Goal: Information Seeking & Learning: Compare options

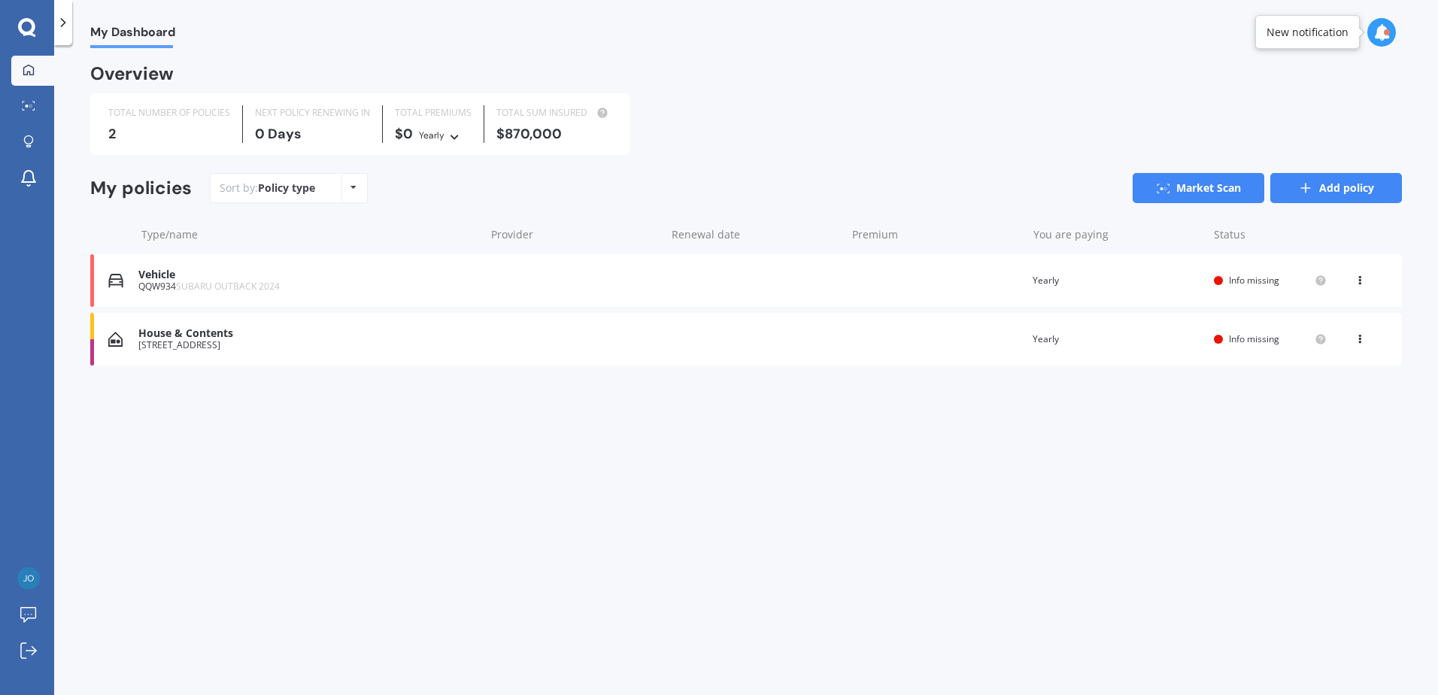
click at [1359, 190] on link "Add policy" at bounding box center [1337, 188] width 132 height 30
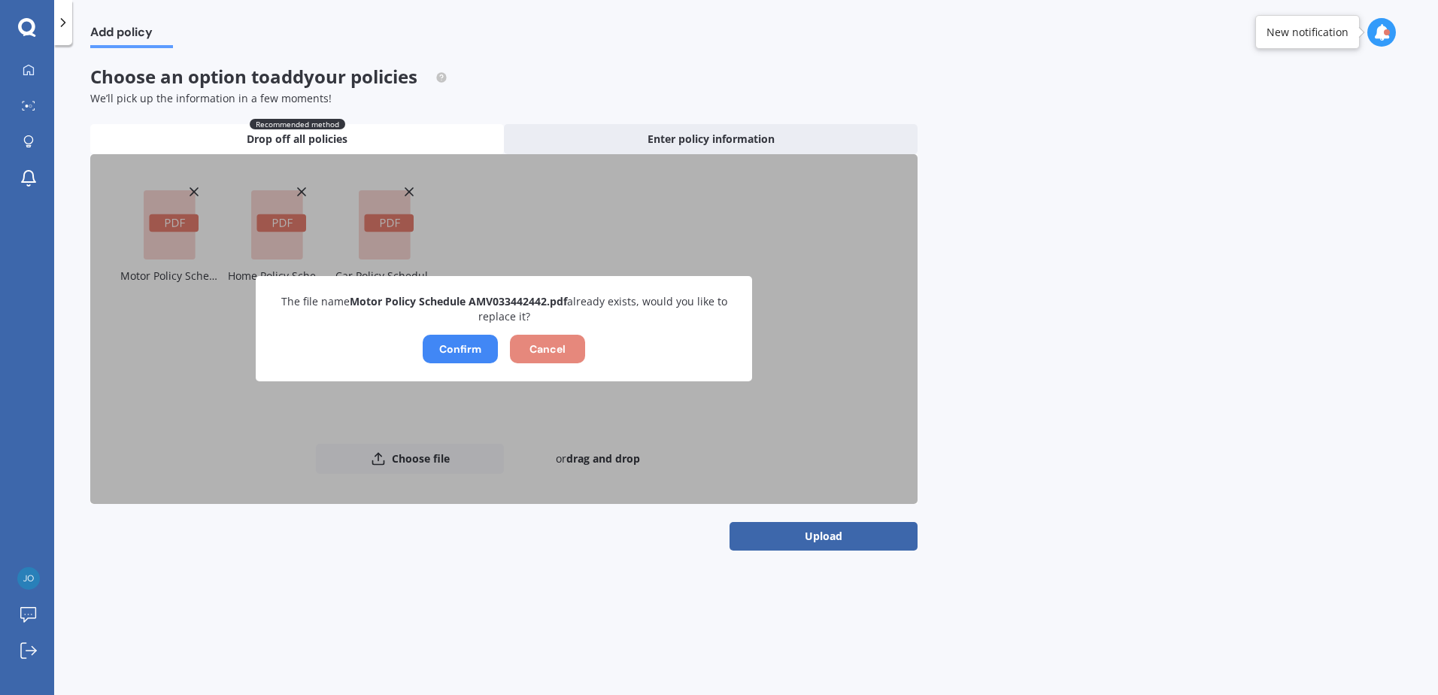
click at [545, 361] on button "Cancel" at bounding box center [547, 349] width 75 height 29
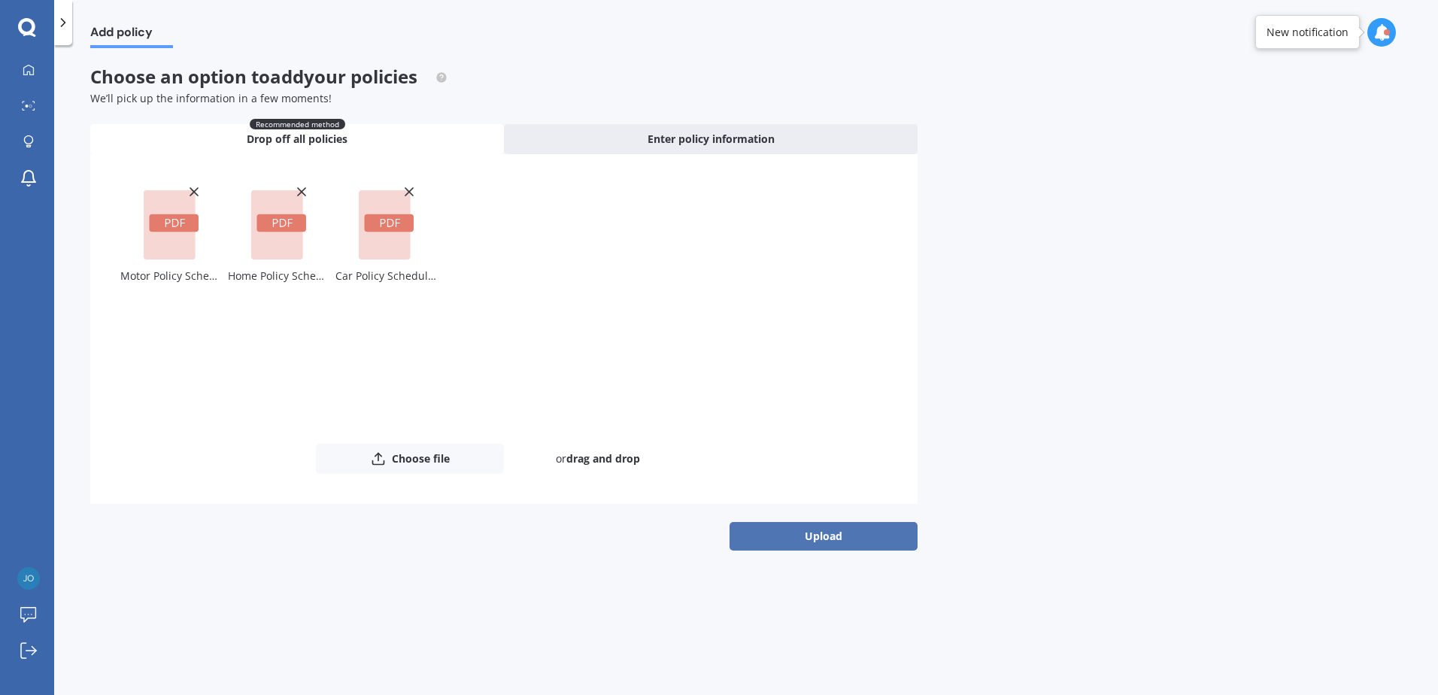
click at [837, 529] on button "Upload" at bounding box center [824, 536] width 188 height 29
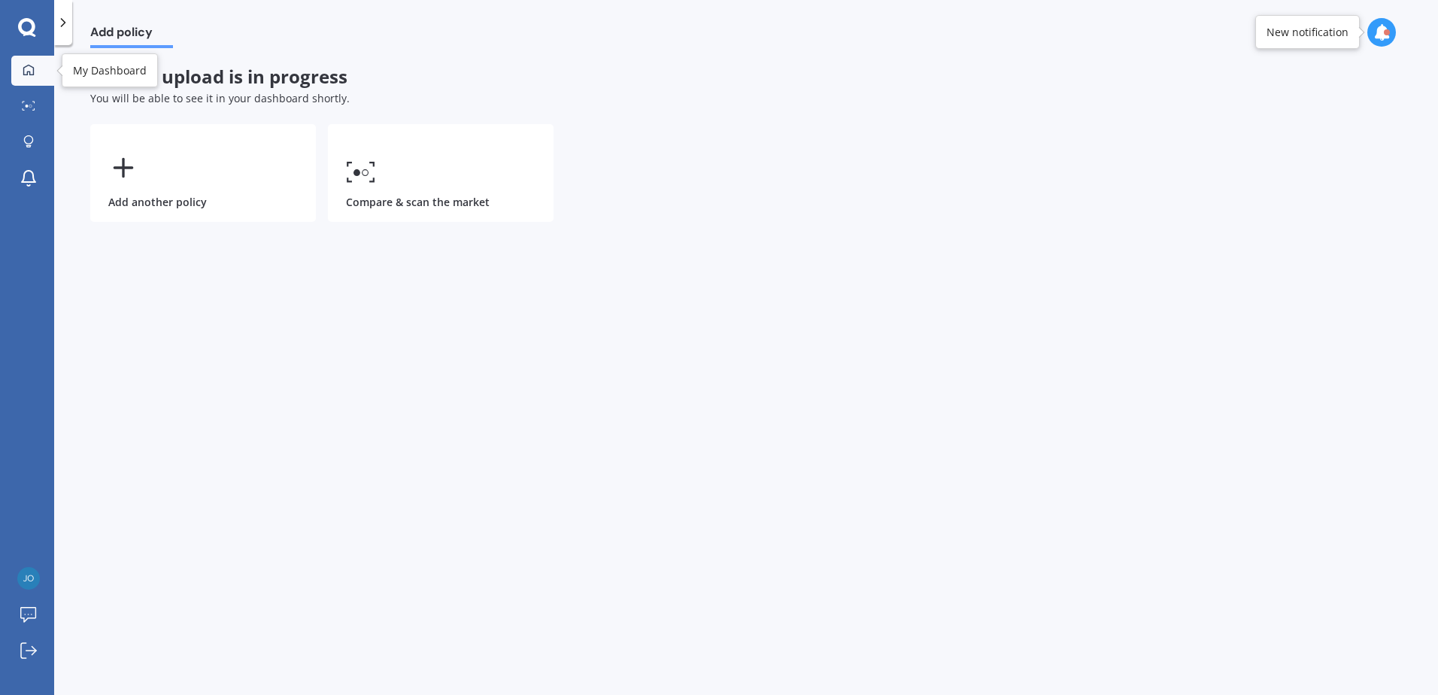
click at [20, 70] on div at bounding box center [28, 71] width 23 height 14
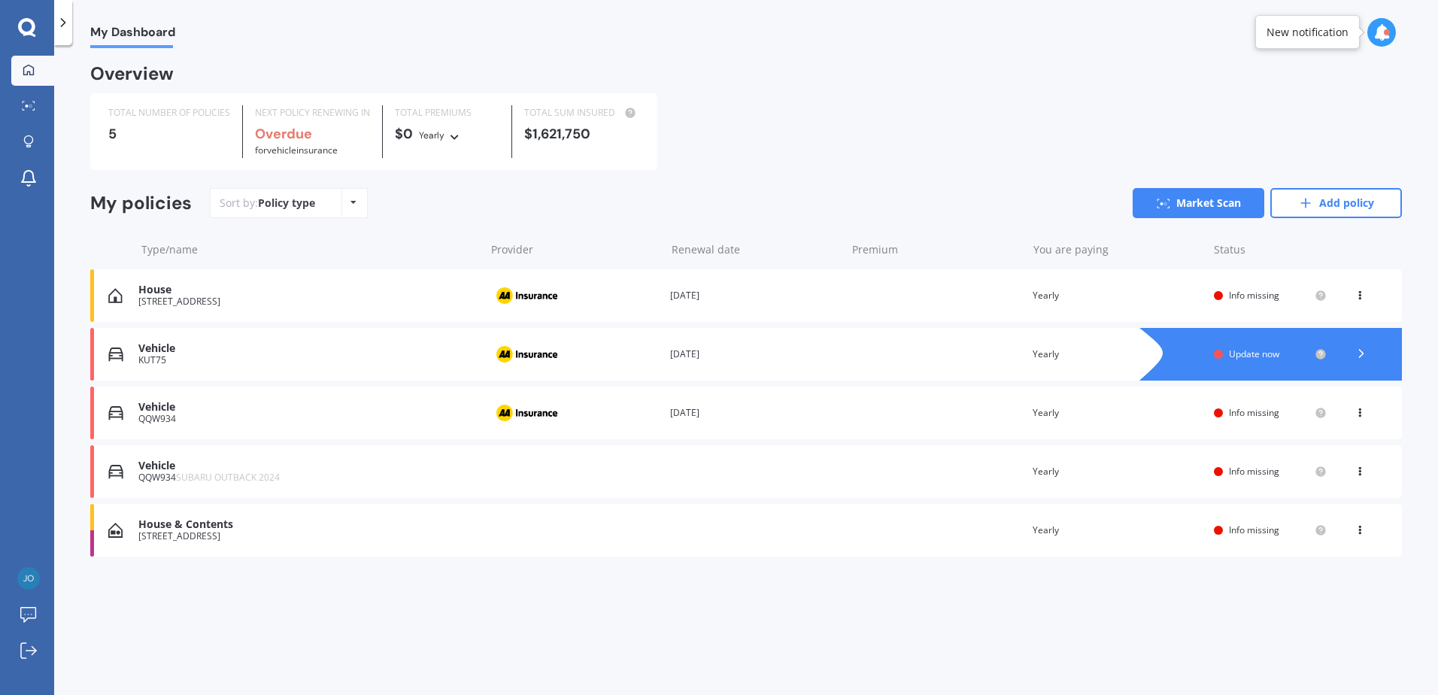
click at [1351, 470] on div "View option View policy Delete" at bounding box center [1361, 471] width 45 height 15
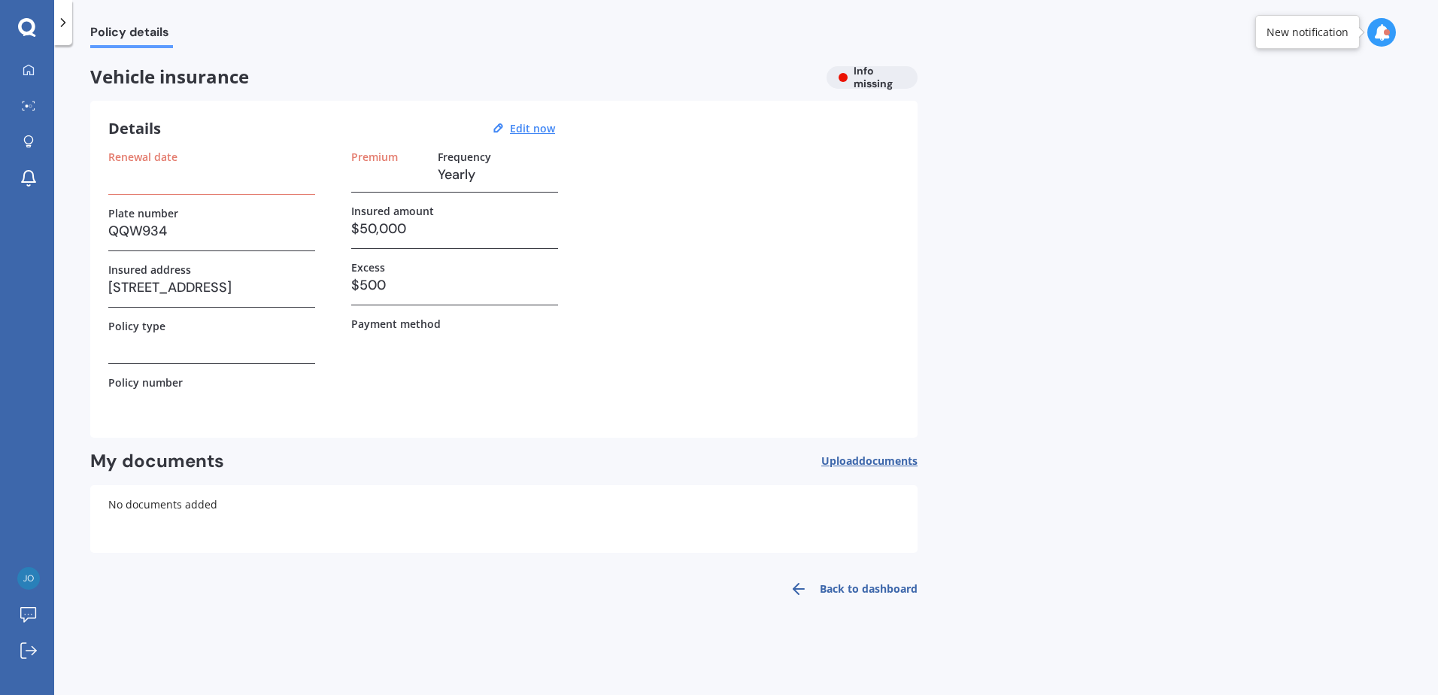
click at [879, 586] on link "Back to dashboard" at bounding box center [849, 589] width 137 height 36
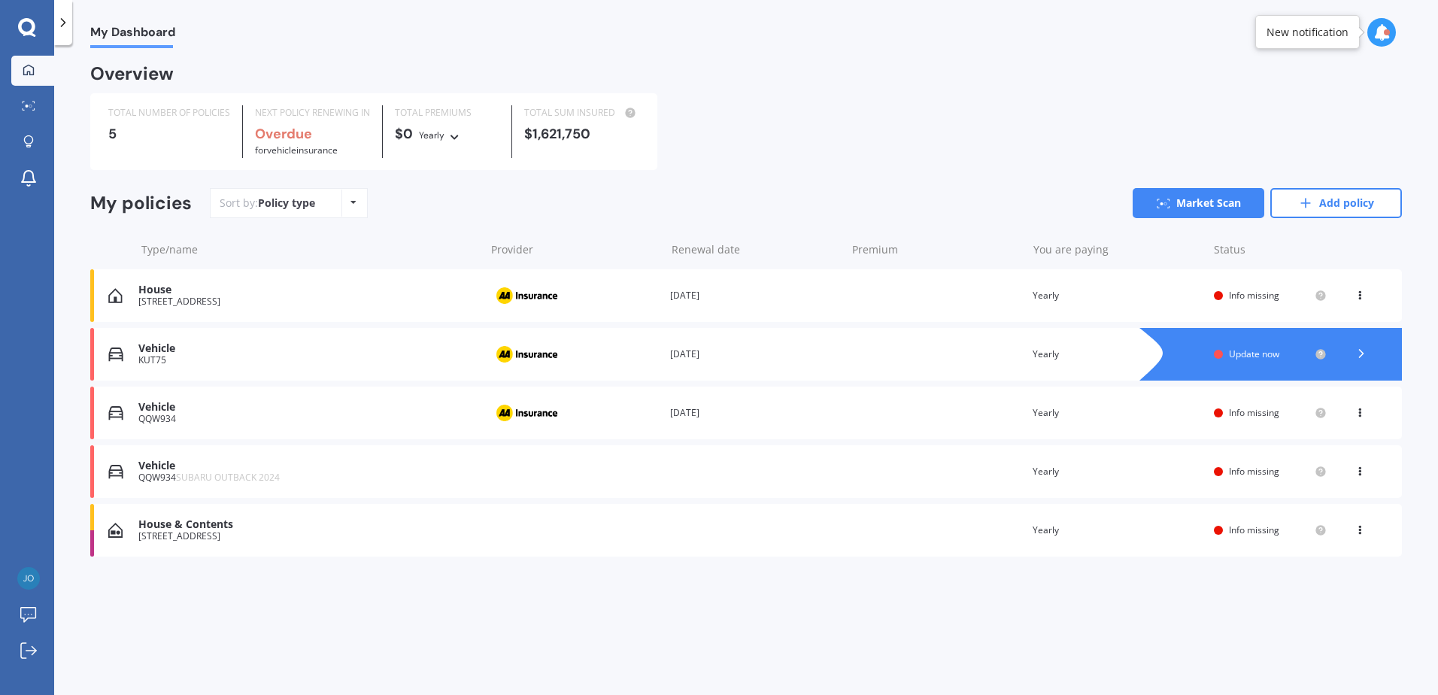
click at [1234, 302] on span "Info missing" at bounding box center [1254, 295] width 50 height 13
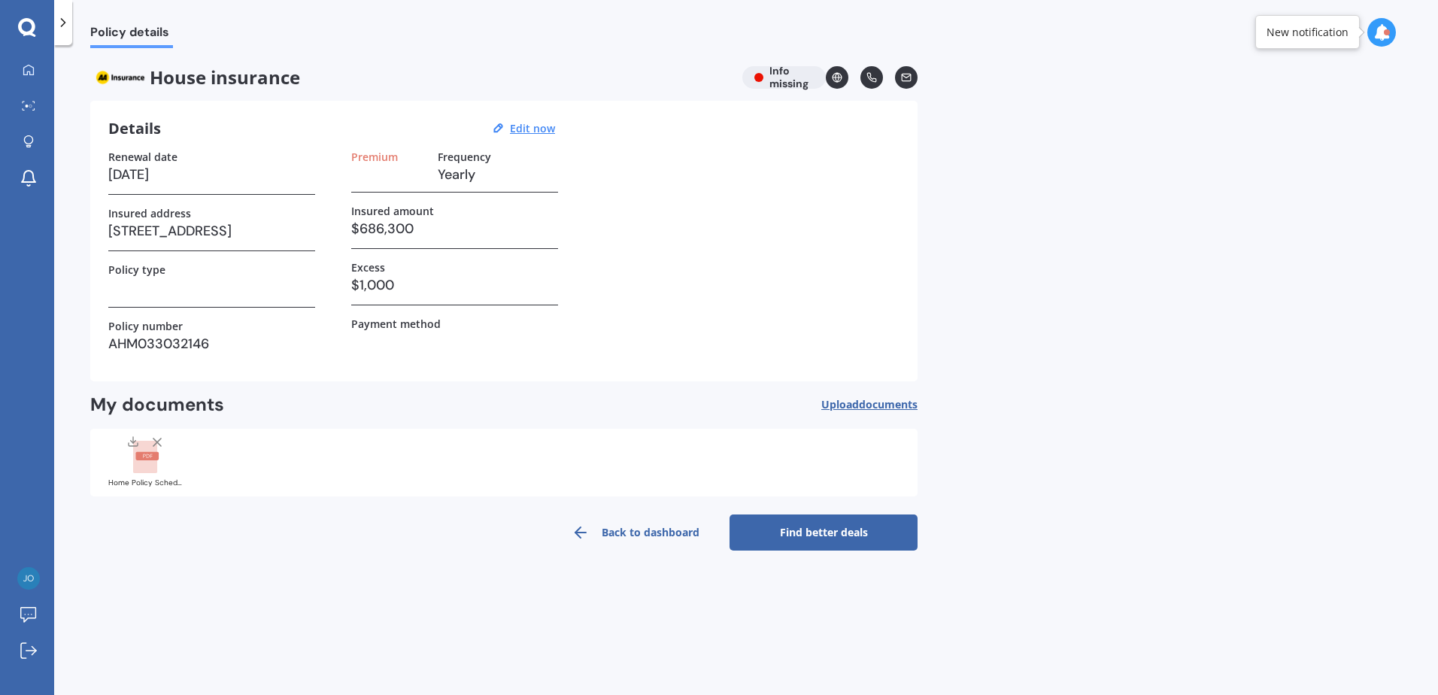
click at [653, 535] on link "Back to dashboard" at bounding box center [636, 533] width 188 height 36
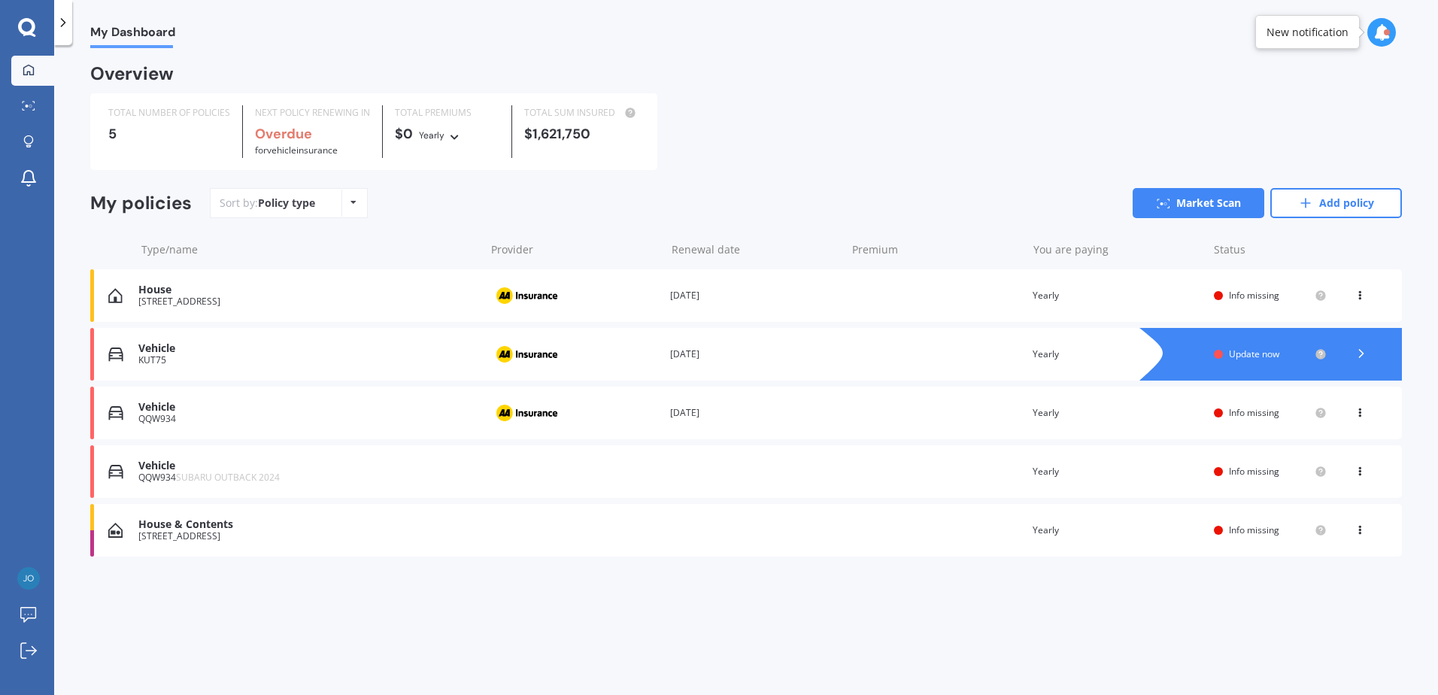
click at [684, 307] on div "House [STREET_ADDRESS] Provider Renewal date [DATE] Premium You are paying Year…" at bounding box center [746, 295] width 1312 height 53
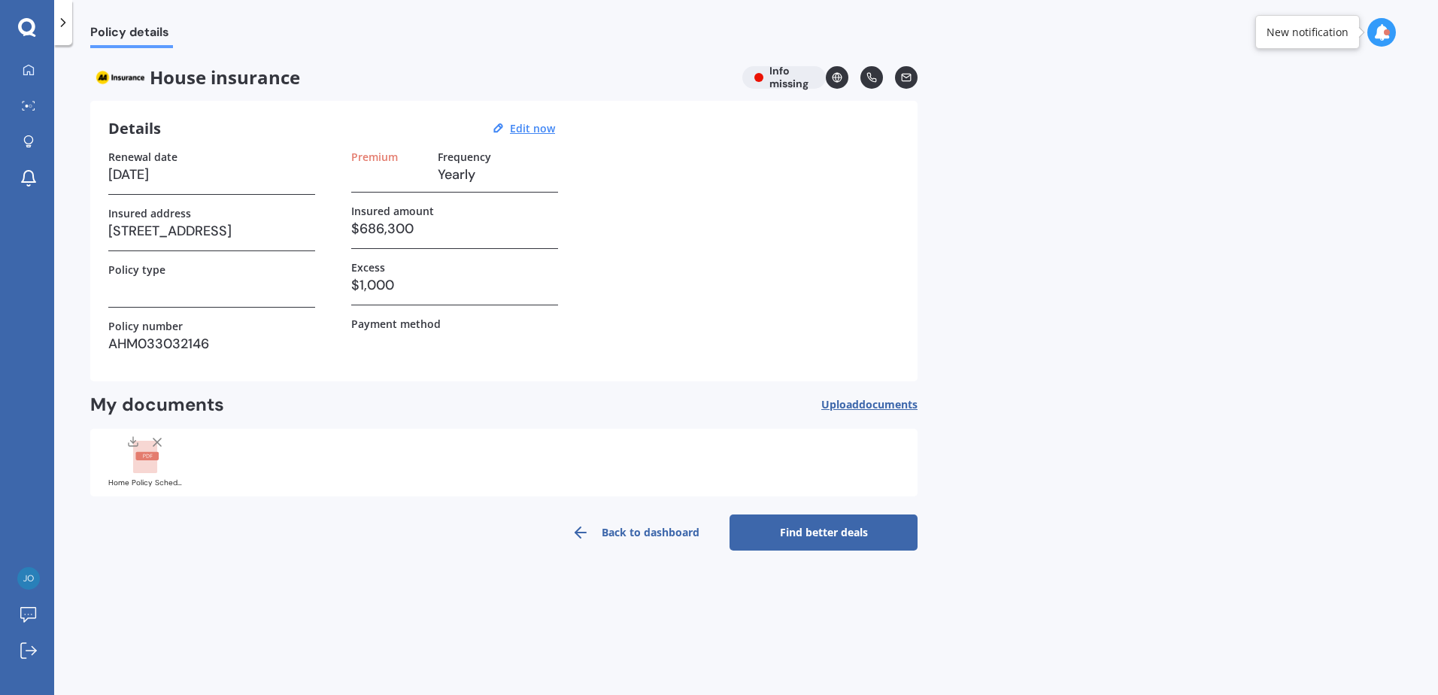
click at [153, 439] on icon at bounding box center [157, 442] width 15 height 15
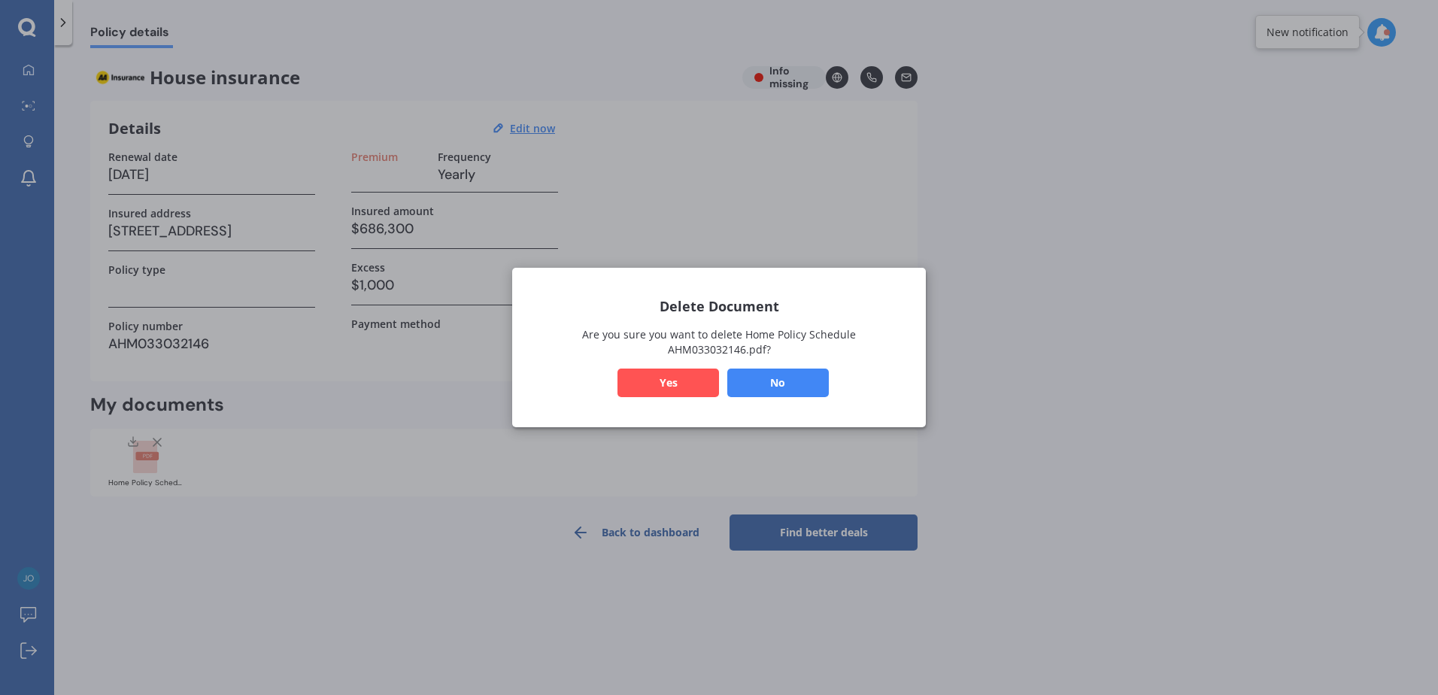
click at [668, 375] on button "Yes" at bounding box center [669, 383] width 102 height 29
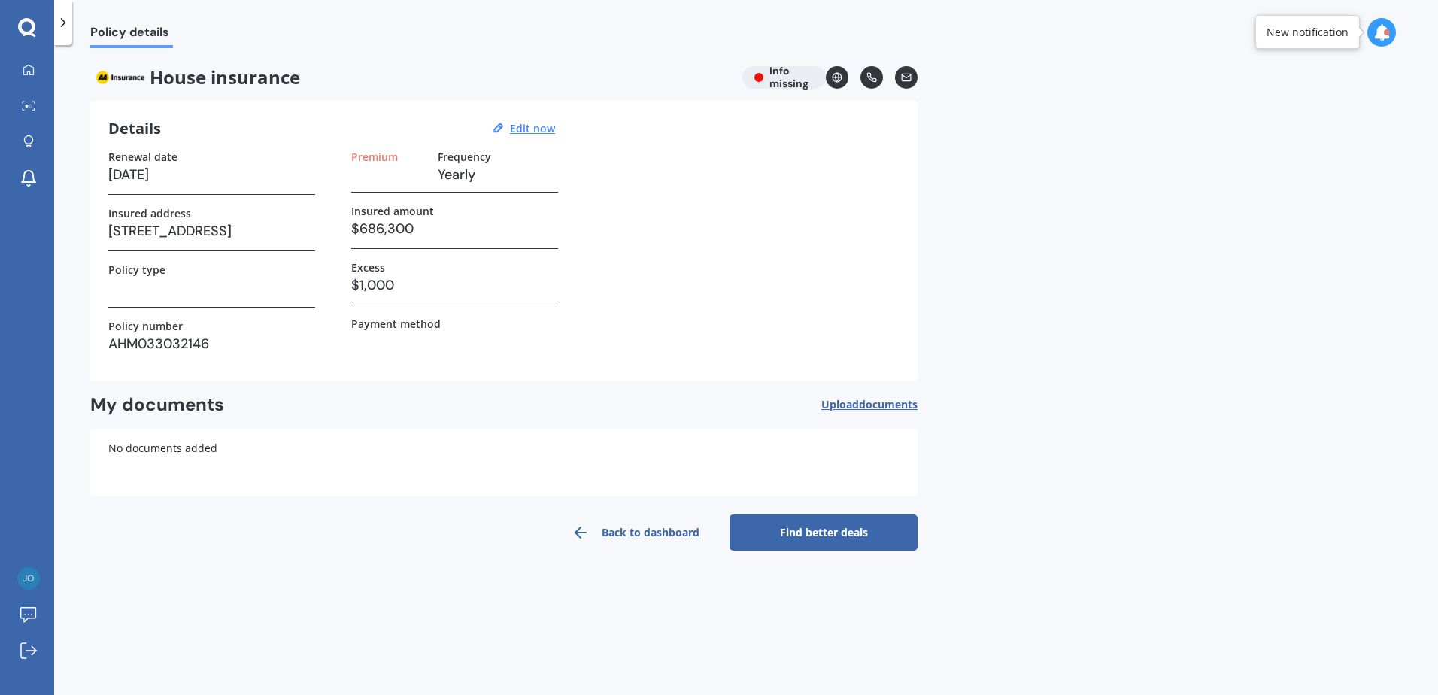
click at [641, 533] on link "Back to dashboard" at bounding box center [636, 533] width 188 height 36
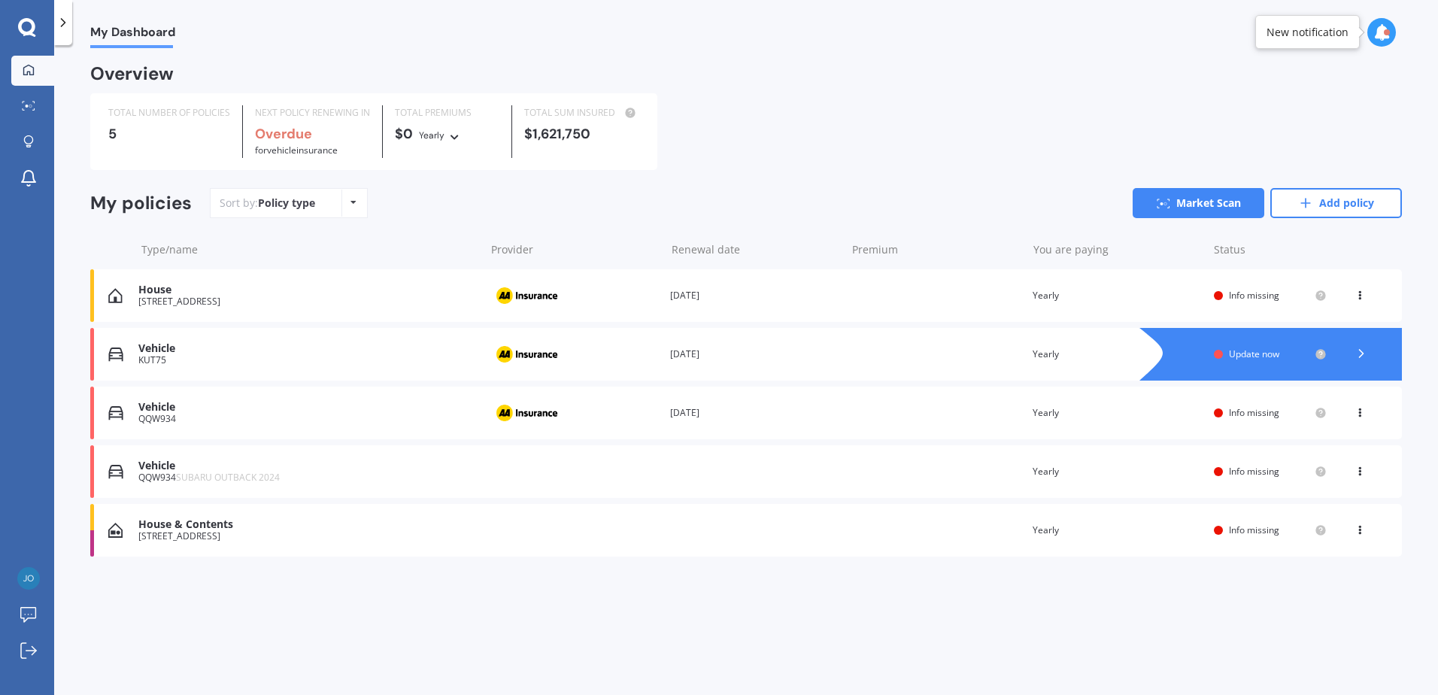
click at [1356, 295] on icon at bounding box center [1360, 292] width 11 height 9
click at [1330, 355] on div "Delete" at bounding box center [1327, 354] width 149 height 30
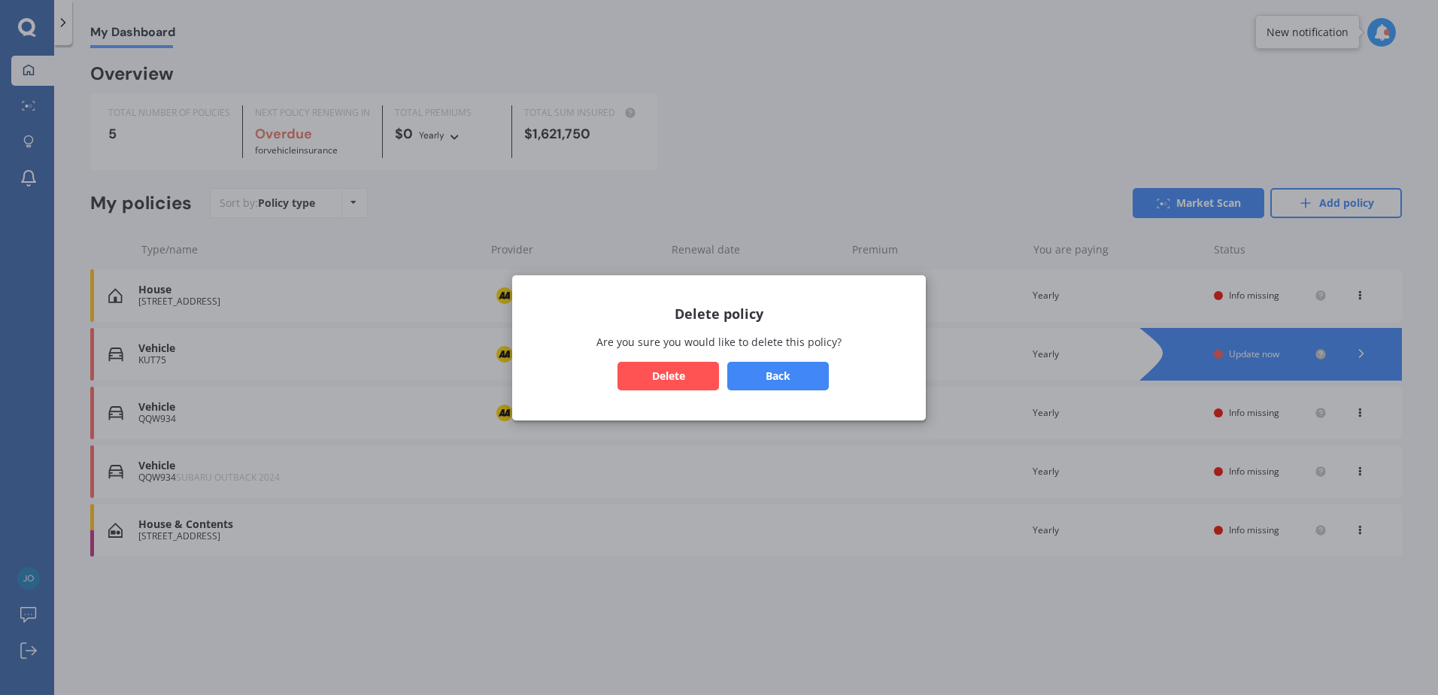
click at [673, 379] on button "Delete" at bounding box center [669, 375] width 102 height 29
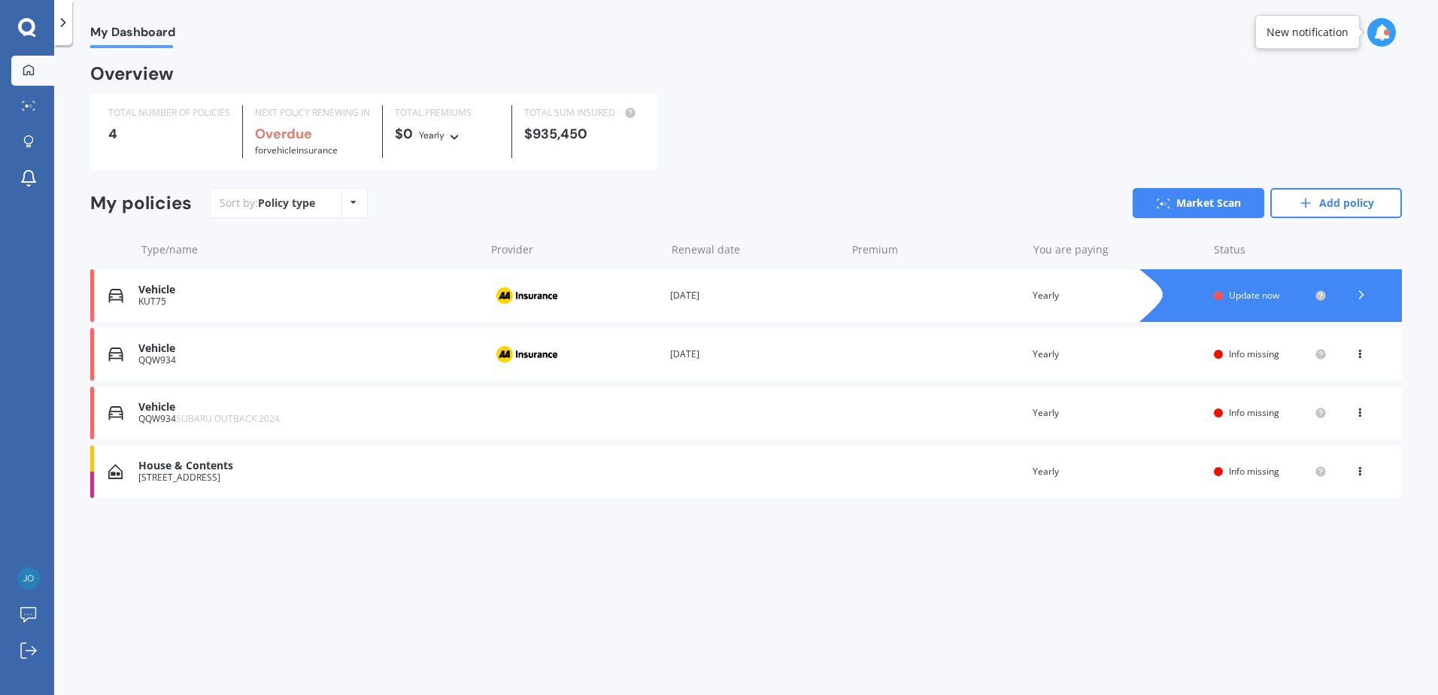
click at [1361, 294] on polyline at bounding box center [1362, 295] width 4 height 8
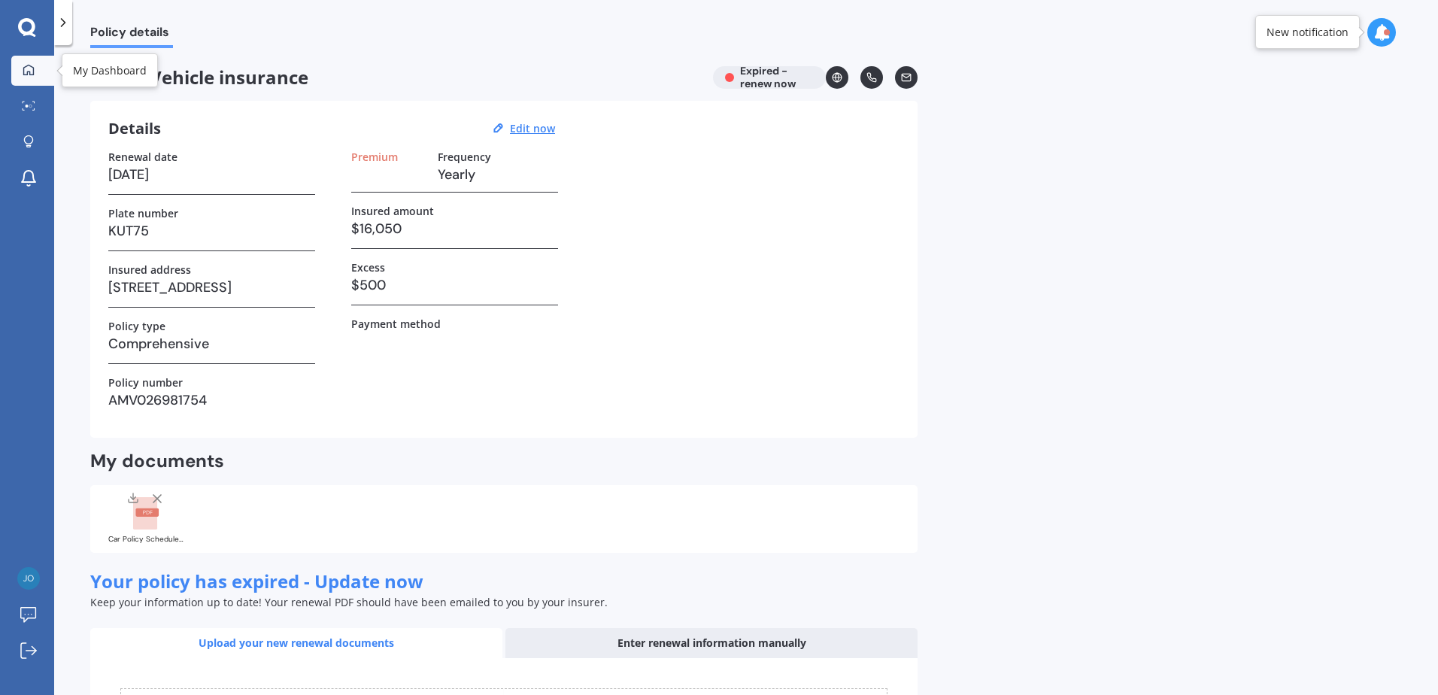
click at [34, 77] on div at bounding box center [28, 71] width 23 height 14
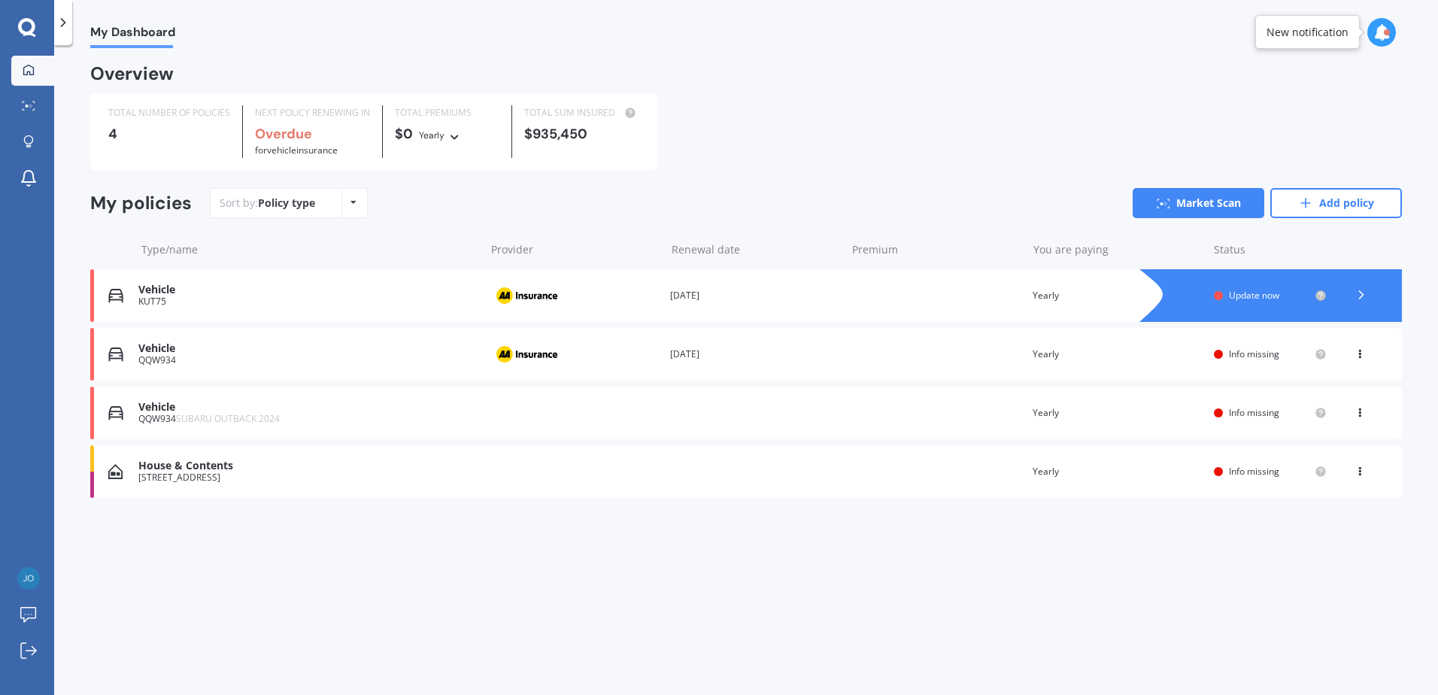
click at [1356, 409] on icon at bounding box center [1360, 410] width 11 height 9
click at [1332, 476] on div "Delete" at bounding box center [1327, 472] width 149 height 30
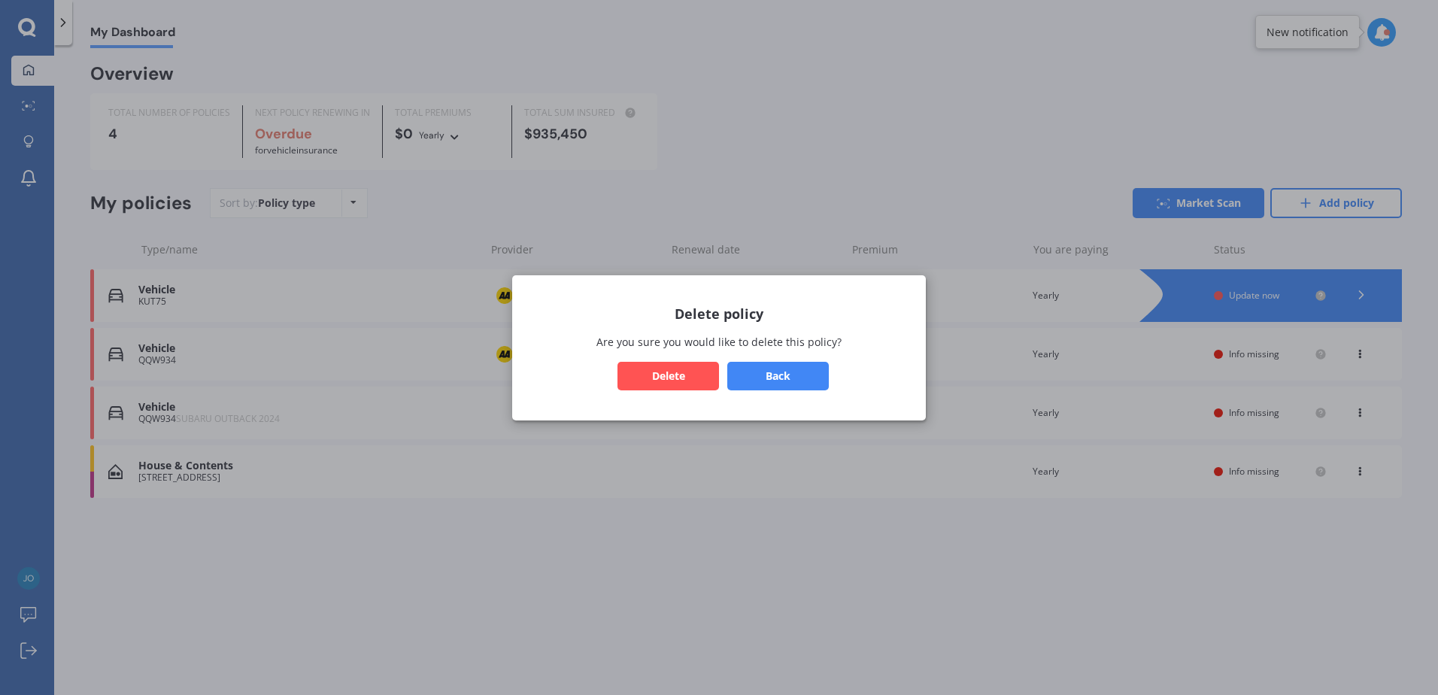
click at [691, 366] on button "Delete" at bounding box center [669, 375] width 102 height 29
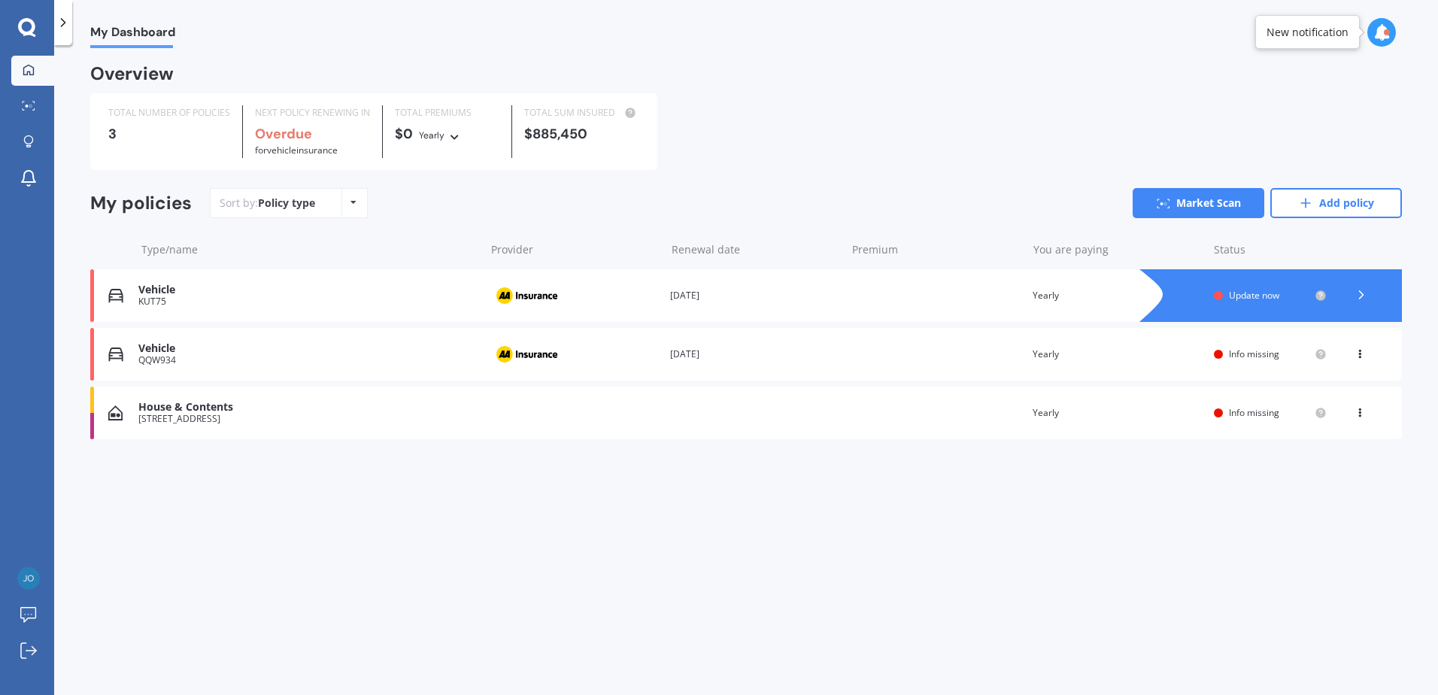
click at [1359, 415] on icon at bounding box center [1360, 410] width 11 height 9
click at [1308, 471] on div "Delete" at bounding box center [1327, 472] width 149 height 30
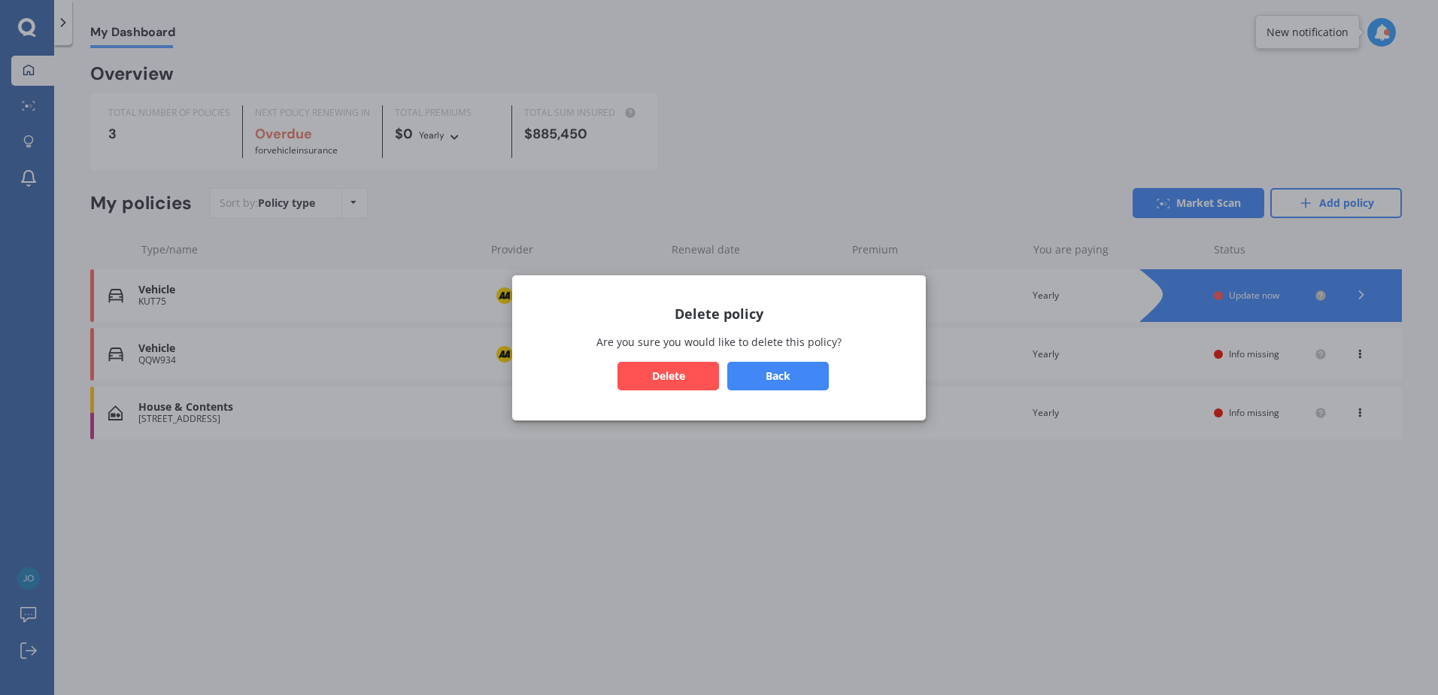
click at [649, 369] on button "Delete" at bounding box center [669, 375] width 102 height 29
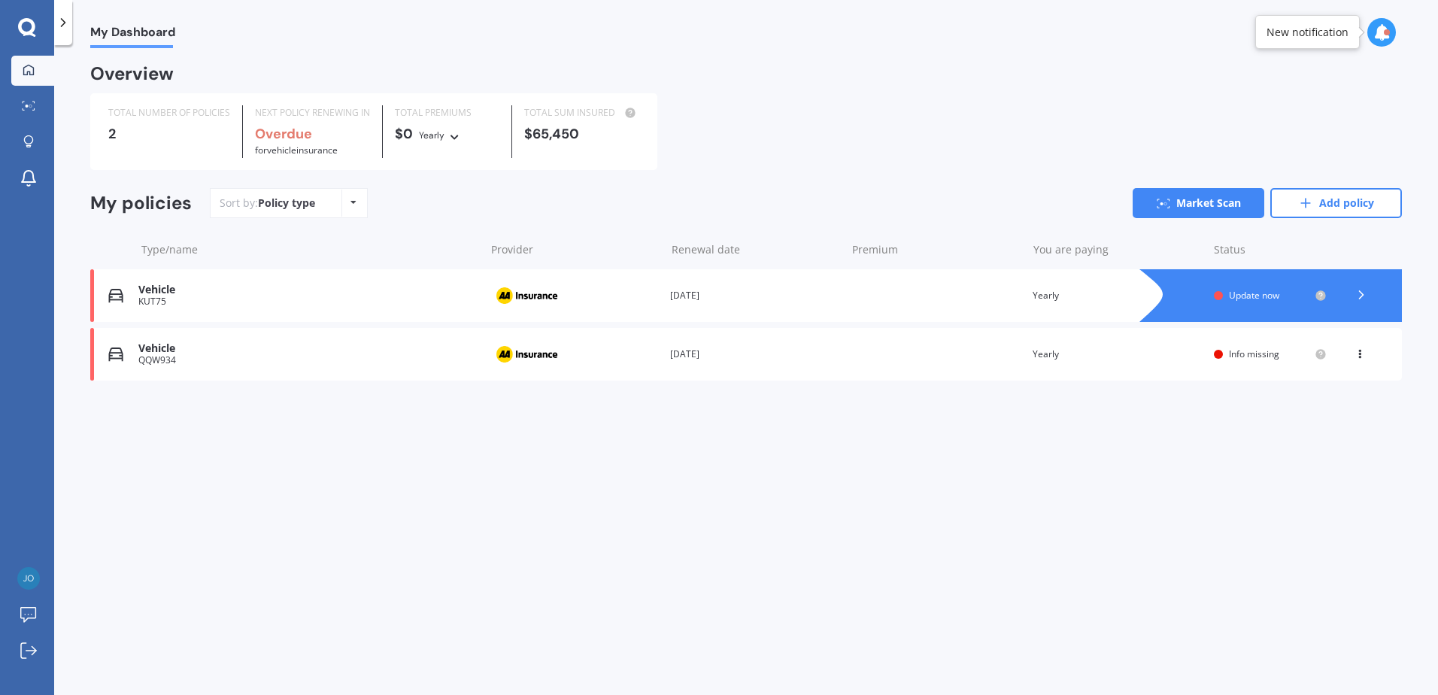
click at [1364, 360] on div "View option View policy Delete" at bounding box center [1362, 354] width 14 height 15
click at [1322, 416] on div "Delete" at bounding box center [1327, 413] width 149 height 30
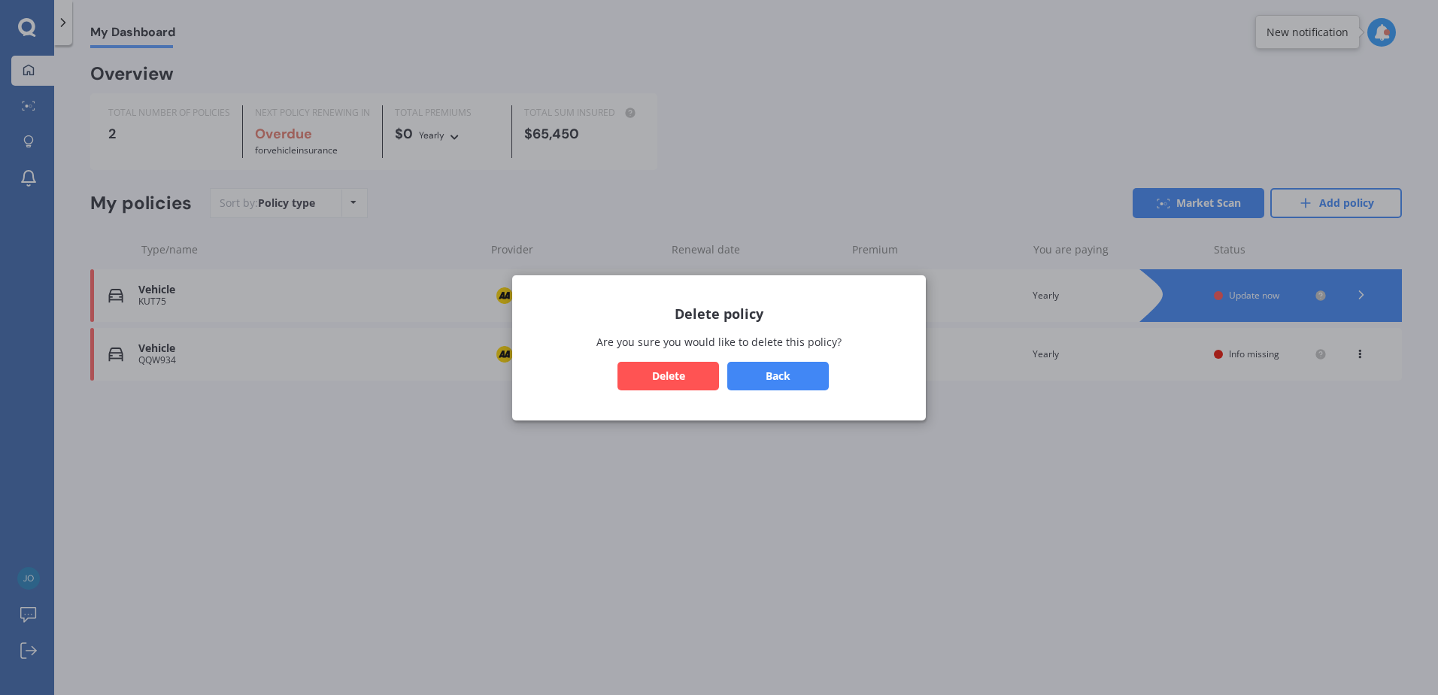
click at [649, 360] on div "Delete policy Are you sure you would like to delete this policy? Back Delete" at bounding box center [719, 347] width 414 height 145
click at [640, 385] on button "Delete" at bounding box center [669, 375] width 102 height 29
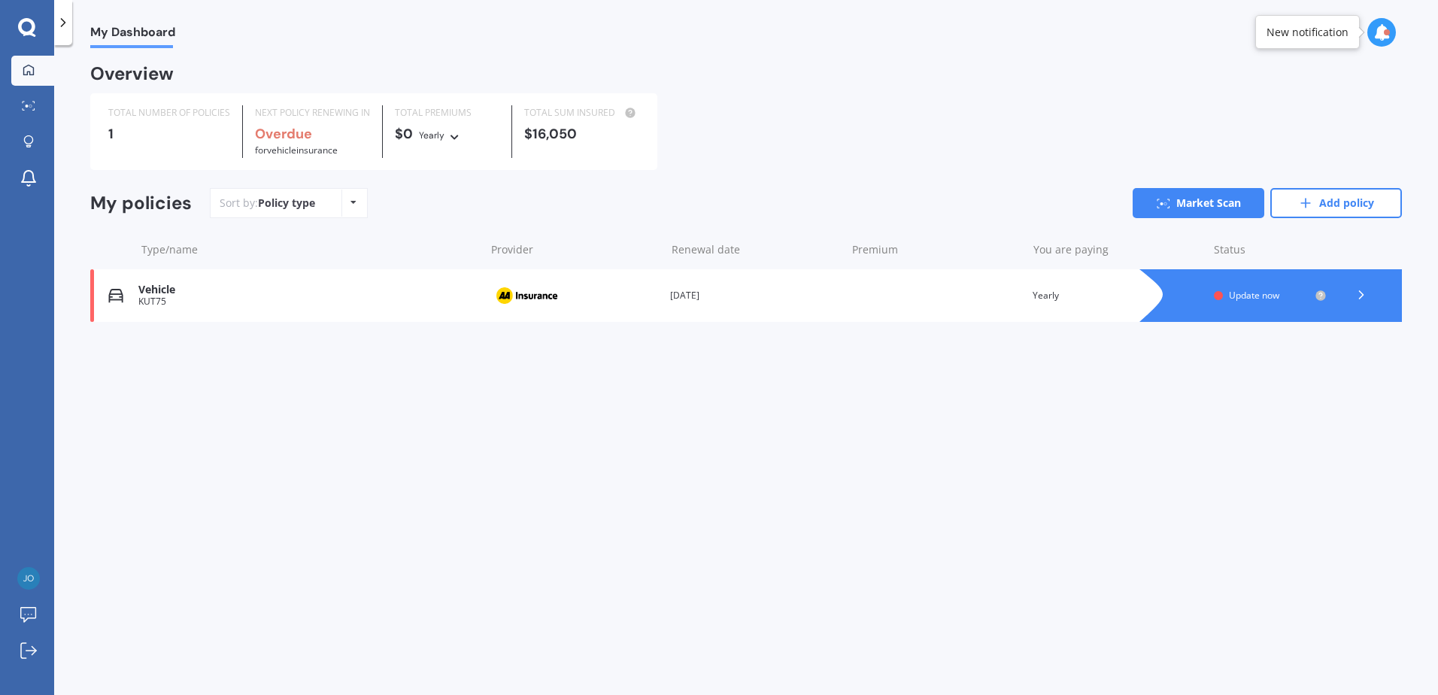
click at [1358, 287] on div at bounding box center [1361, 295] width 45 height 23
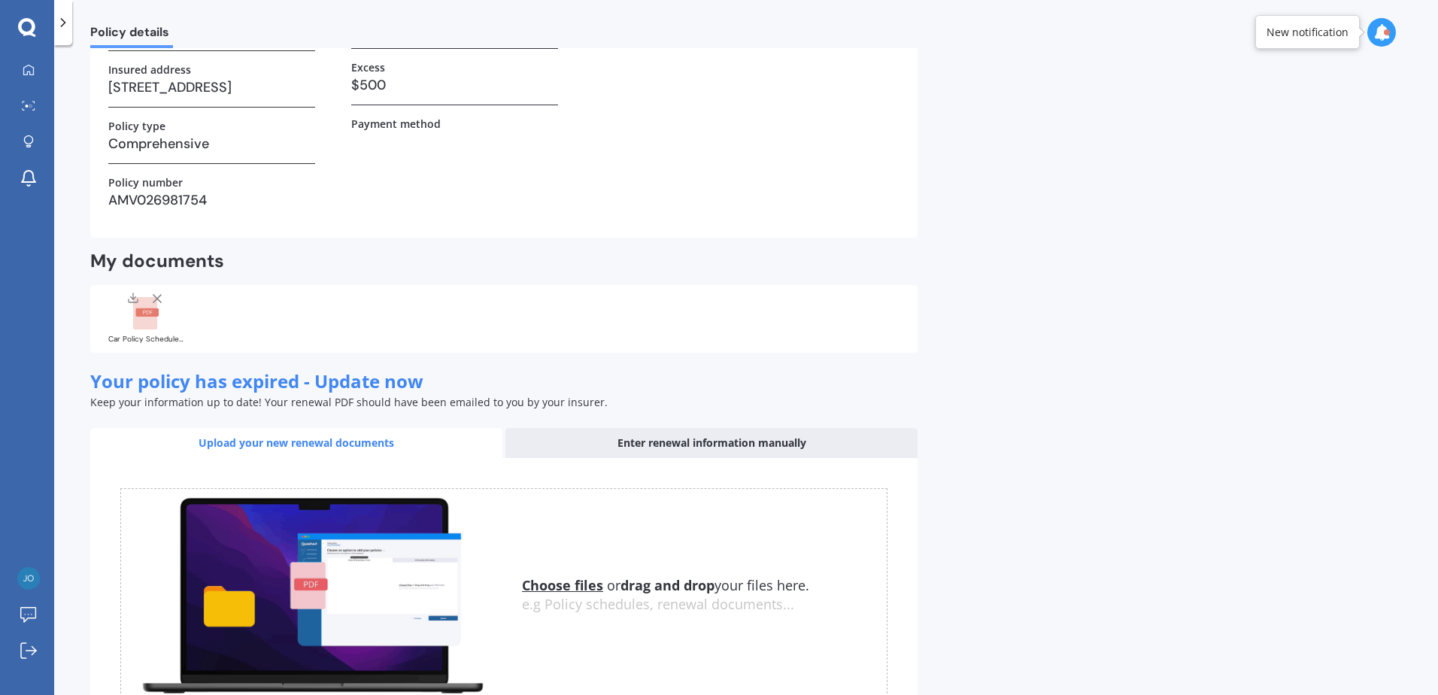
scroll to position [301, 0]
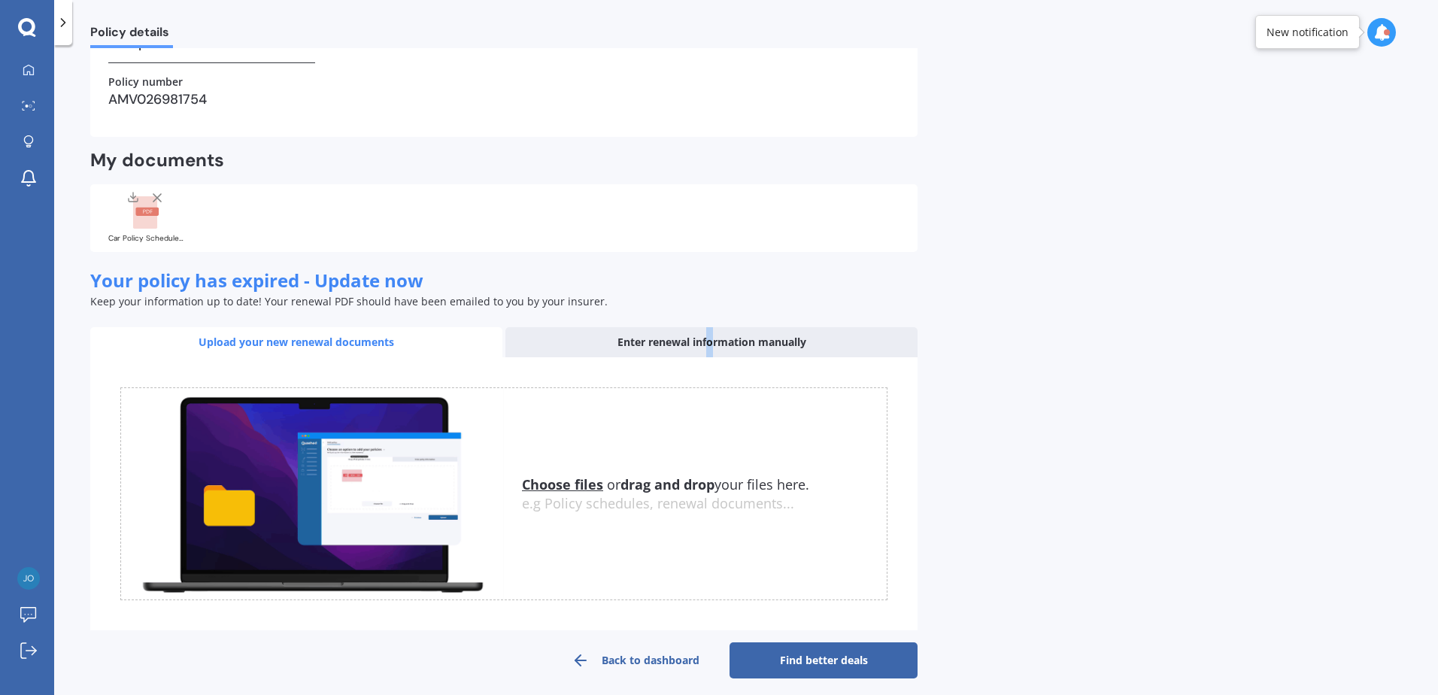
click at [710, 338] on div "Enter renewal information manually" at bounding box center [712, 342] width 412 height 30
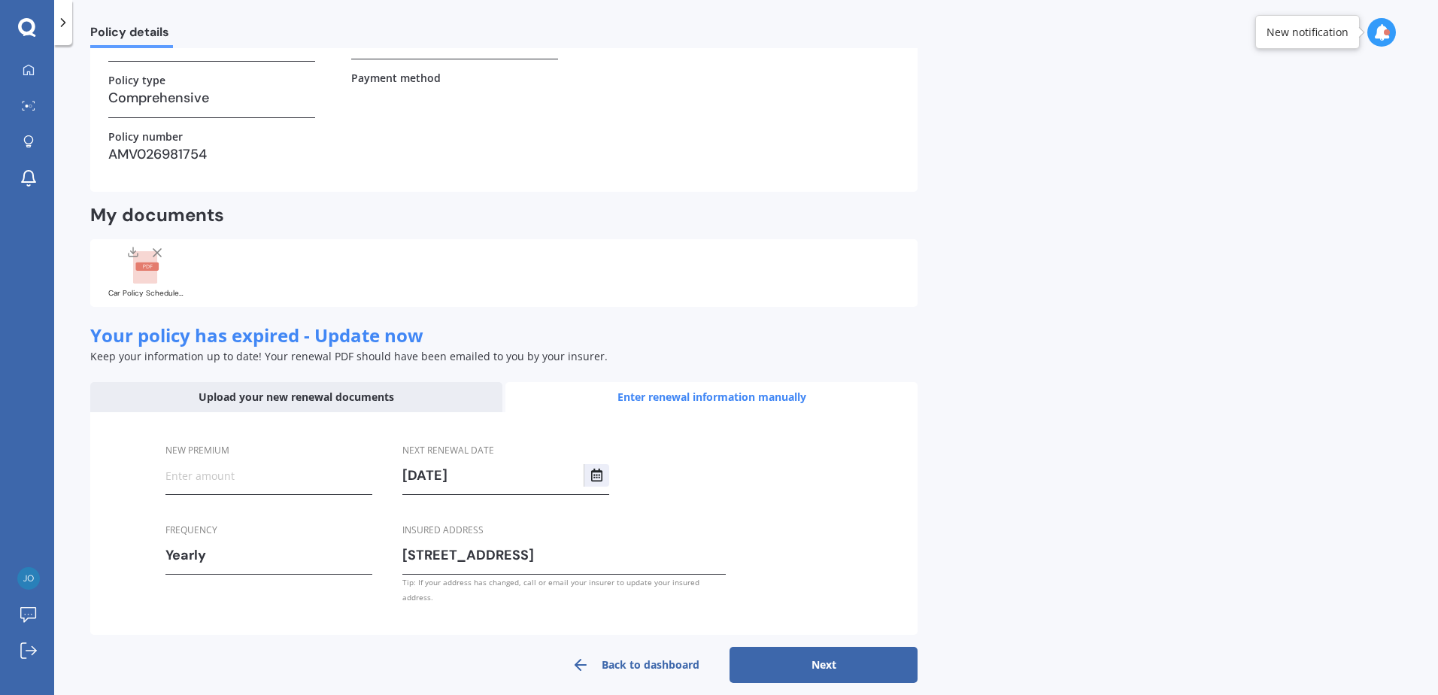
click at [261, 384] on div "Upload your new renewal documents" at bounding box center [296, 397] width 412 height 30
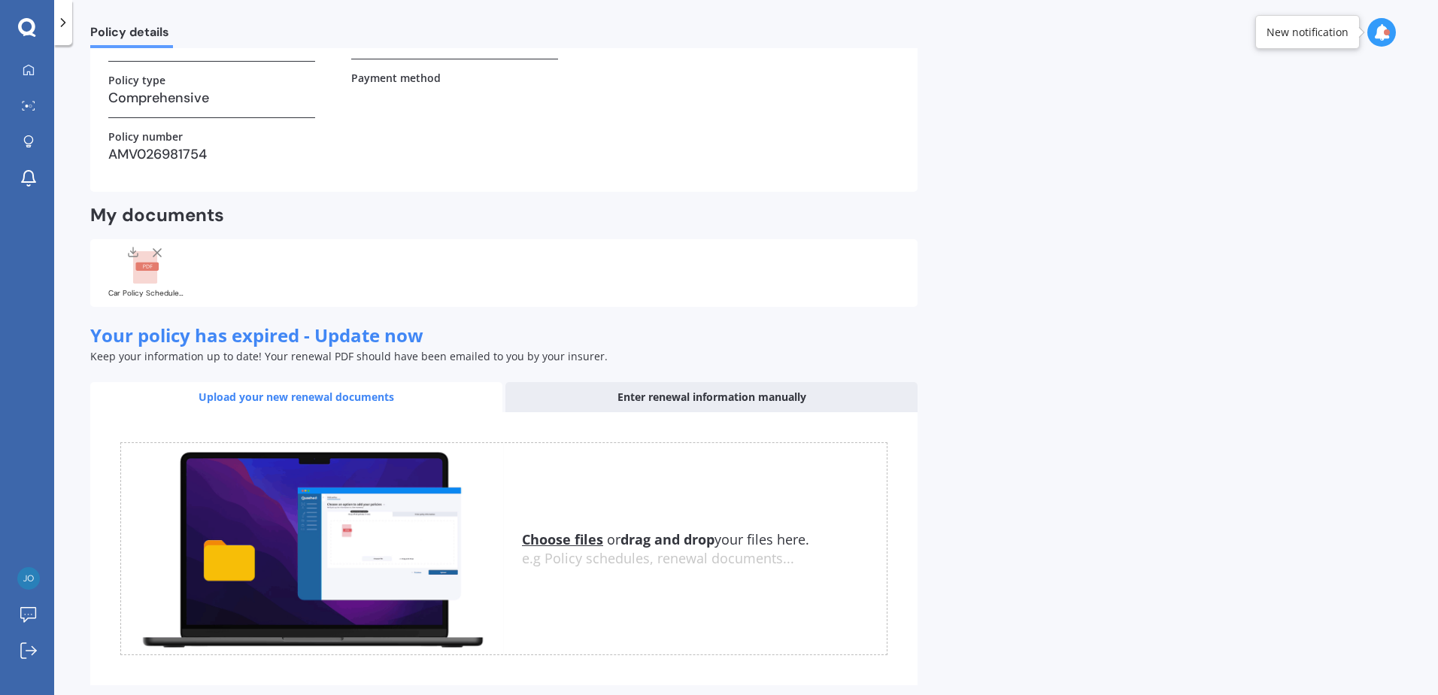
scroll to position [301, 0]
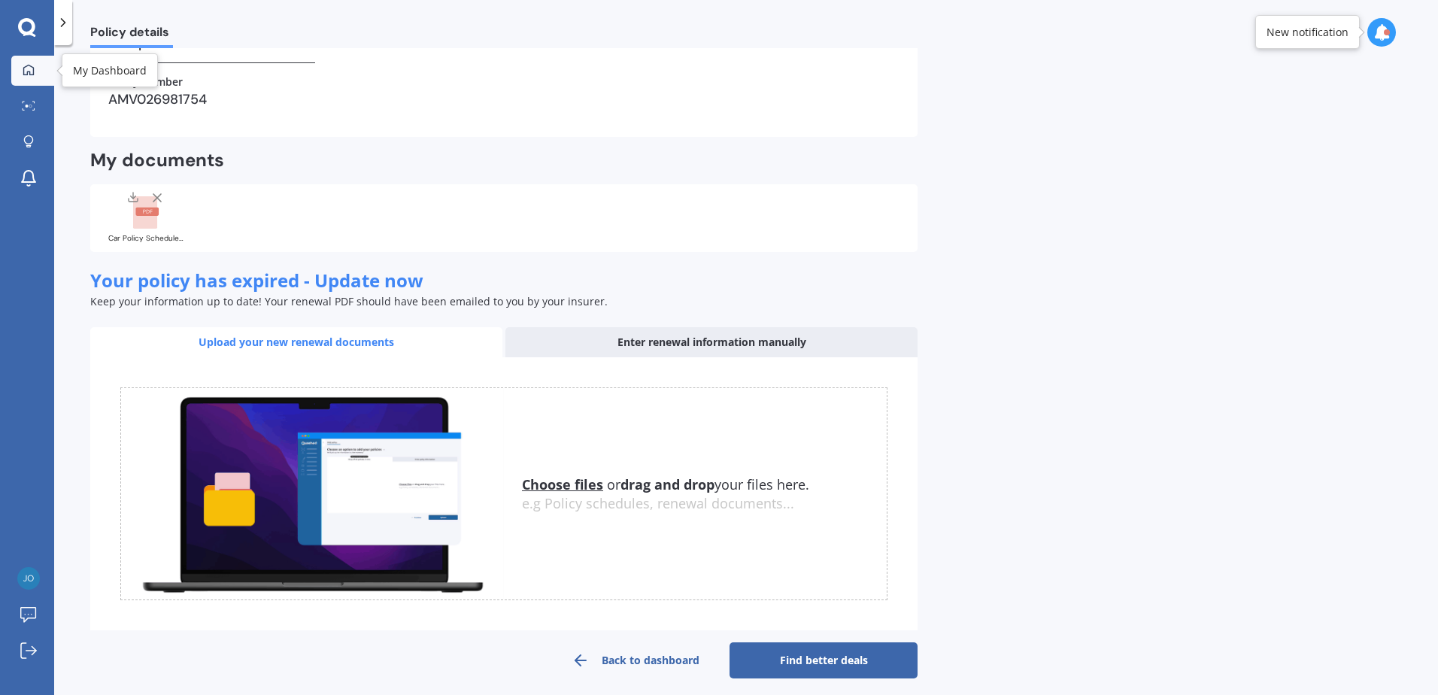
click at [35, 59] on link "My Dashboard" at bounding box center [32, 71] width 43 height 30
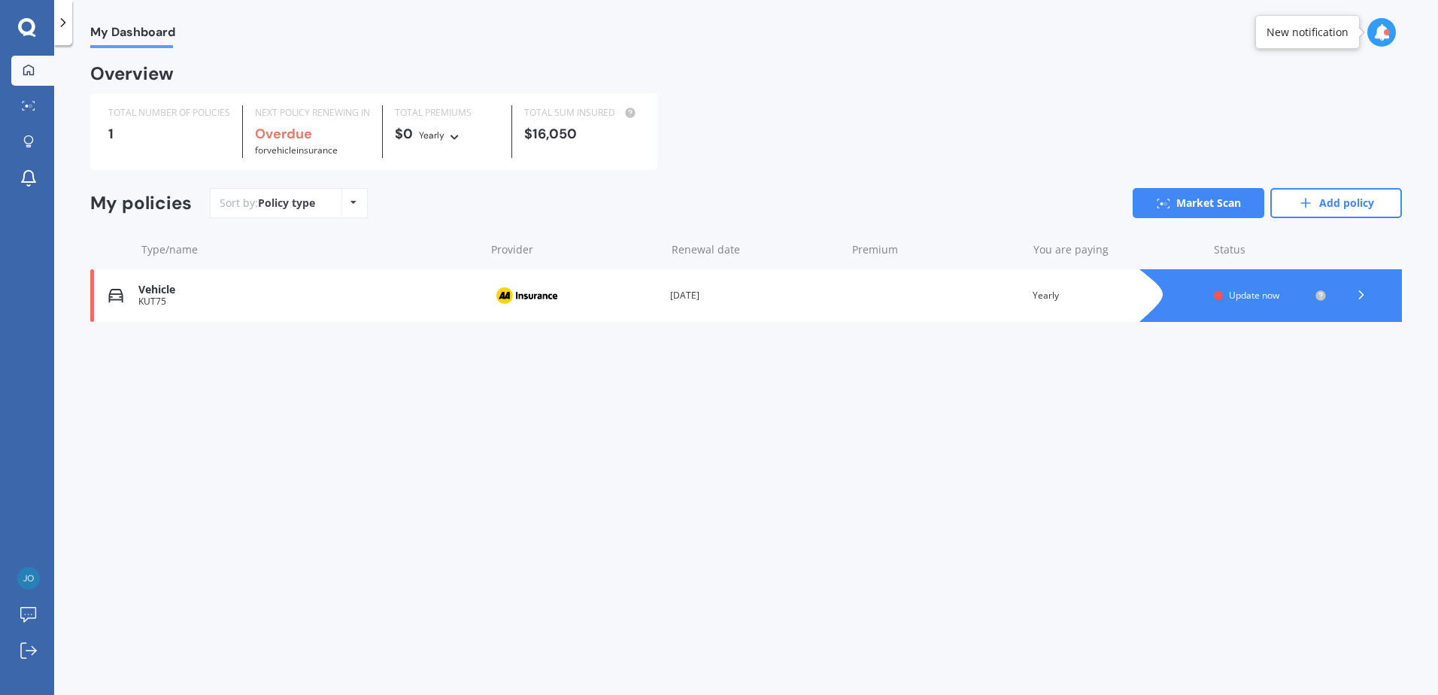
click at [1359, 297] on icon at bounding box center [1361, 294] width 15 height 15
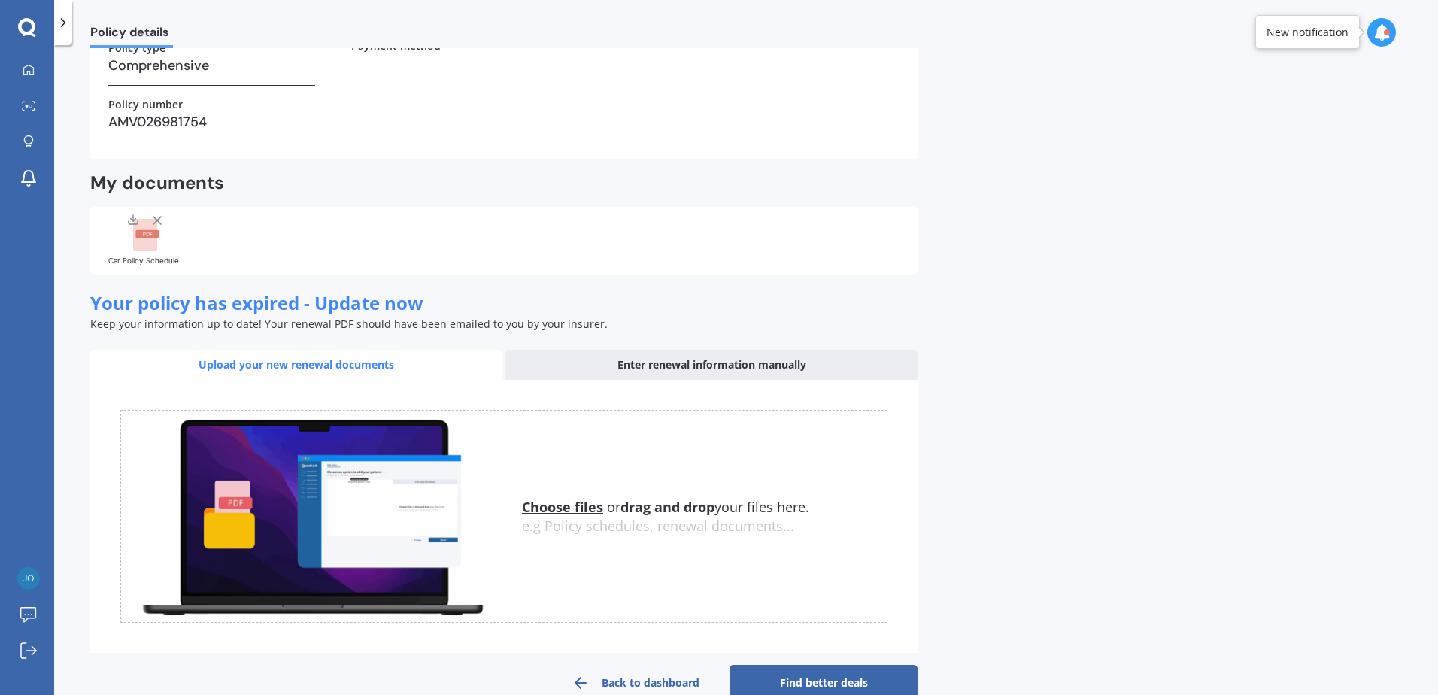
scroll to position [311, 0]
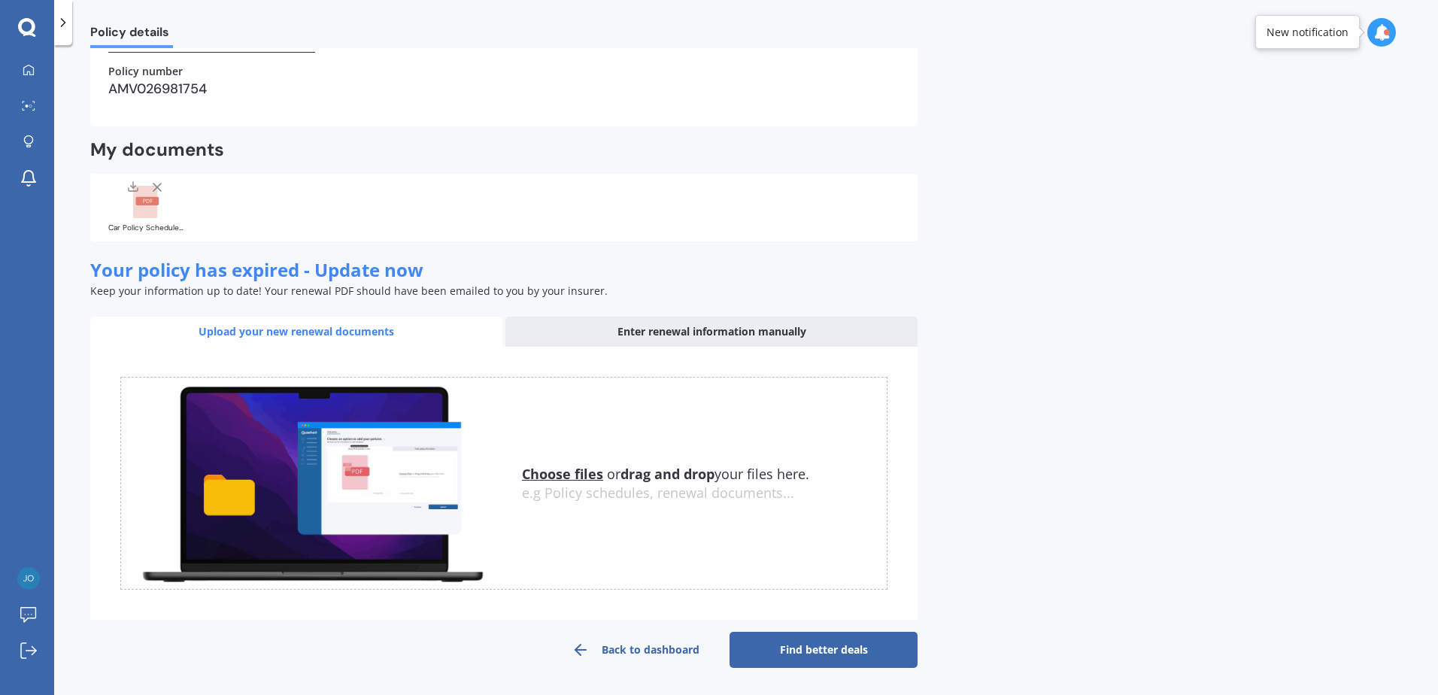
click at [675, 652] on link "Back to dashboard" at bounding box center [636, 650] width 188 height 36
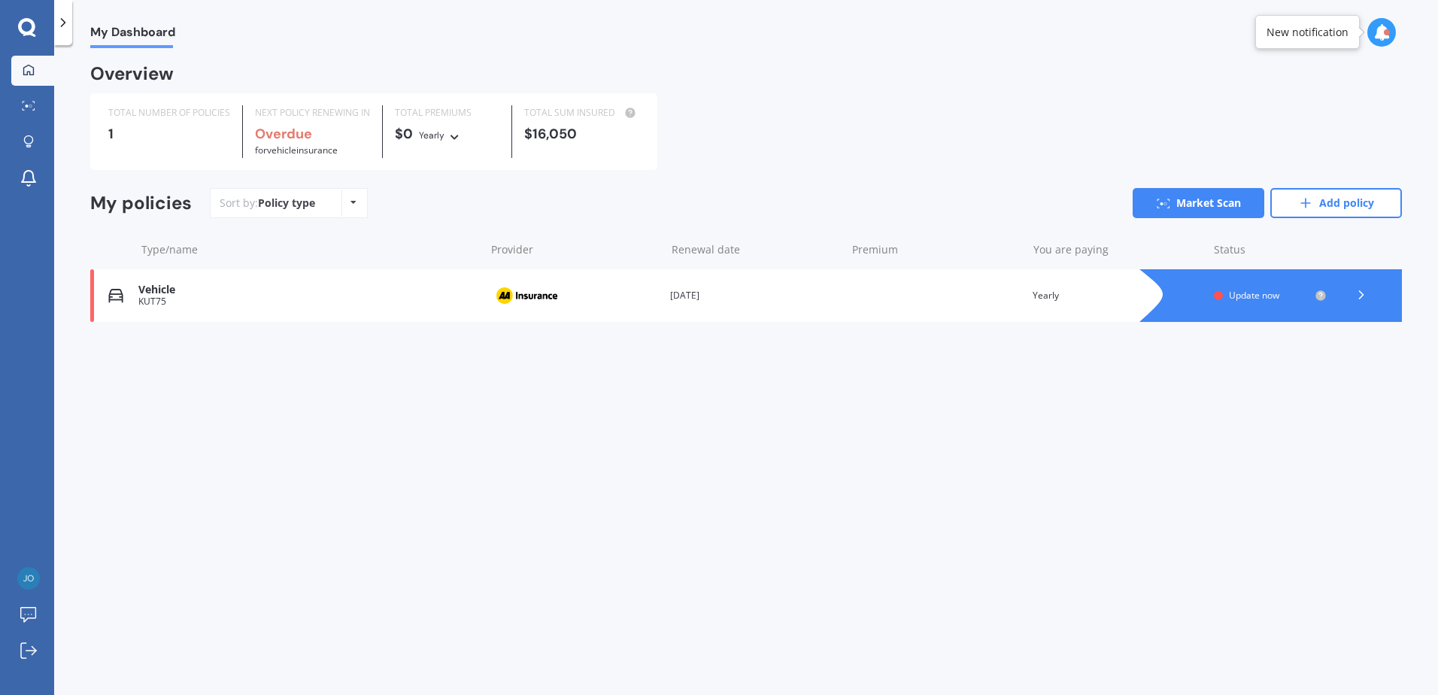
click at [680, 317] on div "Vehicle KUT75 Provider Renewal date [DATE] Premium You are paying Yearly Status…" at bounding box center [746, 295] width 1312 height 53
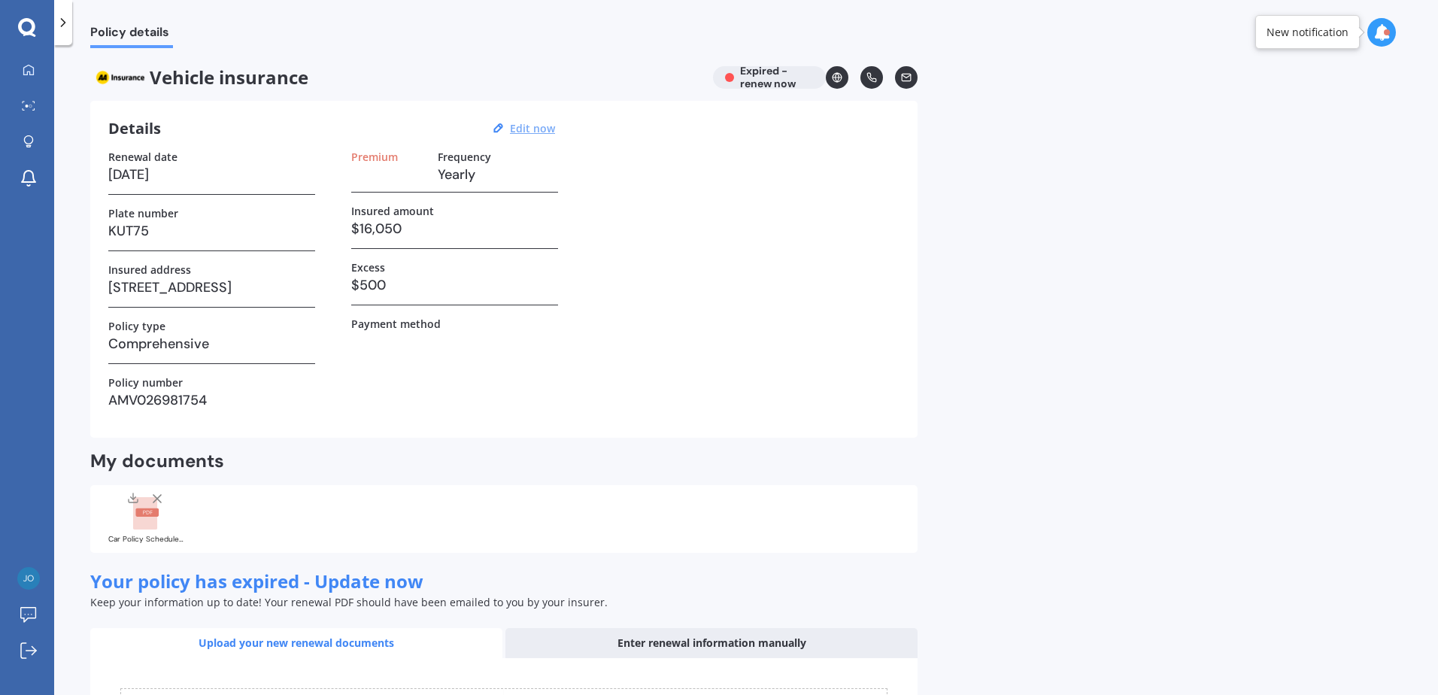
click at [547, 124] on u "Edit now" at bounding box center [532, 128] width 45 height 14
select select "27"
select select "07"
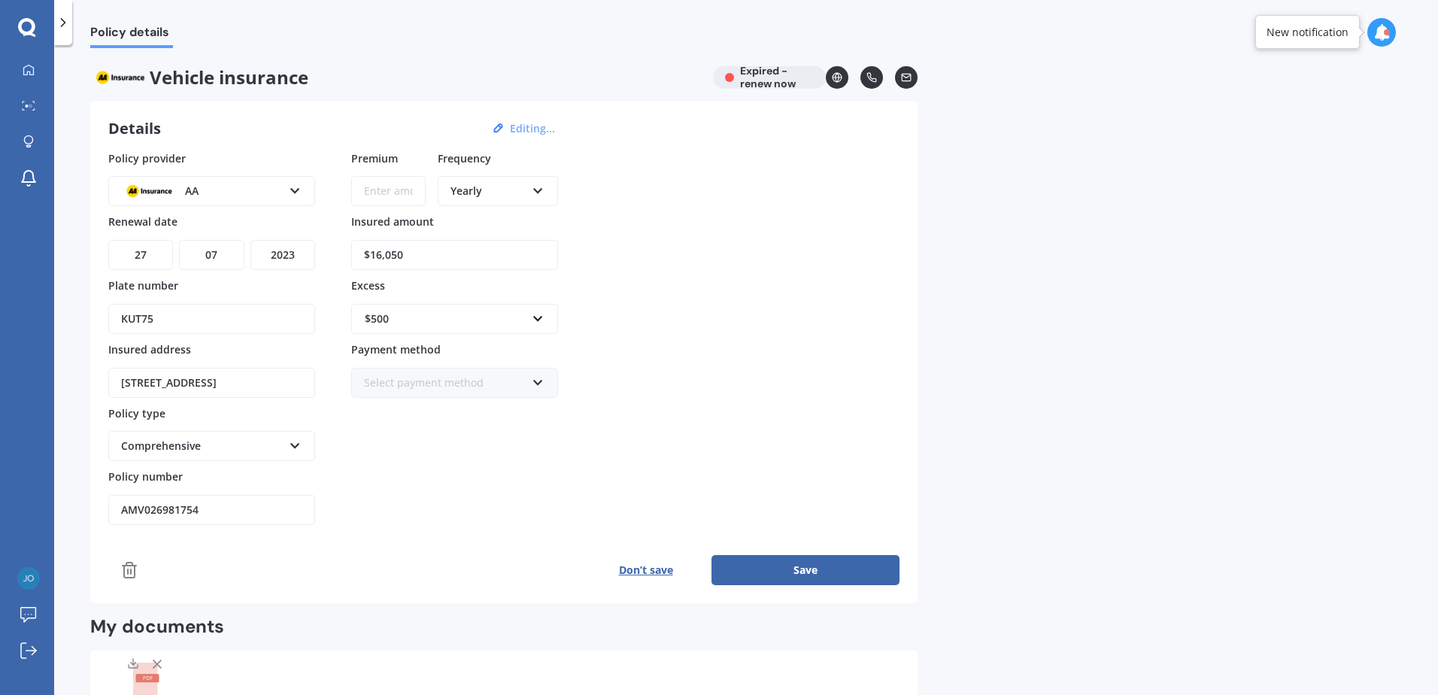
click at [300, 252] on select "YYYY 2027 2026 2025 2024 2023 2022 2021 2020 2019 2018 2017 2016 2015 2014 2013…" at bounding box center [283, 255] width 65 height 30
select select "2026"
click at [251, 240] on select "YYYY 2027 2026 2025 2024 2023 2022 2021 2020 2019 2018 2017 2016 2015 2014 2013…" at bounding box center [283, 255] width 65 height 30
click at [770, 569] on button "Save" at bounding box center [806, 570] width 188 height 30
click at [830, 567] on button "Save" at bounding box center [806, 570] width 188 height 30
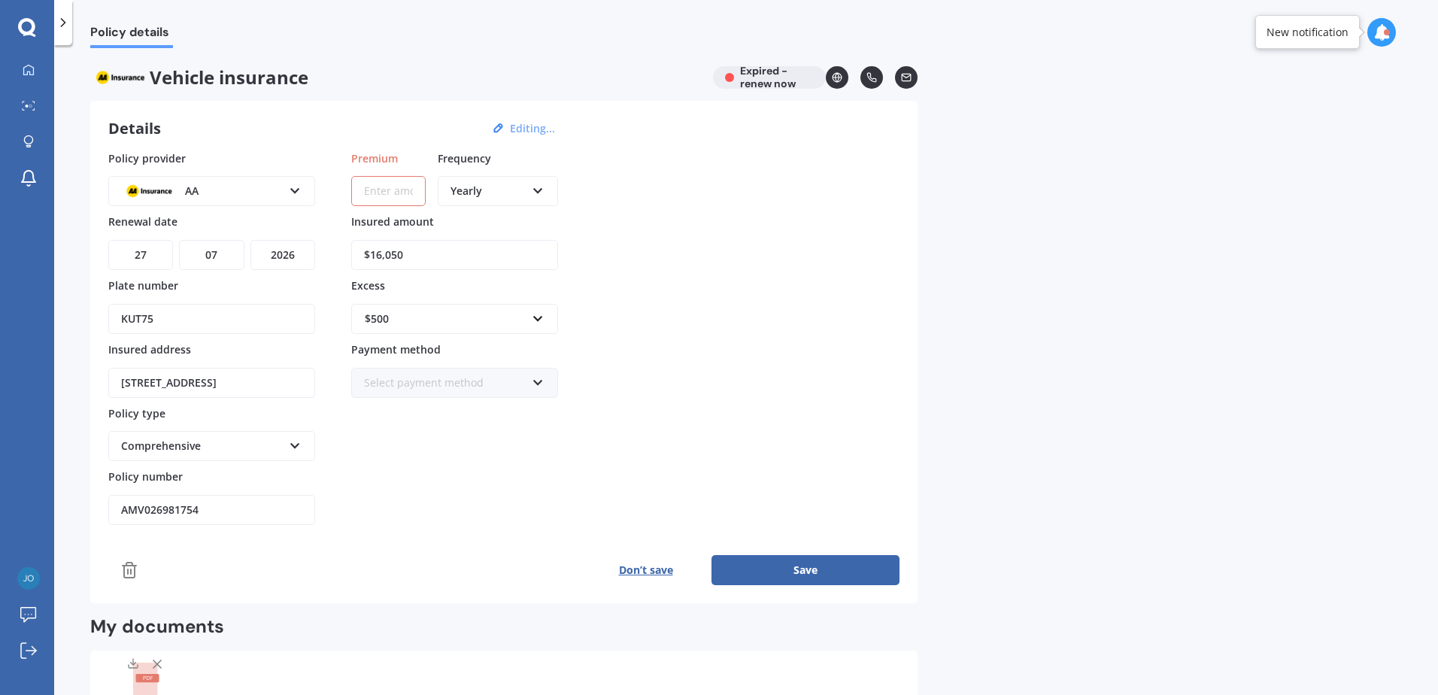
click at [387, 180] on input "Premium" at bounding box center [388, 191] width 74 height 30
type input "$500.00"
click at [764, 560] on button "Save" at bounding box center [806, 570] width 188 height 30
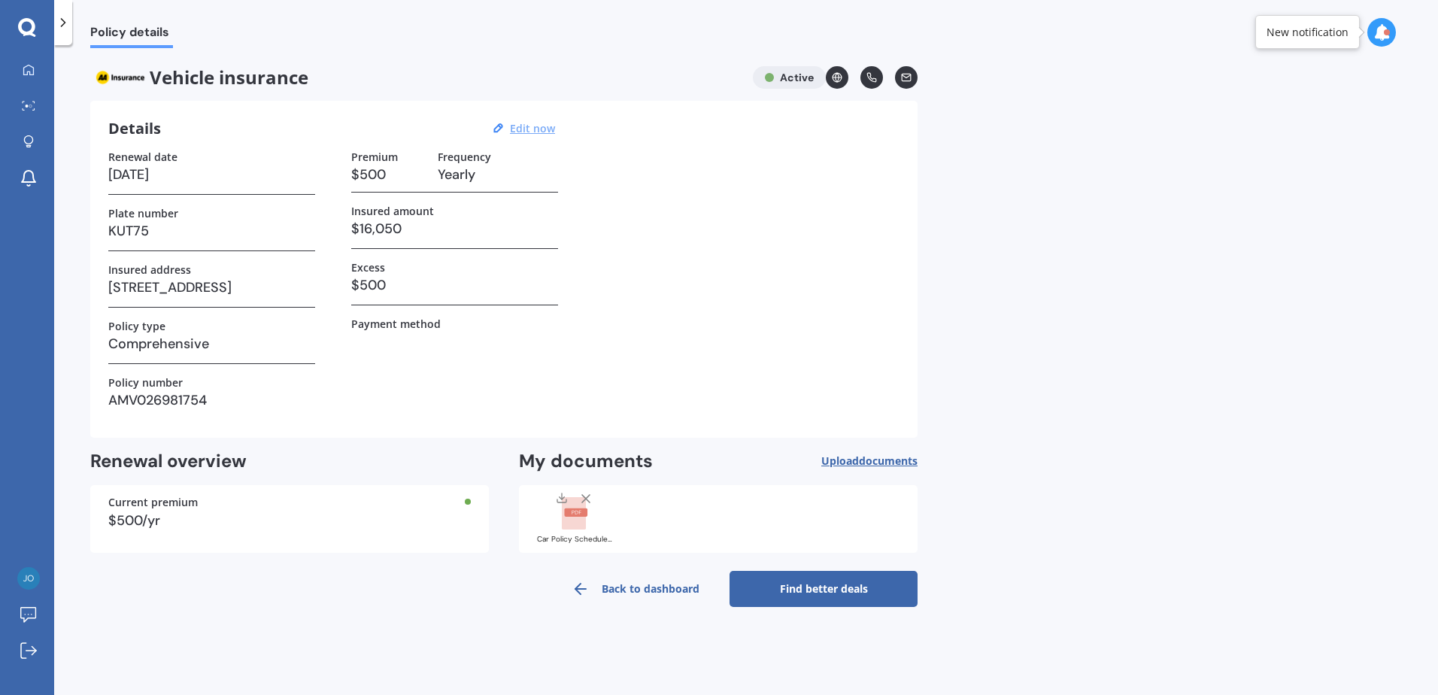
click at [586, 502] on icon at bounding box center [586, 498] width 15 height 15
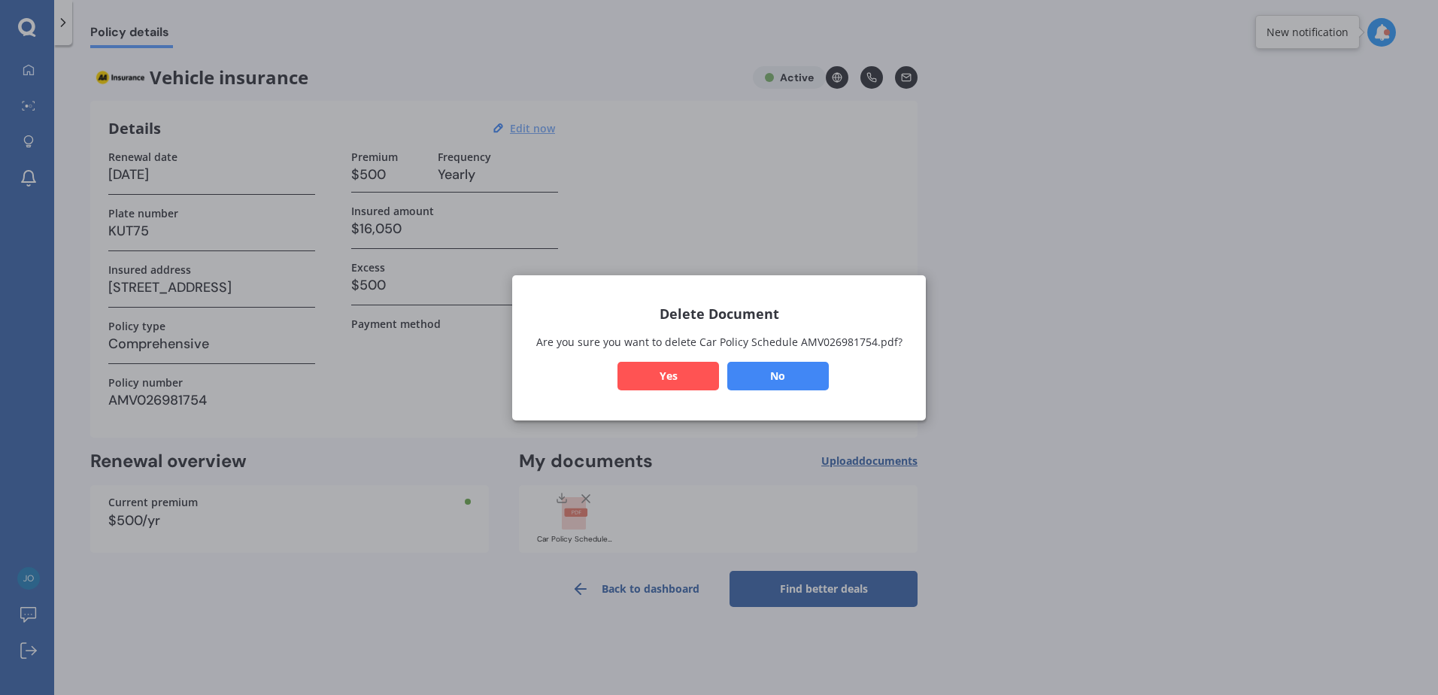
click at [688, 379] on button "Yes" at bounding box center [669, 375] width 102 height 29
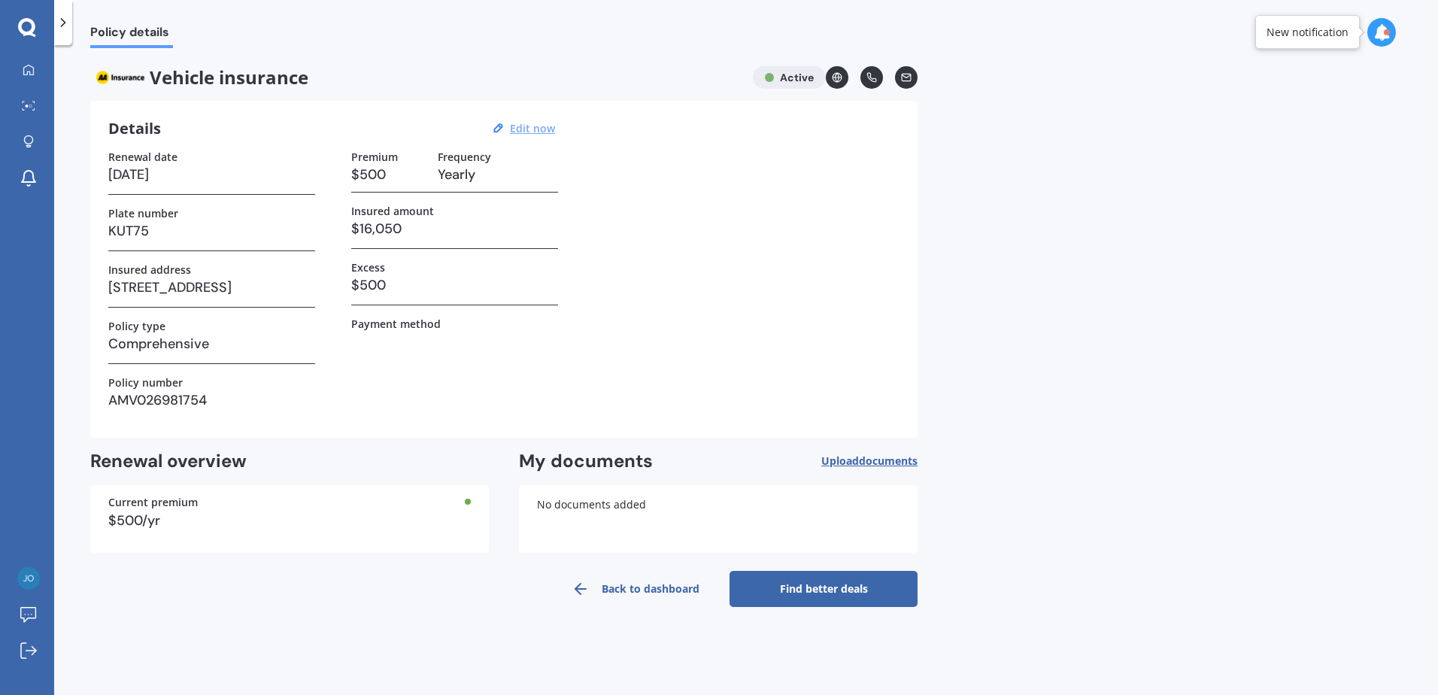
click at [654, 585] on link "Back to dashboard" at bounding box center [636, 589] width 188 height 36
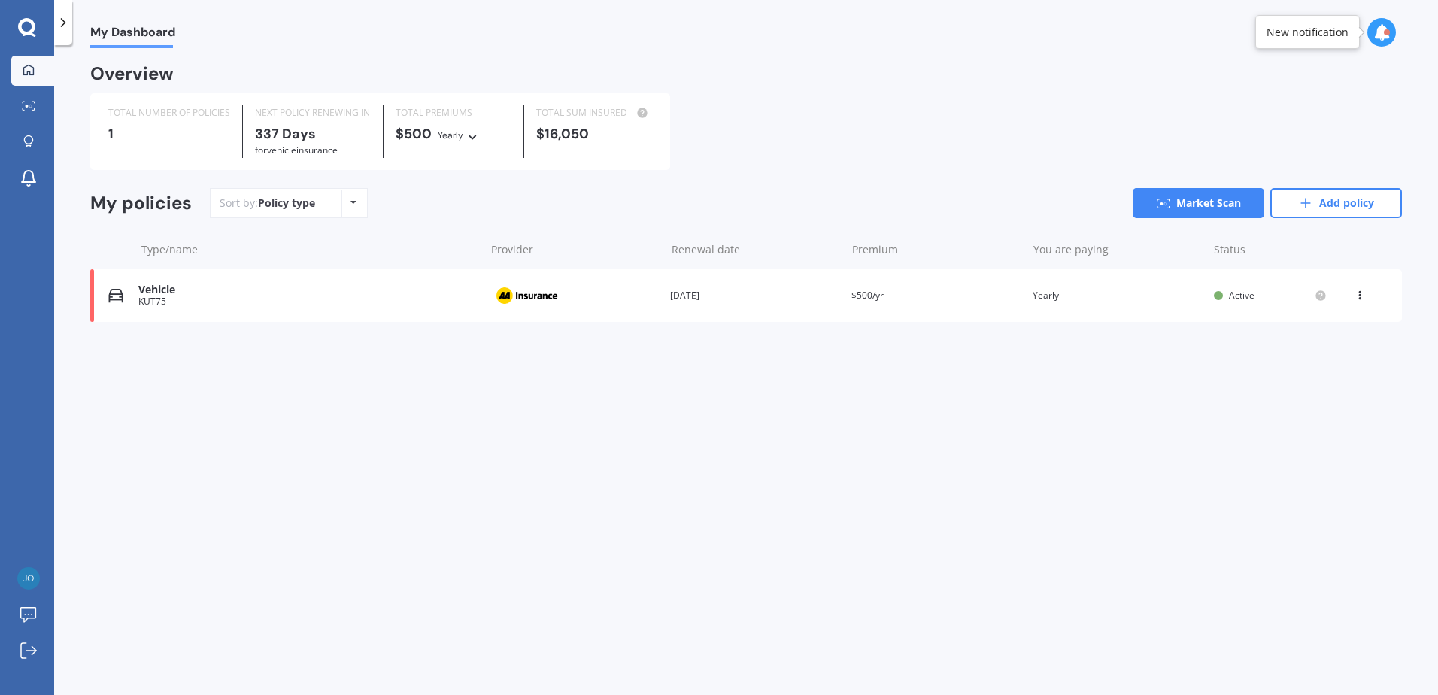
click at [1355, 288] on div "Vehicle KUT75 Provider Renewal date [DATE] Premium $500/yr You are paying Yearl…" at bounding box center [746, 295] width 1312 height 53
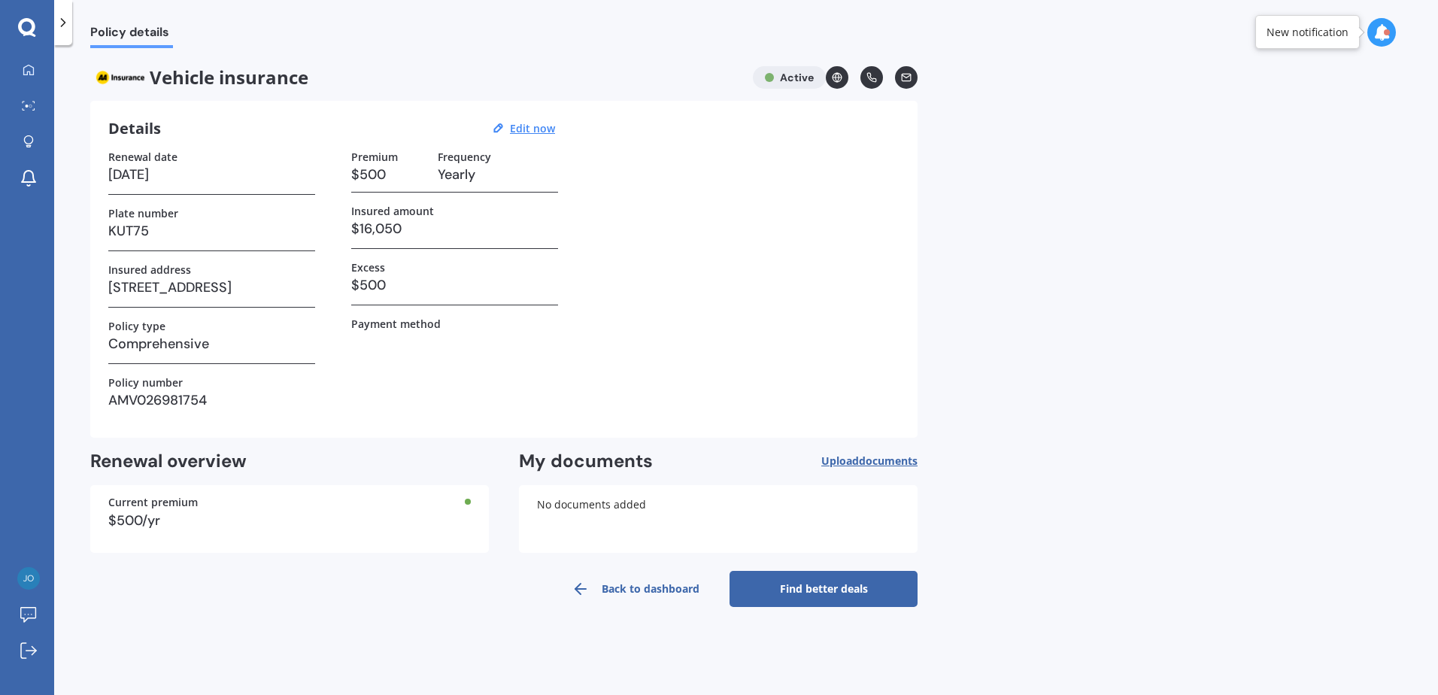
click at [652, 598] on link "Back to dashboard" at bounding box center [636, 589] width 188 height 36
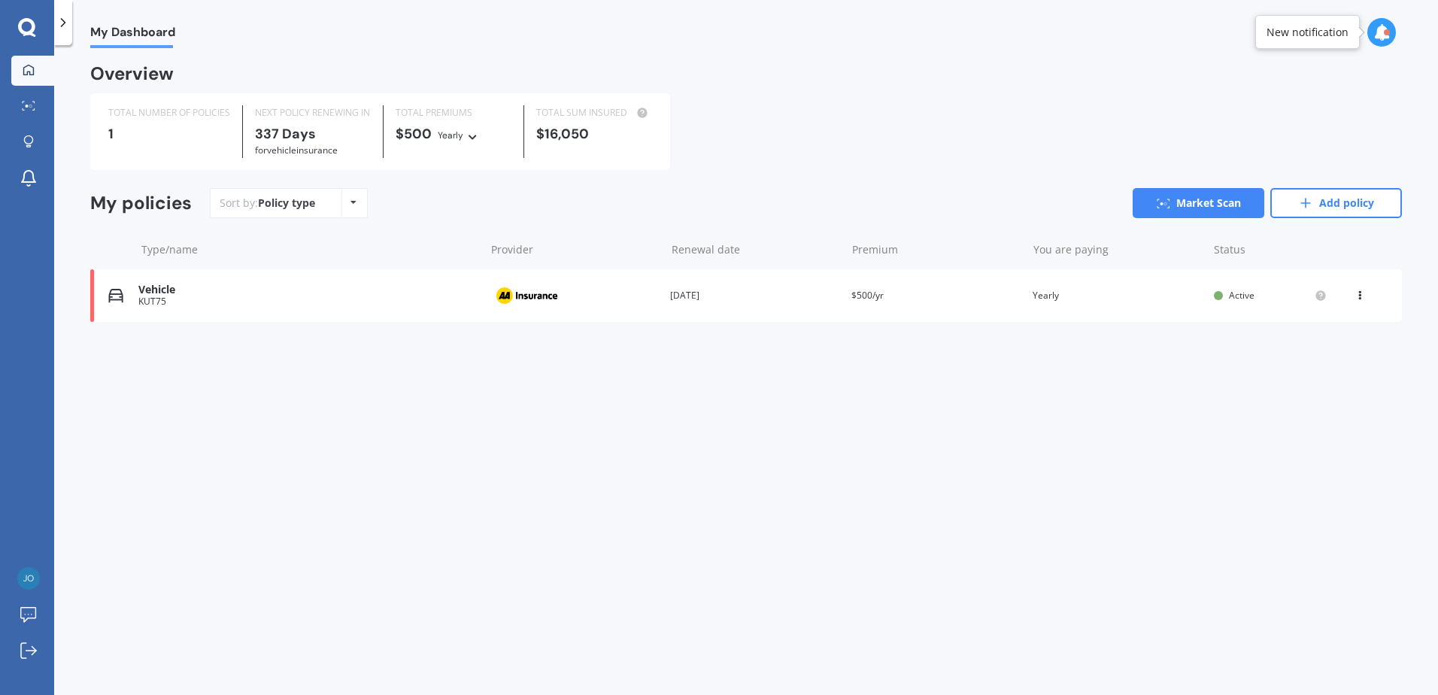
click at [1359, 295] on icon at bounding box center [1360, 292] width 11 height 9
click at [1328, 361] on div "Delete" at bounding box center [1327, 354] width 149 height 30
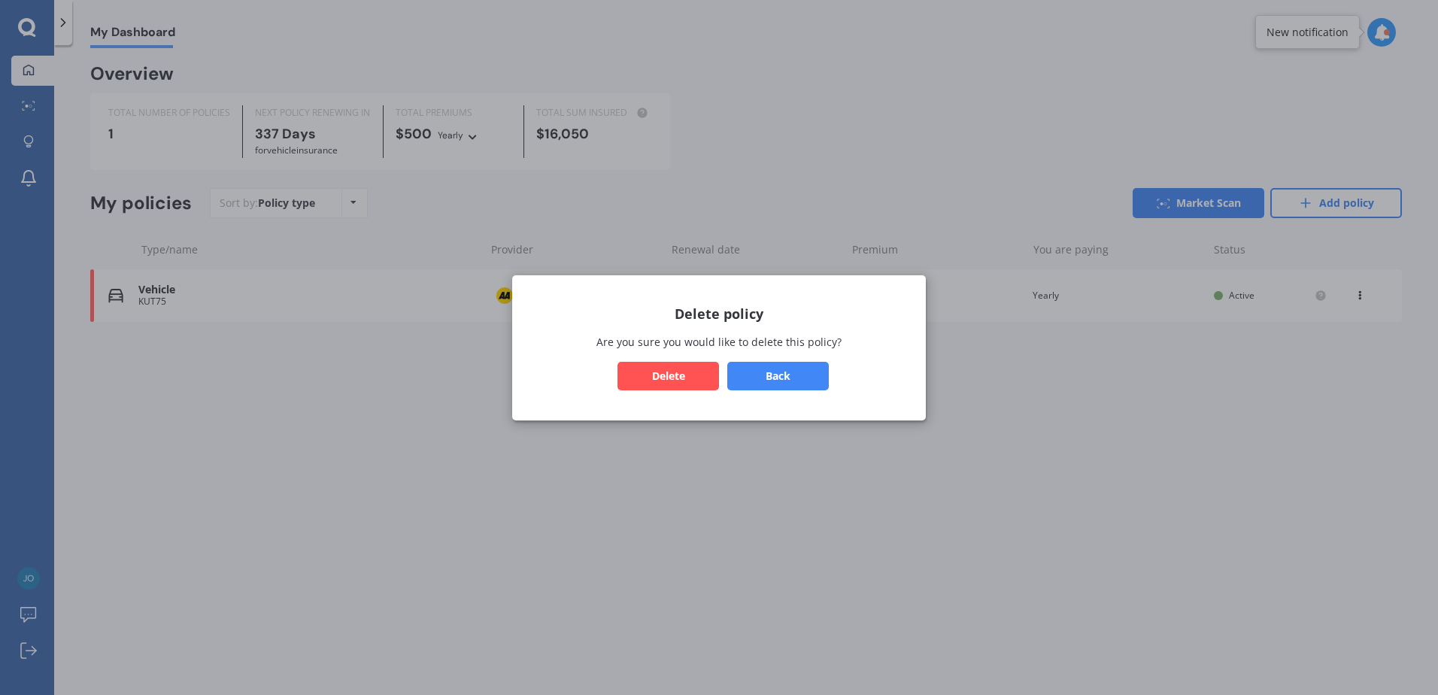
click at [670, 381] on button "Delete" at bounding box center [669, 375] width 102 height 29
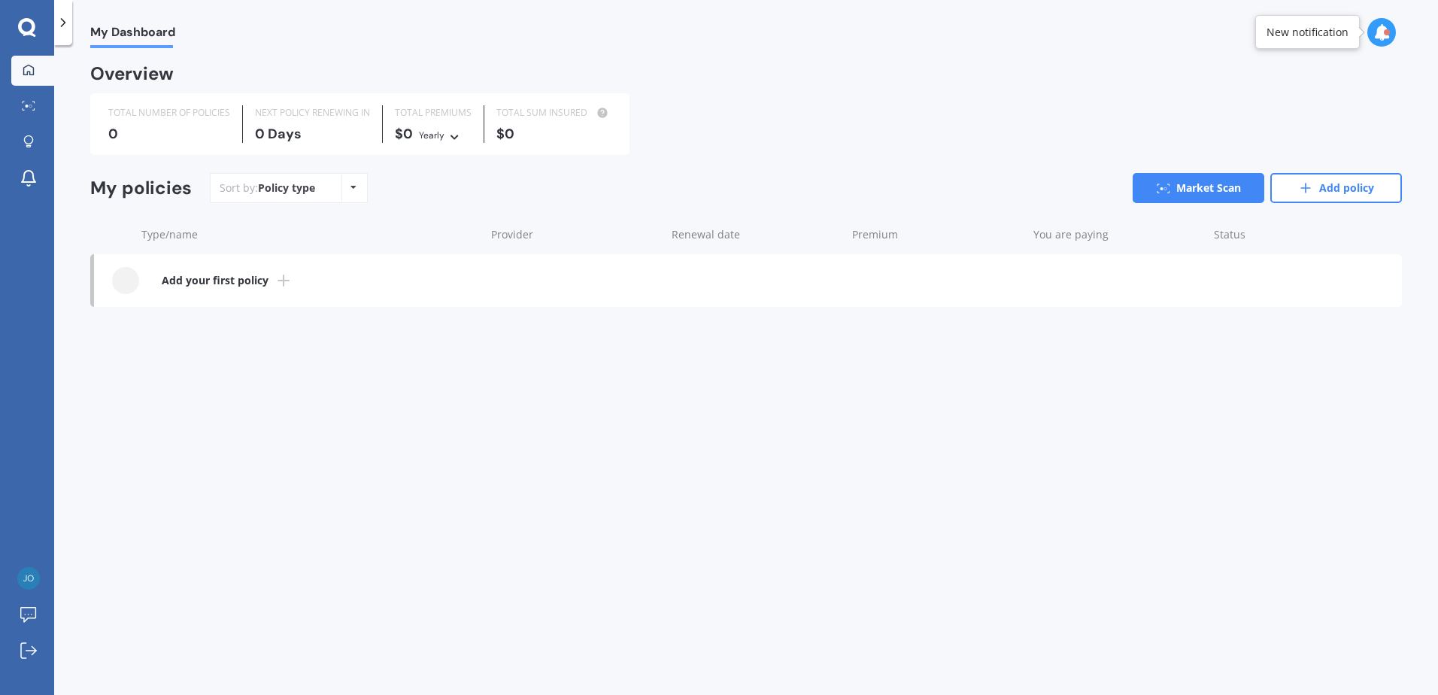
click at [177, 274] on b "Add your first policy" at bounding box center [215, 280] width 107 height 15
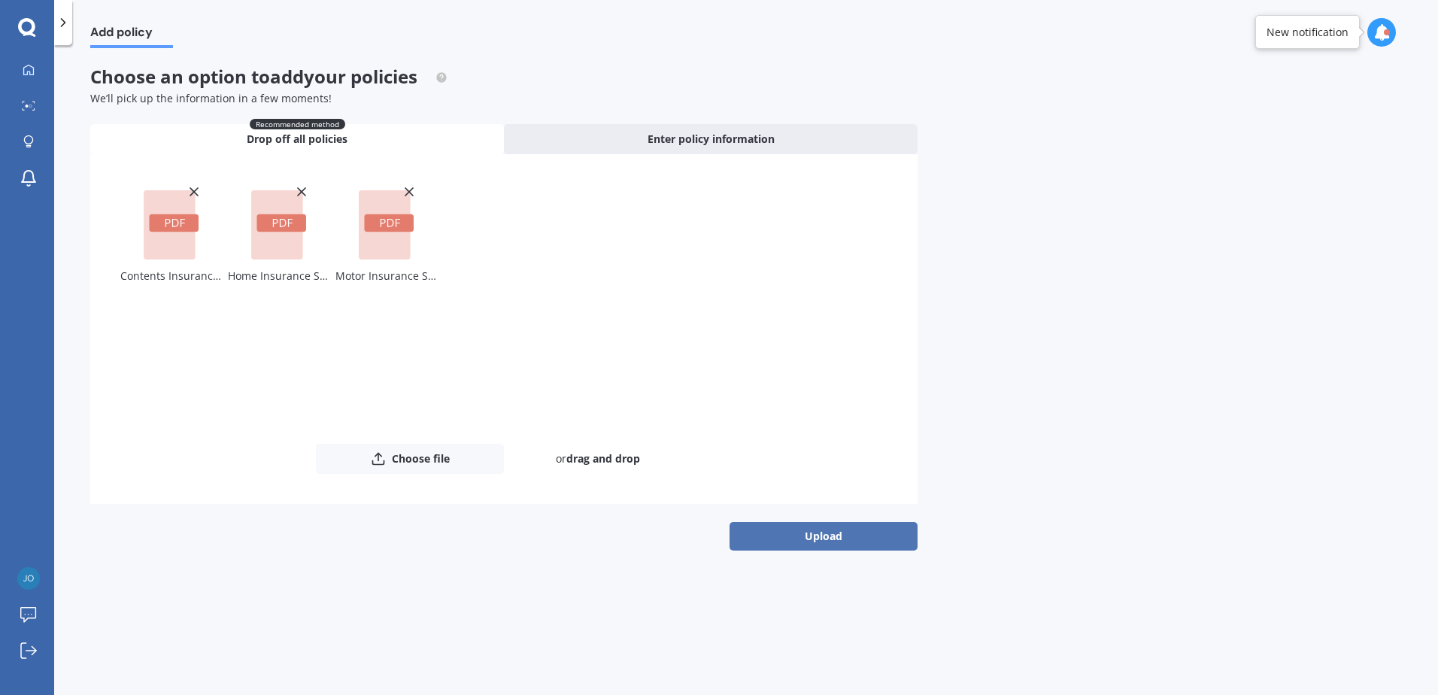
click at [800, 532] on button "Upload" at bounding box center [824, 536] width 188 height 29
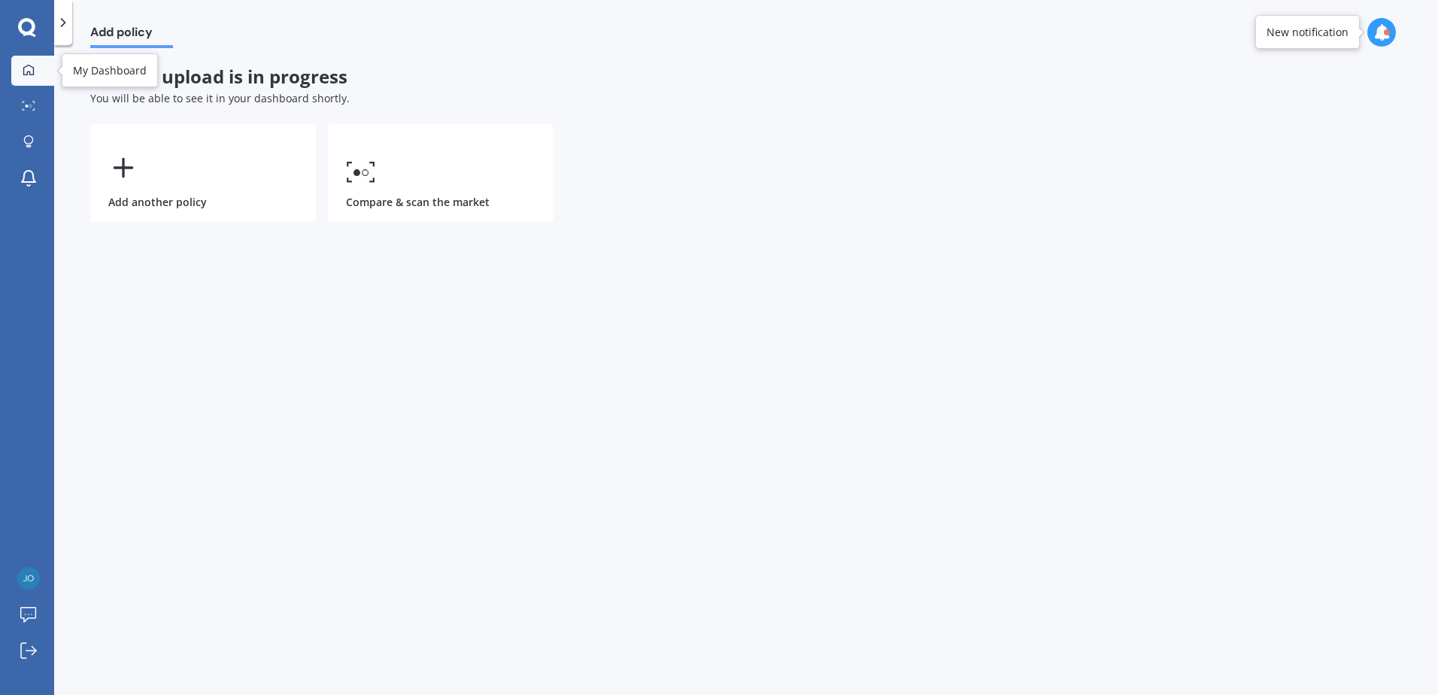
click at [22, 74] on div at bounding box center [28, 71] width 23 height 14
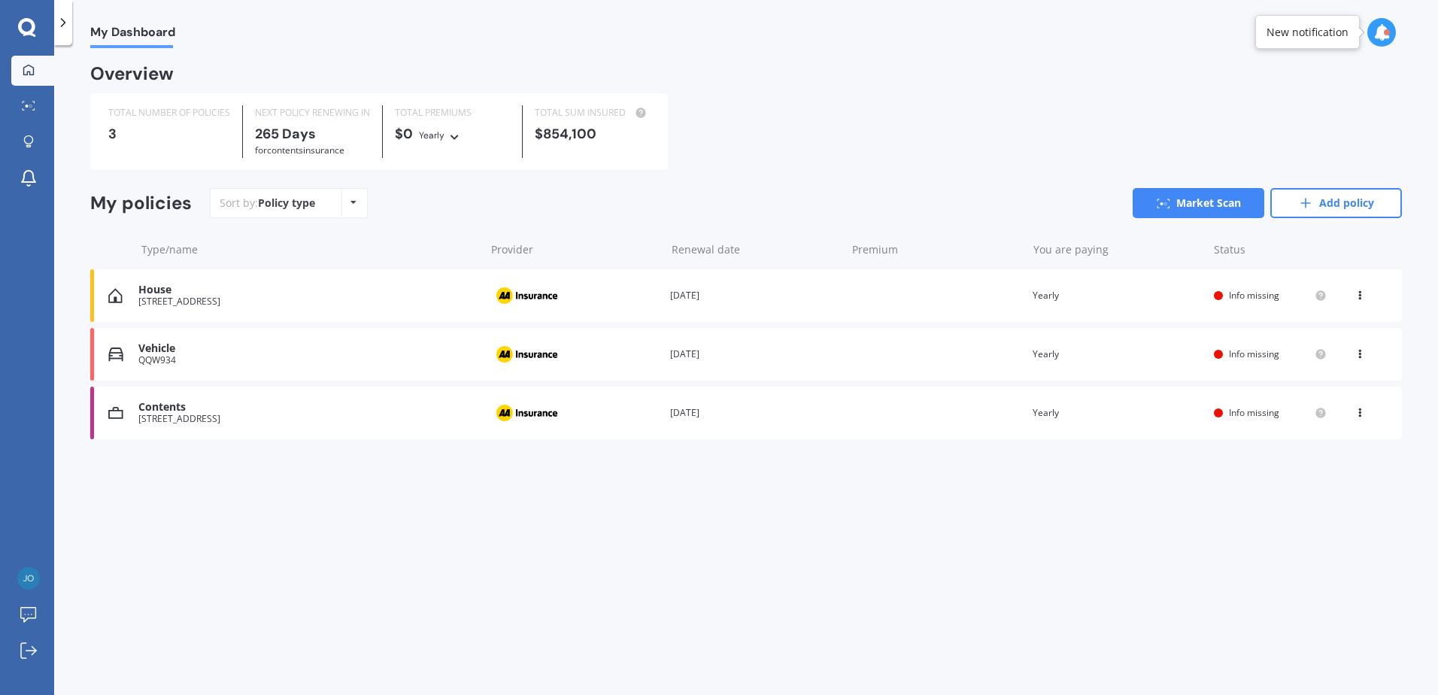
click at [910, 291] on div "House [STREET_ADDRESS] Provider Renewal date [DATE] Premium You are paying Year…" at bounding box center [746, 295] width 1312 height 53
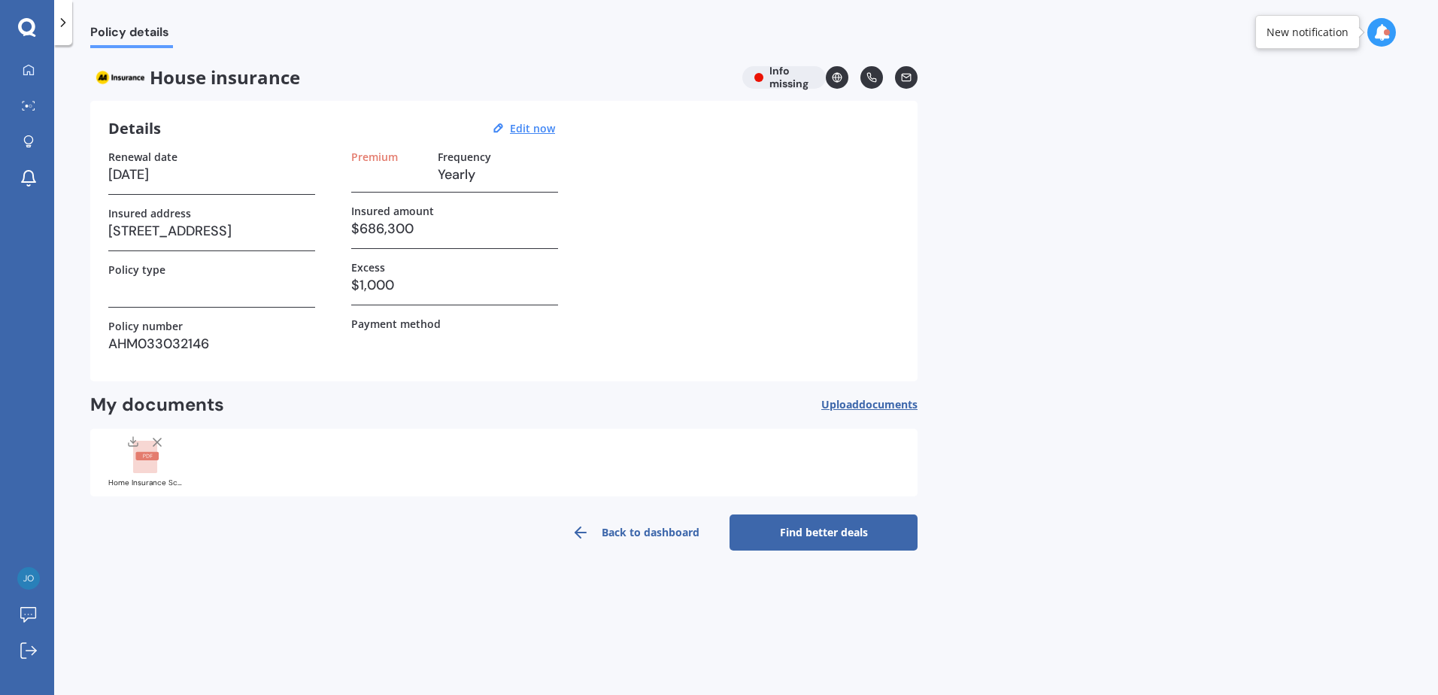
click at [463, 177] on h3 "Yearly" at bounding box center [498, 174] width 120 height 23
click at [481, 172] on h3 "Yearly" at bounding box center [498, 174] width 120 height 23
click at [531, 123] on u "Edit now" at bounding box center [532, 128] width 45 height 14
select select "30"
select select "05"
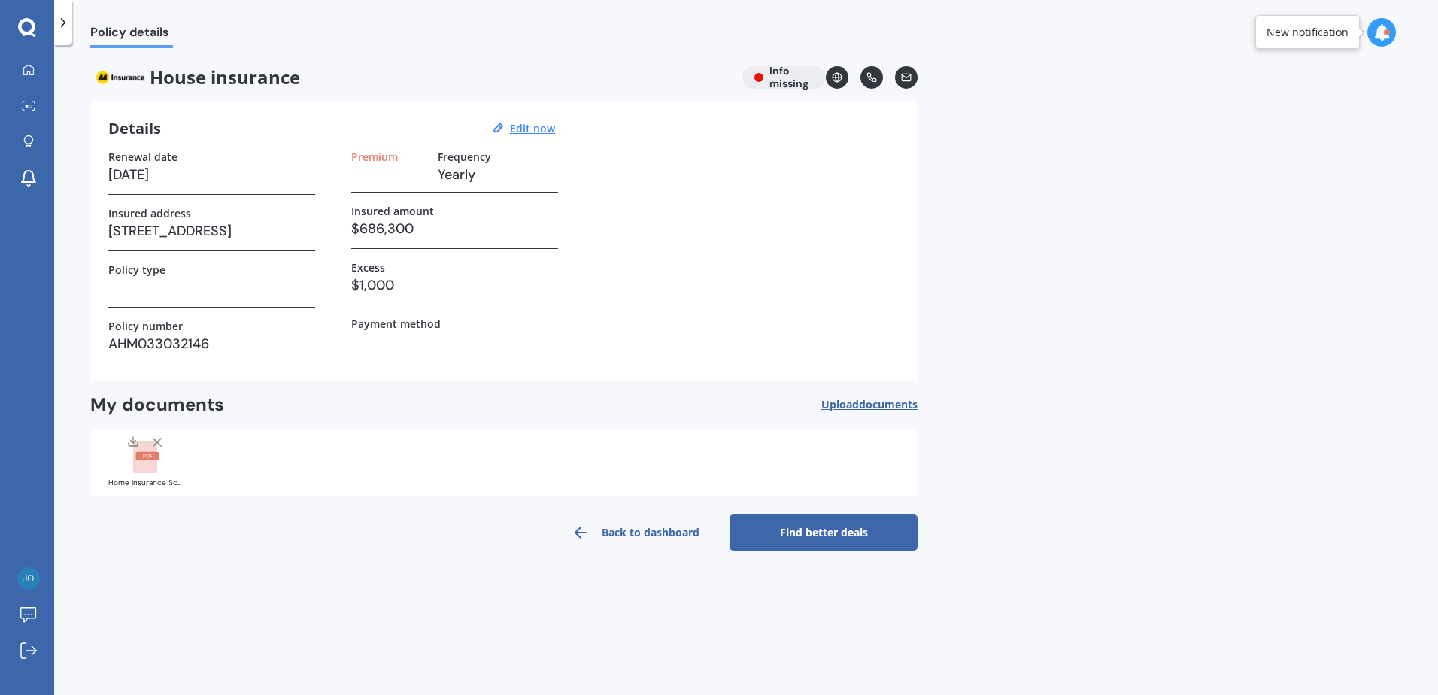
select select "2026"
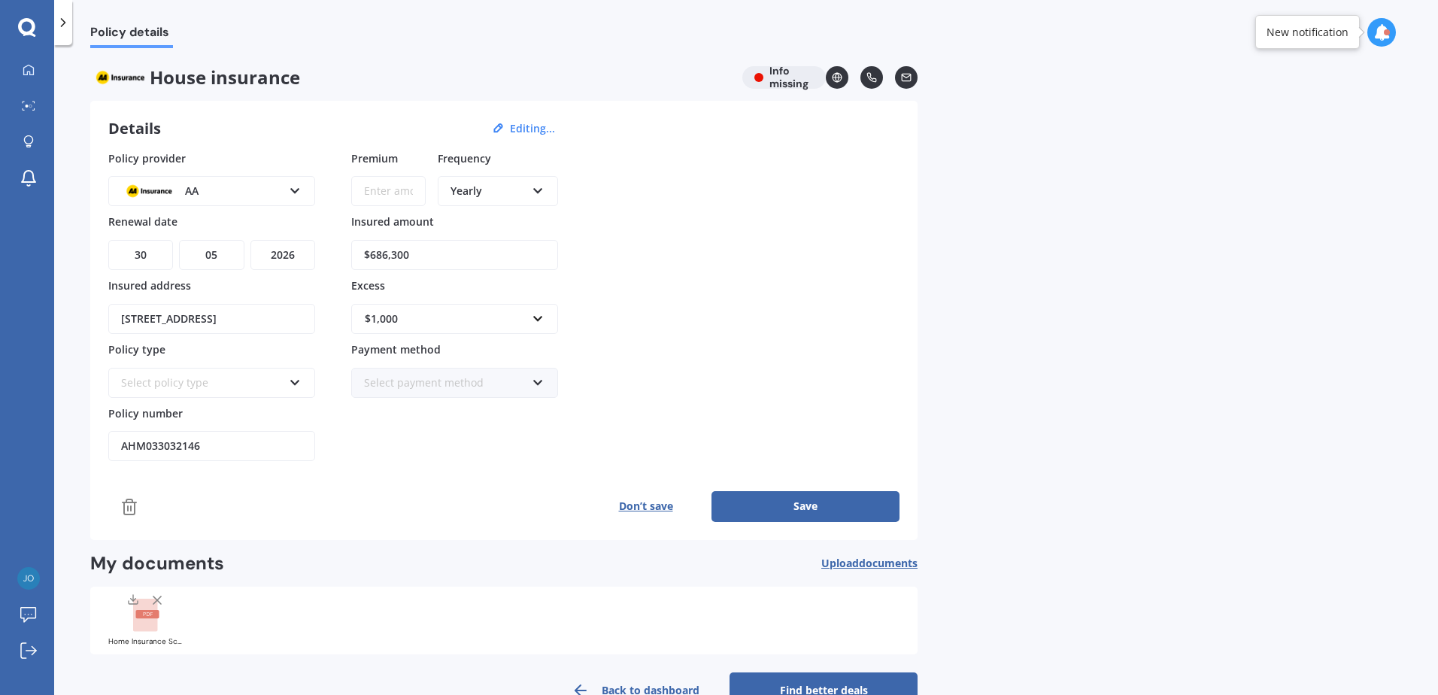
click at [494, 192] on div "Yearly" at bounding box center [488, 191] width 75 height 17
click at [479, 332] on span "Fortnightly" at bounding box center [478, 327] width 54 height 14
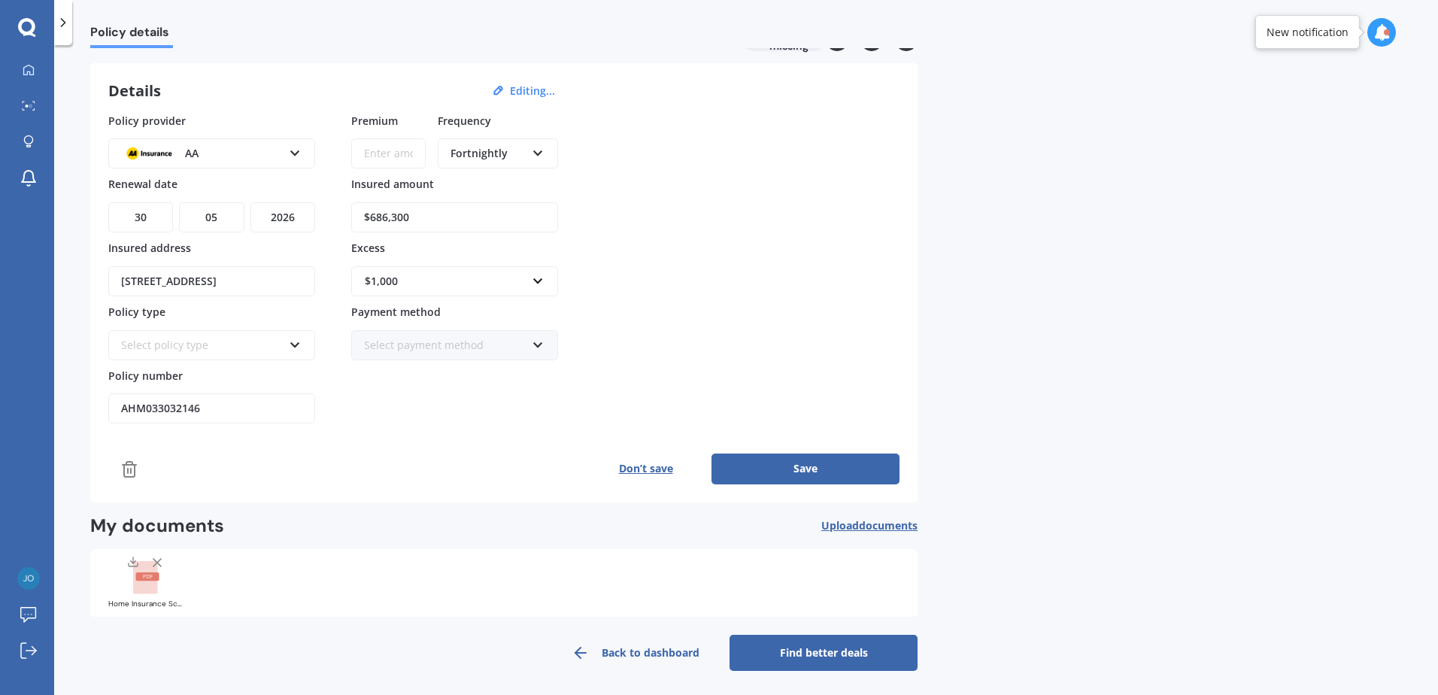
scroll to position [41, 0]
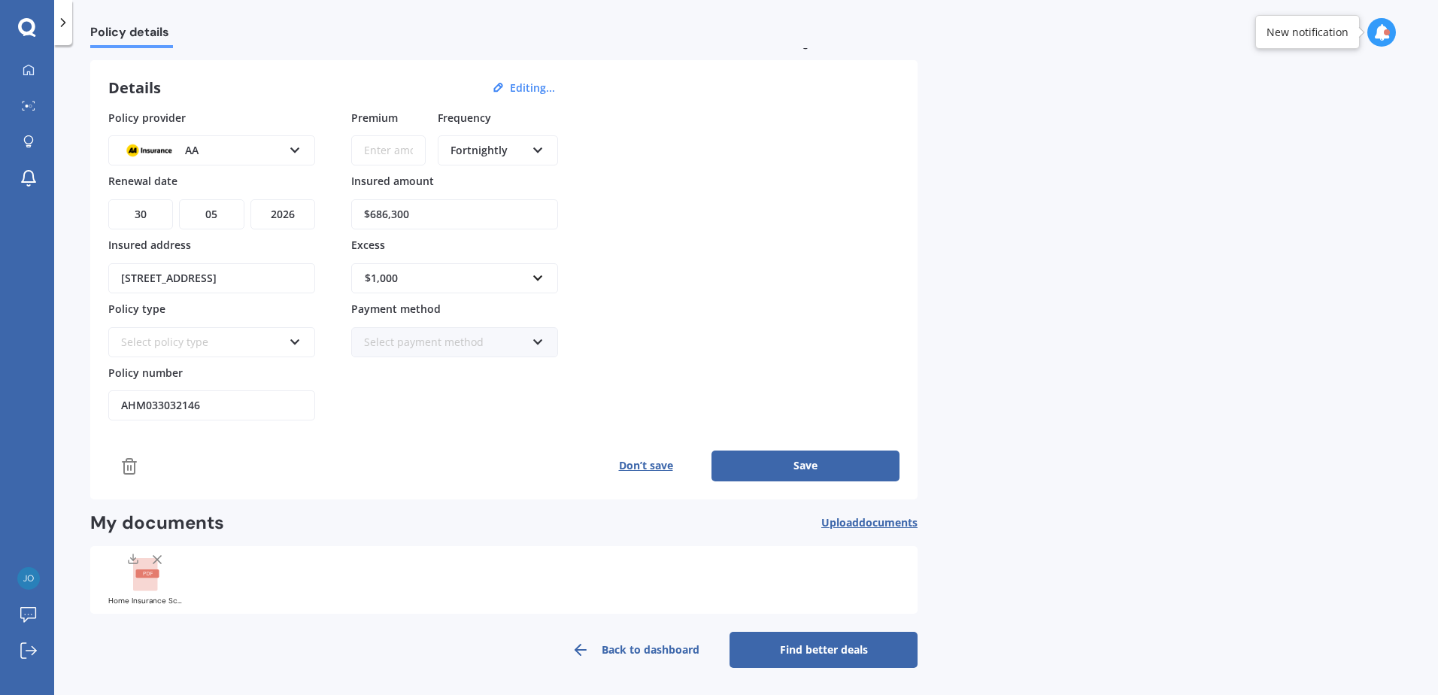
click at [807, 442] on div "Policy provider AA AA AMI AMP ANZ ASB Ando BNZ Co-Operative Bank FMG Initio Kiw…" at bounding box center [503, 296] width 791 height 372
click at [259, 347] on div "Select policy type" at bounding box center [202, 342] width 162 height 17
click at [244, 372] on div "Home Insurance Policy" at bounding box center [212, 370] width 204 height 27
click at [802, 462] on button "Save" at bounding box center [806, 466] width 188 height 30
click at [384, 149] on input "Premium" at bounding box center [388, 150] width 74 height 30
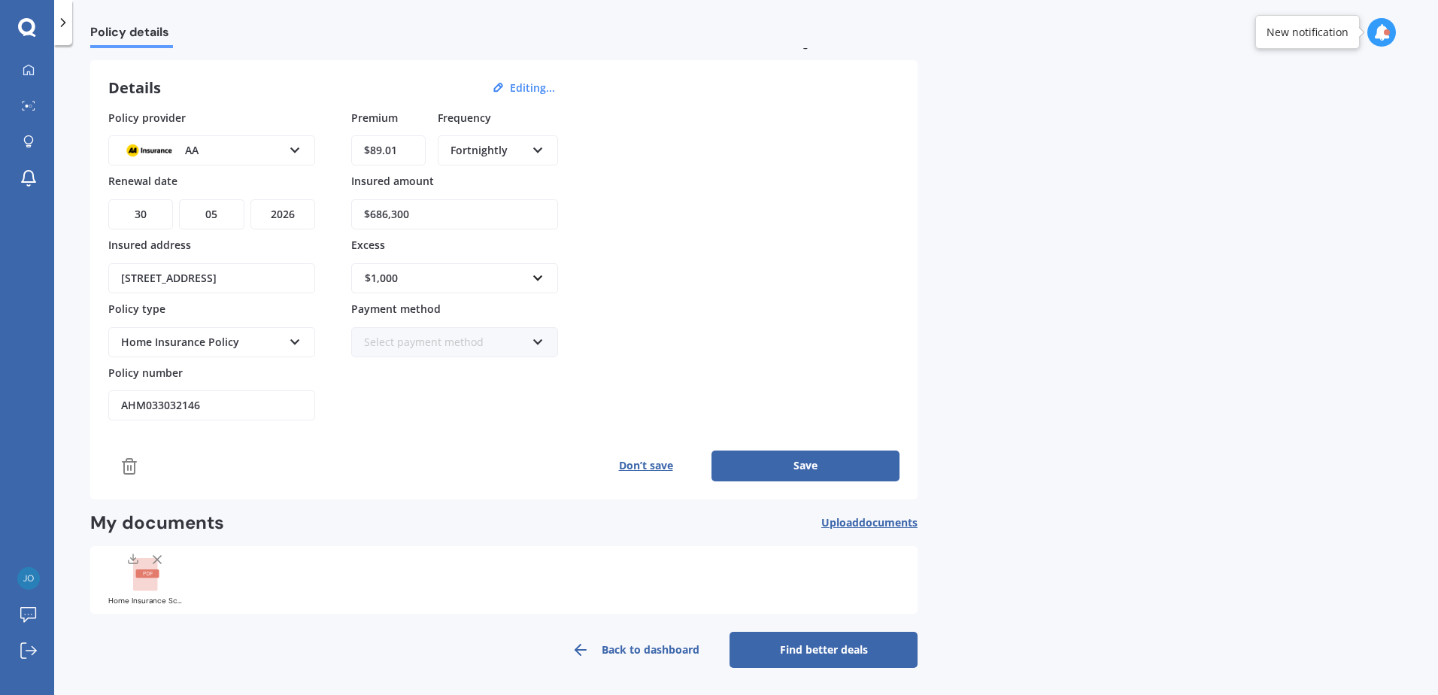
drag, startPoint x: 386, startPoint y: 151, endPoint x: 472, endPoint y: 169, distance: 88.4
click at [470, 169] on div "Premium $89.01 Frequency Fortnightly Yearly Six-Monthly Quarterly Monthly Fortn…" at bounding box center [454, 142] width 207 height 64
type input "$89.10"
click at [488, 284] on span "Fortnightly" at bounding box center [480, 287] width 58 height 14
click at [783, 463] on button "Save" at bounding box center [806, 466] width 188 height 30
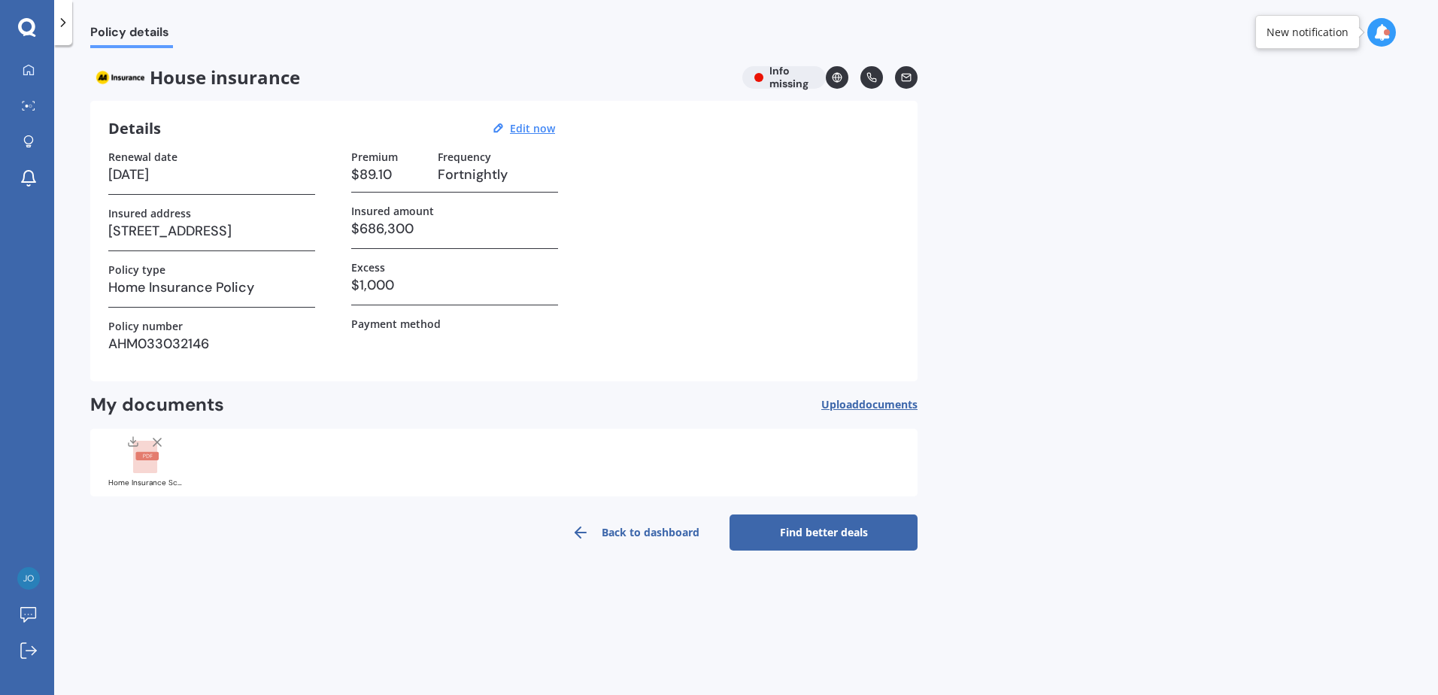
scroll to position [0, 0]
click at [646, 533] on link "Back to dashboard" at bounding box center [636, 533] width 188 height 36
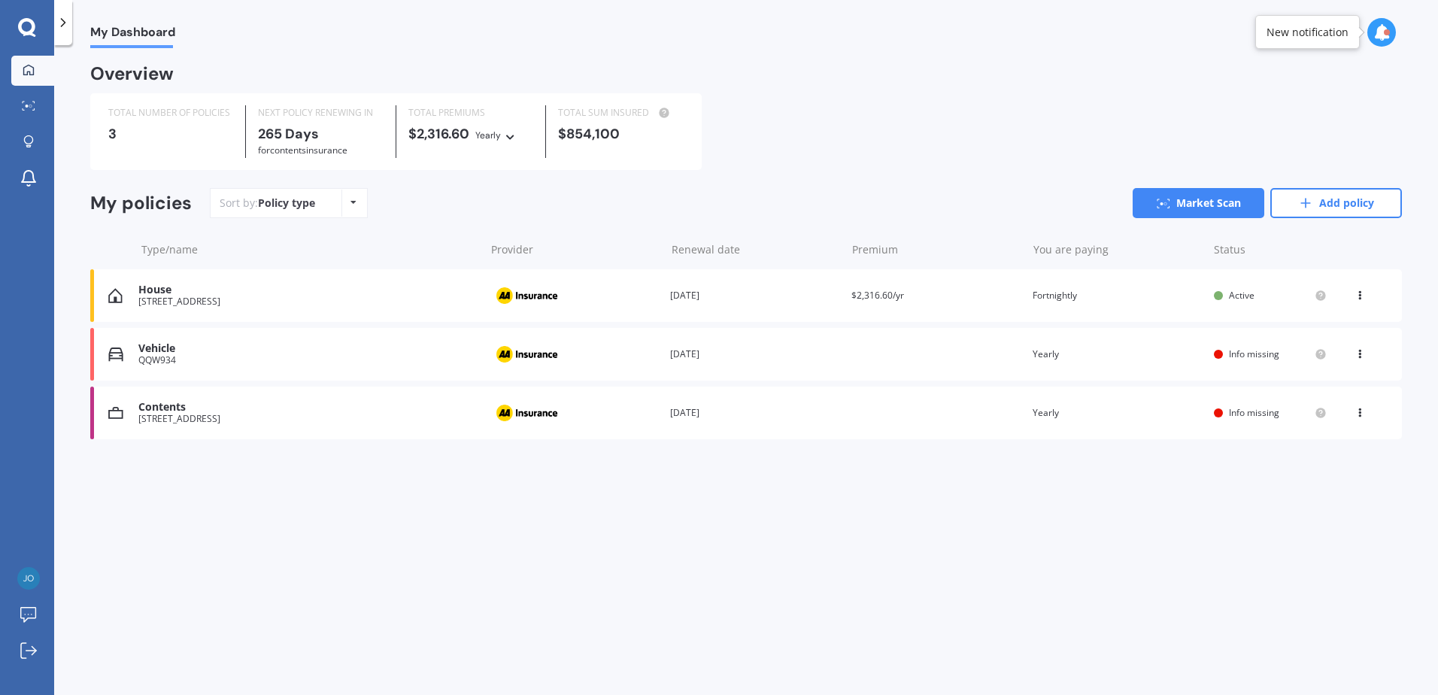
click at [163, 350] on div "Vehicle" at bounding box center [307, 348] width 339 height 13
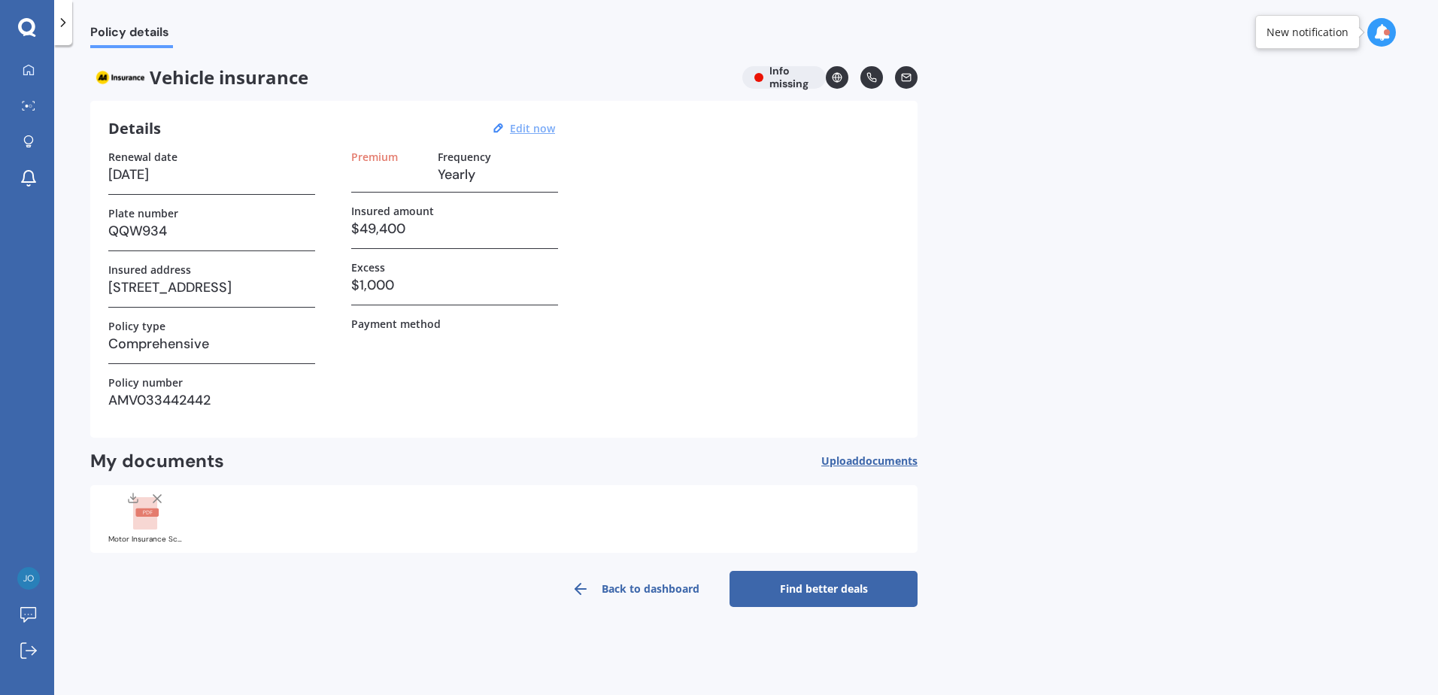
click at [535, 128] on u "Edit now" at bounding box center [532, 128] width 45 height 14
select select "11"
select select "06"
select select "2026"
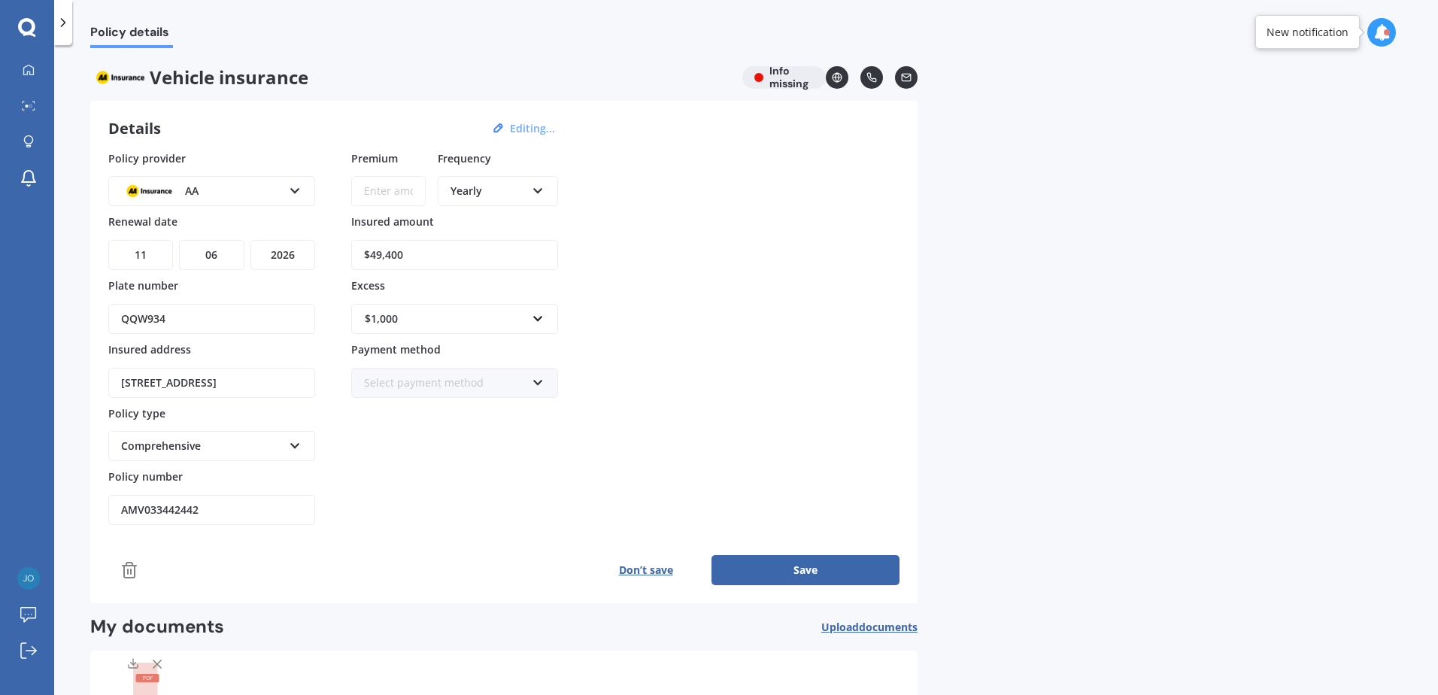
click at [495, 199] on div "Yearly" at bounding box center [488, 191] width 75 height 17
click at [474, 329] on span "Fortnightly" at bounding box center [478, 327] width 54 height 14
click at [391, 190] on input "Premium" at bounding box center [388, 191] width 74 height 30
type input "$57.73"
click at [819, 565] on button "Save" at bounding box center [806, 570] width 188 height 30
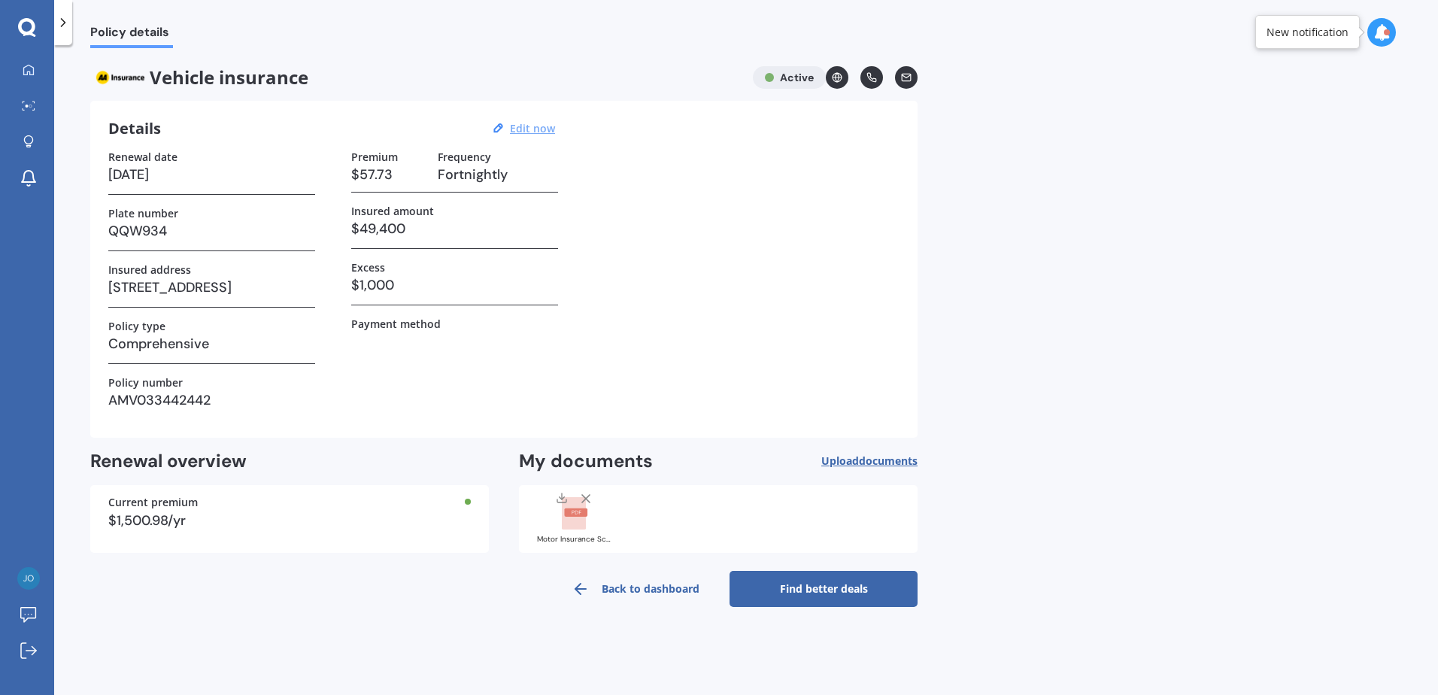
click at [659, 588] on link "Back to dashboard" at bounding box center [636, 589] width 188 height 36
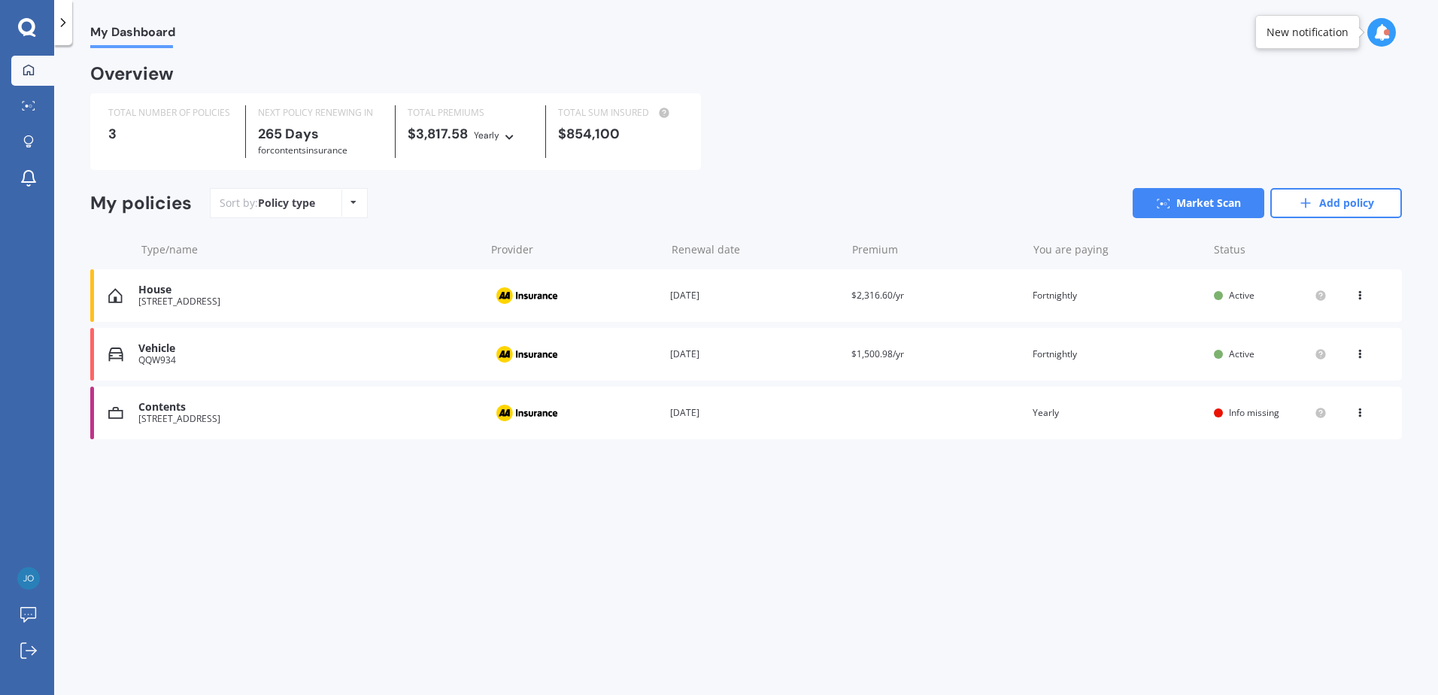
click at [1365, 416] on div "View option View policy Delete" at bounding box center [1362, 413] width 14 height 15
click at [961, 454] on div "Overview TOTAL NUMBER OF POLICIES 3 NEXT POLICY RENEWING [DATE] for Contents in…" at bounding box center [746, 270] width 1312 height 409
click at [1111, 417] on div "You are paying Yearly" at bounding box center [1117, 413] width 169 height 15
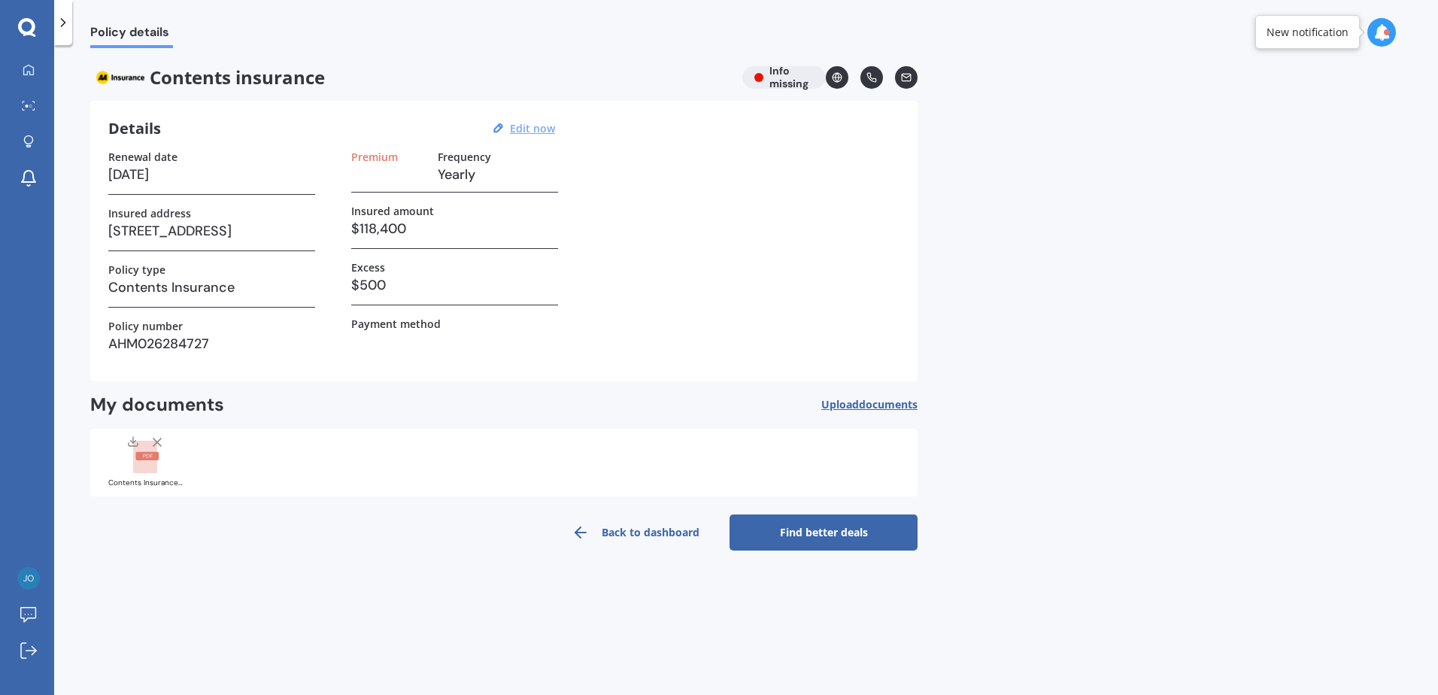
click at [530, 129] on u "Edit now" at bounding box center [532, 128] width 45 height 14
select select "16"
select select "05"
select select "2026"
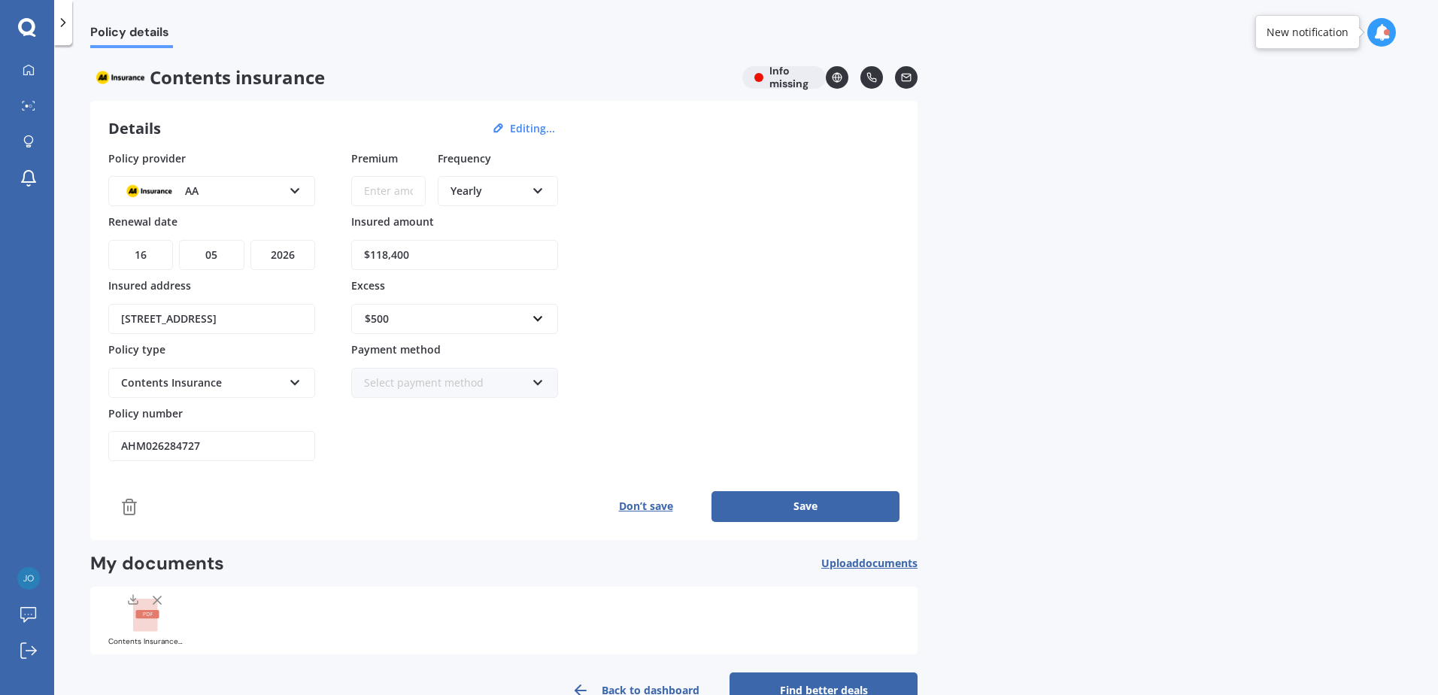
click at [478, 182] on div "Yearly Yearly Six-Monthly Quarterly Monthly Fortnightly Weekly" at bounding box center [498, 191] width 120 height 30
click at [488, 330] on span "Fortnightly" at bounding box center [478, 327] width 54 height 14
click at [398, 192] on input "Premium" at bounding box center [388, 191] width 74 height 30
type input "$36.94"
click at [796, 504] on button "Save" at bounding box center [806, 506] width 188 height 30
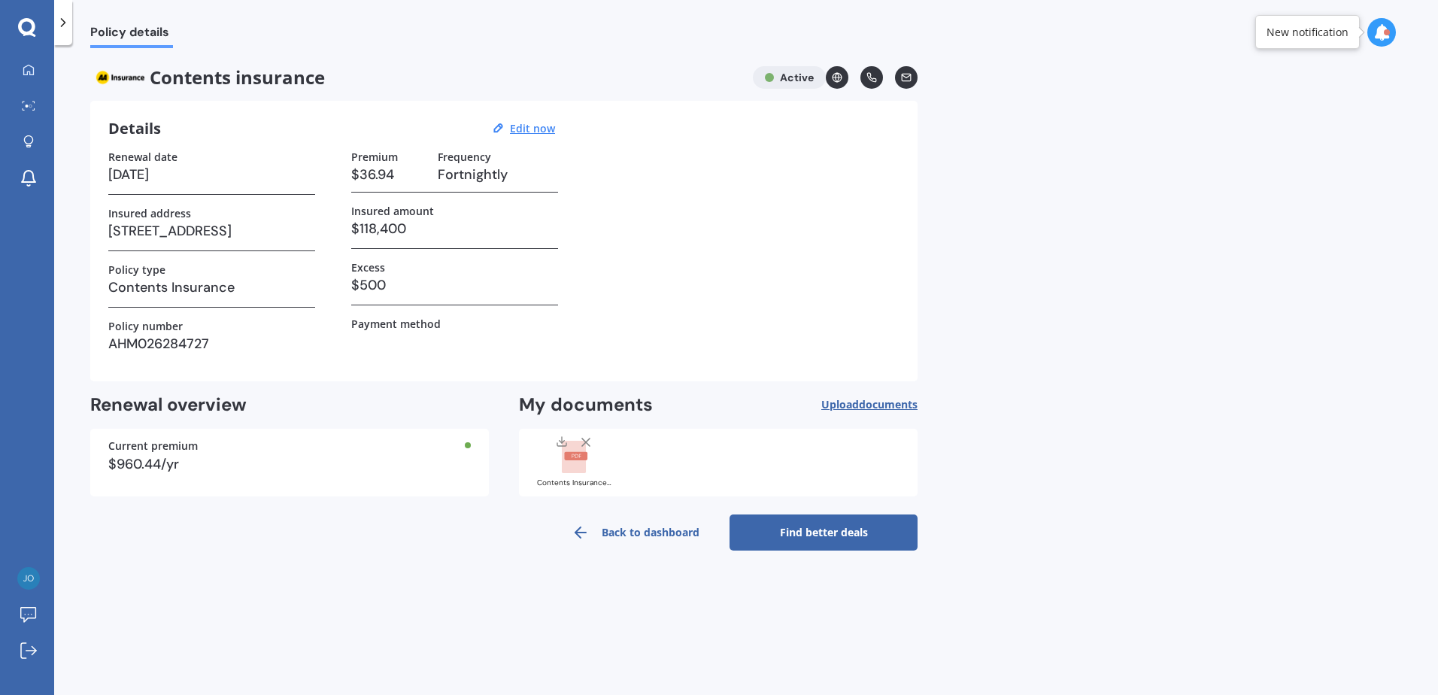
click at [639, 536] on link "Back to dashboard" at bounding box center [636, 533] width 188 height 36
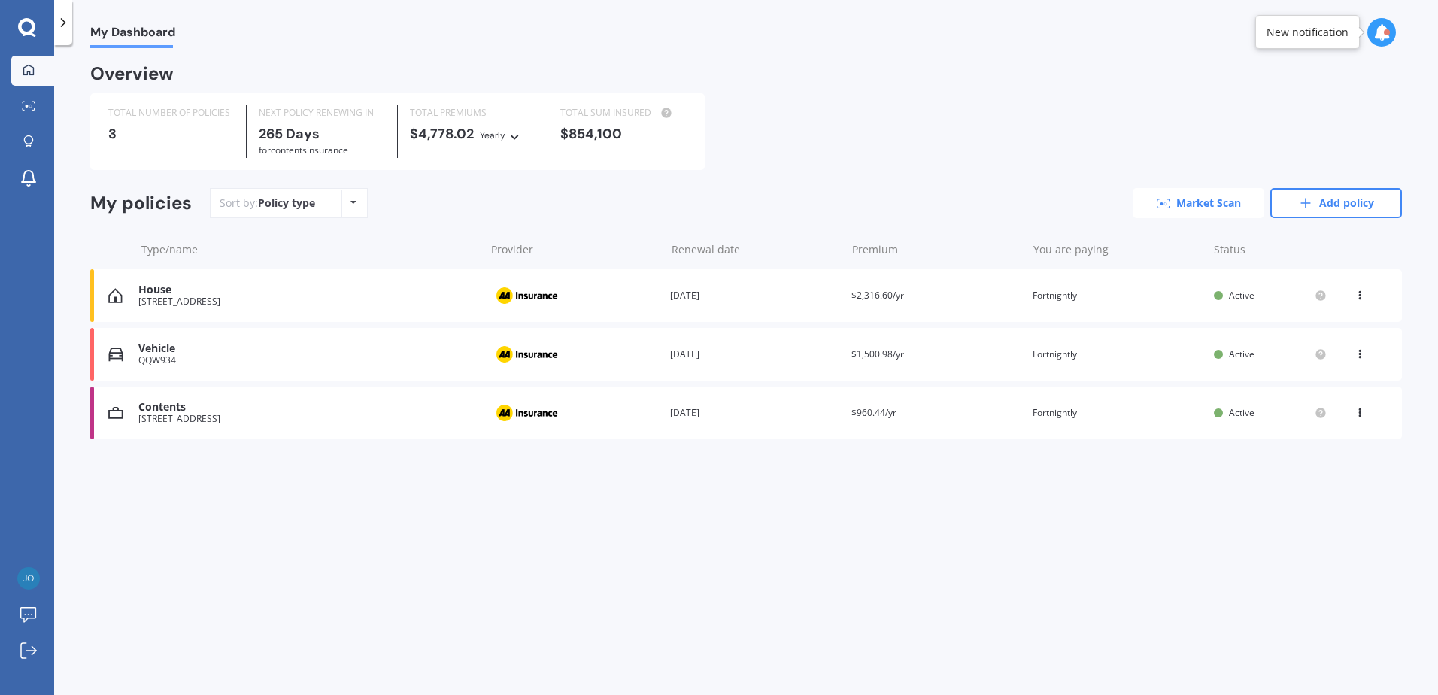
click at [1196, 202] on link "Market Scan" at bounding box center [1199, 203] width 132 height 30
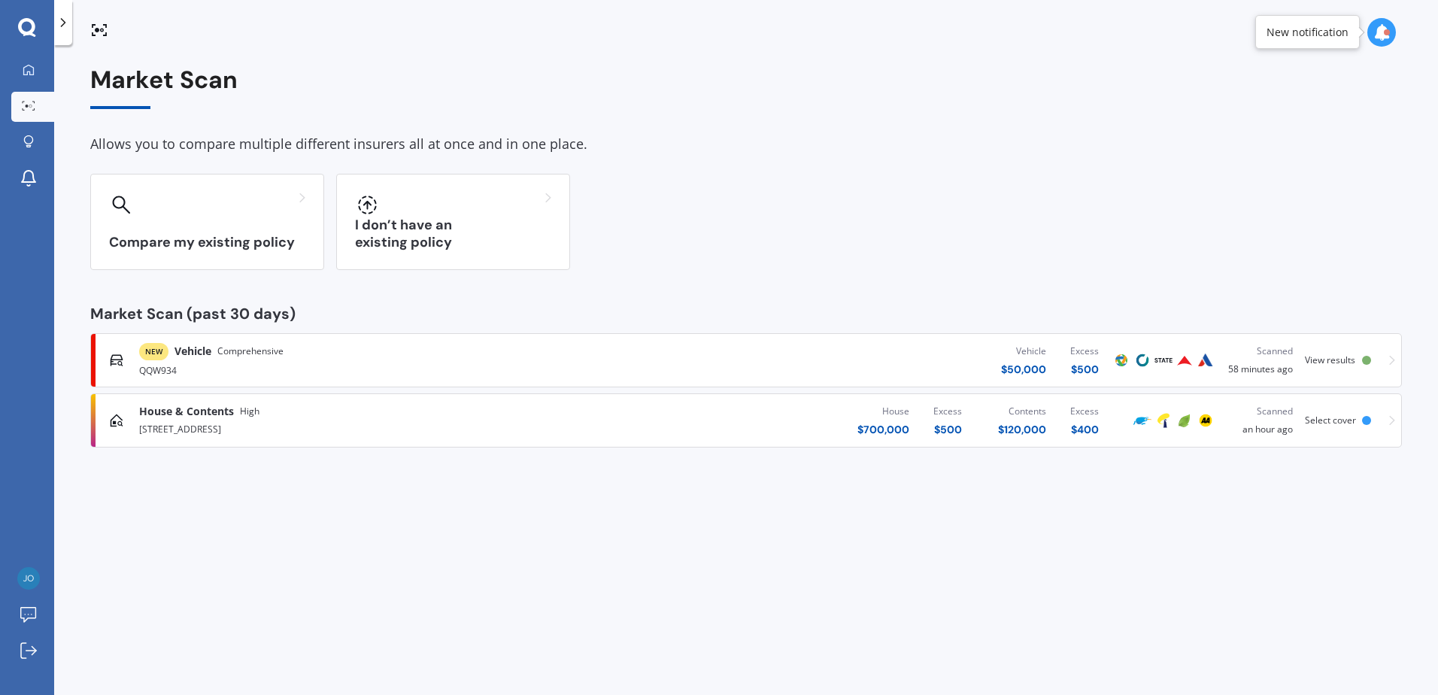
click at [1386, 363] on div "NEW Vehicle Comprehensive QQW934 Vehicle $ 50,000 Excess $ 500 Scanned 58 minut…" at bounding box center [746, 360] width 1299 height 45
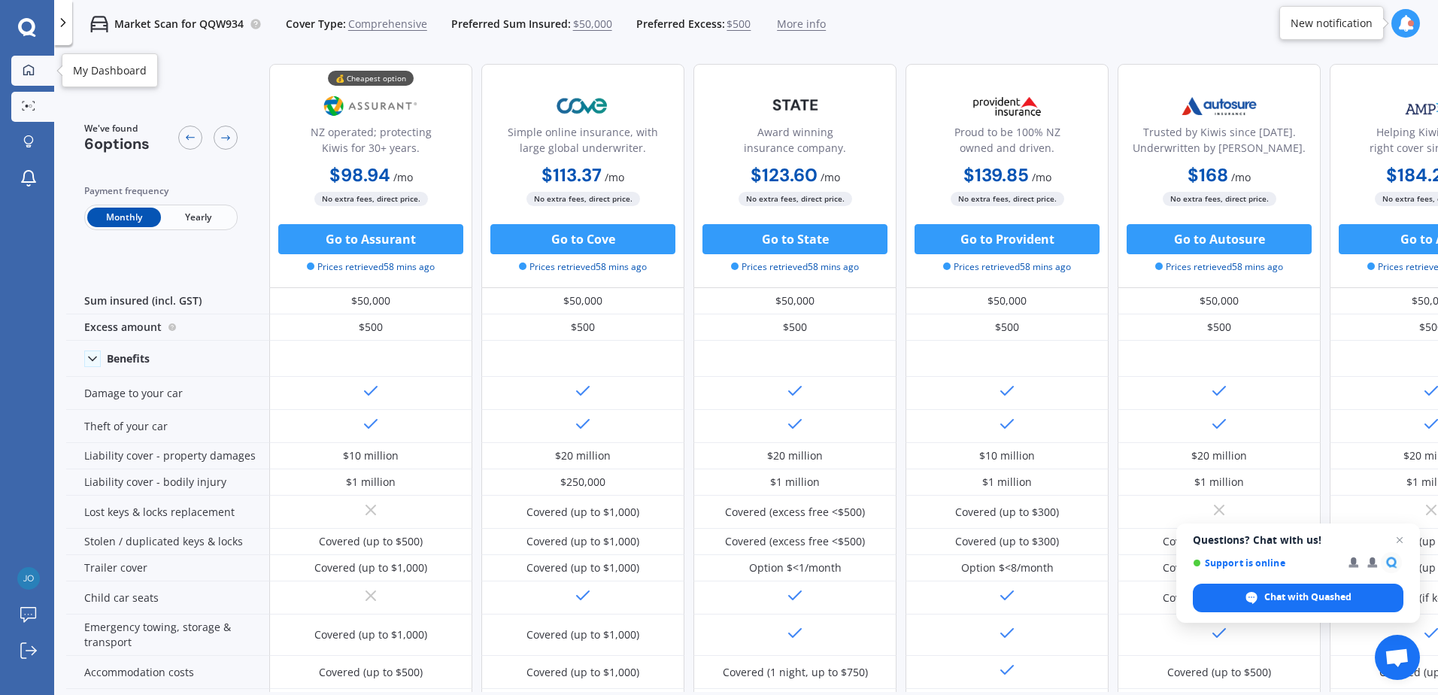
click at [36, 78] on link "My Dashboard" at bounding box center [32, 71] width 43 height 30
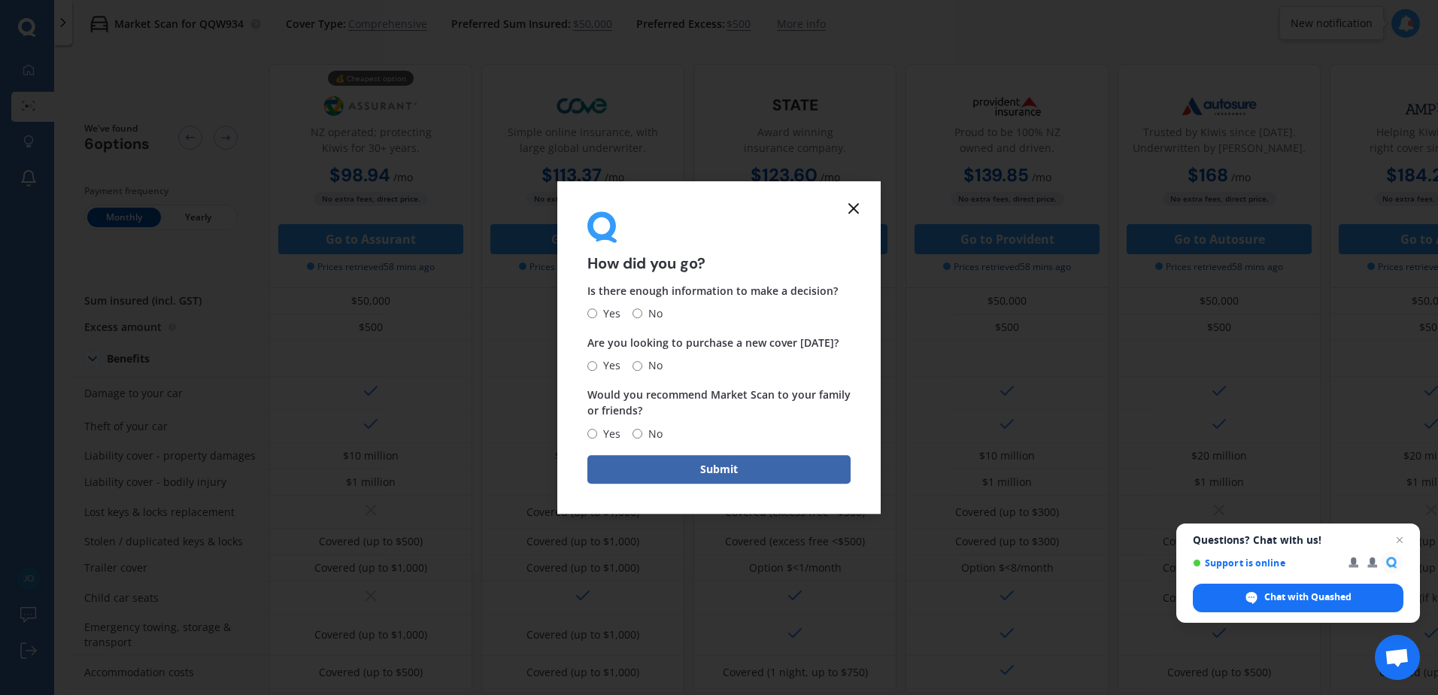
click at [861, 200] on icon at bounding box center [854, 208] width 18 height 18
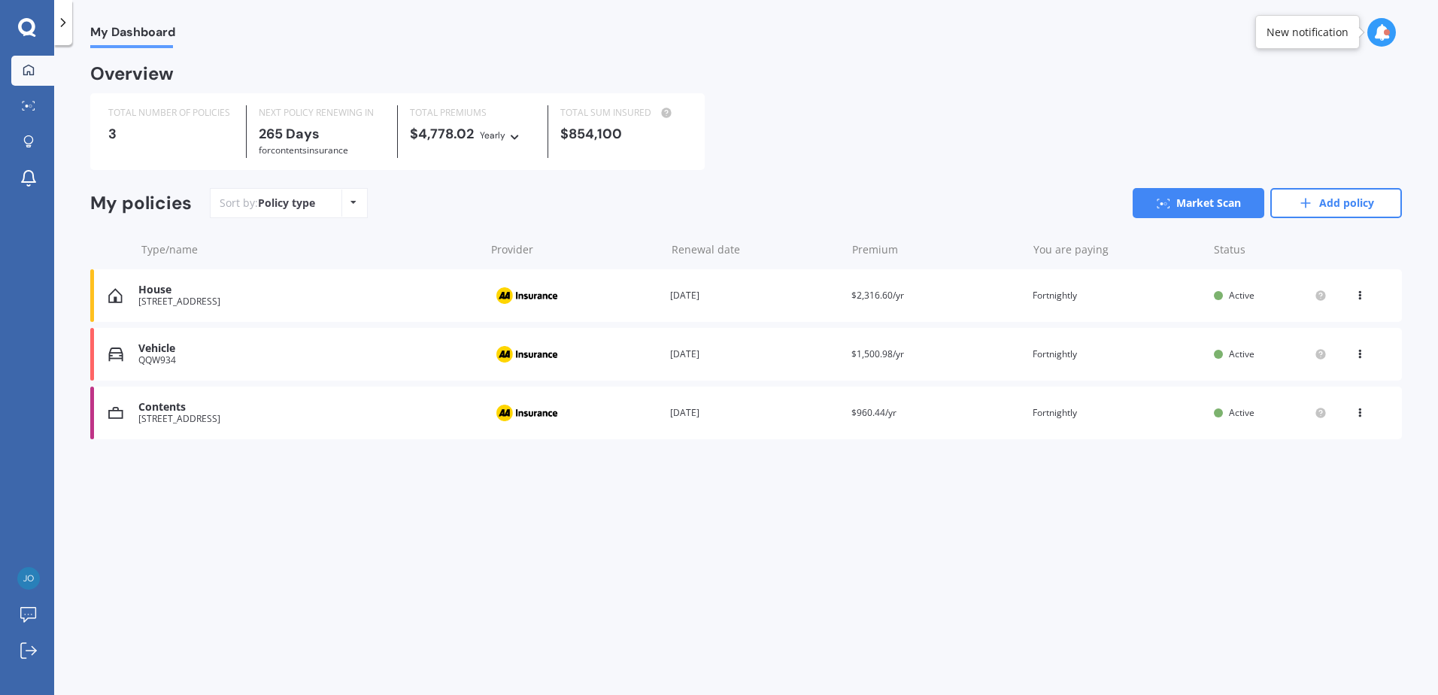
click at [1353, 294] on div "View option View policy Delete" at bounding box center [1361, 295] width 45 height 15
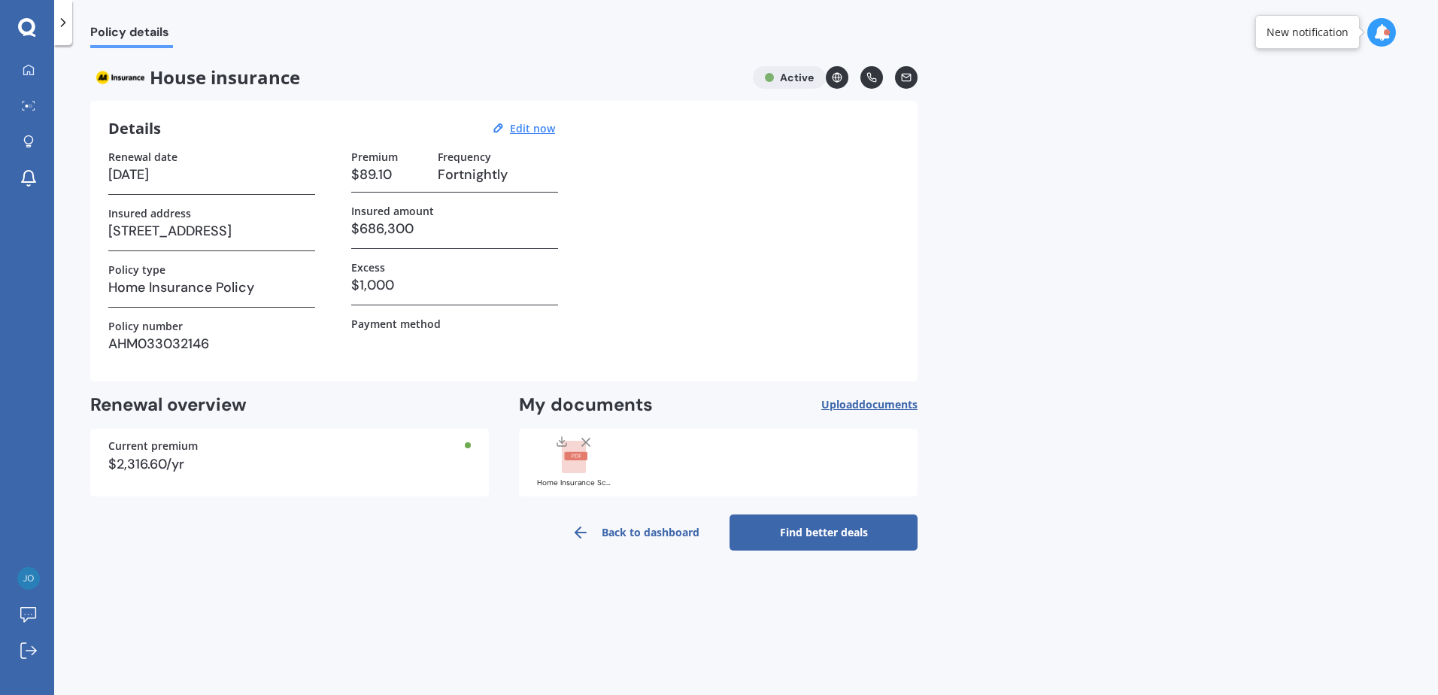
click at [829, 528] on link "Find better deals" at bounding box center [824, 533] width 188 height 36
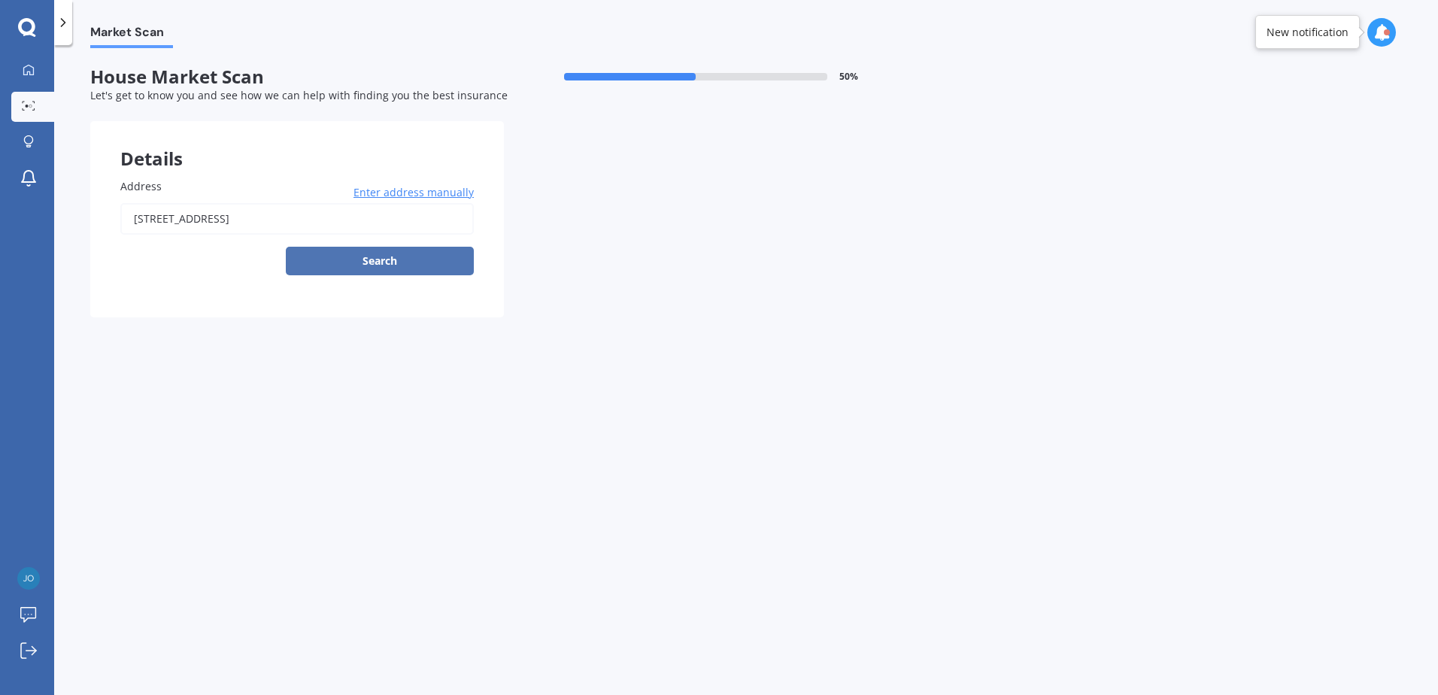
click at [393, 257] on button "Search" at bounding box center [380, 261] width 188 height 29
click at [423, 233] on input "[STREET_ADDRESS]" at bounding box center [297, 219] width 354 height 32
click at [238, 211] on input "[STREET_ADDRESS]" at bounding box center [297, 219] width 354 height 32
drag, startPoint x: 226, startPoint y: 220, endPoint x: 518, endPoint y: 248, distance: 293.2
click at [482, 251] on div "Address [STREET_ADDRESS] Enter address manually Search Select a match from the …" at bounding box center [297, 232] width 414 height 169
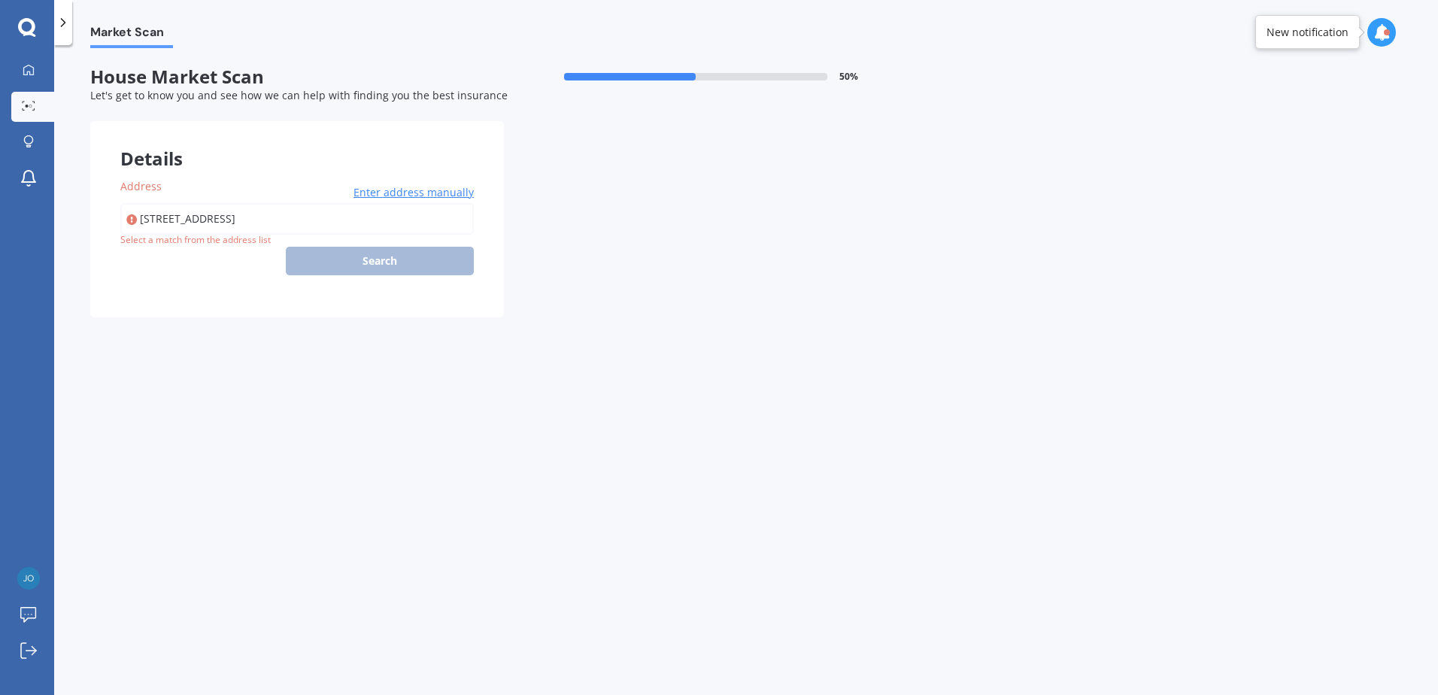
type input "[STREET_ADDRESS]"
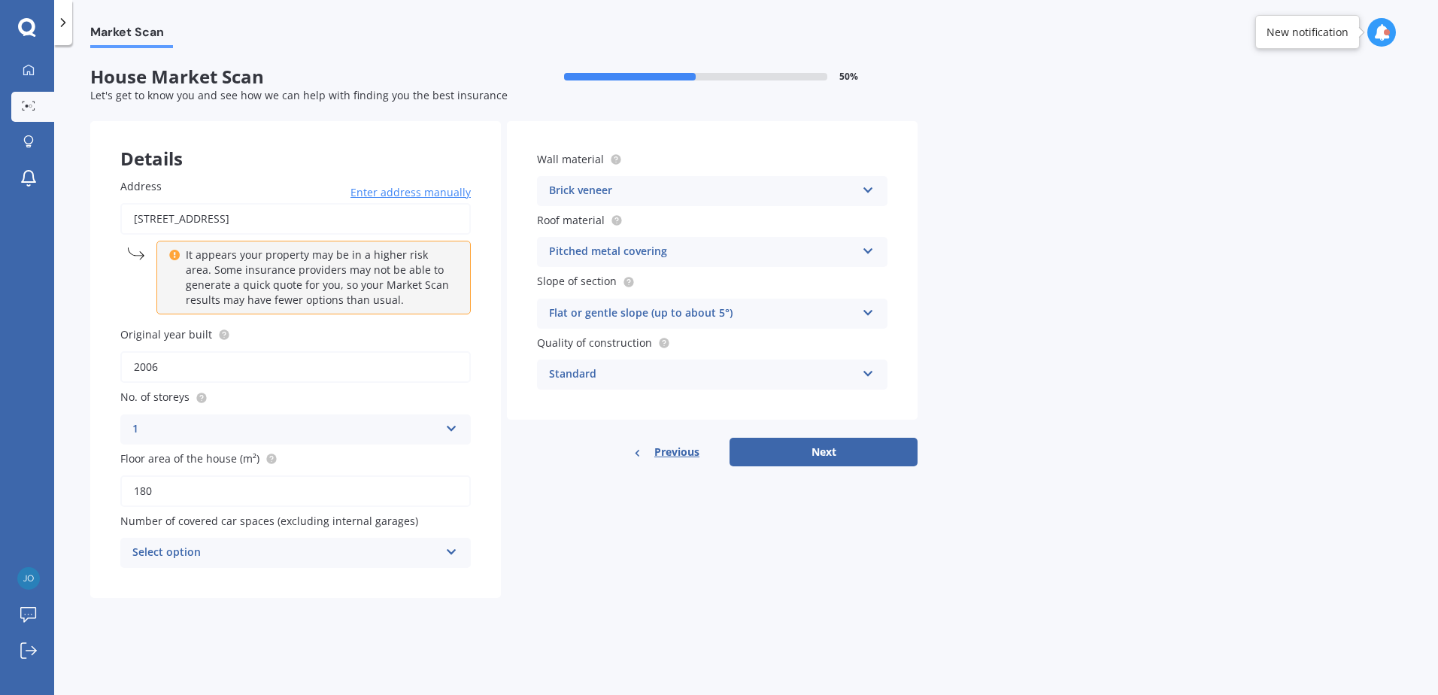
click at [314, 554] on div "Select option" at bounding box center [285, 553] width 307 height 18
click at [145, 390] on div "0" at bounding box center [295, 388] width 349 height 27
click at [843, 456] on button "Next" at bounding box center [824, 452] width 188 height 29
select select "17"
select select "10"
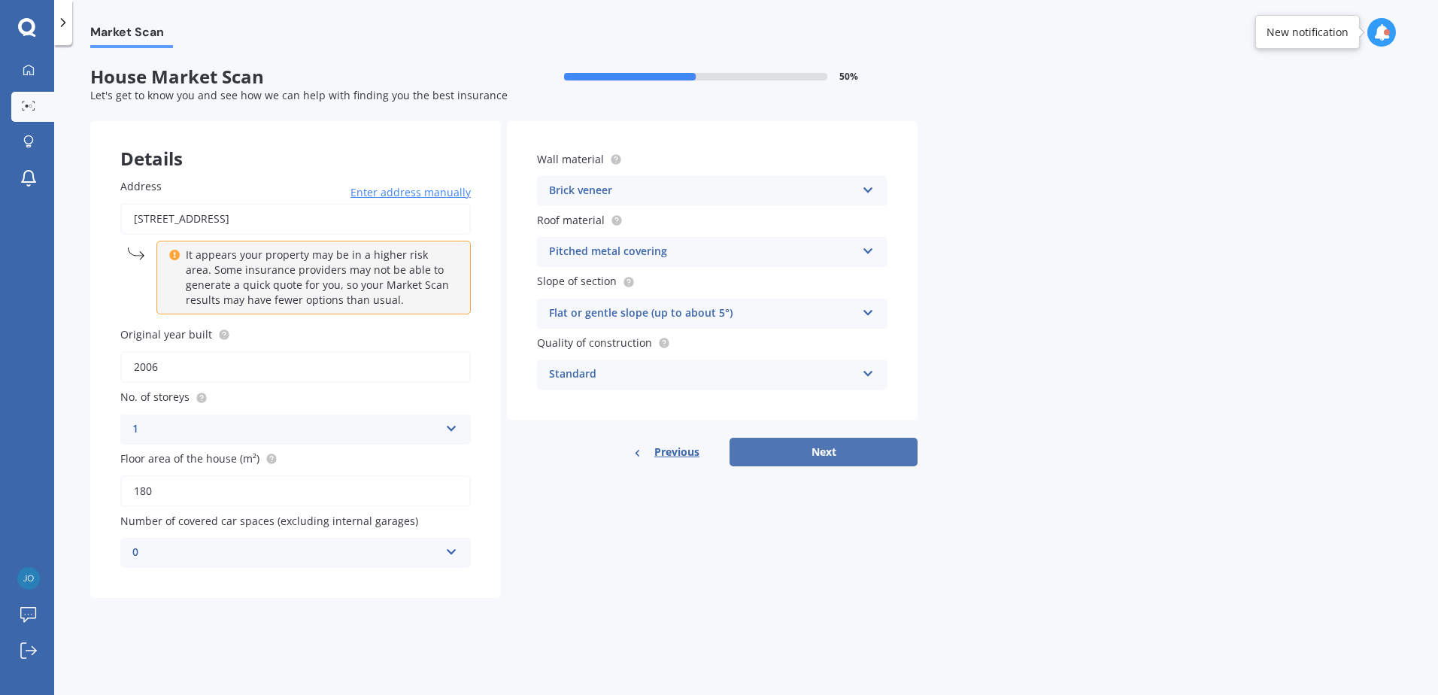
select select "1974"
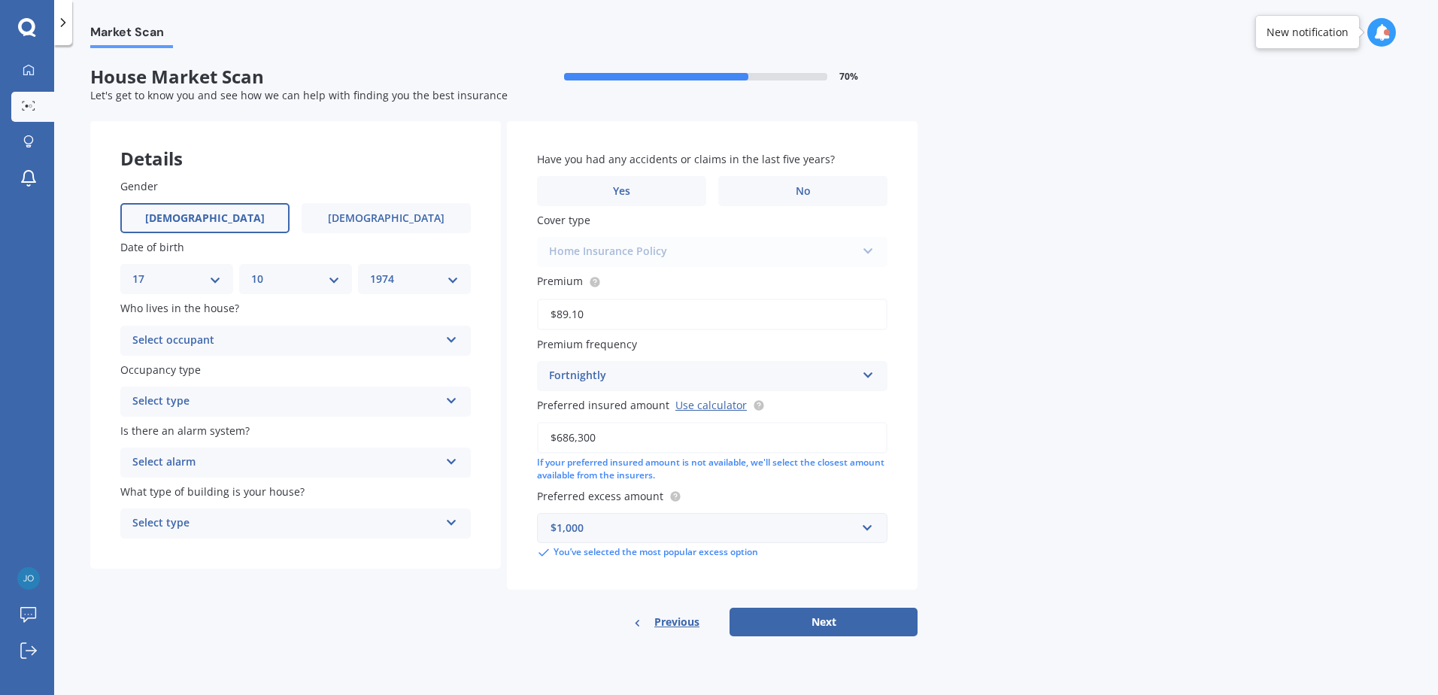
click at [336, 348] on div "Select occupant" at bounding box center [285, 341] width 307 height 18
click at [275, 369] on div "Owner" at bounding box center [295, 370] width 349 height 27
click at [278, 404] on div "Select type" at bounding box center [285, 402] width 307 height 18
click at [219, 430] on div "Permanent" at bounding box center [295, 431] width 349 height 27
click at [310, 457] on div "Select alarm" at bounding box center [285, 463] width 307 height 18
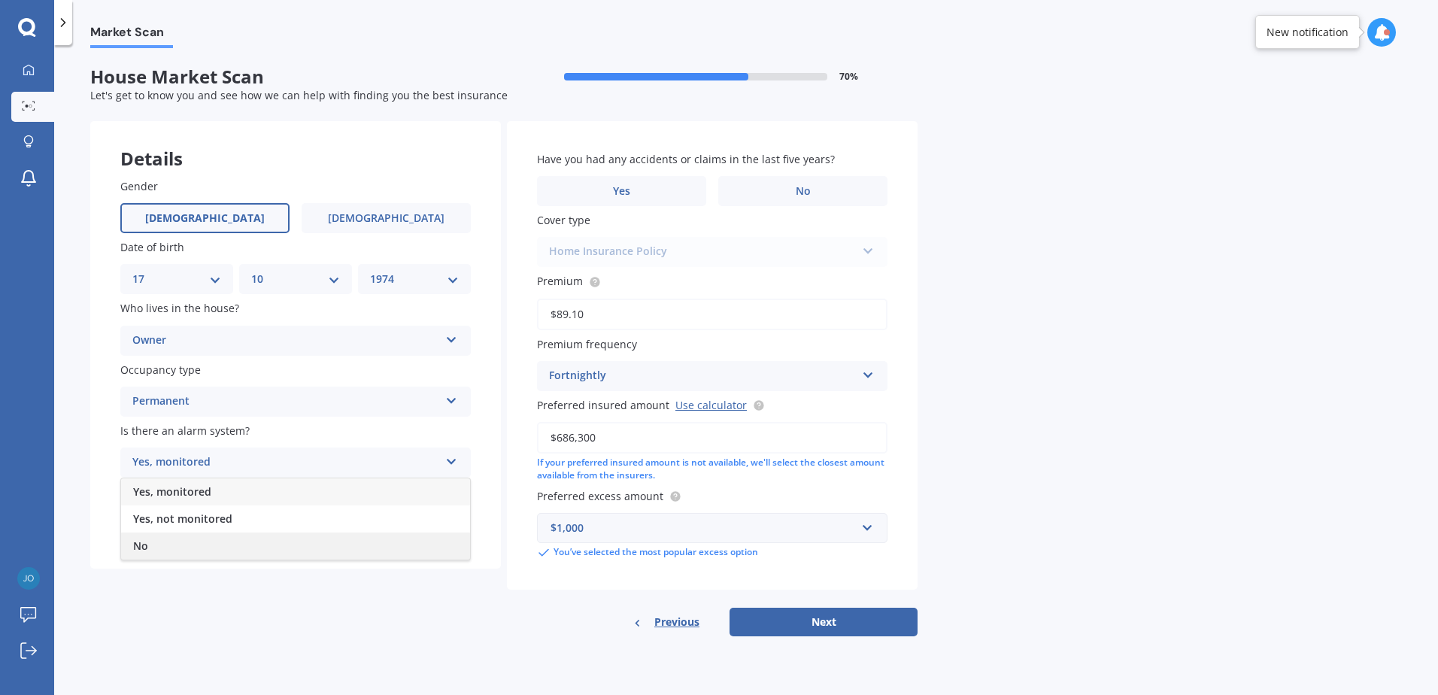
click at [206, 549] on div "No" at bounding box center [295, 546] width 349 height 27
click at [358, 531] on div "Select type" at bounding box center [285, 524] width 307 height 18
click at [285, 551] on div "Freestanding" at bounding box center [295, 552] width 349 height 27
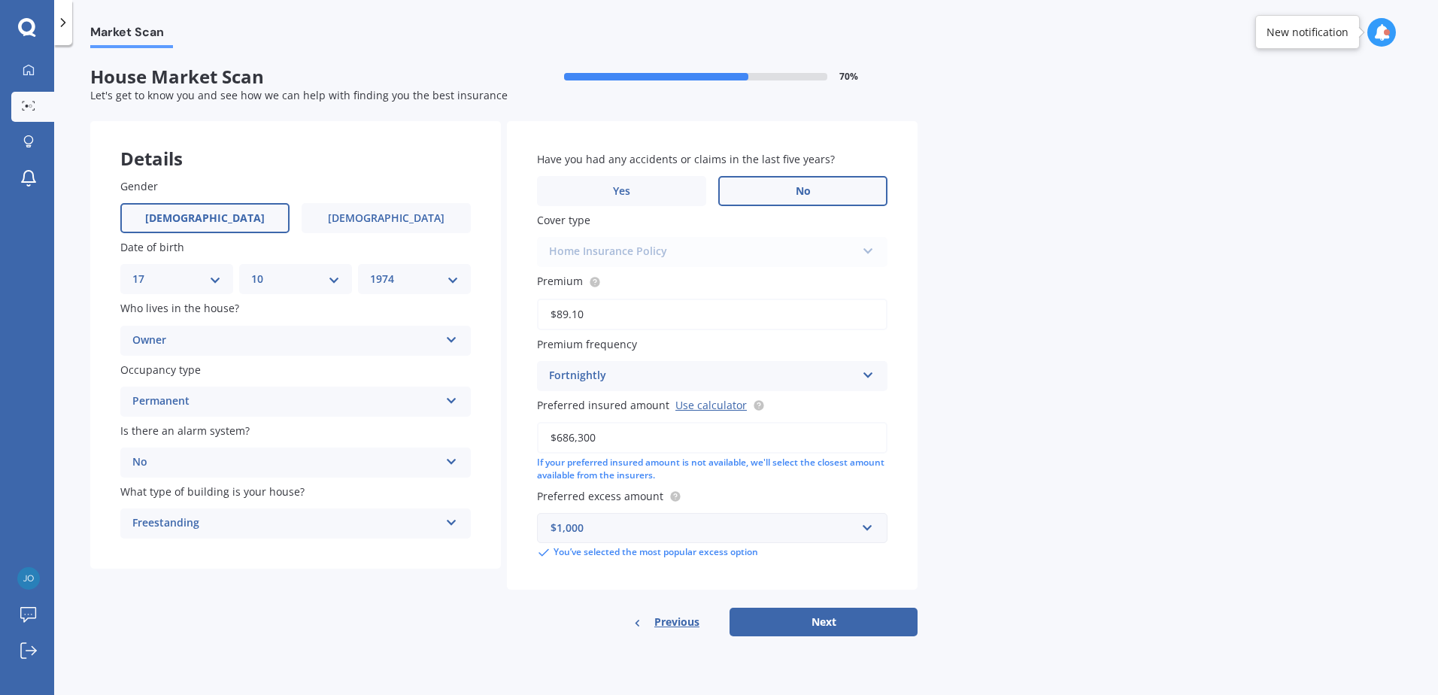
click at [807, 190] on span "No" at bounding box center [803, 191] width 15 height 13
click at [0, 0] on input "No" at bounding box center [0, 0] width 0 height 0
click at [864, 532] on input "text" at bounding box center [707, 528] width 337 height 29
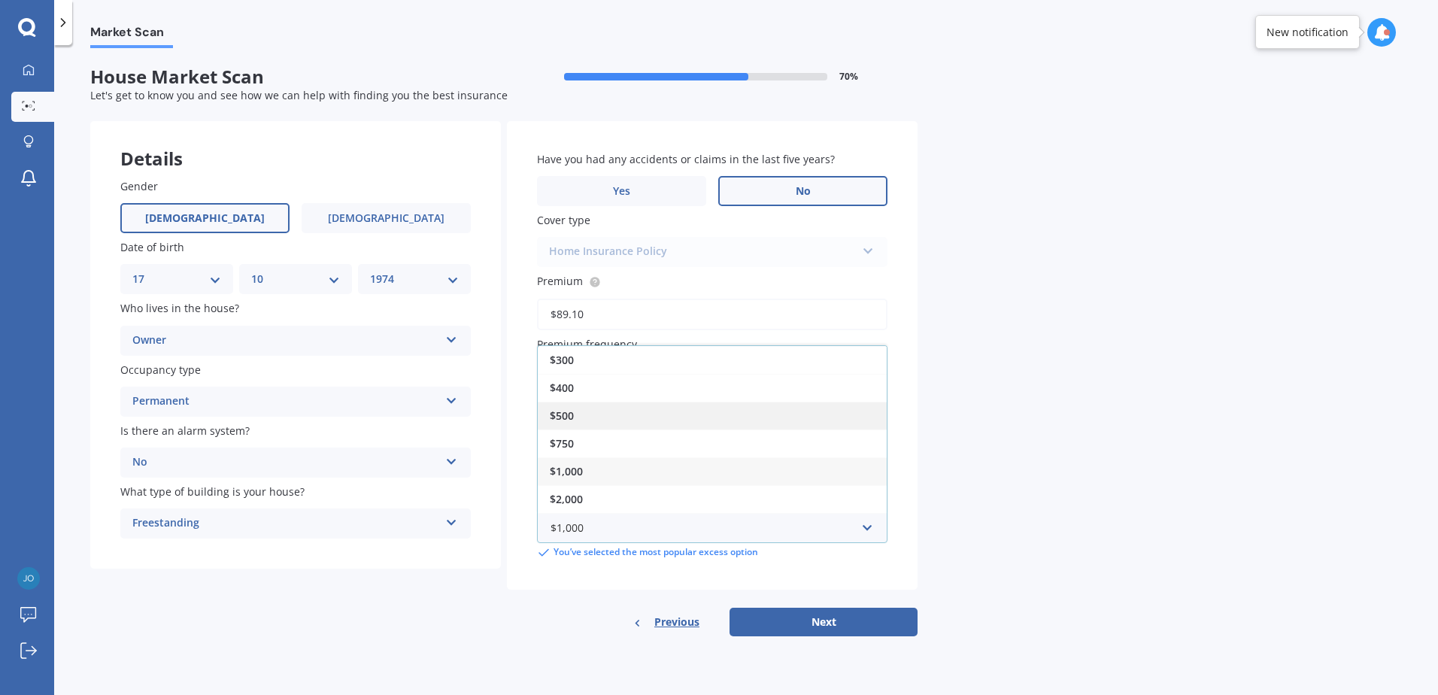
click at [571, 415] on span "$500" at bounding box center [562, 416] width 24 height 14
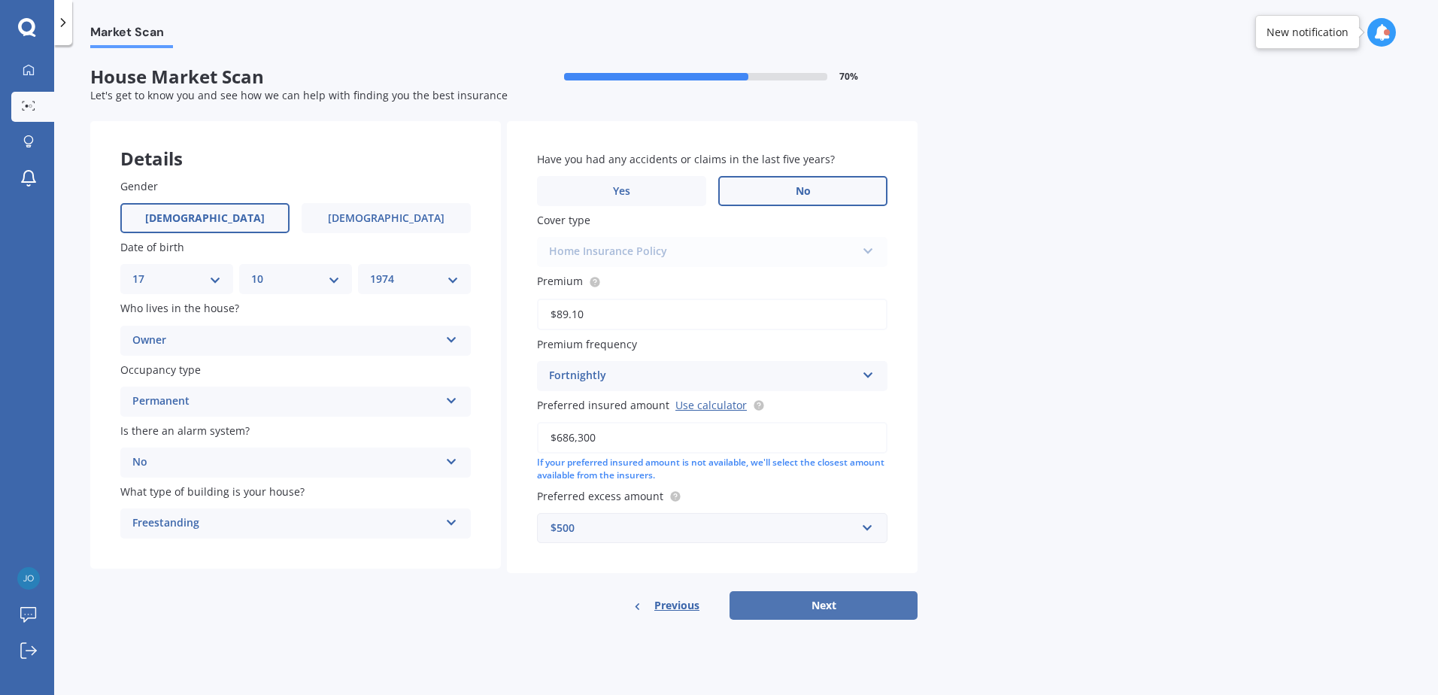
click at [819, 599] on button "Next" at bounding box center [824, 605] width 188 height 29
select select "17"
select select "10"
select select "1974"
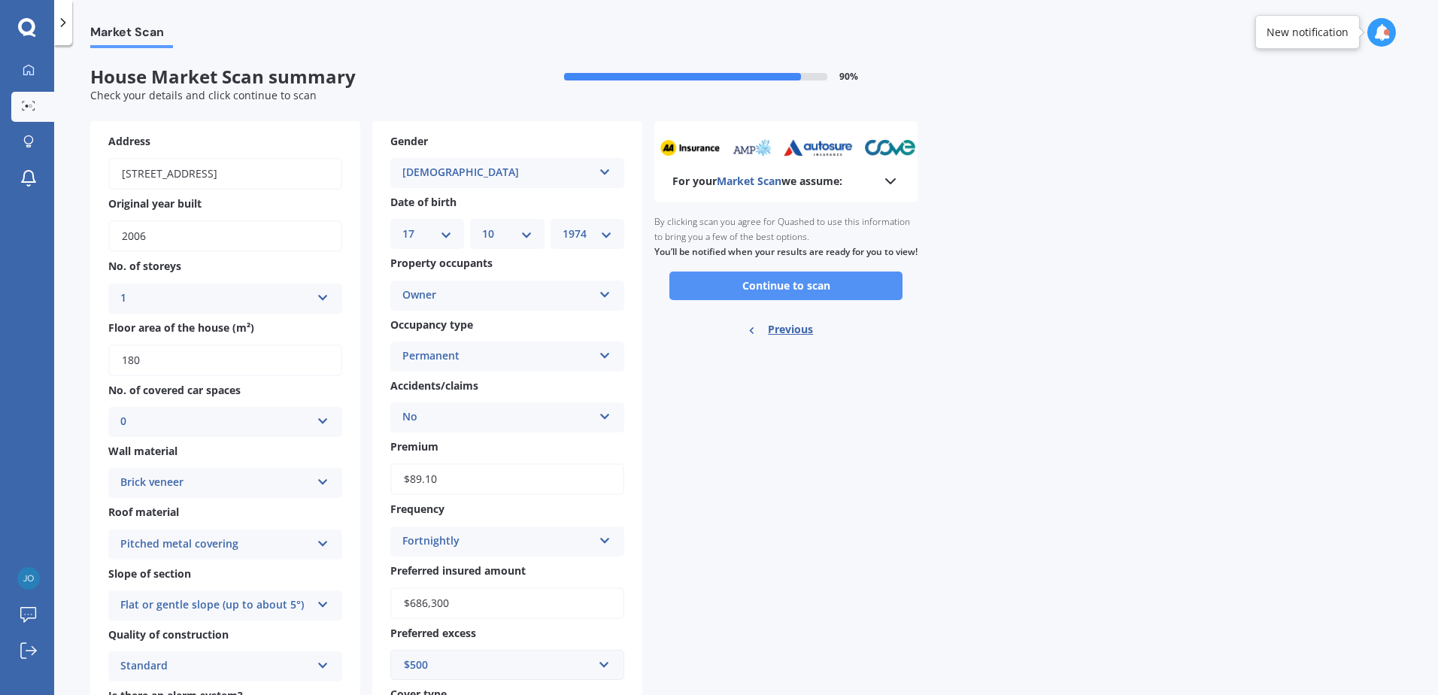
click at [803, 300] on button "Continue to scan" at bounding box center [786, 286] width 233 height 29
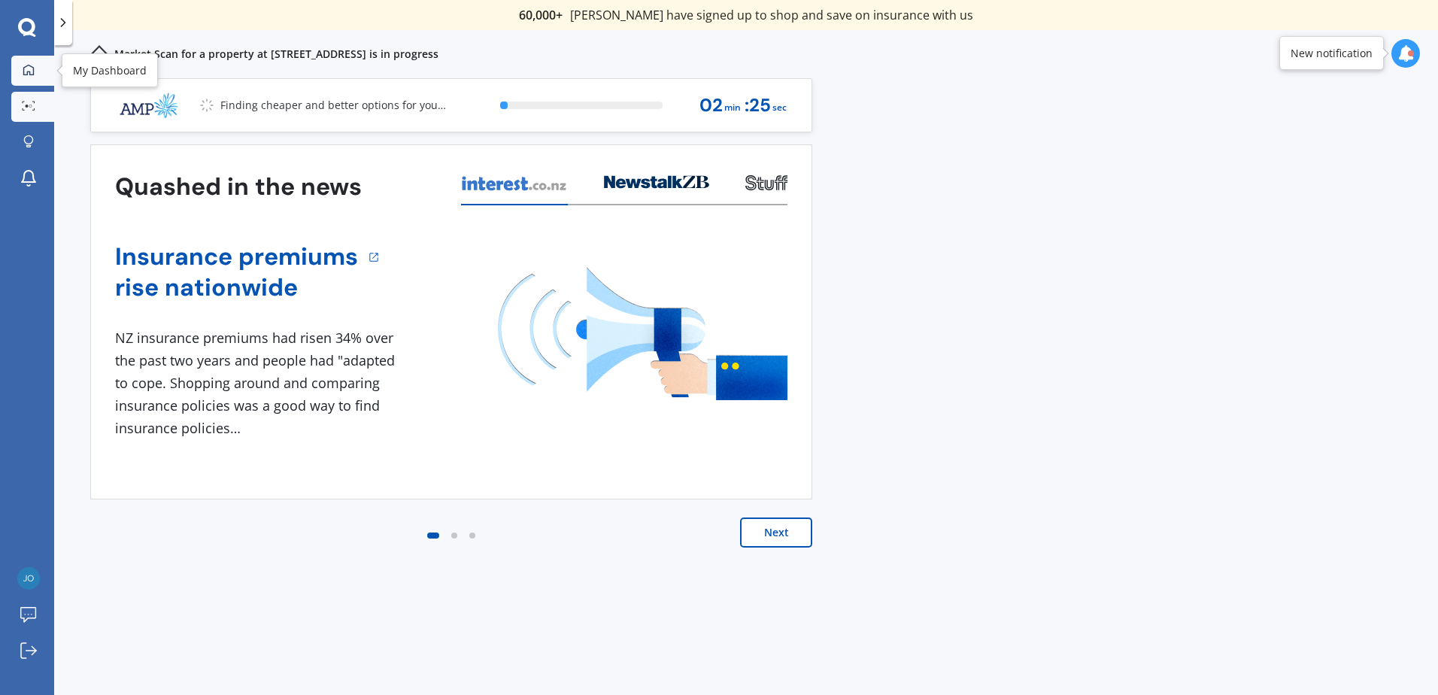
click at [22, 69] on div at bounding box center [28, 71] width 23 height 14
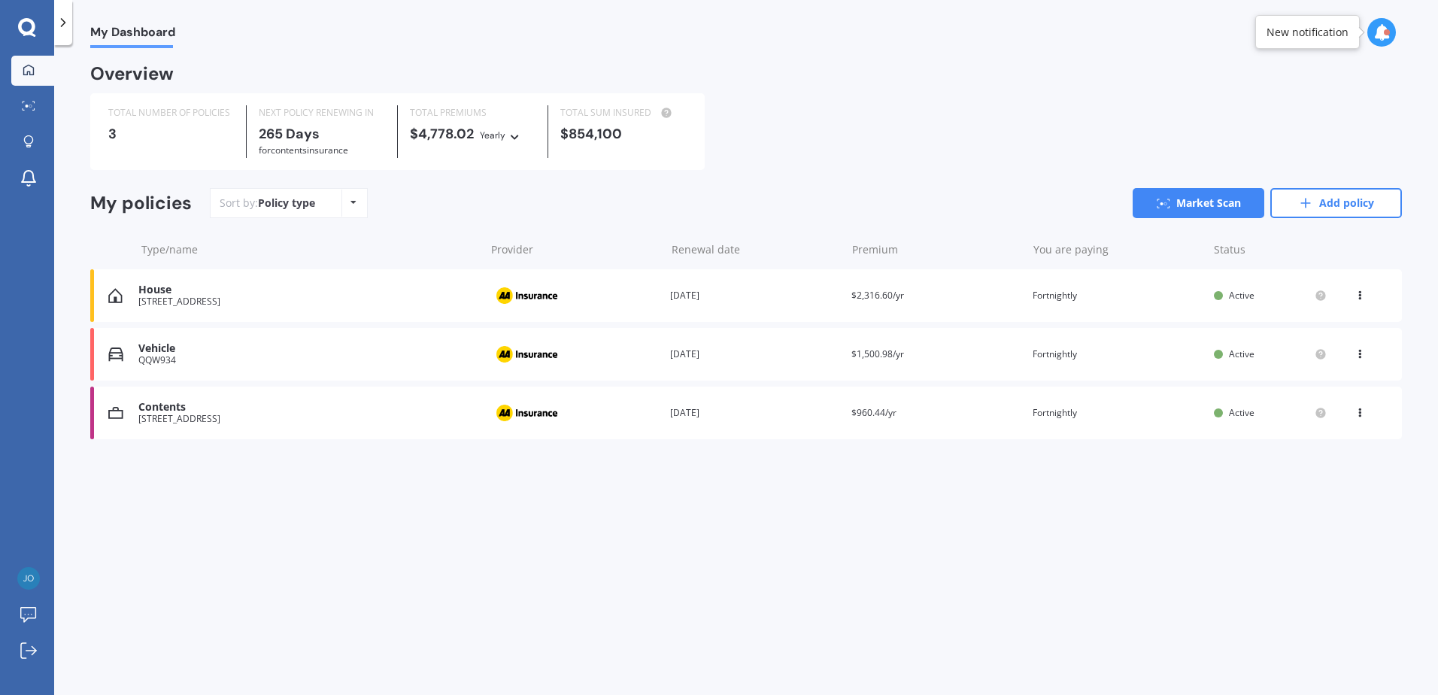
click at [1365, 357] on div "View option View policy Delete" at bounding box center [1362, 354] width 14 height 15
click at [1335, 388] on div "View policy" at bounding box center [1327, 383] width 149 height 30
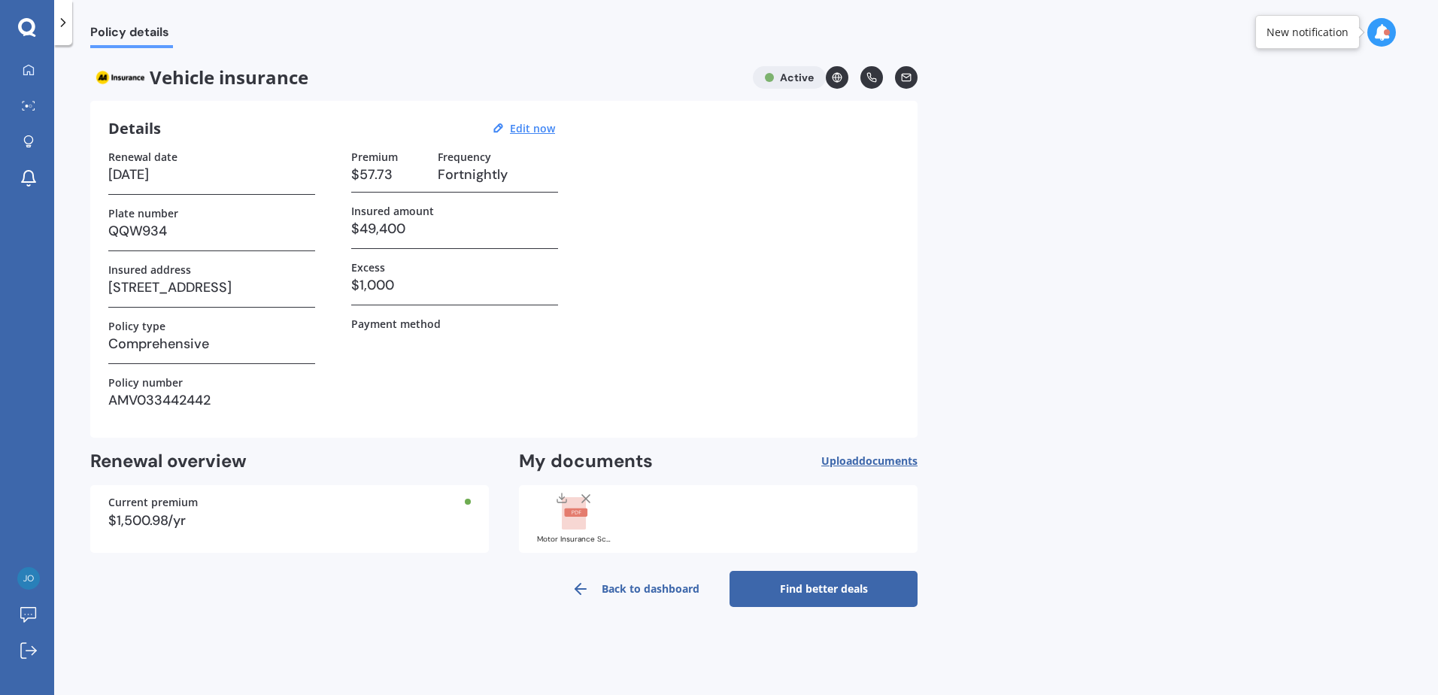
click at [803, 591] on link "Find better deals" at bounding box center [824, 589] width 188 height 36
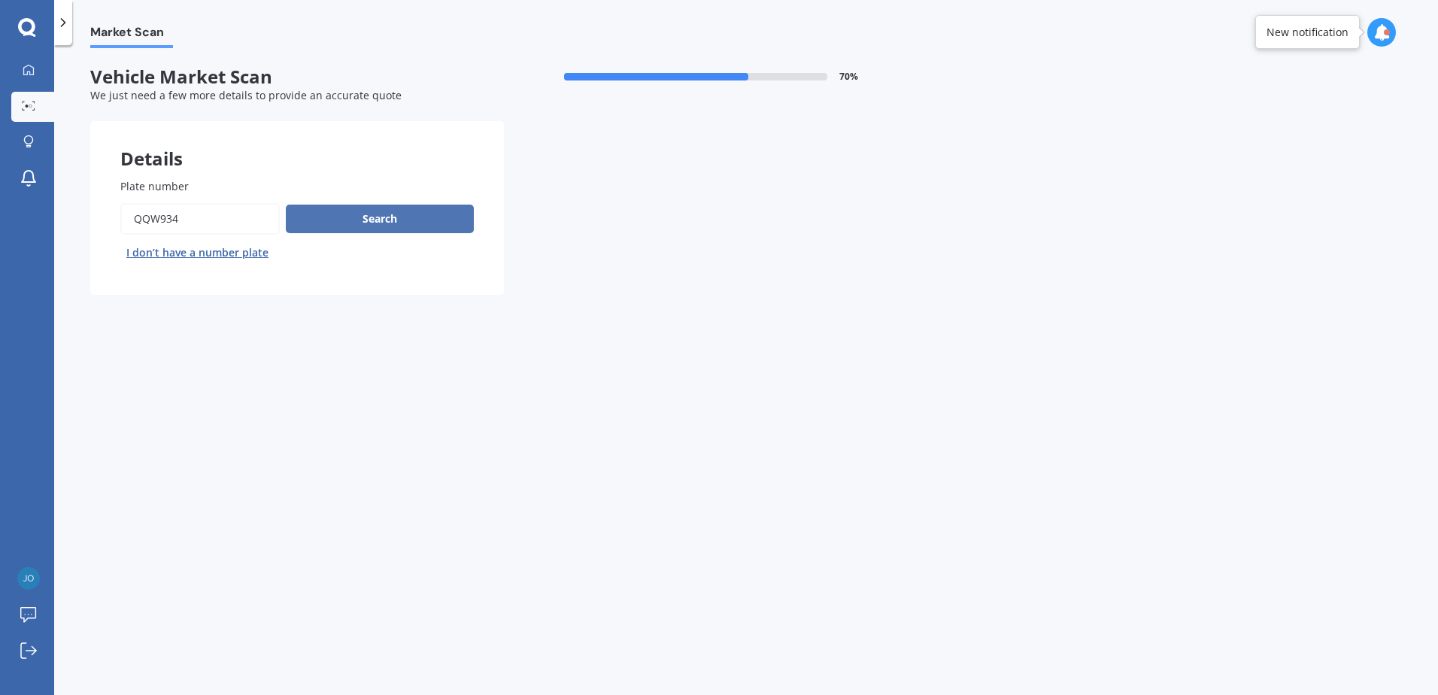
click at [394, 222] on button "Search" at bounding box center [380, 219] width 188 height 29
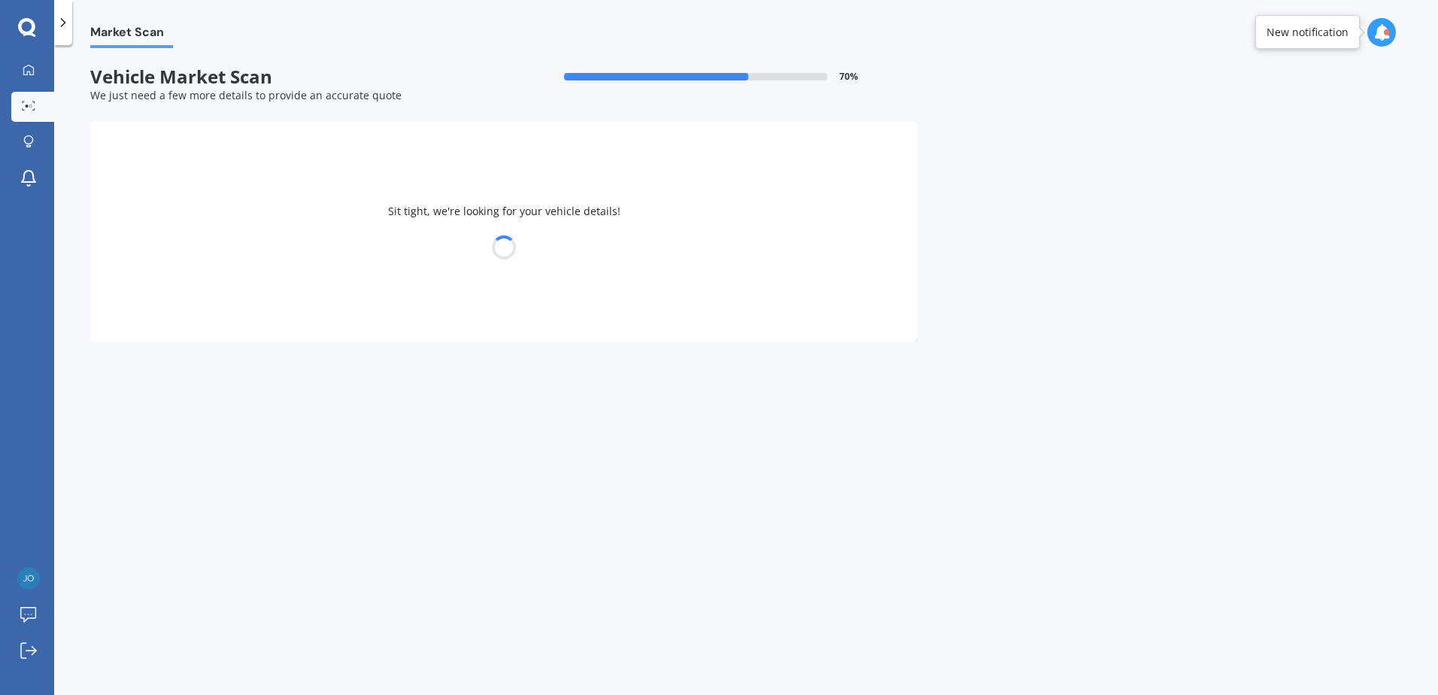
select select "SUBARU"
select select "OUTBACK"
select select "17"
select select "10"
select select "1974"
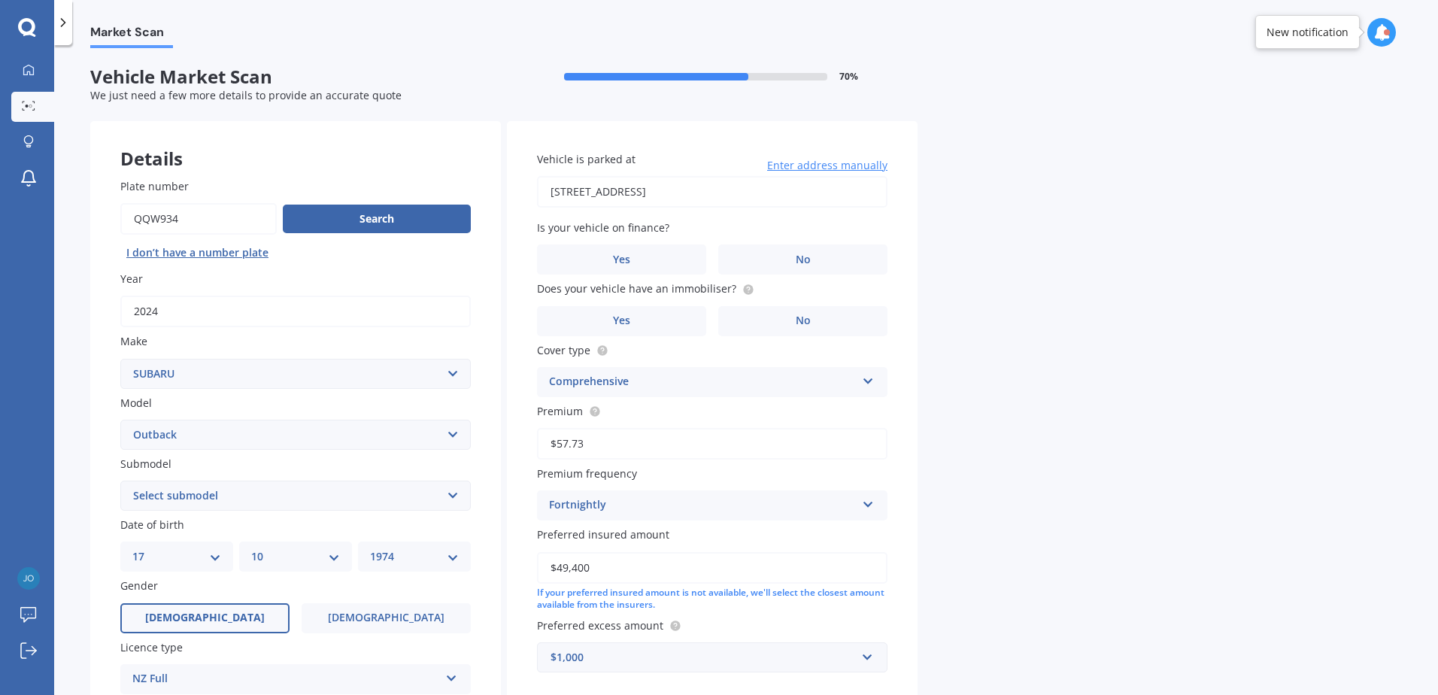
click at [340, 448] on select "Select model BRZ Crosstrek Dex Exiga Forester Impreza Justy Legacy Leone levorg…" at bounding box center [295, 435] width 351 height 30
select select "OUTBACK 2.5"
click at [120, 420] on select "Select model BRZ Crosstrek Dex Exiga Forester Impreza Justy Legacy Leone levorg…" at bounding box center [295, 435] width 351 height 30
click at [270, 503] on select "Select submodel 2.5 Petrol" at bounding box center [295, 496] width 351 height 30
select select "2.5 PETROL"
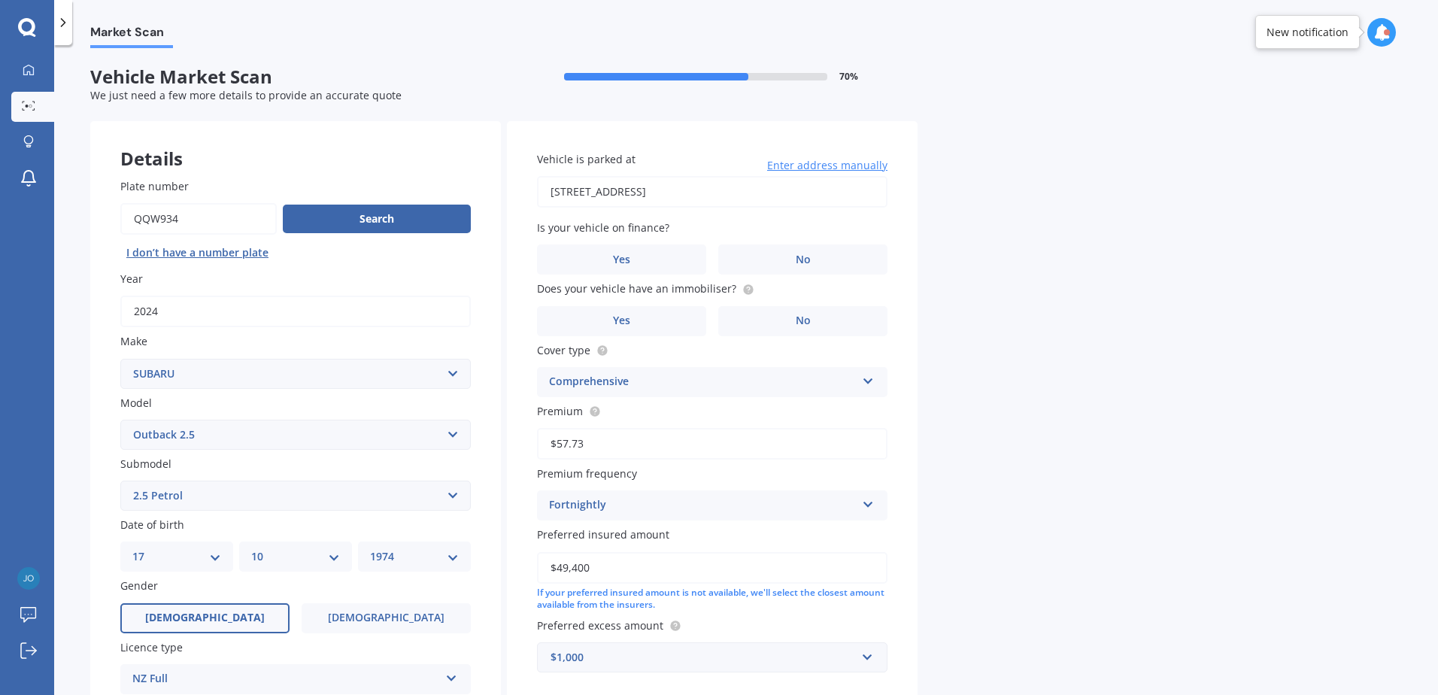
click at [120, 481] on select "Select submodel 2.5 Petrol" at bounding box center [295, 496] width 351 height 30
drag, startPoint x: 217, startPoint y: 212, endPoint x: 107, endPoint y: 213, distance: 109.8
click at [107, 213] on div "Plate number Search I don’t have a number plate Year [DATE] Make Select make AC…" at bounding box center [295, 497] width 411 height 699
click at [458, 438] on select "Select model BRZ Crosstrek Dex Exiga Forester Impreza Justy Legacy Leone levorg…" at bounding box center [295, 435] width 351 height 30
select select "OUTBACK X"
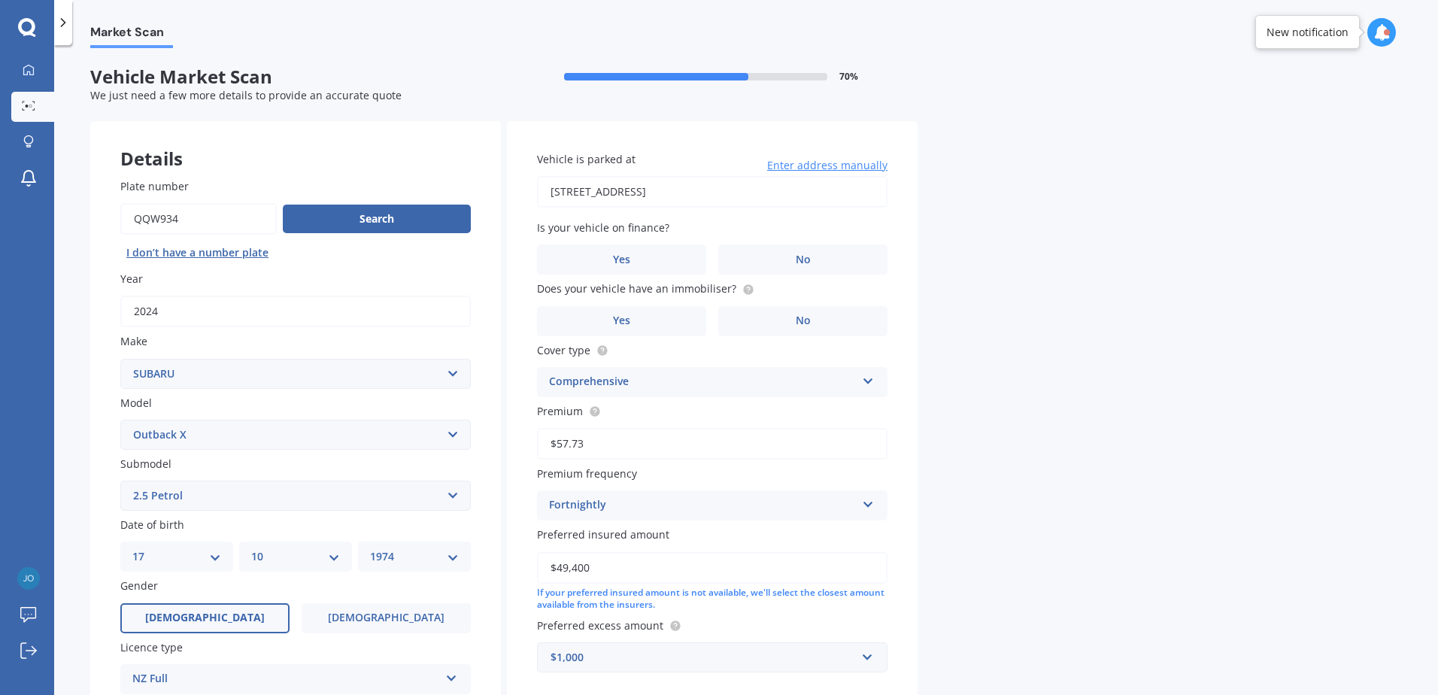
click at [120, 420] on select "Select model BRZ Crosstrek Dex Exiga Forester Impreza Justy Legacy Leone levorg…" at bounding box center [295, 435] width 351 height 30
click at [385, 496] on select "Select submodel Petrol" at bounding box center [295, 496] width 351 height 30
select select "PETROL"
click at [120, 481] on select "Select submodel Petrol" at bounding box center [295, 496] width 351 height 30
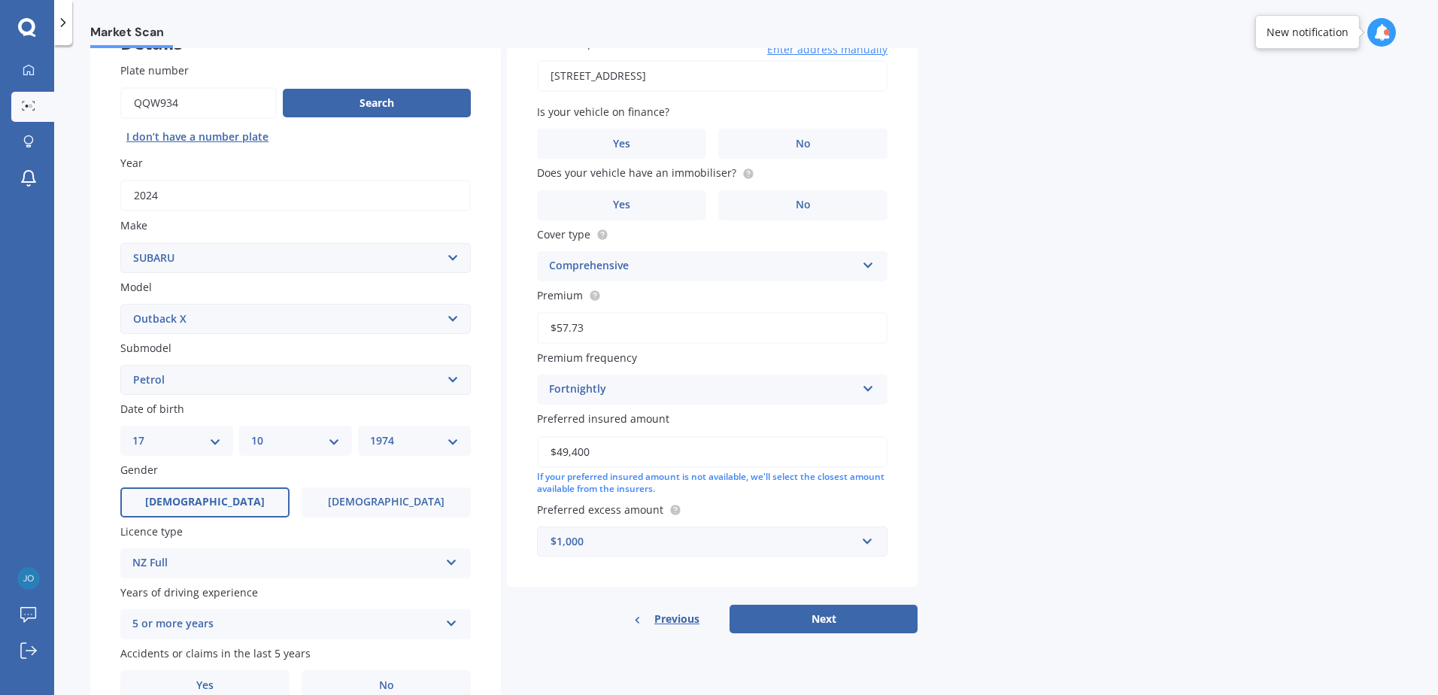
scroll to position [150, 0]
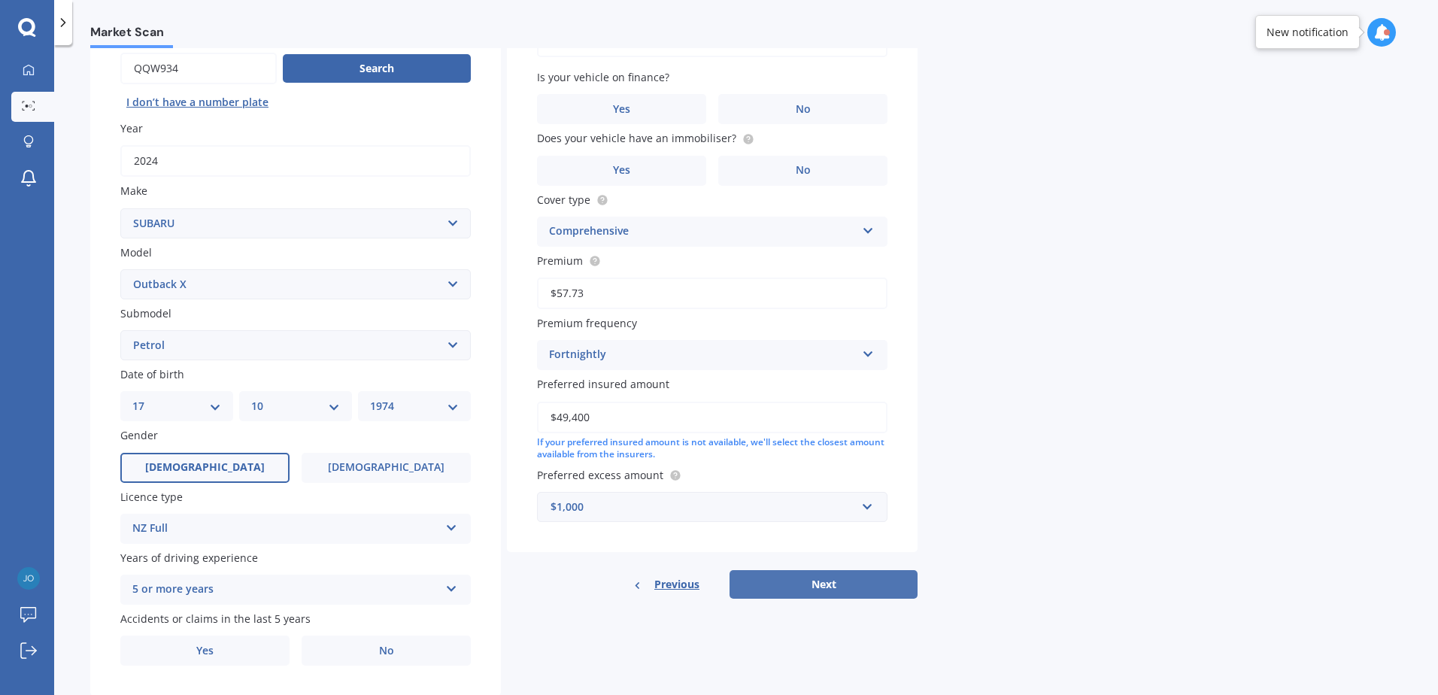
click at [811, 585] on button "Next" at bounding box center [824, 584] width 188 height 29
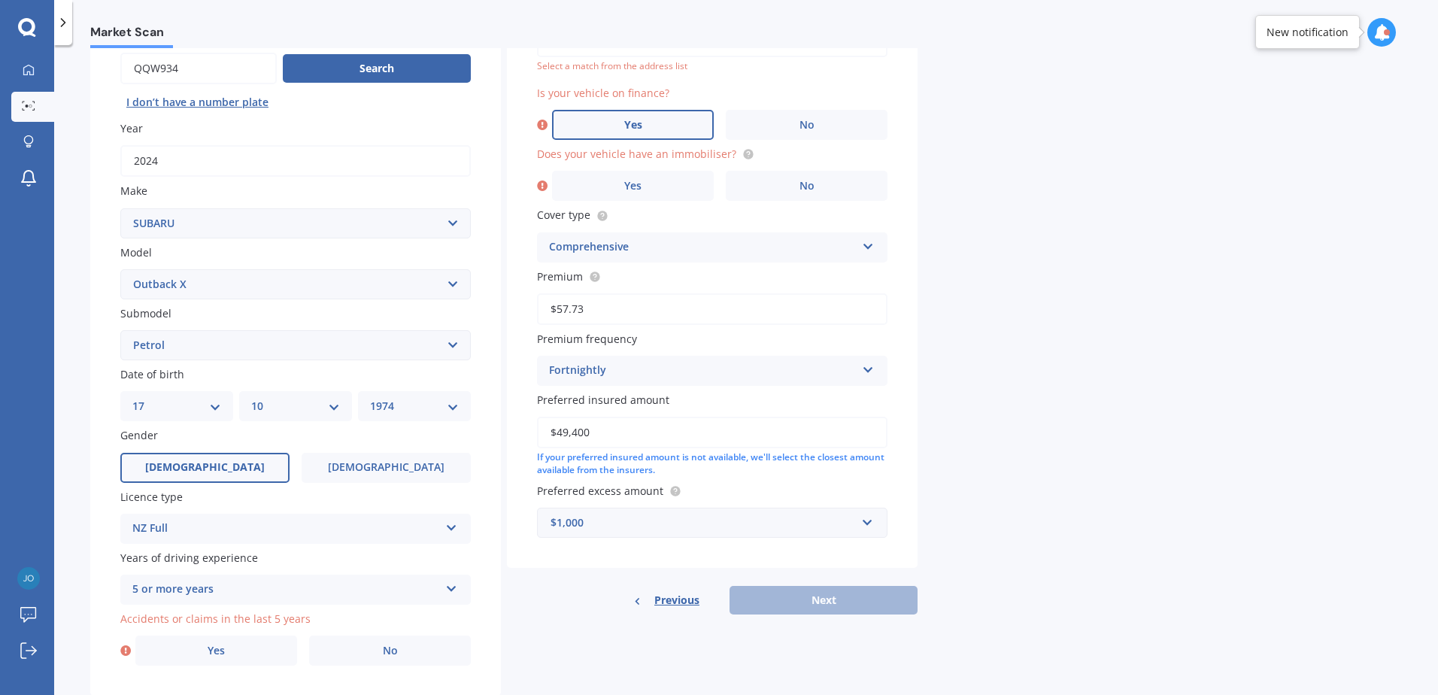
click at [605, 118] on label "Yes" at bounding box center [633, 125] width 162 height 30
click at [0, 0] on input "Yes" at bounding box center [0, 0] width 0 height 0
click at [852, 182] on label "No" at bounding box center [807, 186] width 162 height 30
click at [0, 0] on input "No" at bounding box center [0, 0] width 0 height 0
click at [846, 602] on div "Previous Next" at bounding box center [712, 600] width 411 height 29
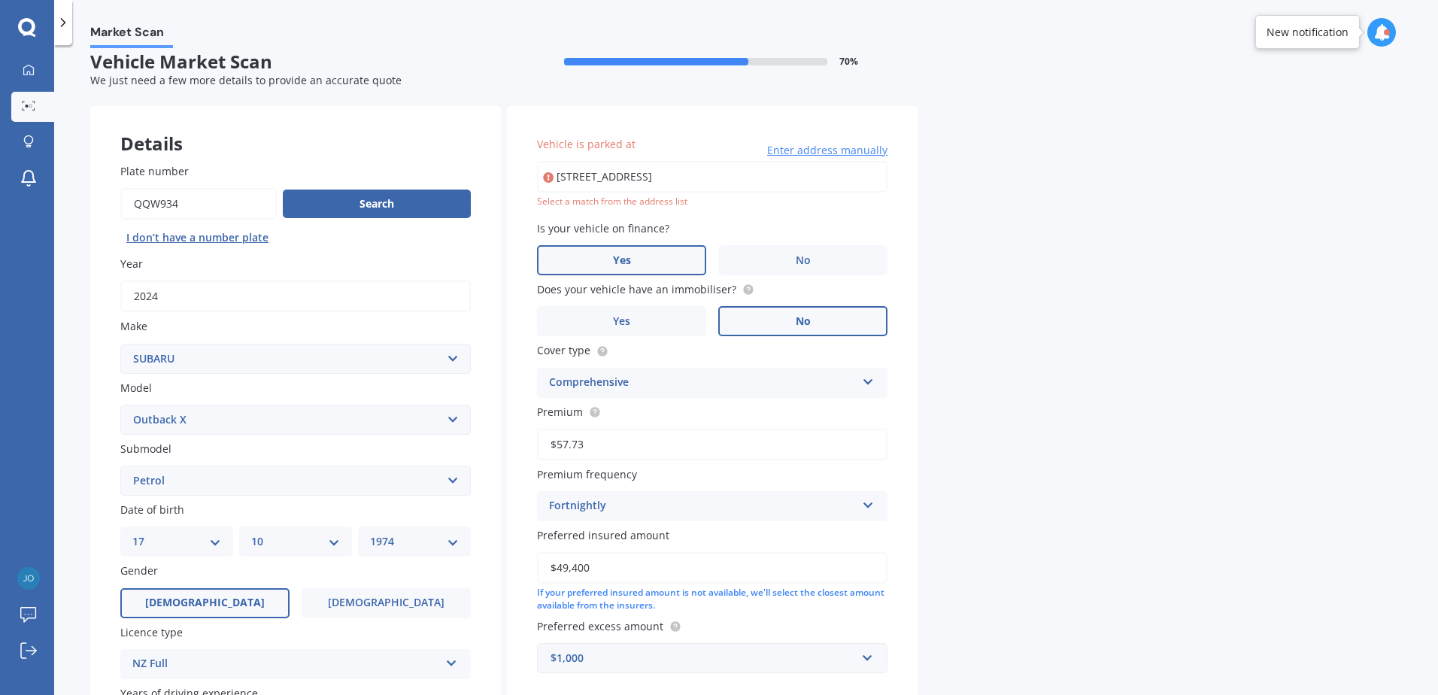
scroll to position [0, 0]
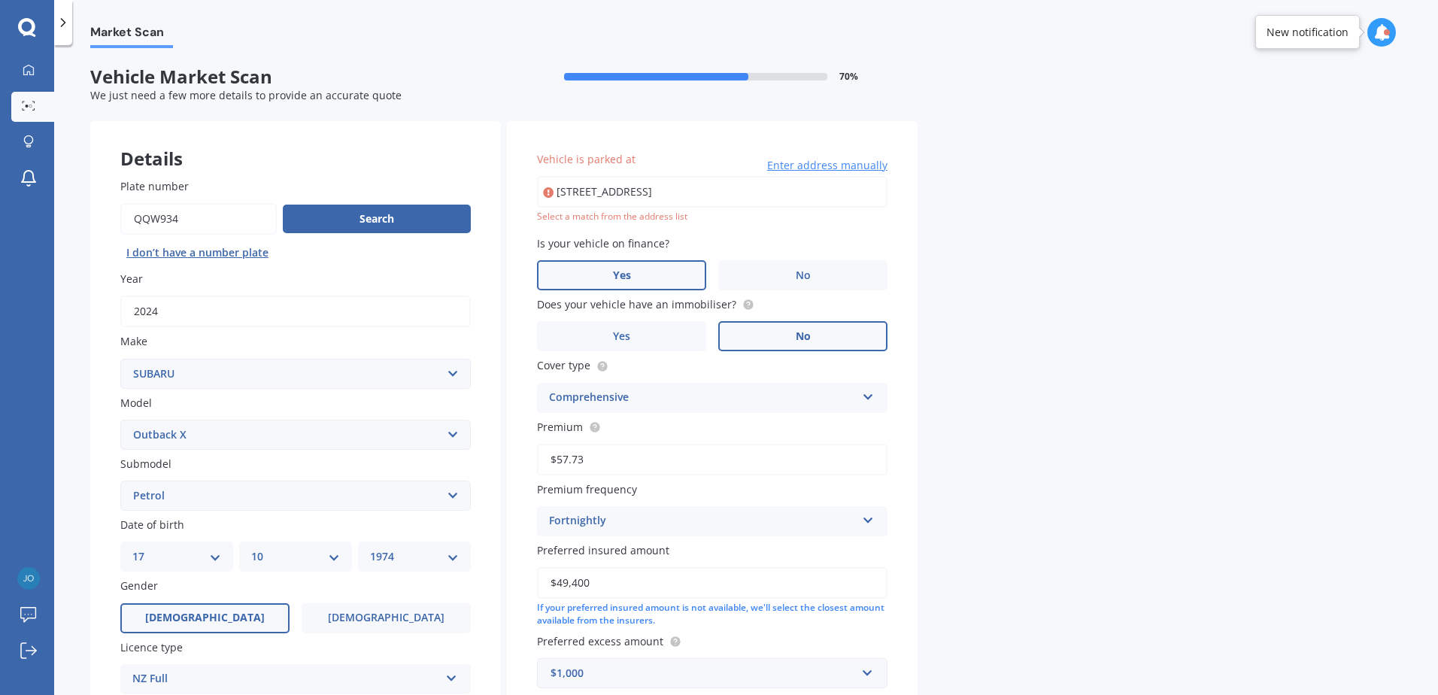
click at [671, 219] on div "Select a match from the address list" at bounding box center [712, 217] width 351 height 13
click at [803, 201] on input "[STREET_ADDRESS]" at bounding box center [712, 192] width 351 height 32
drag, startPoint x: 641, startPoint y: 190, endPoint x: 851, endPoint y: 199, distance: 210.1
click at [851, 199] on input "[STREET_ADDRESS]" at bounding box center [712, 192] width 351 height 32
type input "[STREET_ADDRESS]"
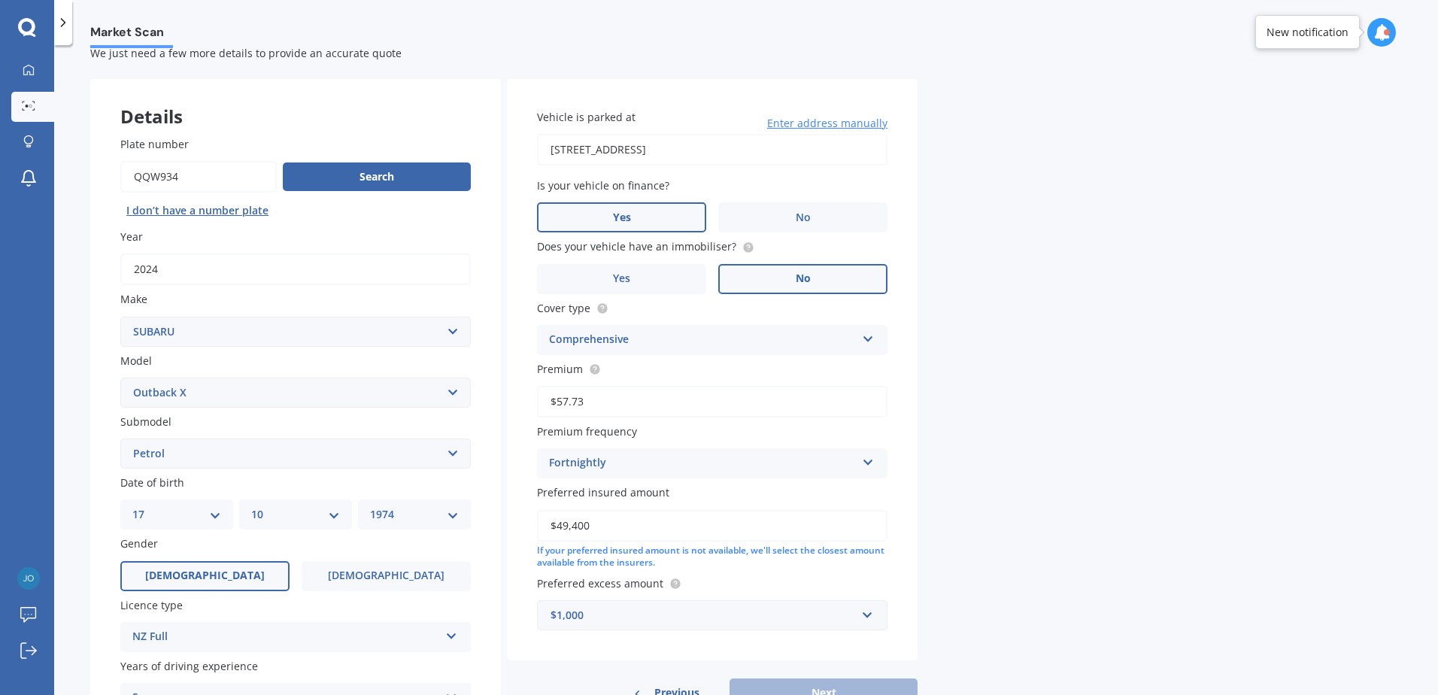
scroll to position [190, 0]
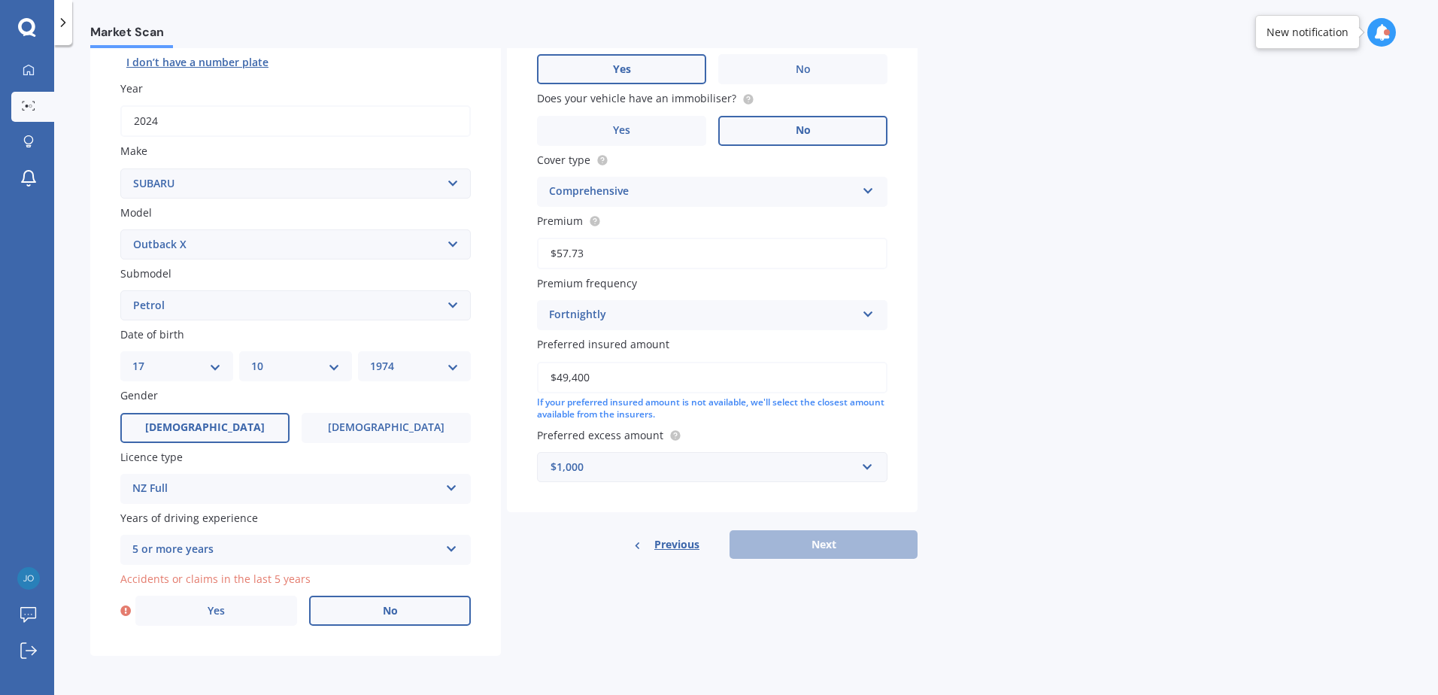
click at [396, 618] on label "No" at bounding box center [390, 611] width 162 height 30
click at [0, 0] on input "No" at bounding box center [0, 0] width 0 height 0
click at [838, 530] on button "Next" at bounding box center [824, 544] width 188 height 29
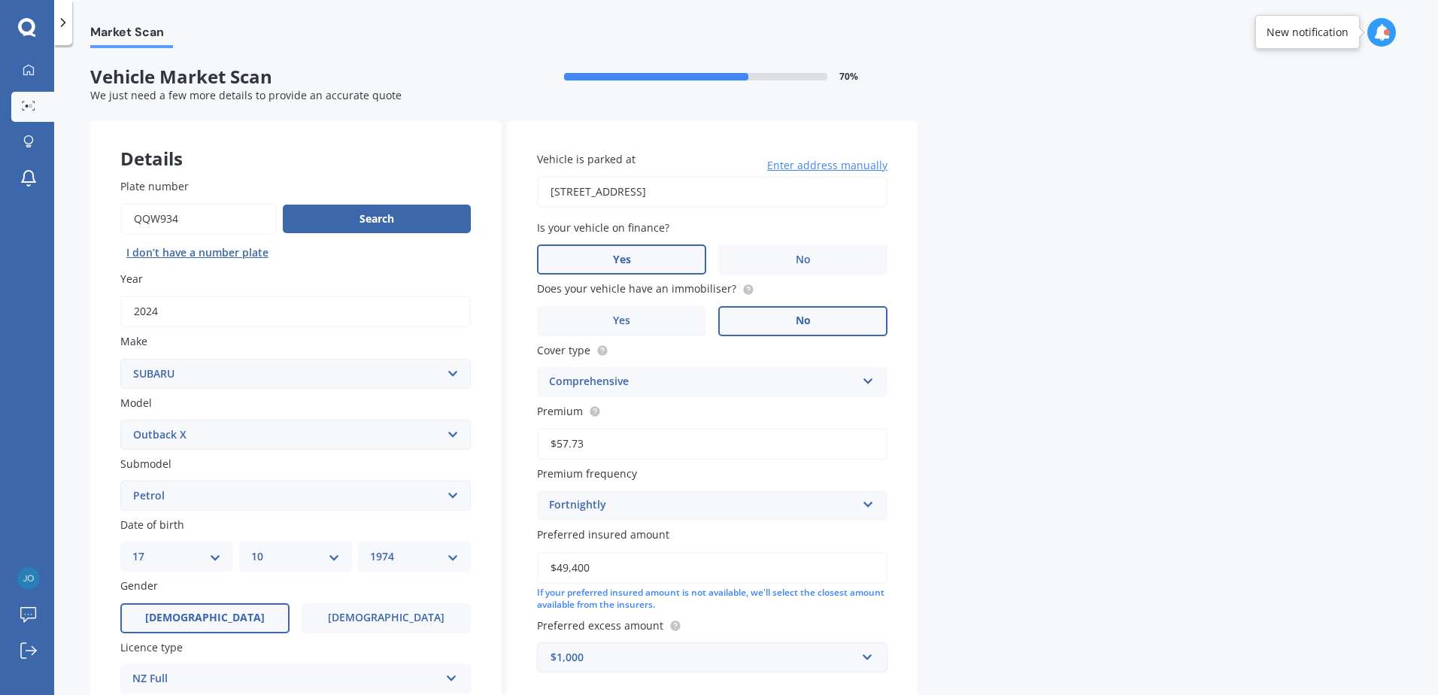
select select "17"
select select "10"
select select "1974"
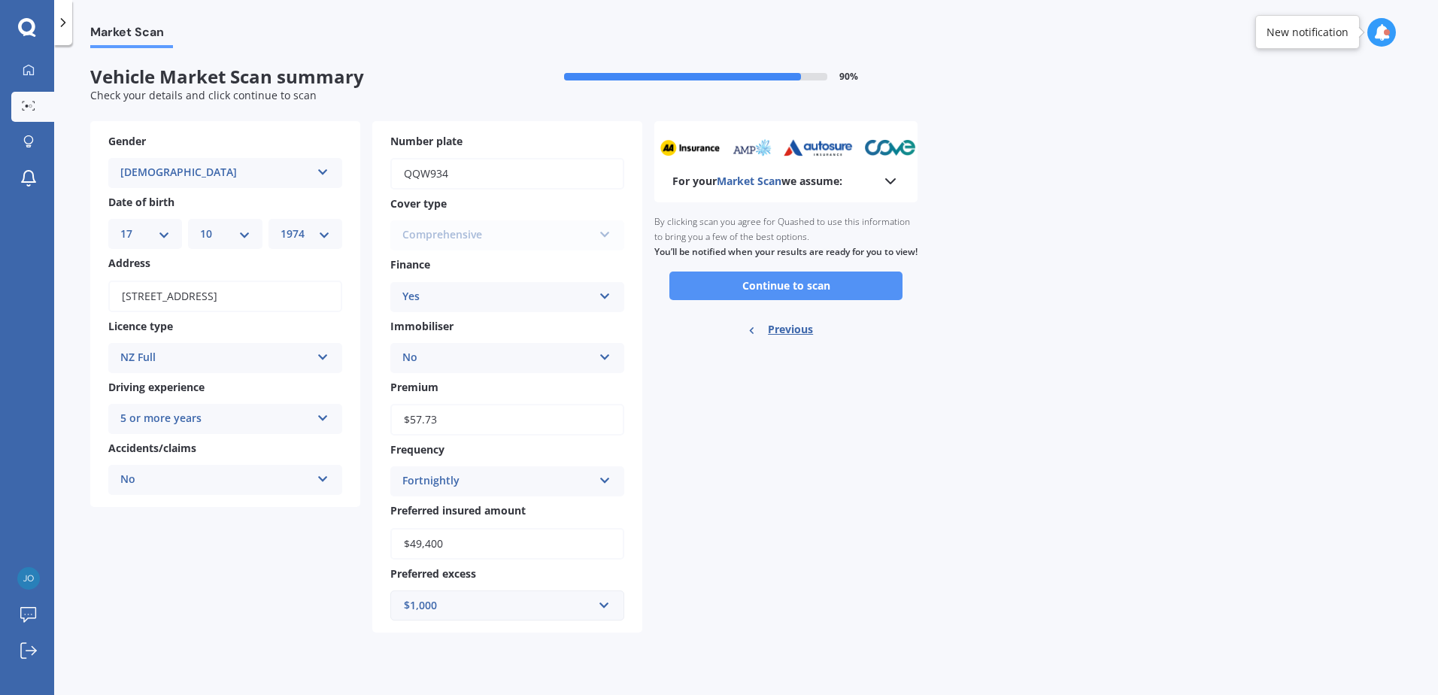
click at [805, 298] on button "Continue to scan" at bounding box center [786, 286] width 233 height 29
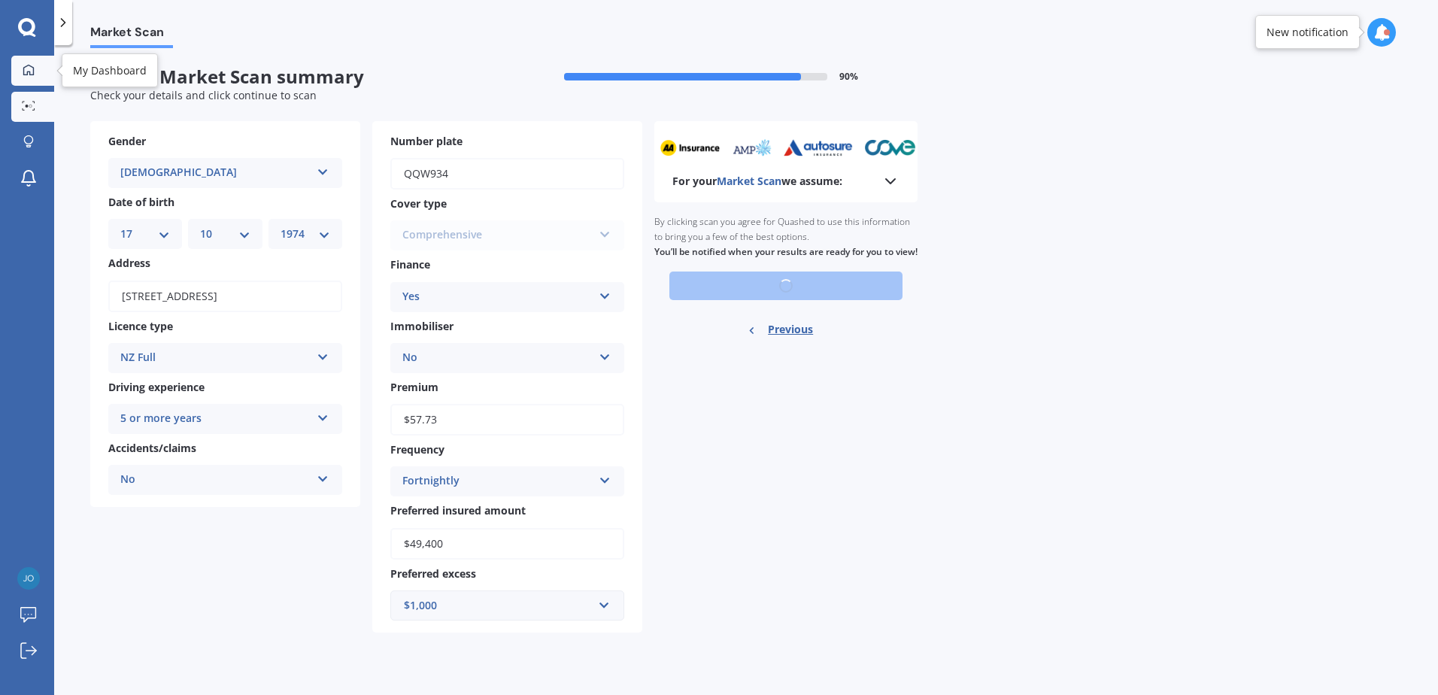
click at [35, 71] on div at bounding box center [28, 71] width 23 height 14
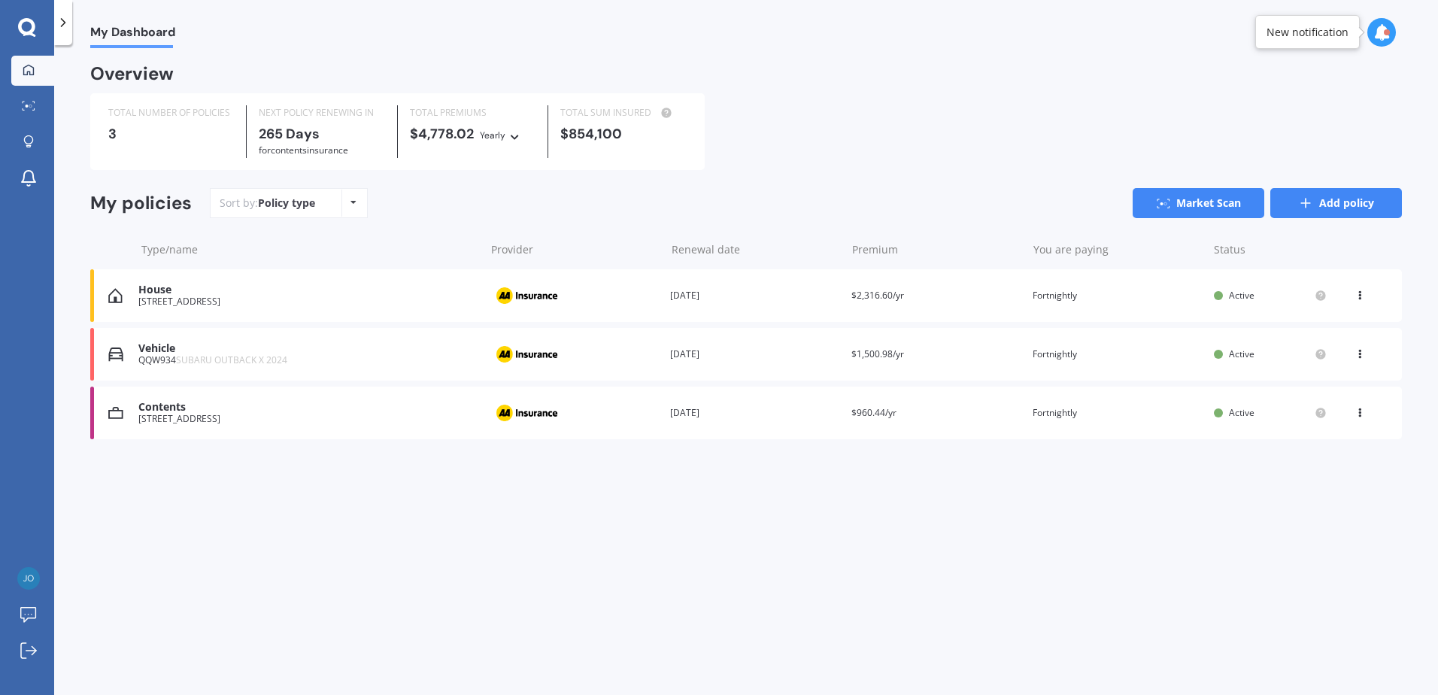
click at [1328, 210] on link "Add policy" at bounding box center [1337, 203] width 132 height 30
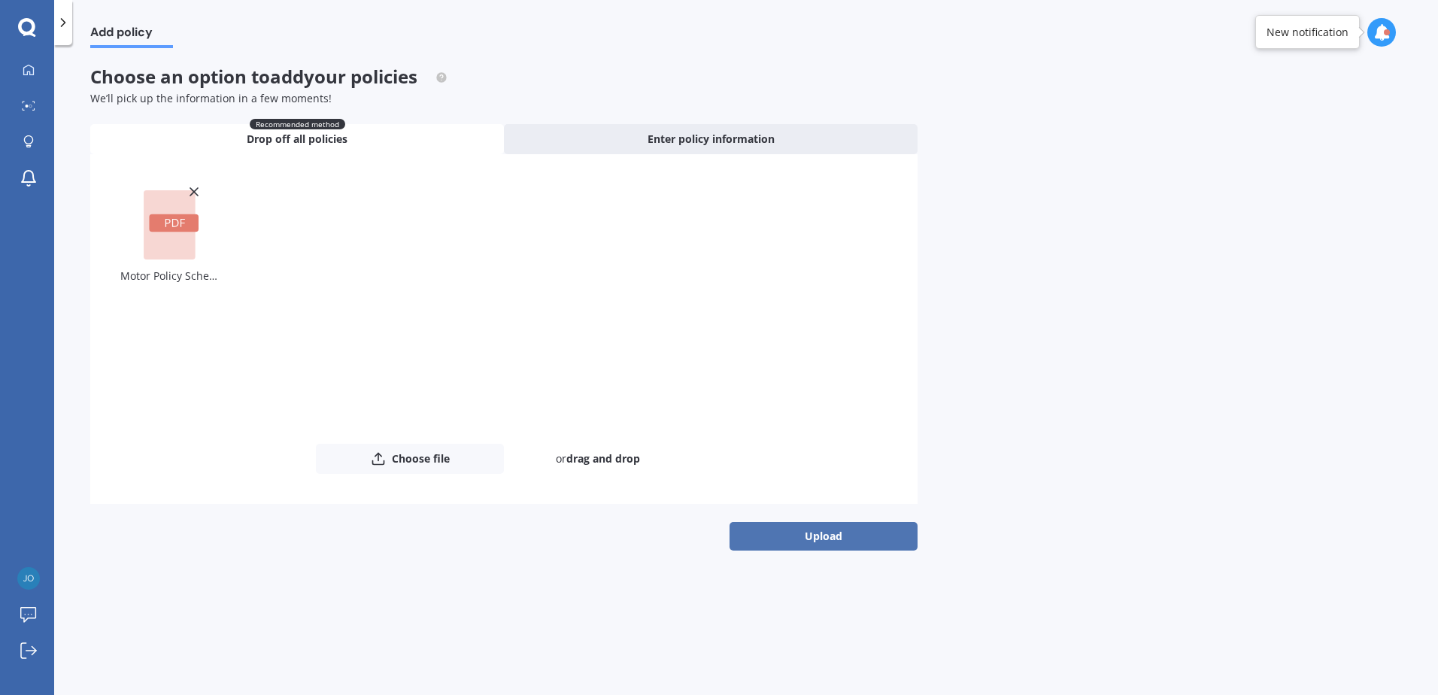
click at [822, 537] on button "Upload" at bounding box center [824, 536] width 188 height 29
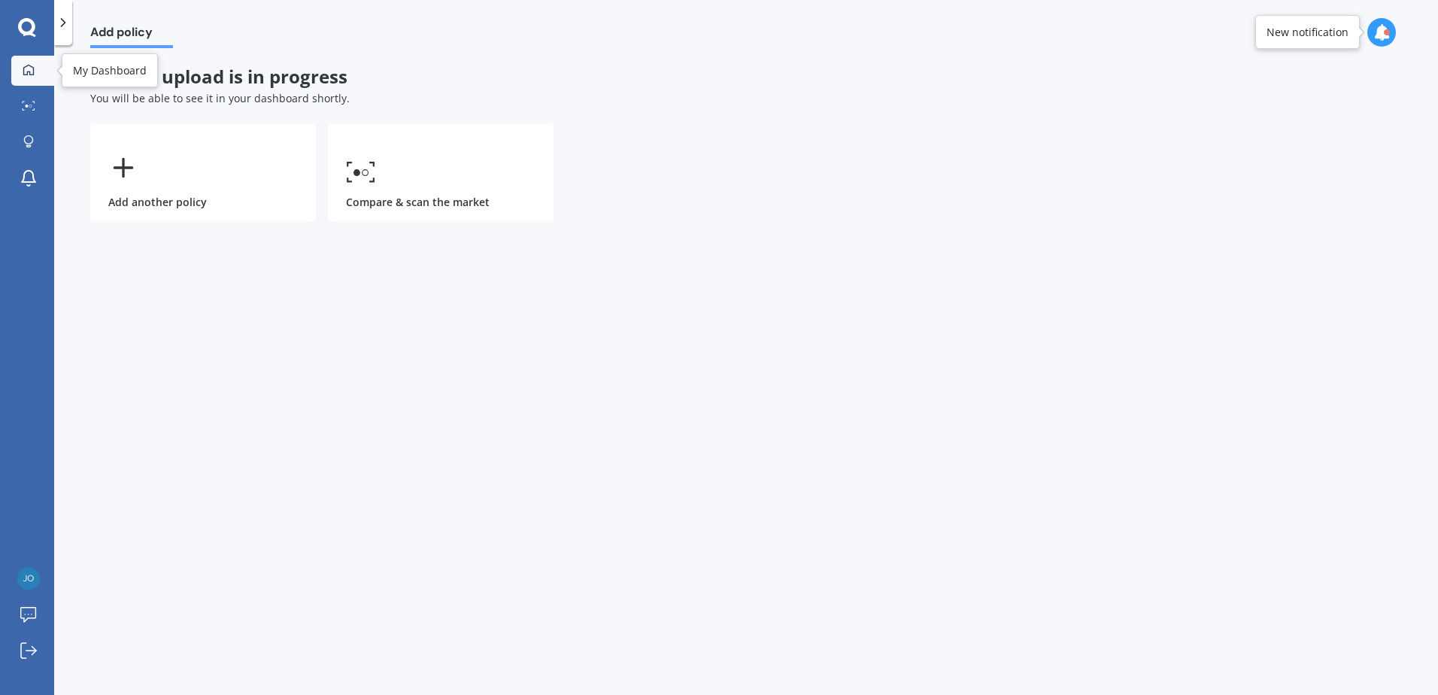
click at [32, 71] on icon at bounding box center [29, 70] width 12 height 12
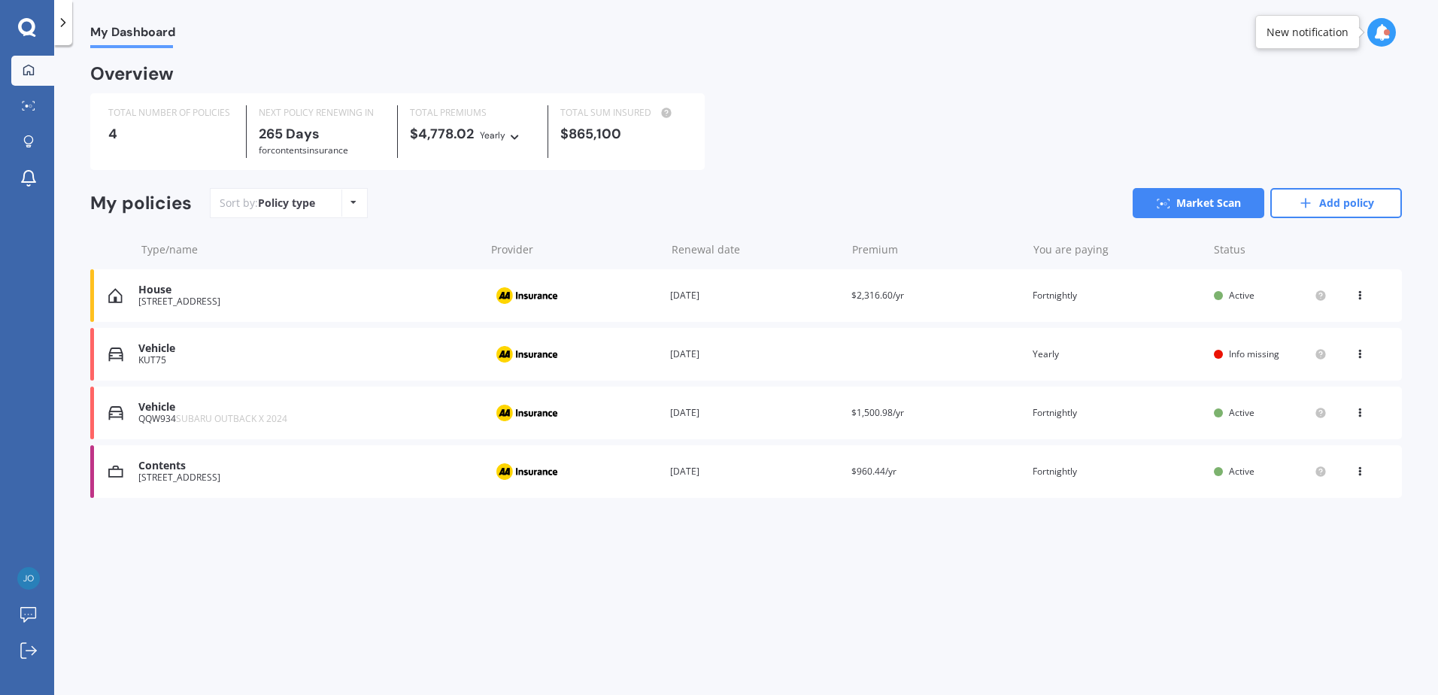
click at [1352, 359] on div "View option View policy Delete" at bounding box center [1361, 354] width 45 height 15
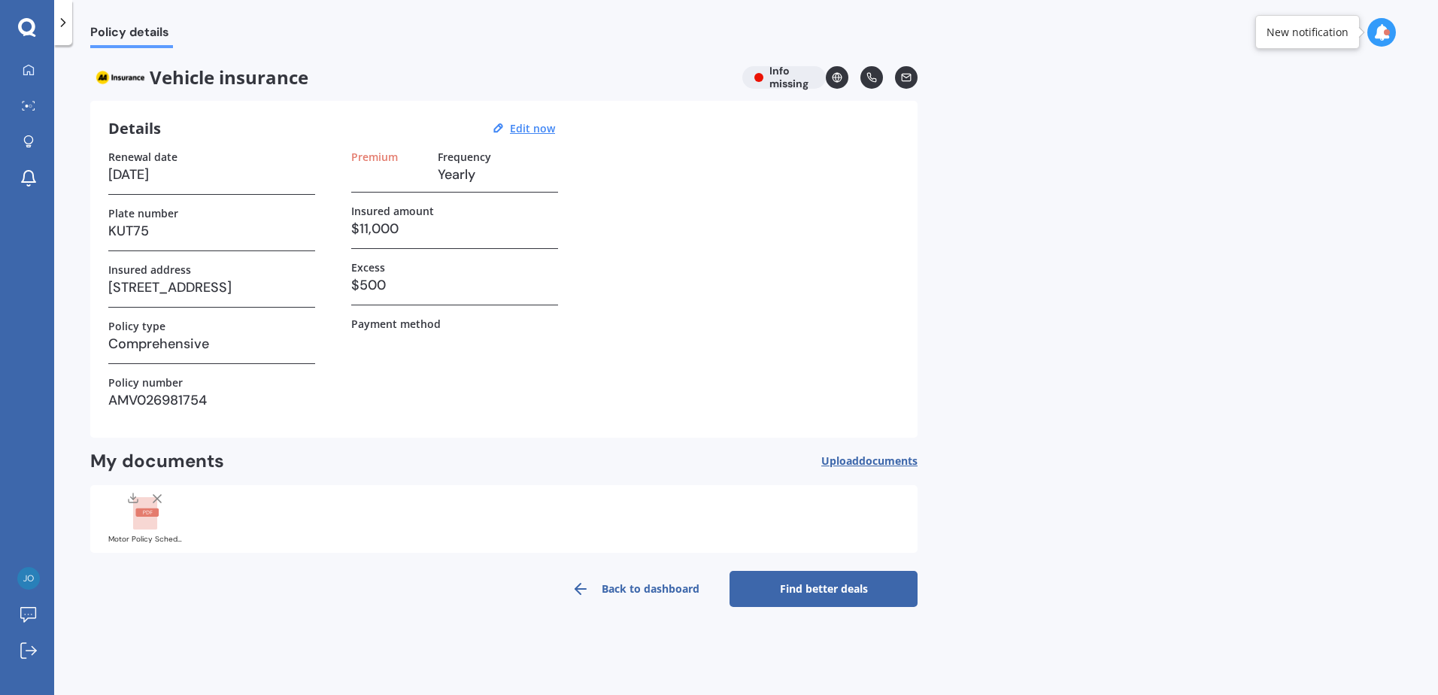
click at [460, 163] on h3 "Yearly" at bounding box center [498, 174] width 120 height 23
click at [536, 130] on u "Edit now" at bounding box center [532, 128] width 45 height 14
select select "27"
select select "07"
select select "2026"
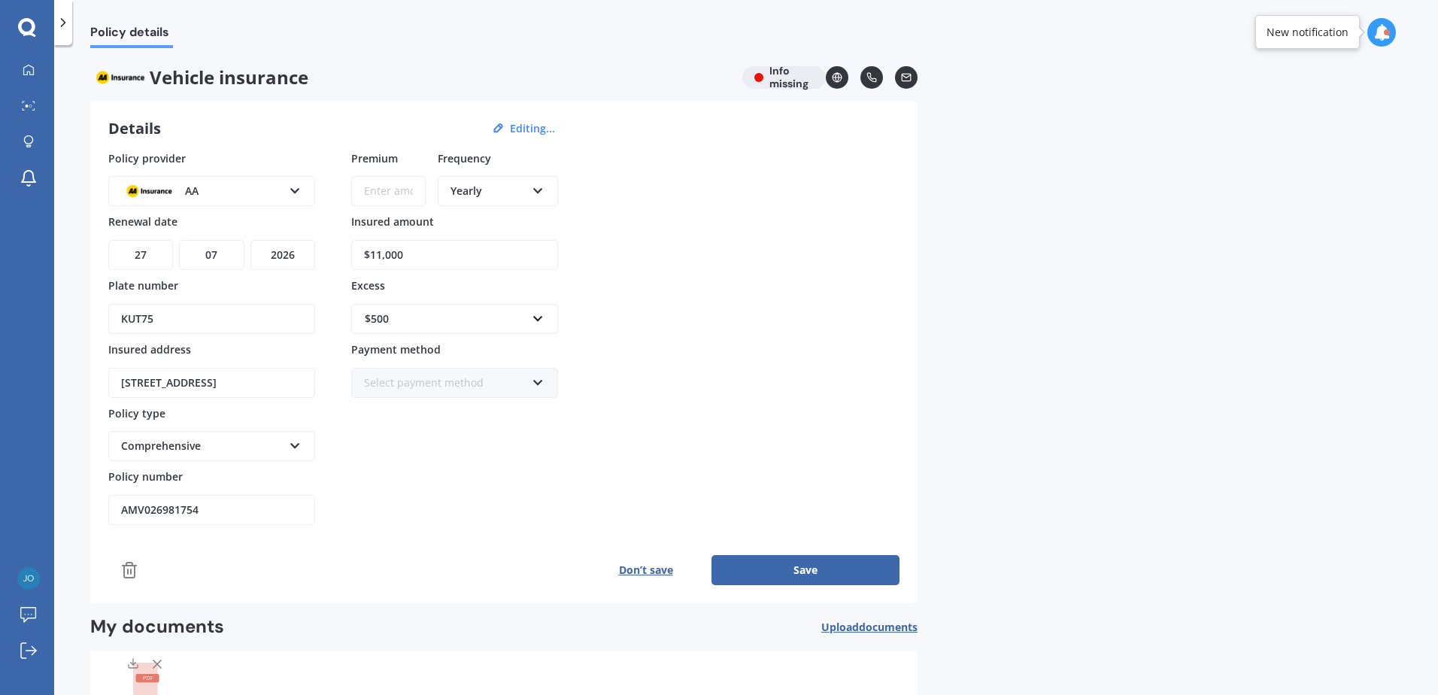
click at [476, 187] on div "Yearly" at bounding box center [488, 191] width 75 height 17
click at [494, 333] on span "Fortnightly" at bounding box center [478, 327] width 54 height 14
click at [399, 203] on input "Premium" at bounding box center [388, 191] width 74 height 30
click at [386, 195] on input "Premium" at bounding box center [388, 191] width 74 height 30
type input "$31.58"
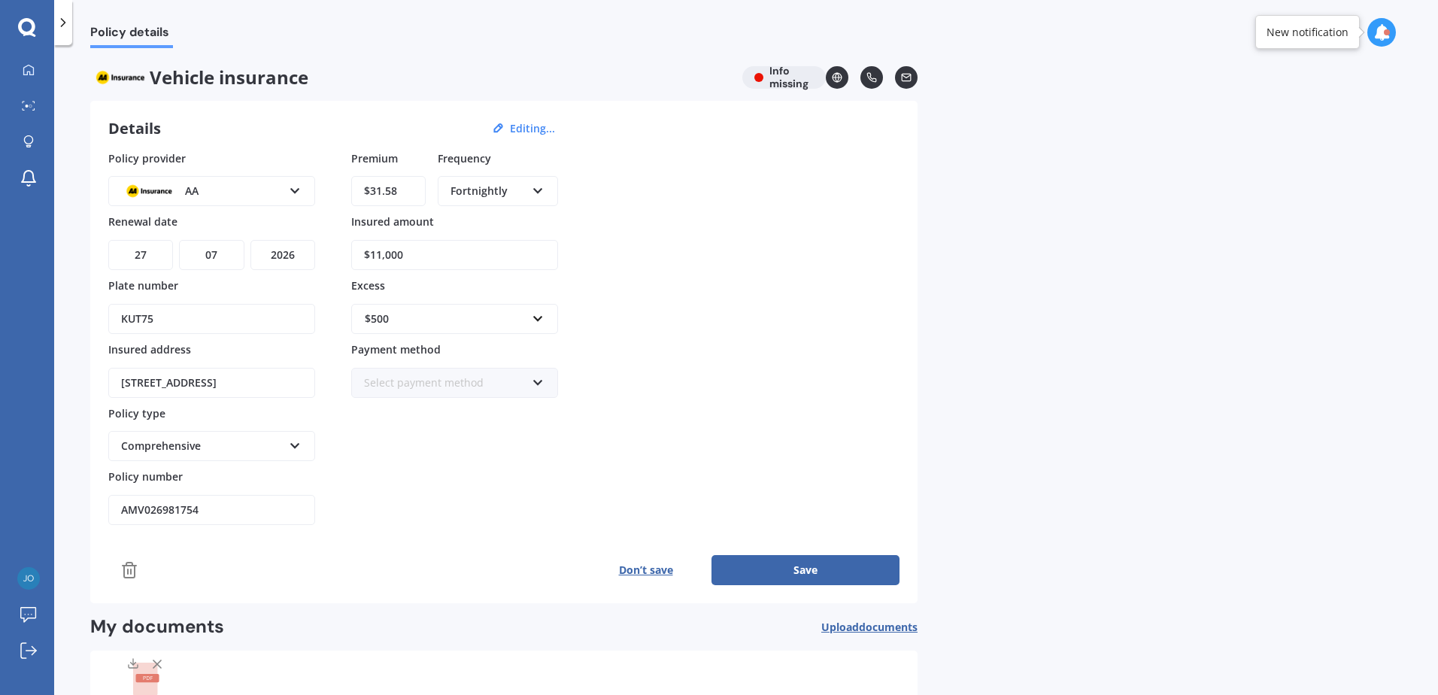
click at [812, 563] on button "Save" at bounding box center [806, 570] width 188 height 30
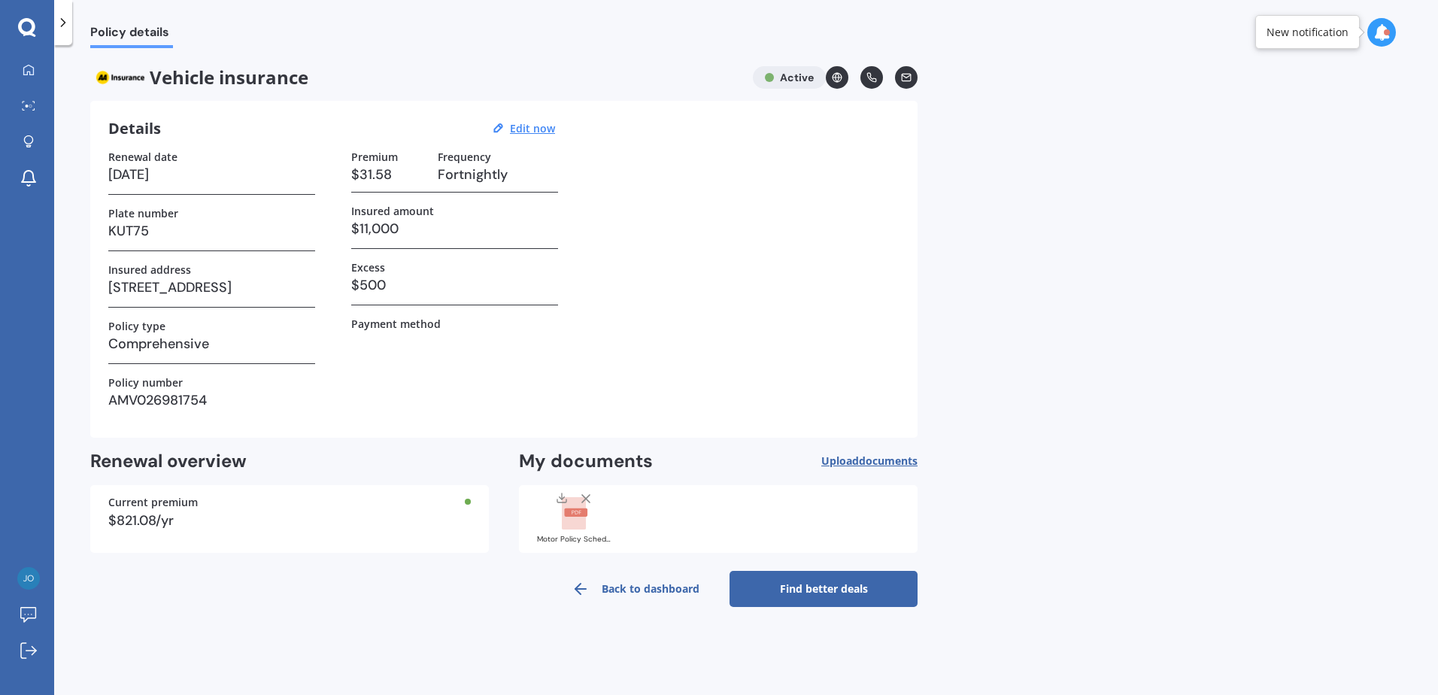
click at [819, 588] on link "Find better deals" at bounding box center [824, 589] width 188 height 36
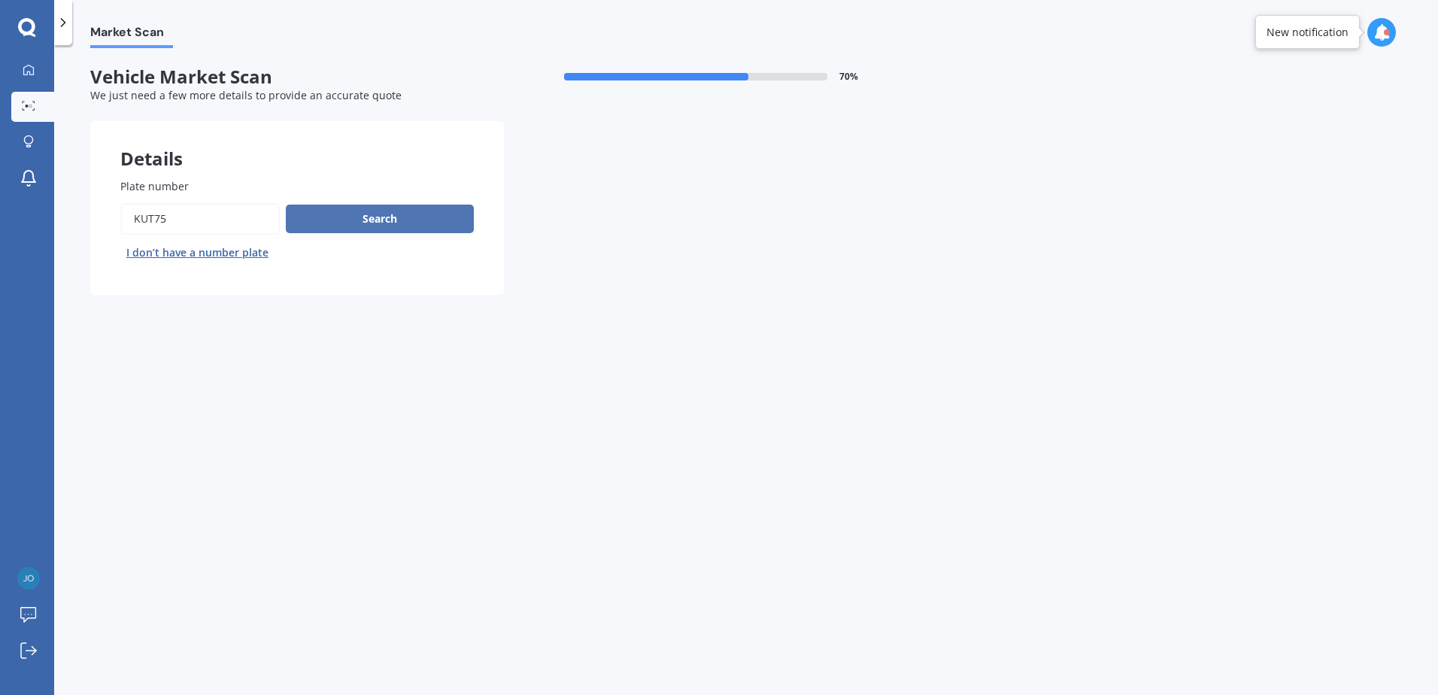
click at [402, 217] on button "Search" at bounding box center [380, 219] width 188 height 29
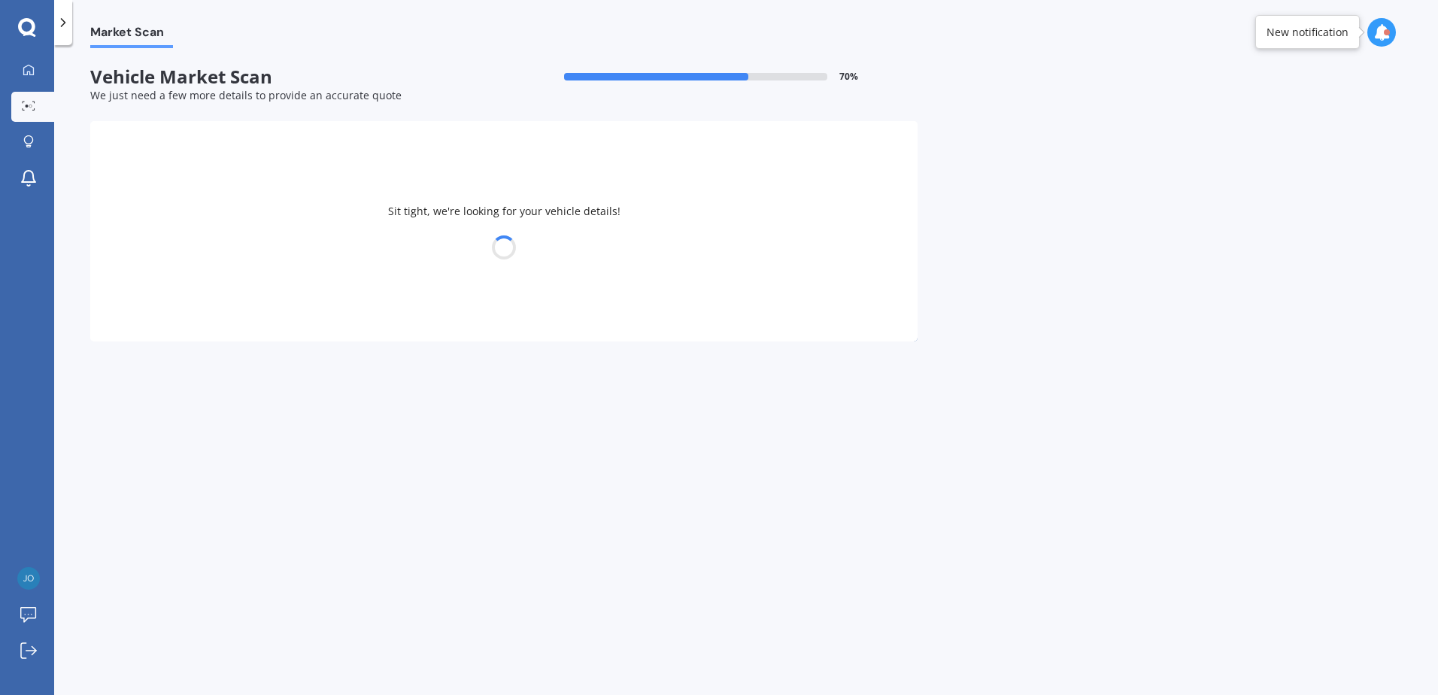
select select "TOYOTA"
select select "YARIS"
select select "17"
select select "10"
select select "1974"
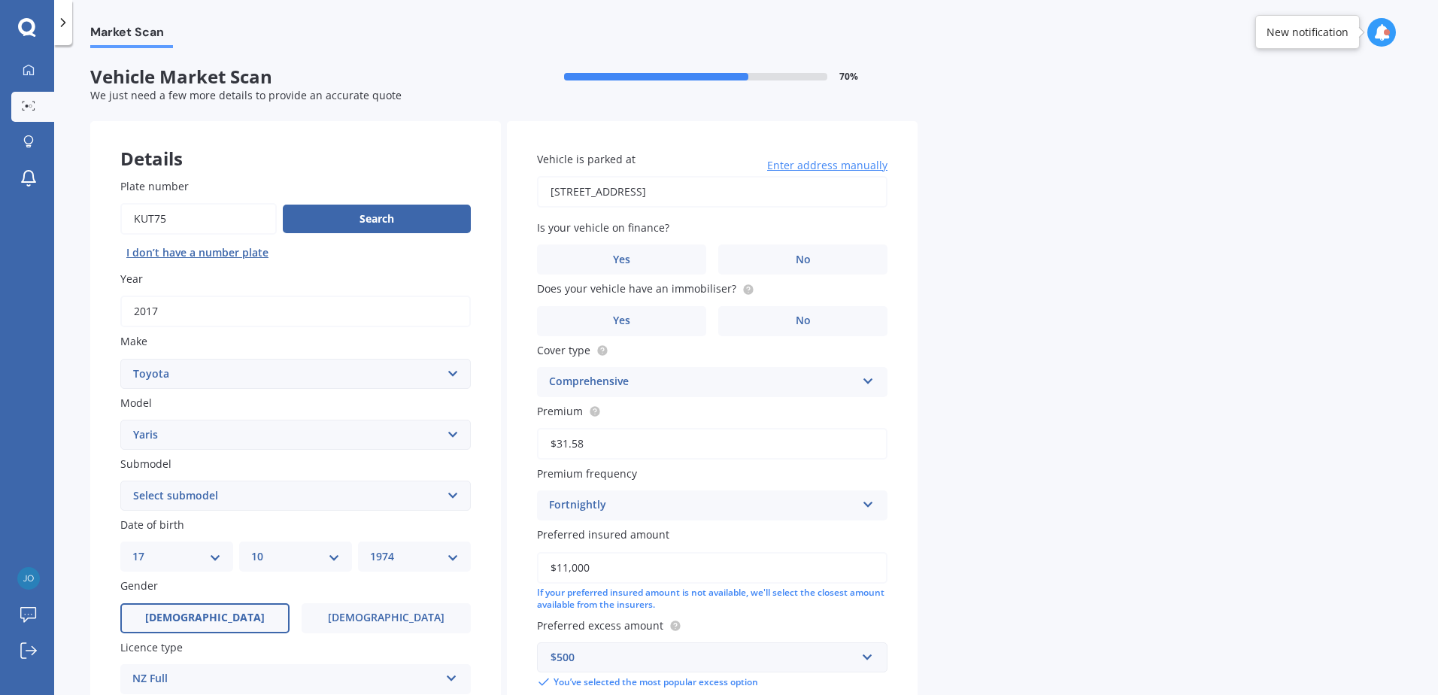
click at [238, 497] on select "Select submodel (All other) Cross 1.5 GR petrol turbo GX auto GX manual Hybrid …" at bounding box center [295, 496] width 351 height 30
select select "GX AUTO"
click at [120, 481] on select "Select submodel (All other) Cross 1.5 GR petrol turbo GX auto GX manual Hybrid …" at bounding box center [295, 496] width 351 height 30
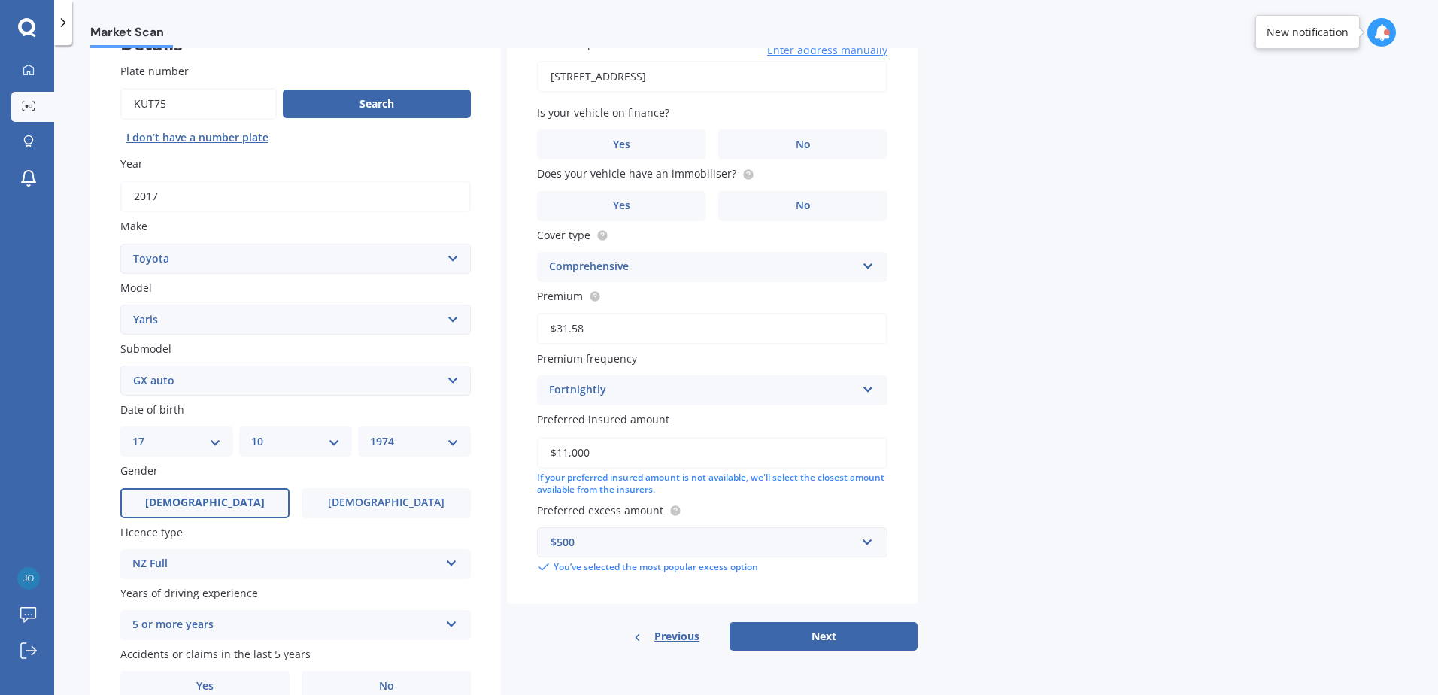
scroll to position [150, 0]
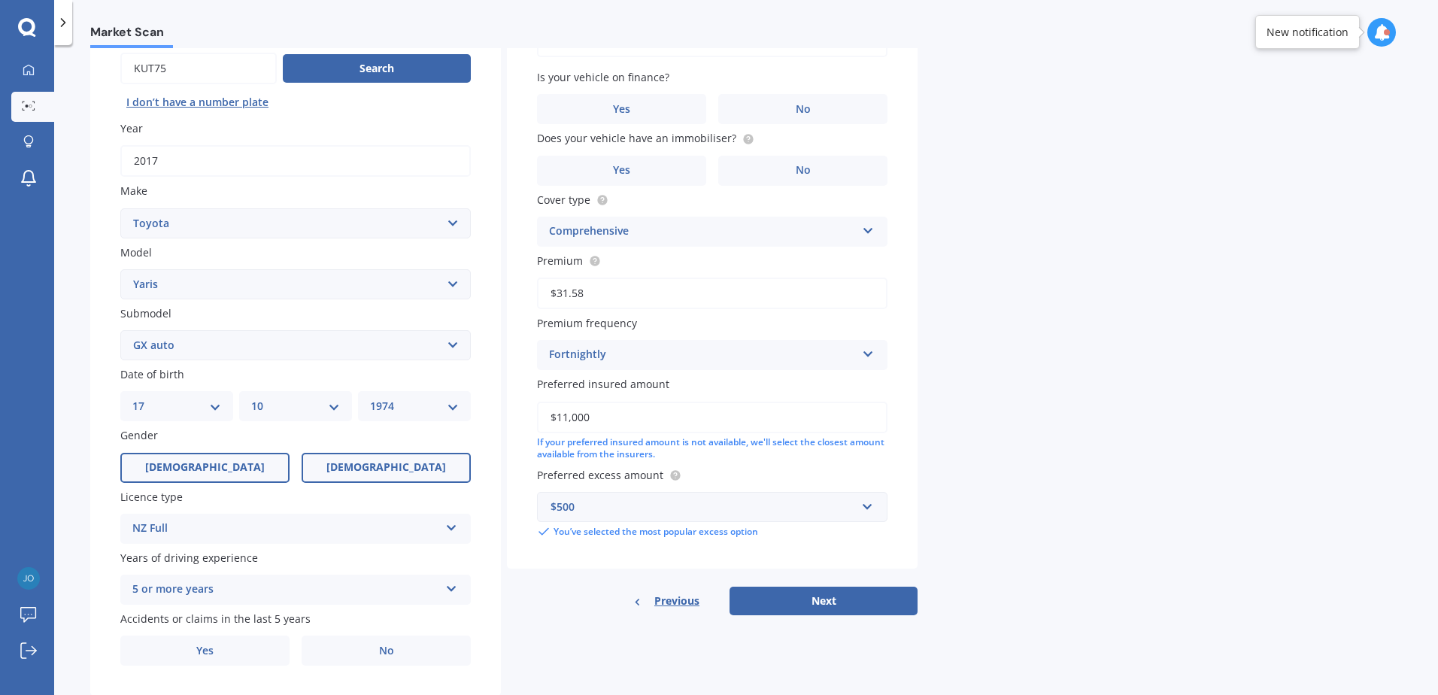
click at [395, 463] on span "[DEMOGRAPHIC_DATA]" at bounding box center [387, 467] width 120 height 13
click at [0, 0] on input "[DEMOGRAPHIC_DATA]" at bounding box center [0, 0] width 0 height 0
click at [210, 405] on select "DD 01 02 03 04 05 06 07 08 09 10 11 12 13 14 15 16 17 18 19 20 21 22 23 24 25 2…" at bounding box center [176, 406] width 89 height 17
select select "16"
click at [132, 398] on select "DD 01 02 03 04 05 06 07 08 09 10 11 12 13 14 15 16 17 18 19 20 21 22 23 24 25 2…" at bounding box center [176, 406] width 89 height 17
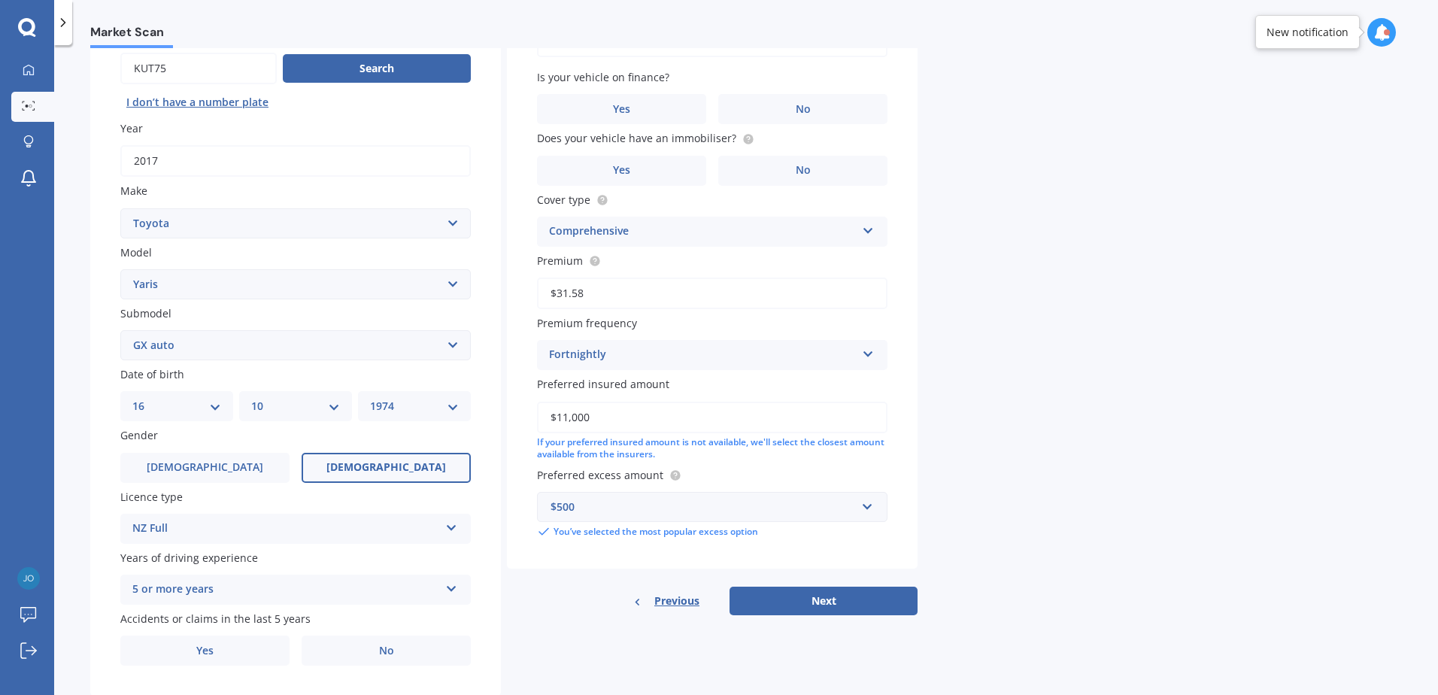
click at [330, 412] on select "MM 01 02 03 04 05 06 07 08 09 10 11 12" at bounding box center [295, 406] width 89 height 17
select select "04"
click at [251, 398] on select "MM 01 02 03 04 05 06 07 08 09 10 11 12" at bounding box center [295, 406] width 89 height 17
click at [444, 404] on select "YYYY 2025 2024 2023 2022 2021 2020 2019 2018 2017 2016 2015 2014 2013 2012 2011…" at bounding box center [414, 406] width 89 height 17
select select "1977"
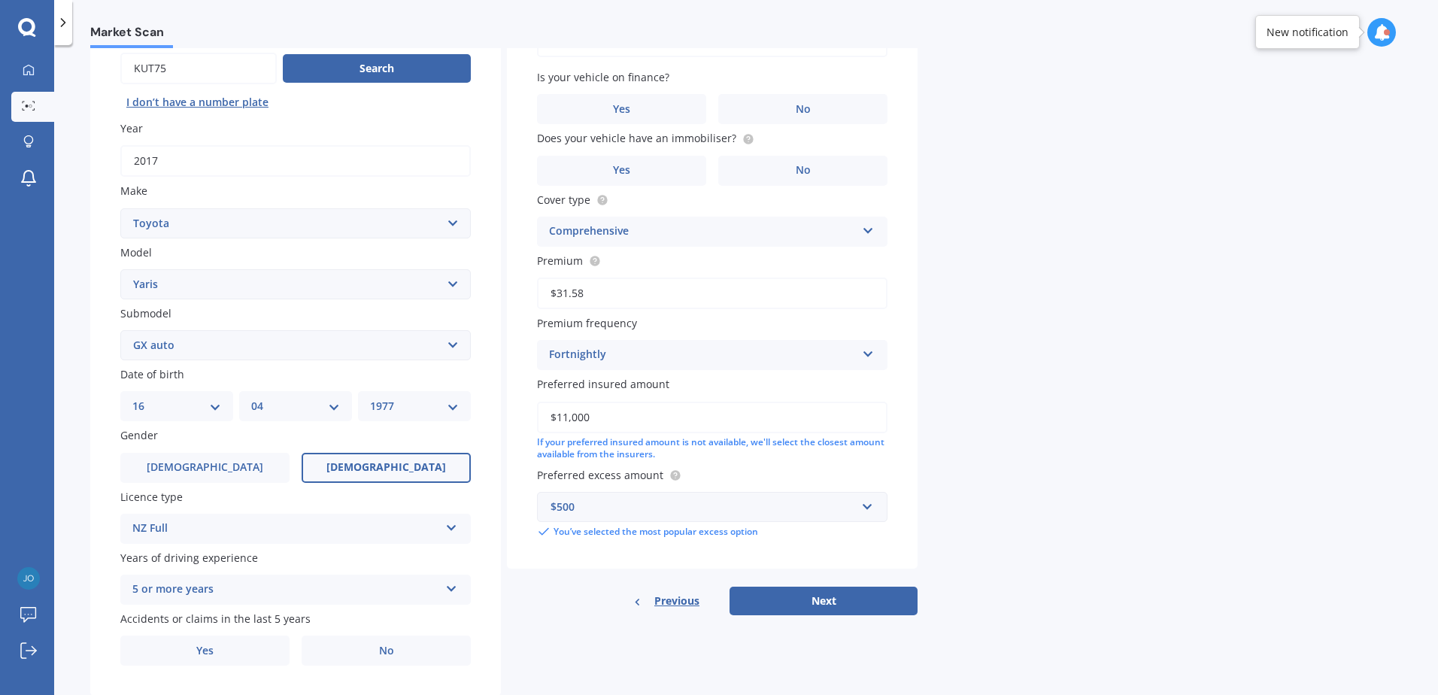
click at [370, 398] on select "YYYY 2025 2024 2023 2022 2021 2020 2019 2018 2017 2016 2015 2014 2013 2012 2011…" at bounding box center [414, 406] width 89 height 17
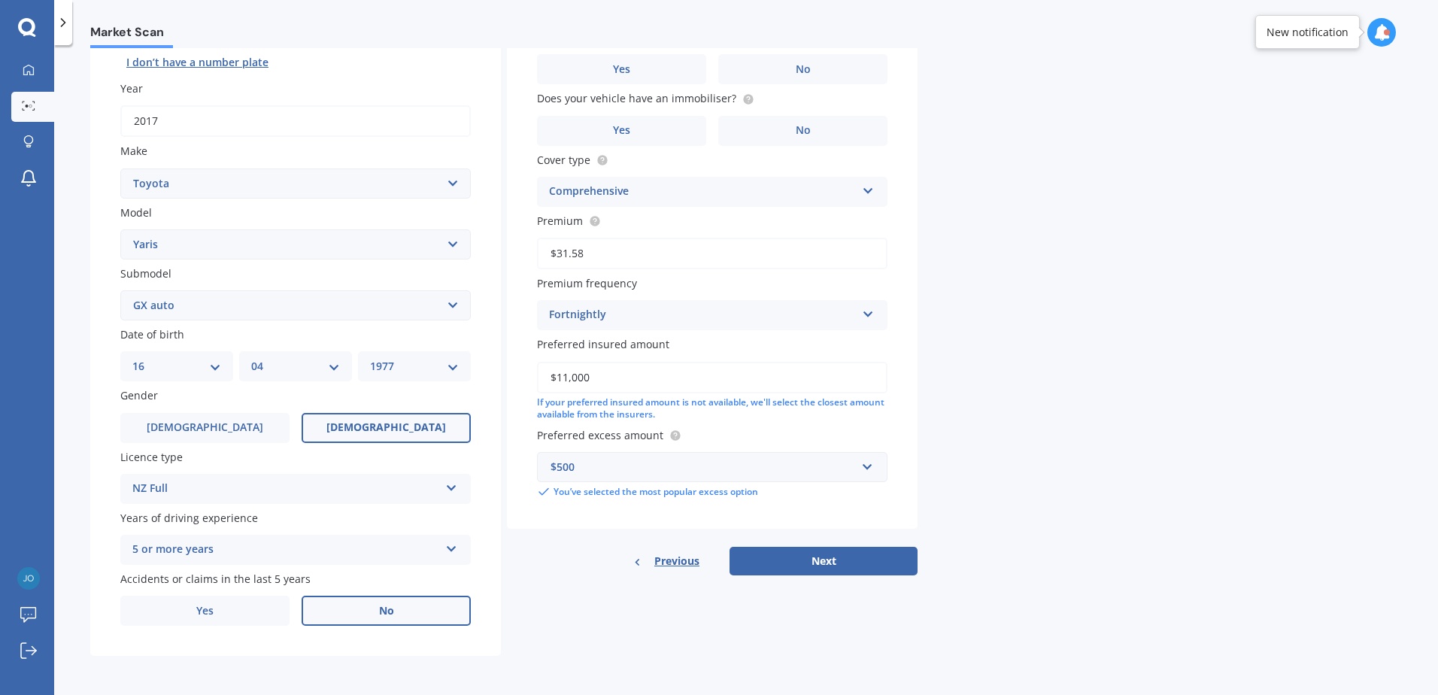
click at [387, 612] on span "No" at bounding box center [386, 611] width 15 height 13
click at [0, 0] on input "No" at bounding box center [0, 0] width 0 height 0
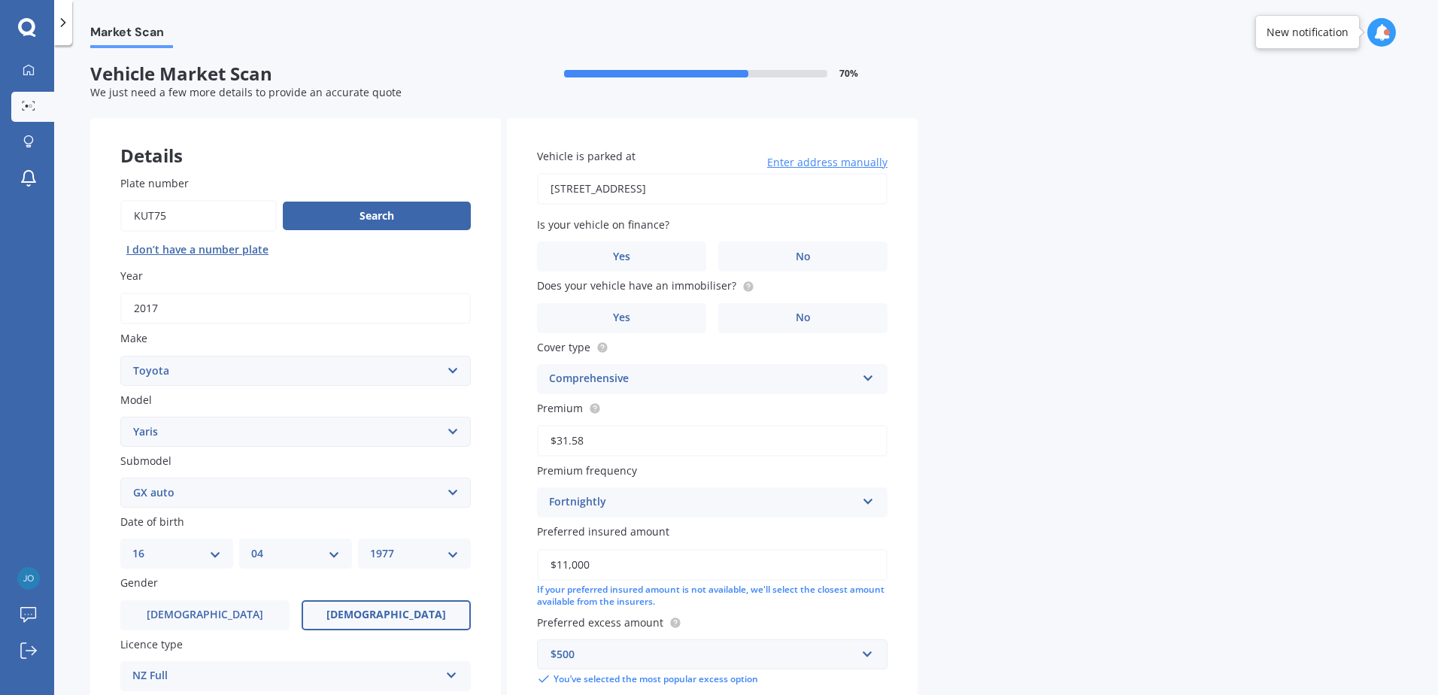
scroll to position [0, 0]
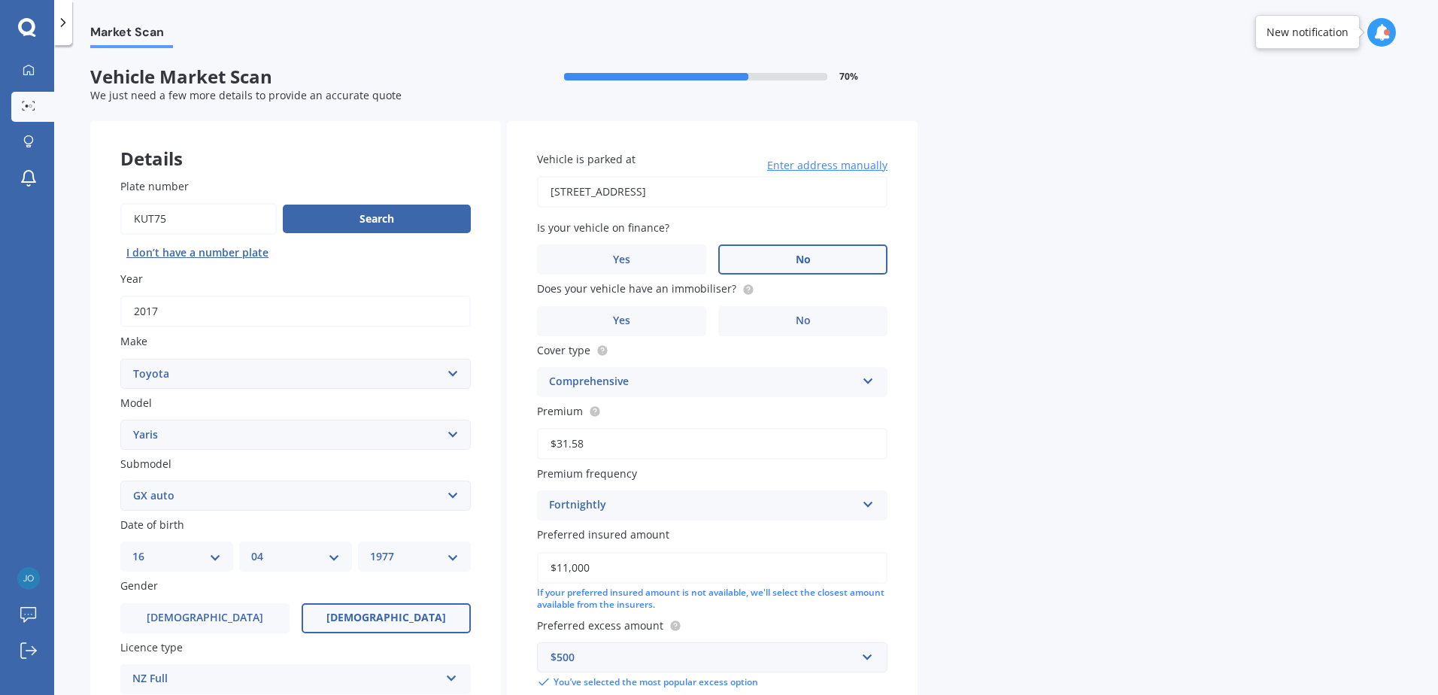
click at [782, 257] on label "No" at bounding box center [802, 260] width 169 height 30
click at [0, 0] on input "No" at bounding box center [0, 0] width 0 height 0
click at [827, 320] on label "No" at bounding box center [802, 321] width 169 height 30
click at [0, 0] on input "No" at bounding box center [0, 0] width 0 height 0
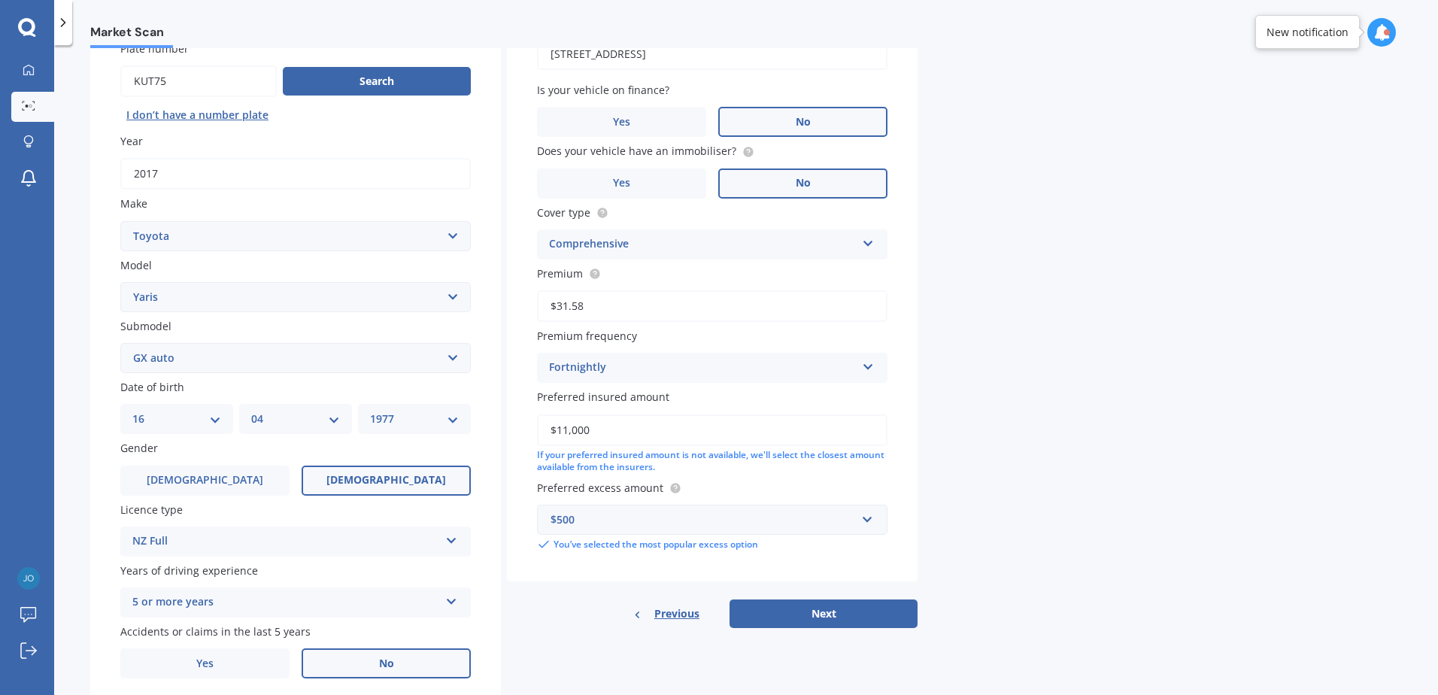
scroll to position [190, 0]
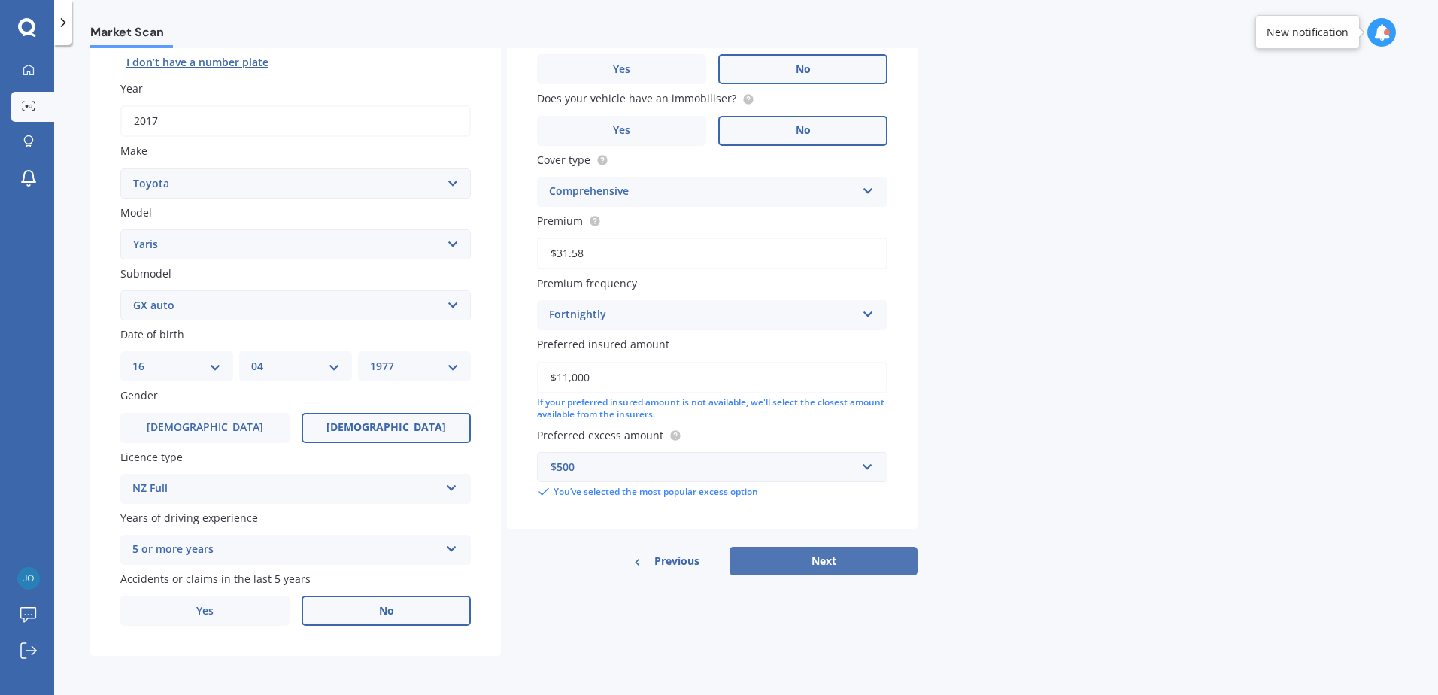
click at [841, 549] on button "Next" at bounding box center [824, 561] width 188 height 29
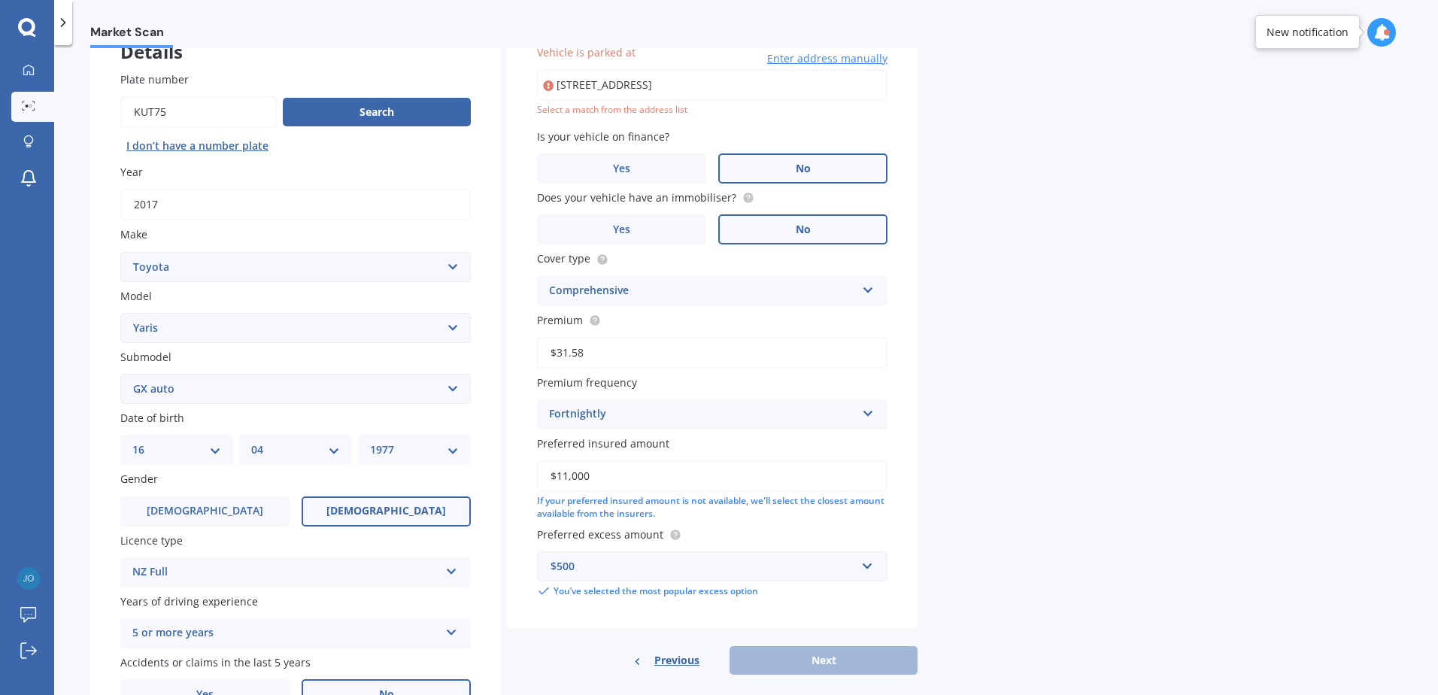
scroll to position [103, 0]
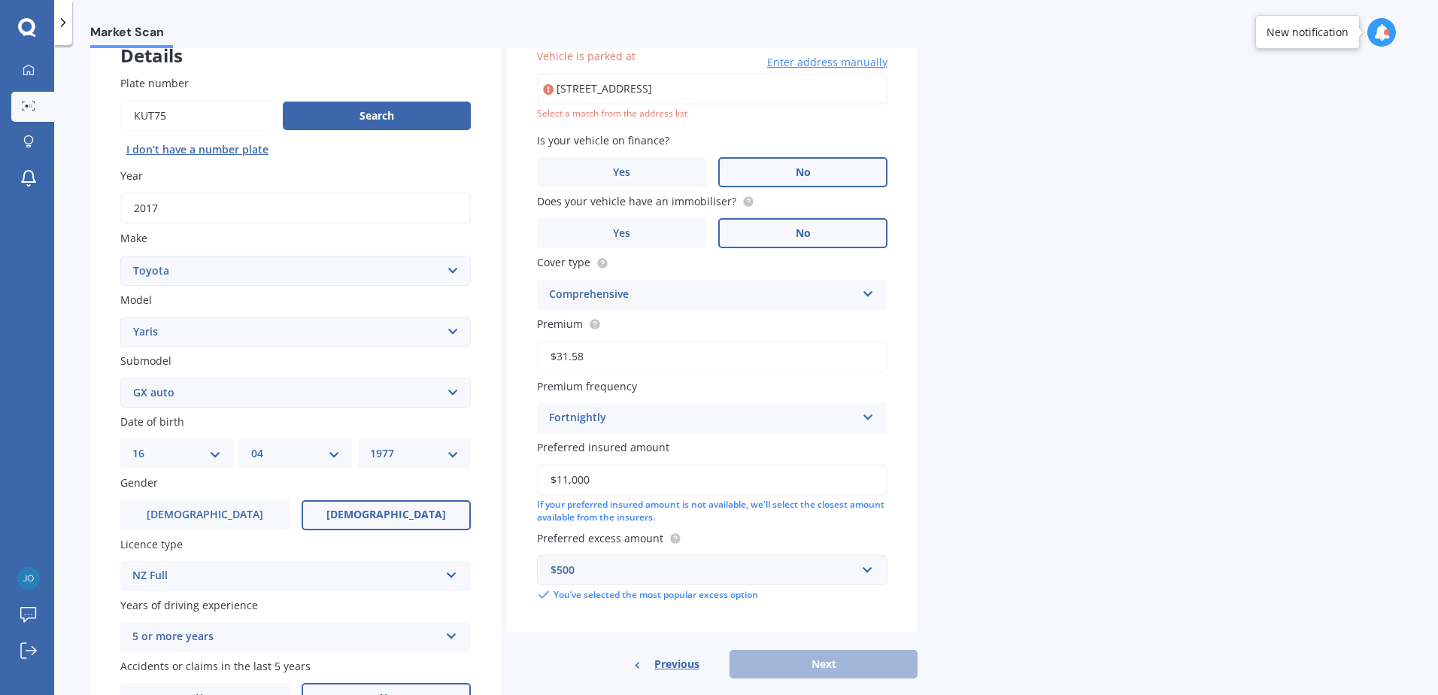
click at [632, 84] on input "[STREET_ADDRESS]" at bounding box center [712, 89] width 351 height 32
drag, startPoint x: 632, startPoint y: 92, endPoint x: 852, endPoint y: 138, distance: 224.6
click at [861, 137] on div "Vehicle is parked at [STREET_ADDRESS] Enter address manually Select a match fro…" at bounding box center [712, 325] width 411 height 614
type input "[STREET_ADDRESS]"
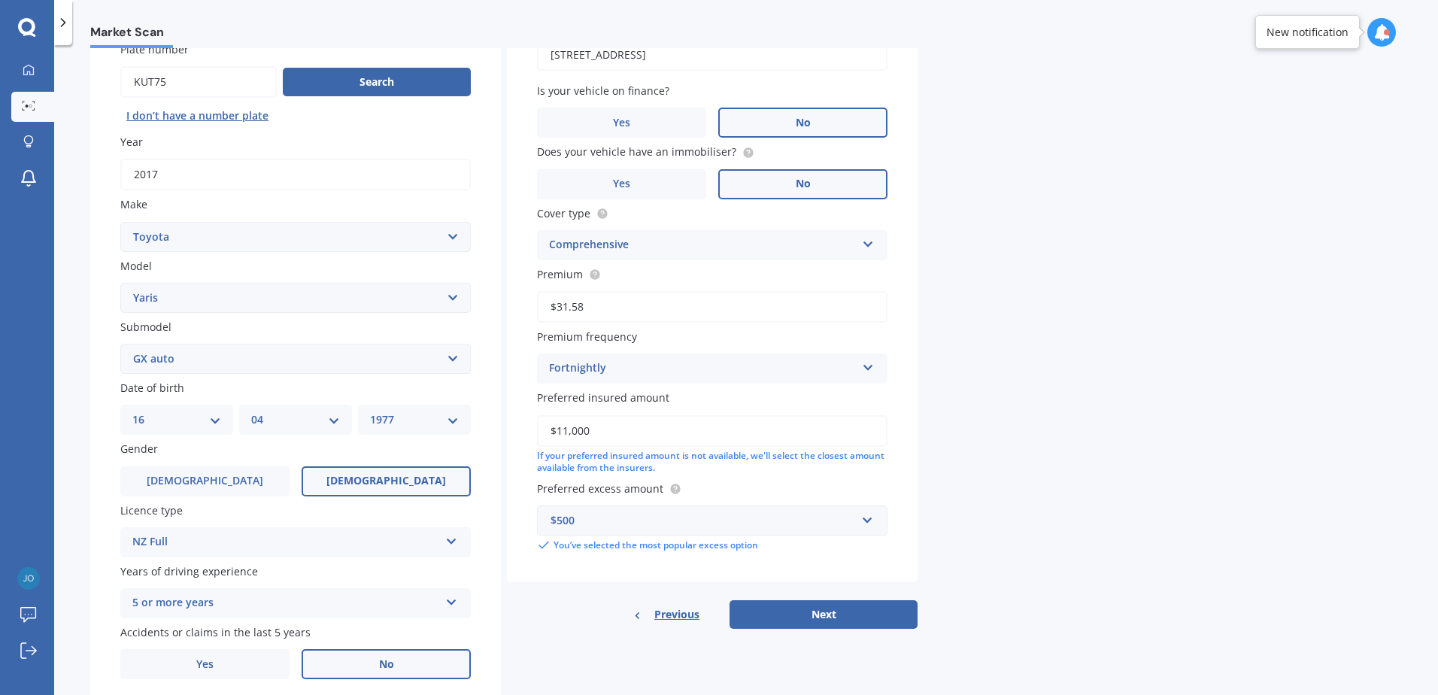
scroll to position [190, 0]
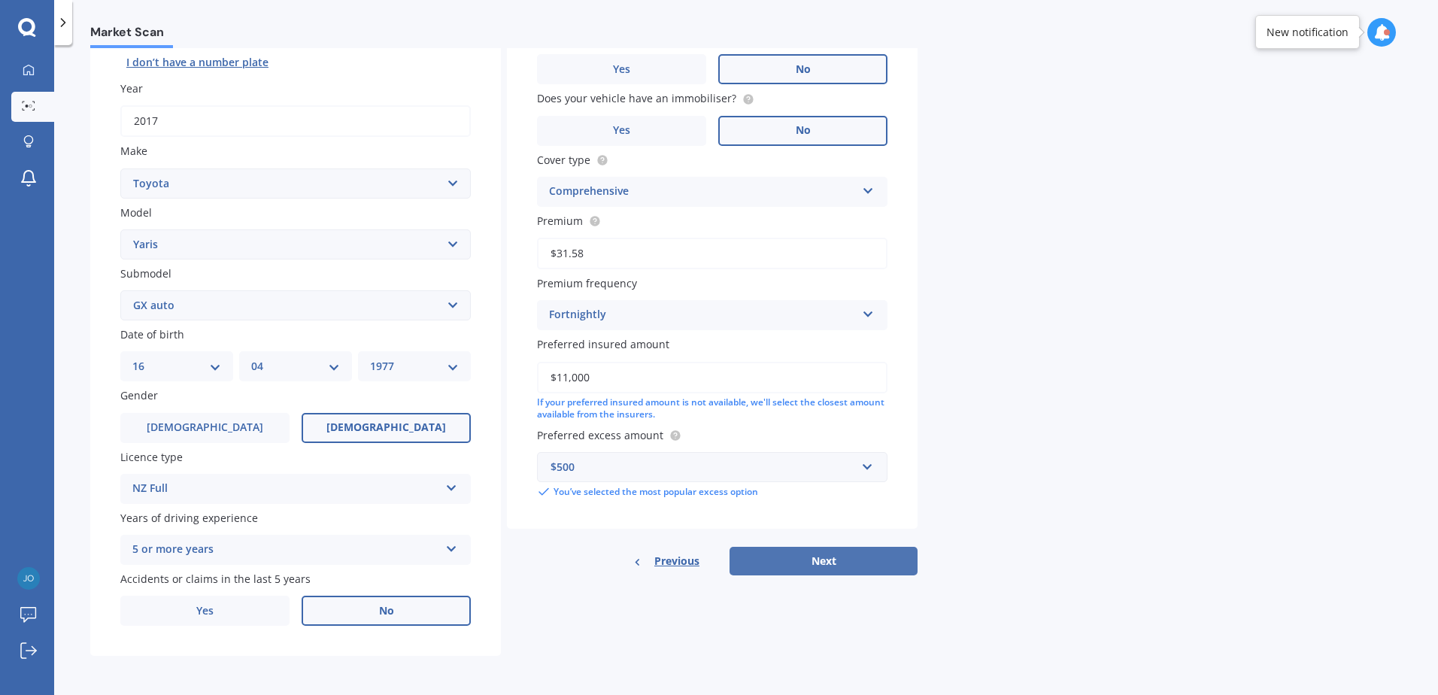
click at [843, 563] on button "Next" at bounding box center [824, 561] width 188 height 29
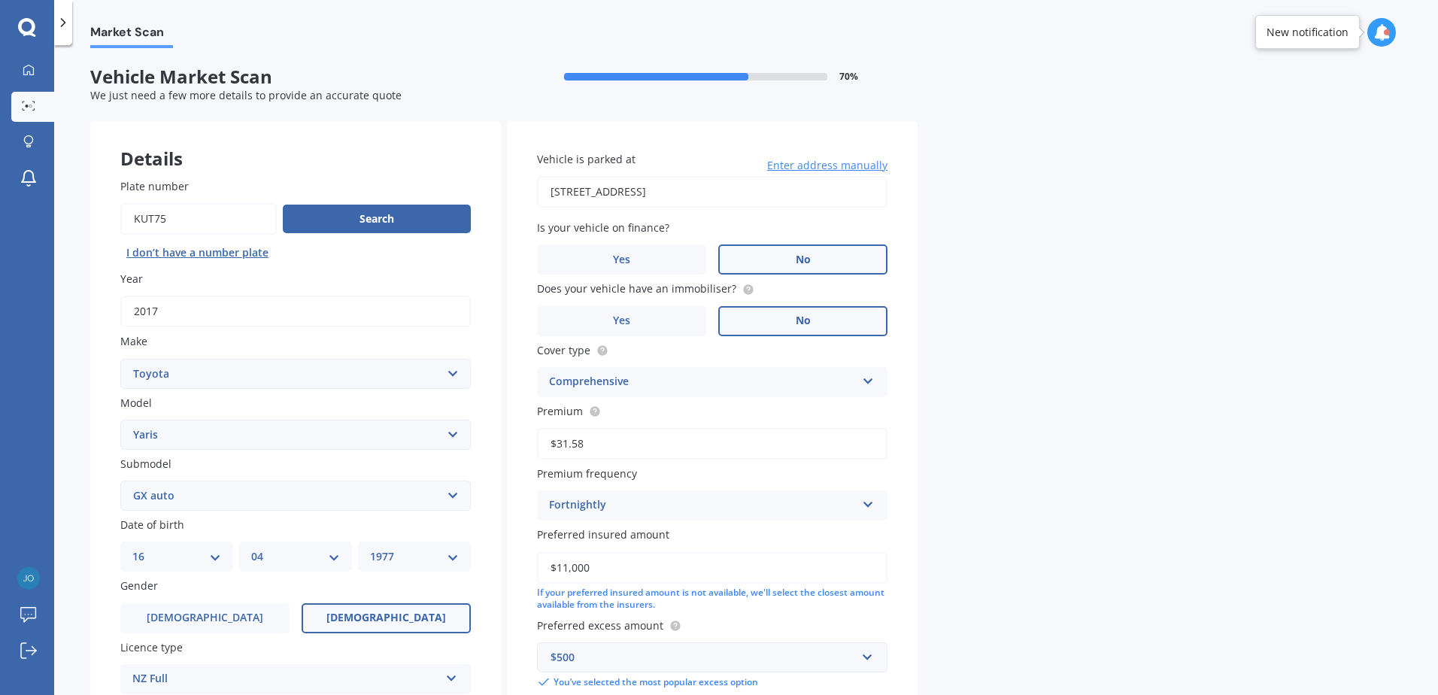
select select "16"
select select "04"
select select "1977"
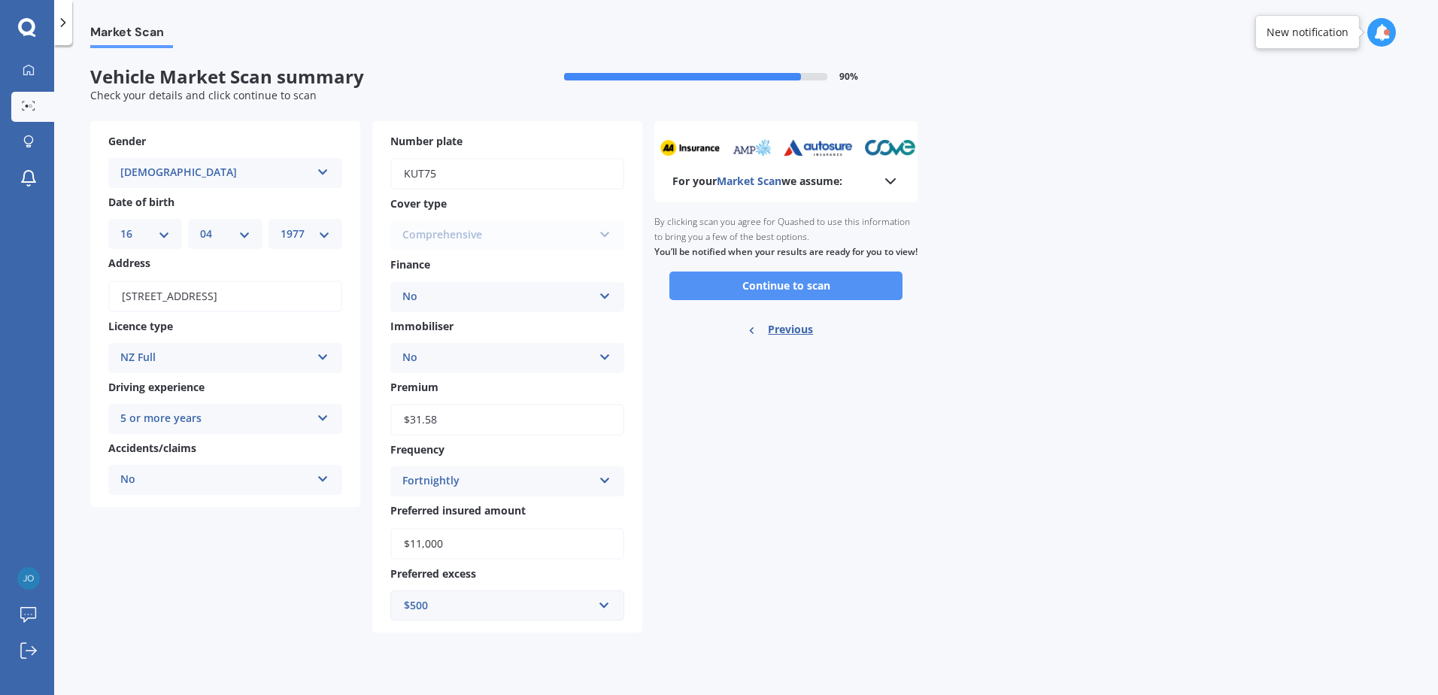
click at [788, 292] on button "Continue to scan" at bounding box center [786, 286] width 233 height 29
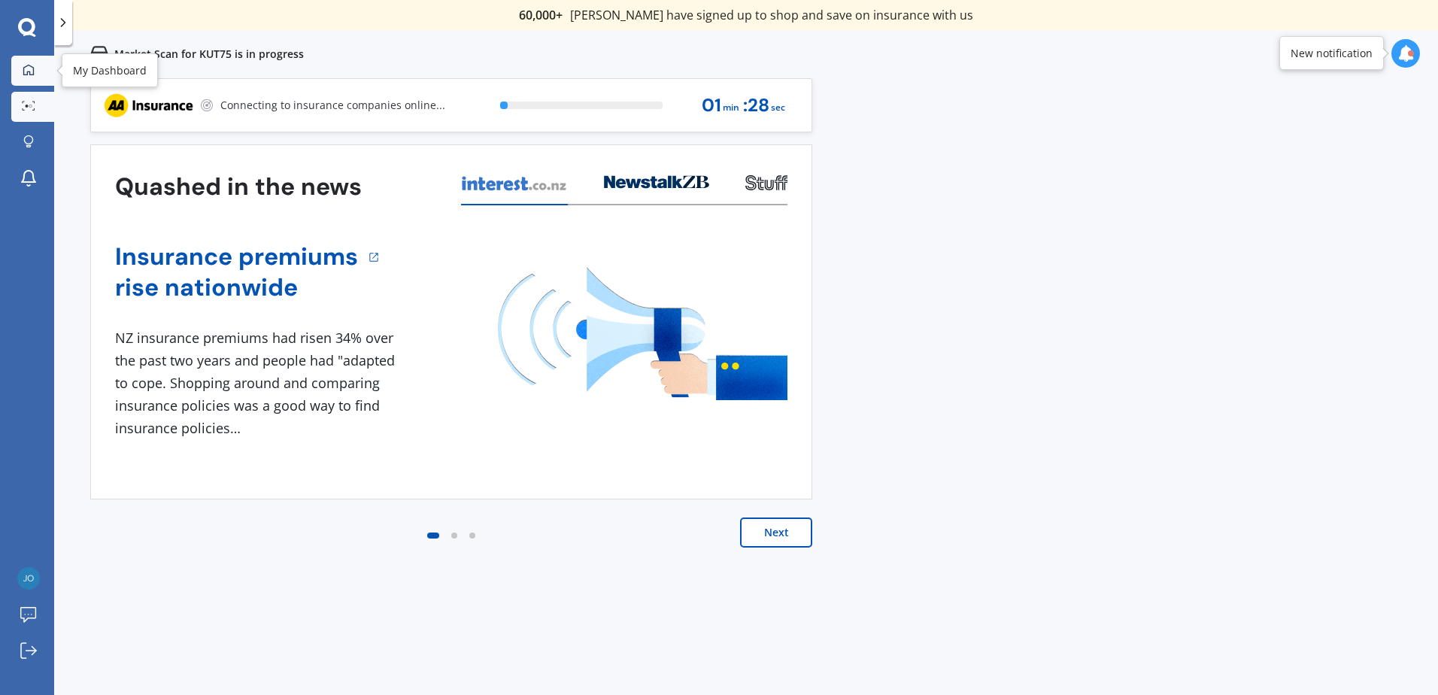
click at [30, 76] on div at bounding box center [28, 71] width 23 height 14
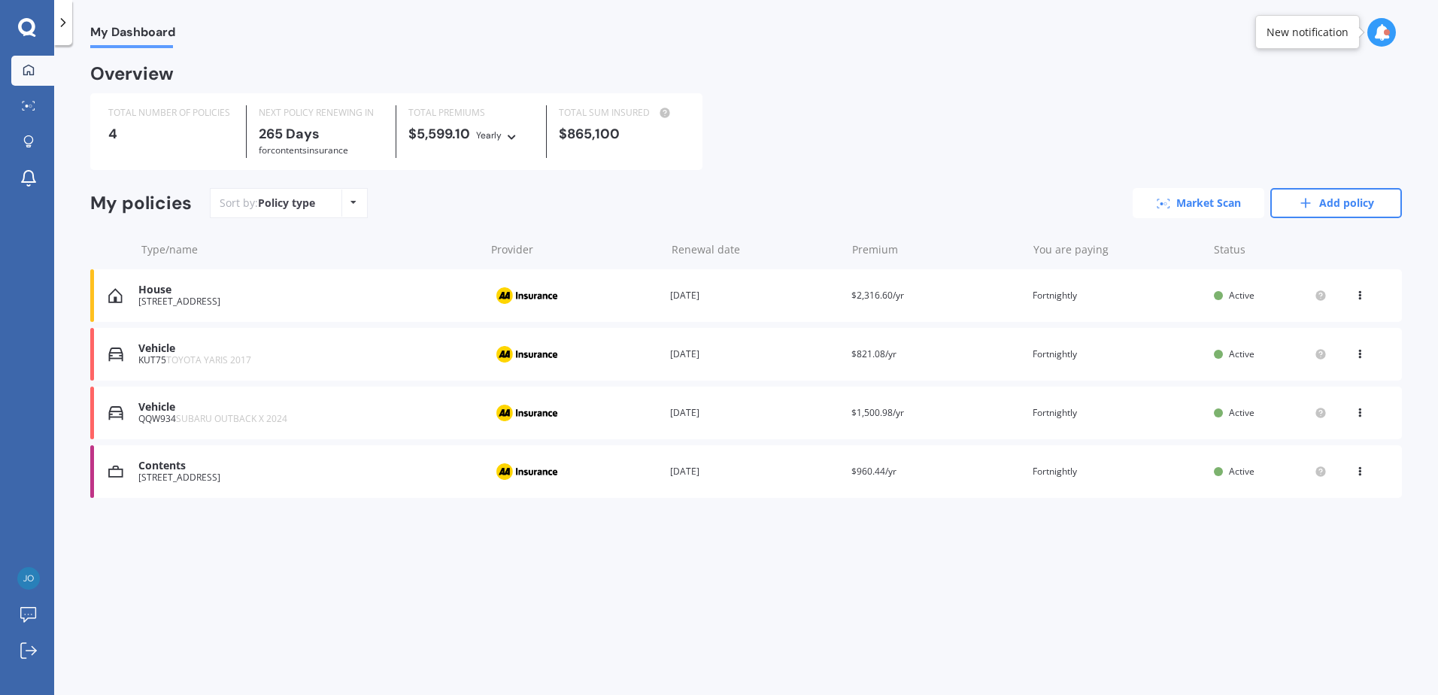
click at [1192, 204] on link "Market Scan" at bounding box center [1199, 203] width 132 height 30
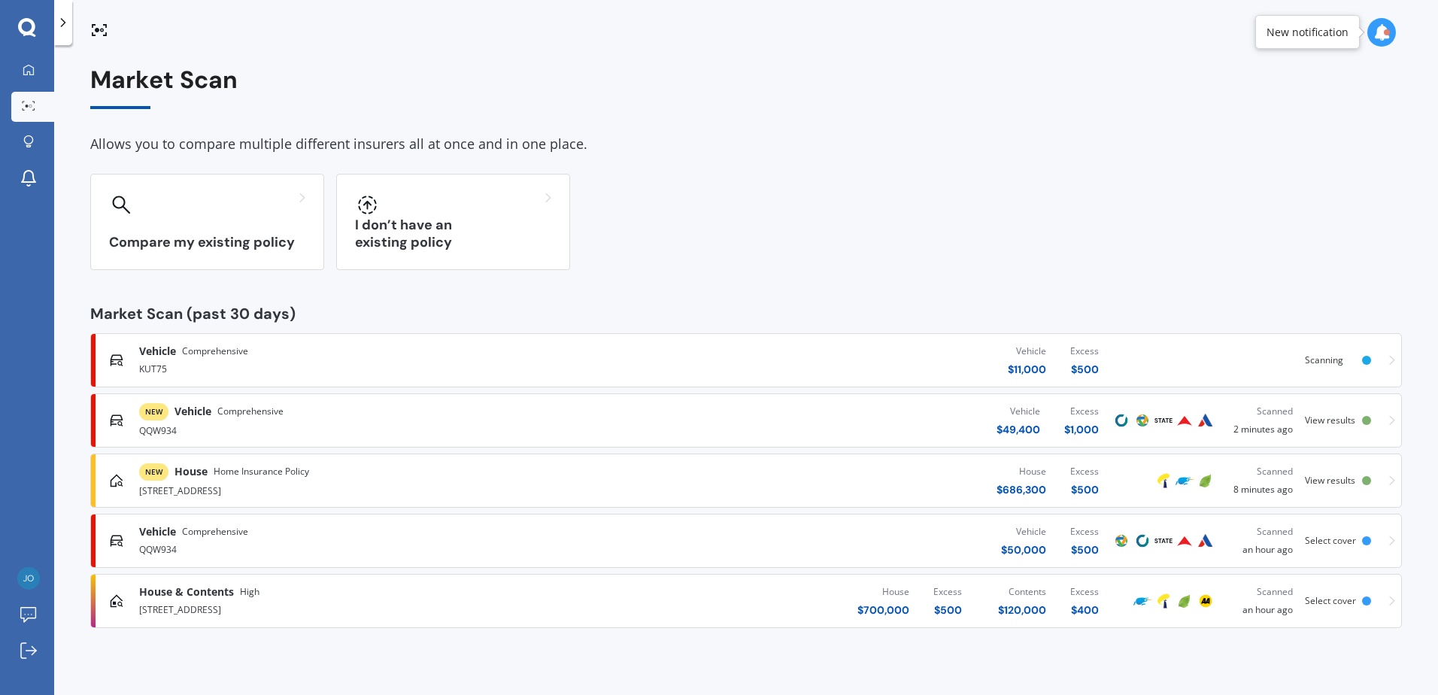
click at [230, 481] on div "[STREET_ADDRESS]" at bounding box center [374, 490] width 471 height 18
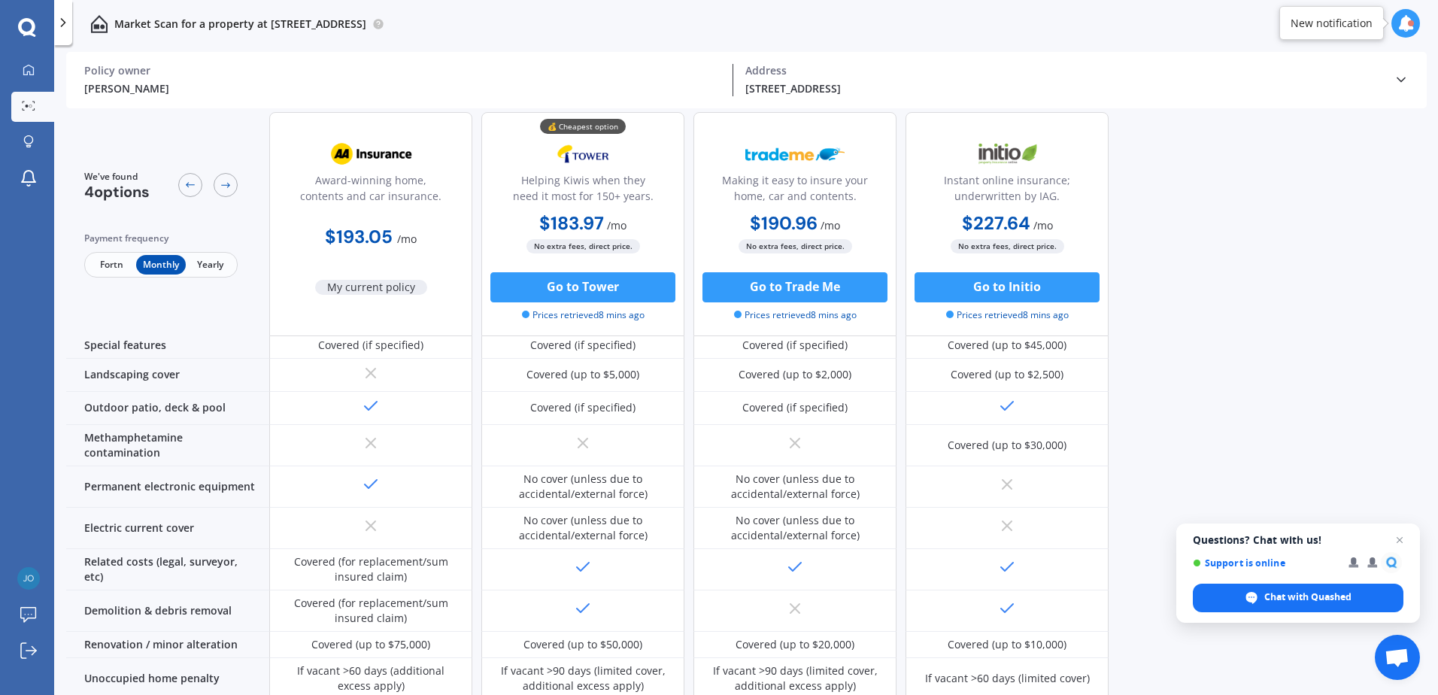
scroll to position [108, 0]
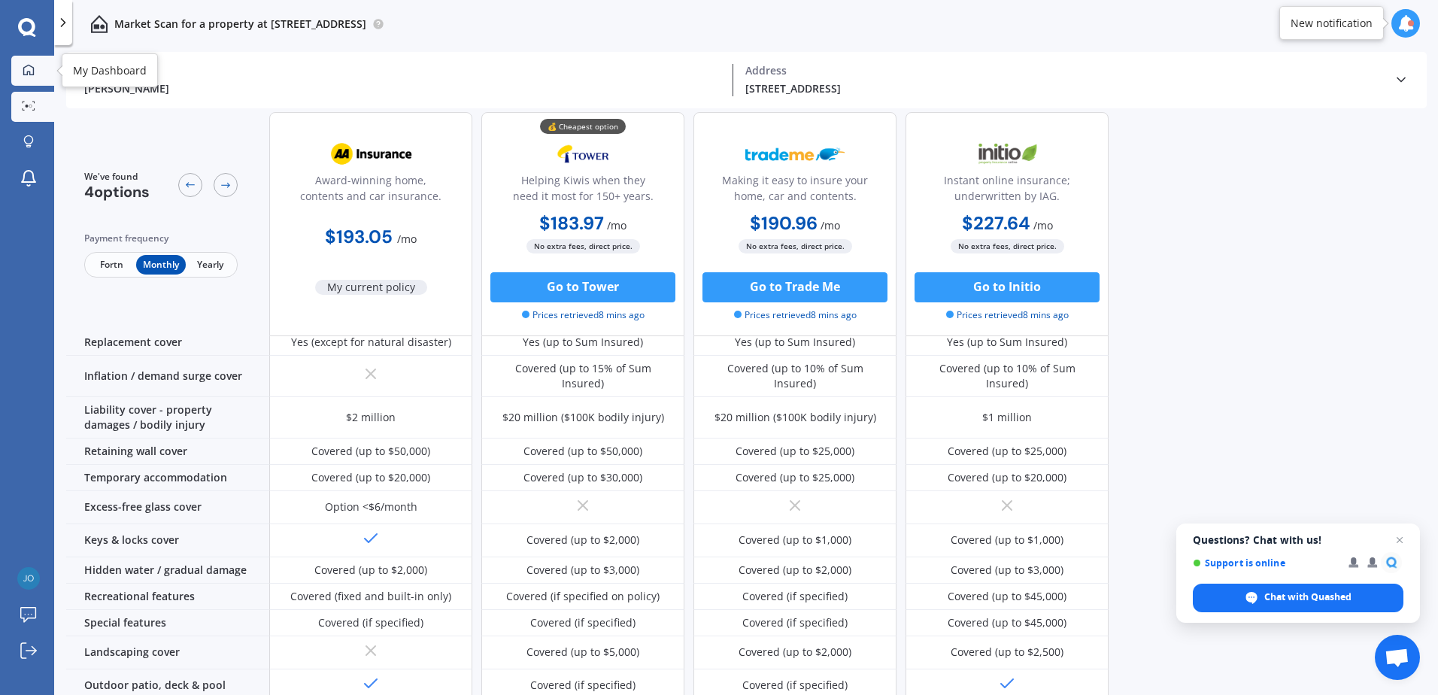
click at [37, 75] on div at bounding box center [28, 71] width 23 height 14
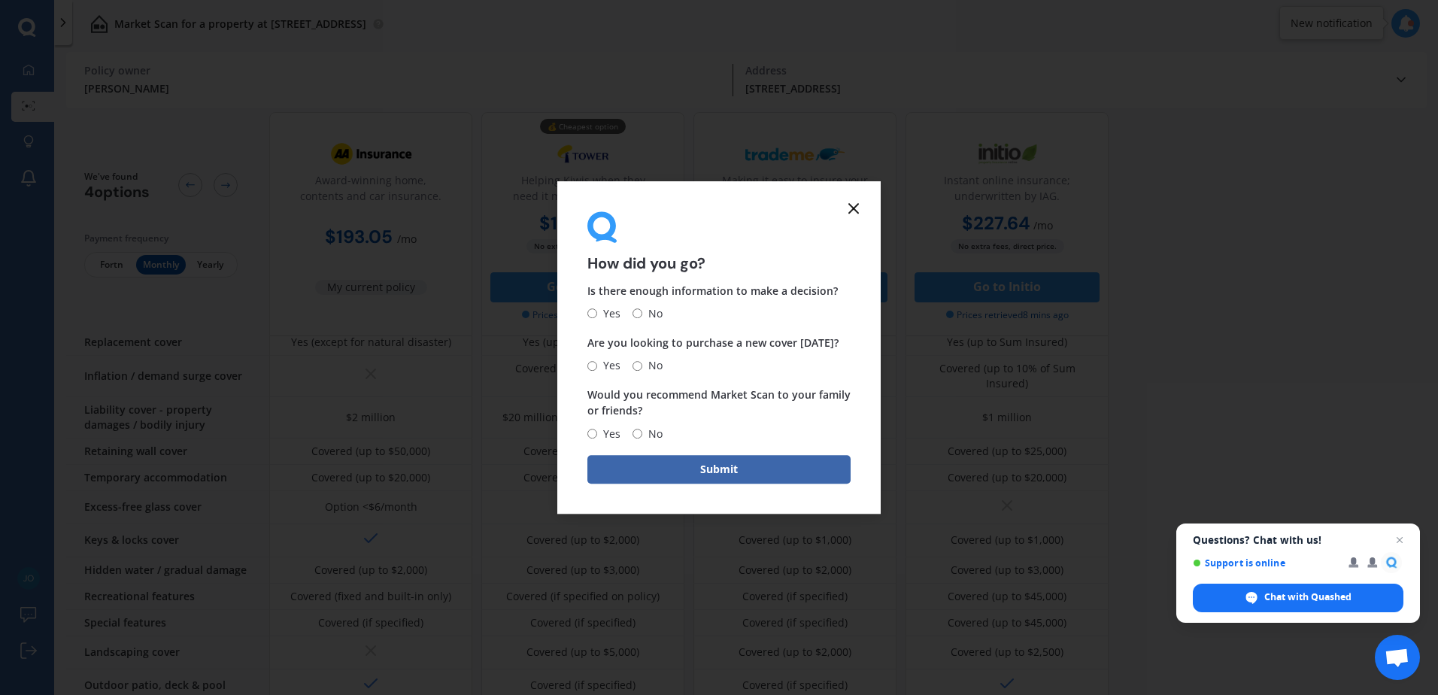
click at [594, 312] on input "Yes" at bounding box center [593, 314] width 10 height 10
radio input "true"
click at [652, 366] on span "No" at bounding box center [652, 366] width 20 height 18
click at [642, 366] on input "No" at bounding box center [638, 366] width 10 height 10
radio input "true"
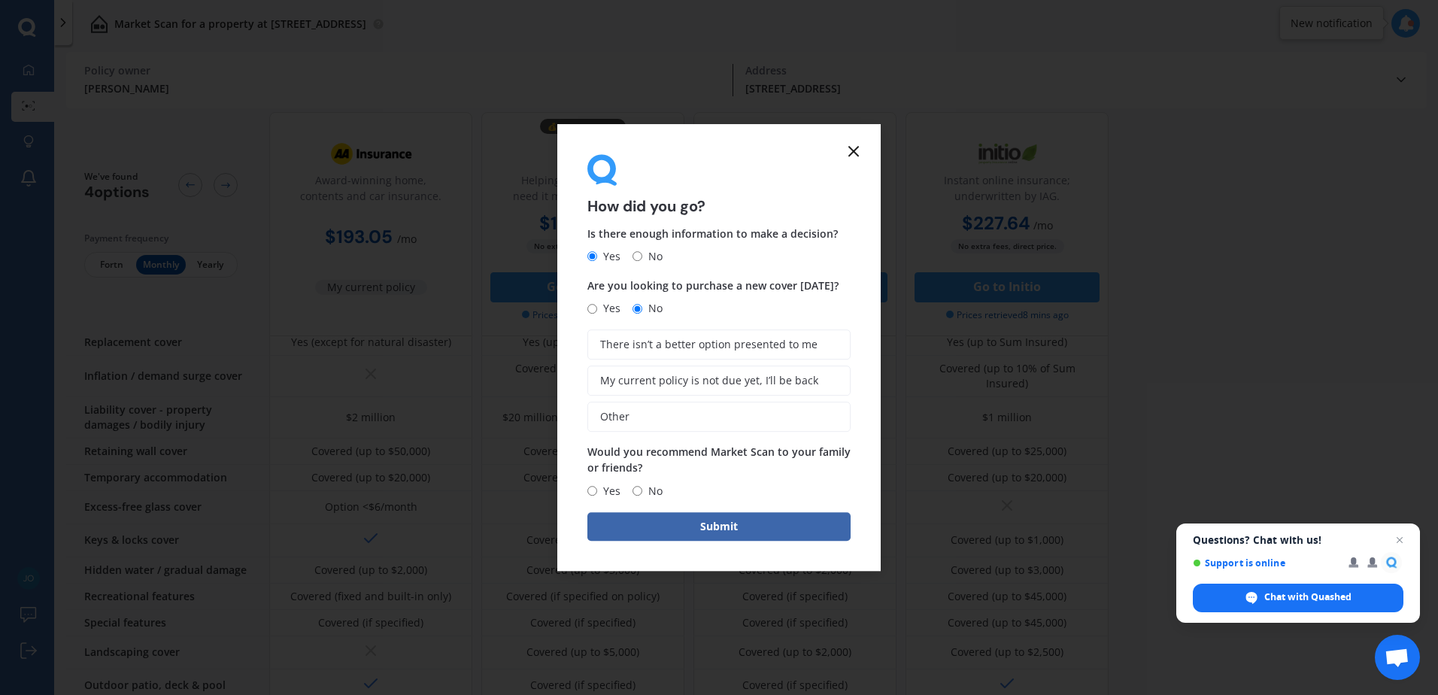
click at [847, 156] on icon at bounding box center [854, 151] width 18 height 18
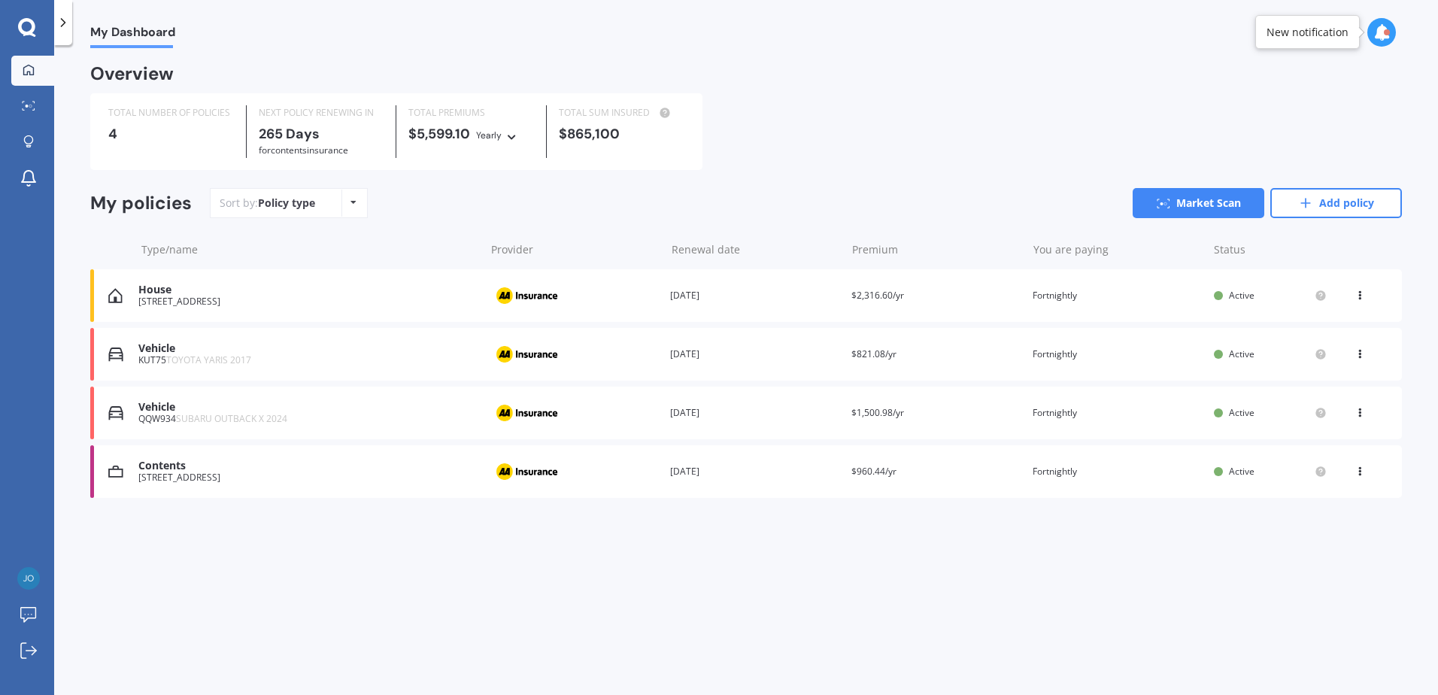
click at [354, 210] on div "Policy type Alphabetical Date added Renewing next" at bounding box center [353, 203] width 23 height 27
click at [442, 210] on div "Sort by: Policy type Policy type Alphabetical Date added Renewing next Market S…" at bounding box center [806, 203] width 1192 height 30
click at [41, 110] on link "Market Scan" at bounding box center [32, 107] width 43 height 30
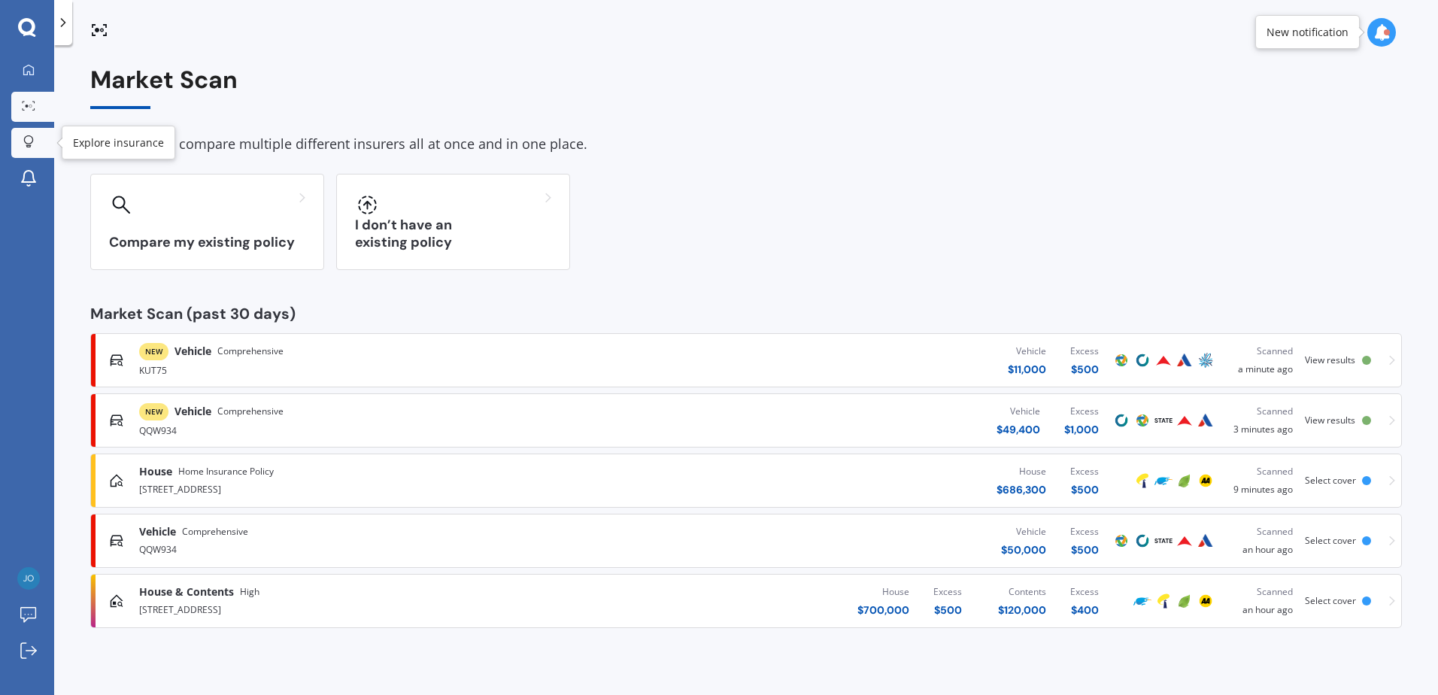
click at [34, 138] on div at bounding box center [28, 142] width 23 height 14
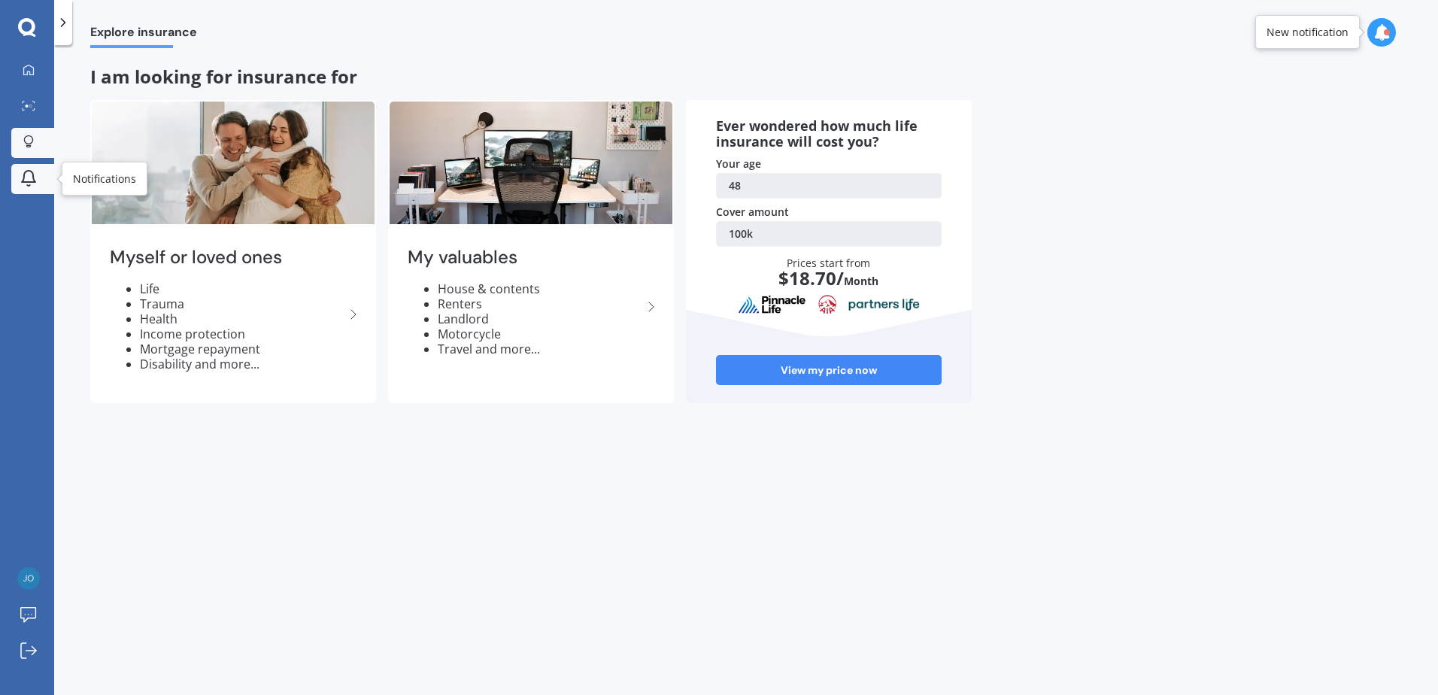
click at [30, 188] on div at bounding box center [28, 179] width 23 height 20
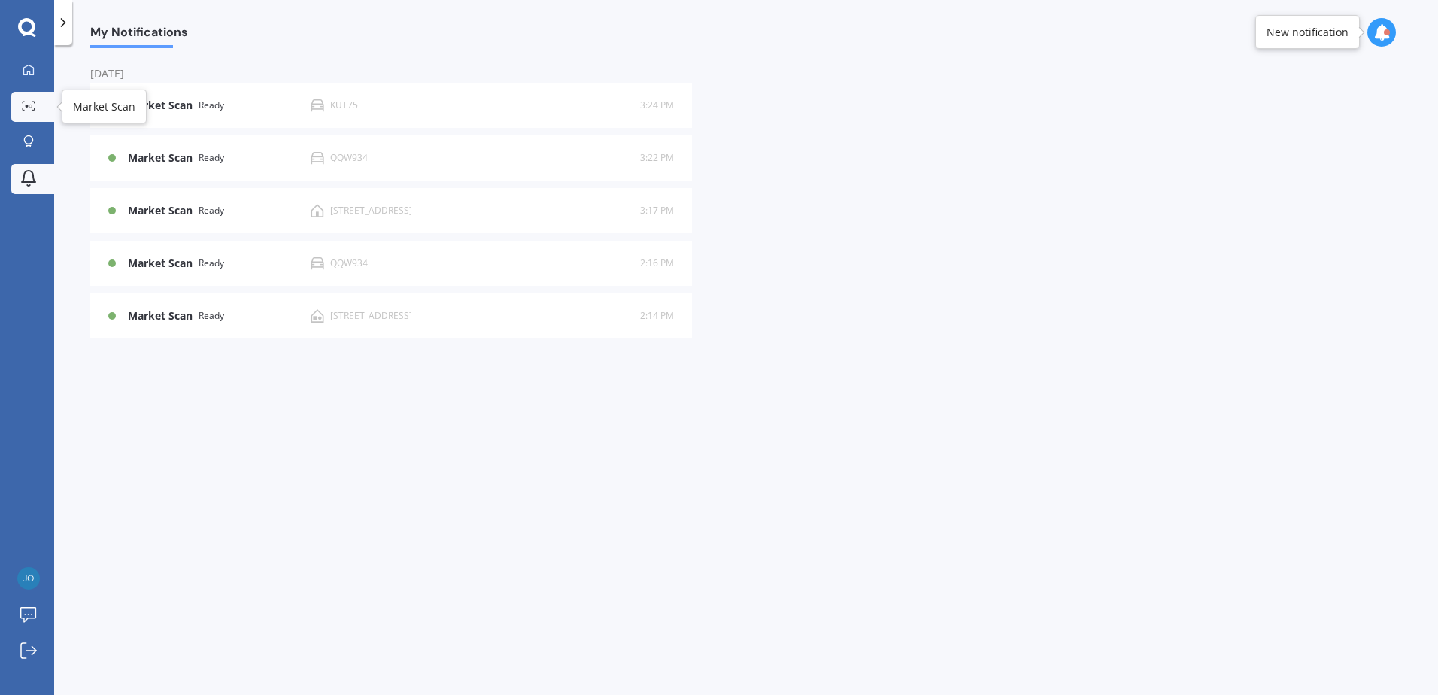
click at [35, 99] on link "Market Scan" at bounding box center [32, 107] width 43 height 30
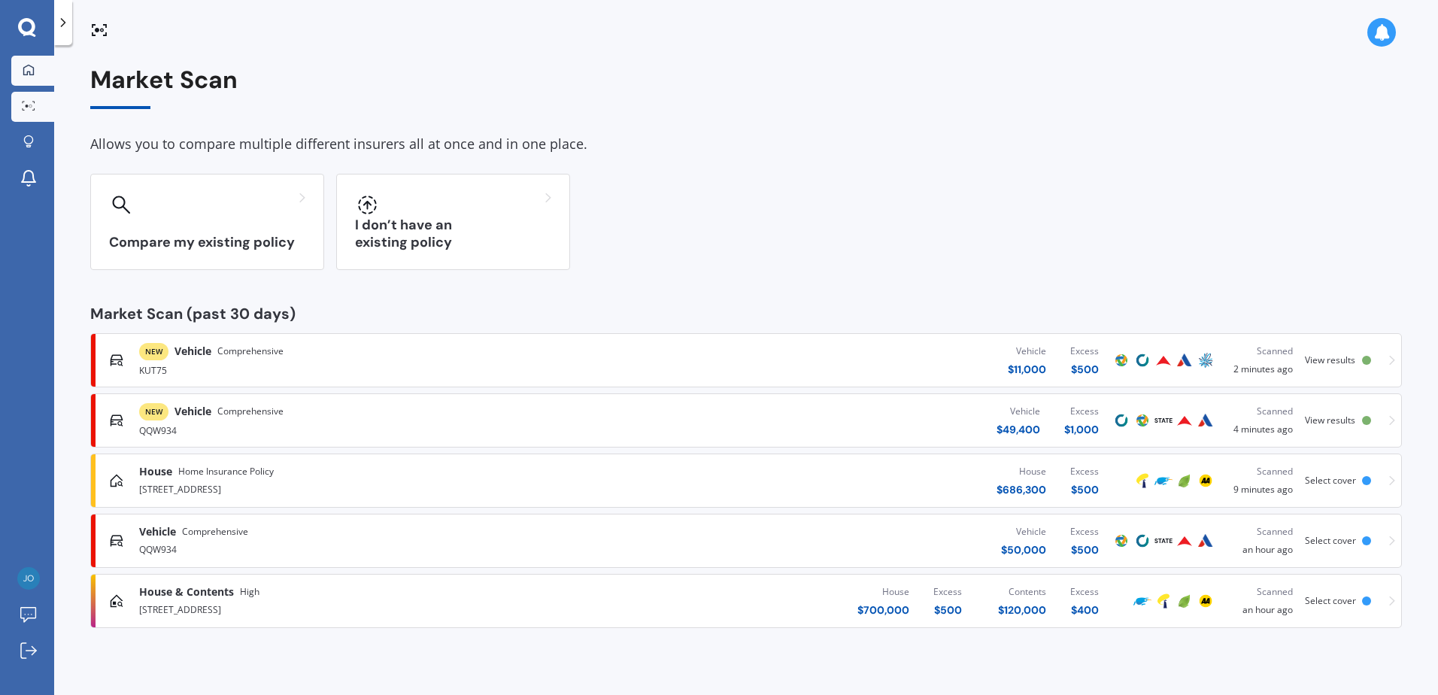
click at [35, 70] on div at bounding box center [28, 71] width 23 height 14
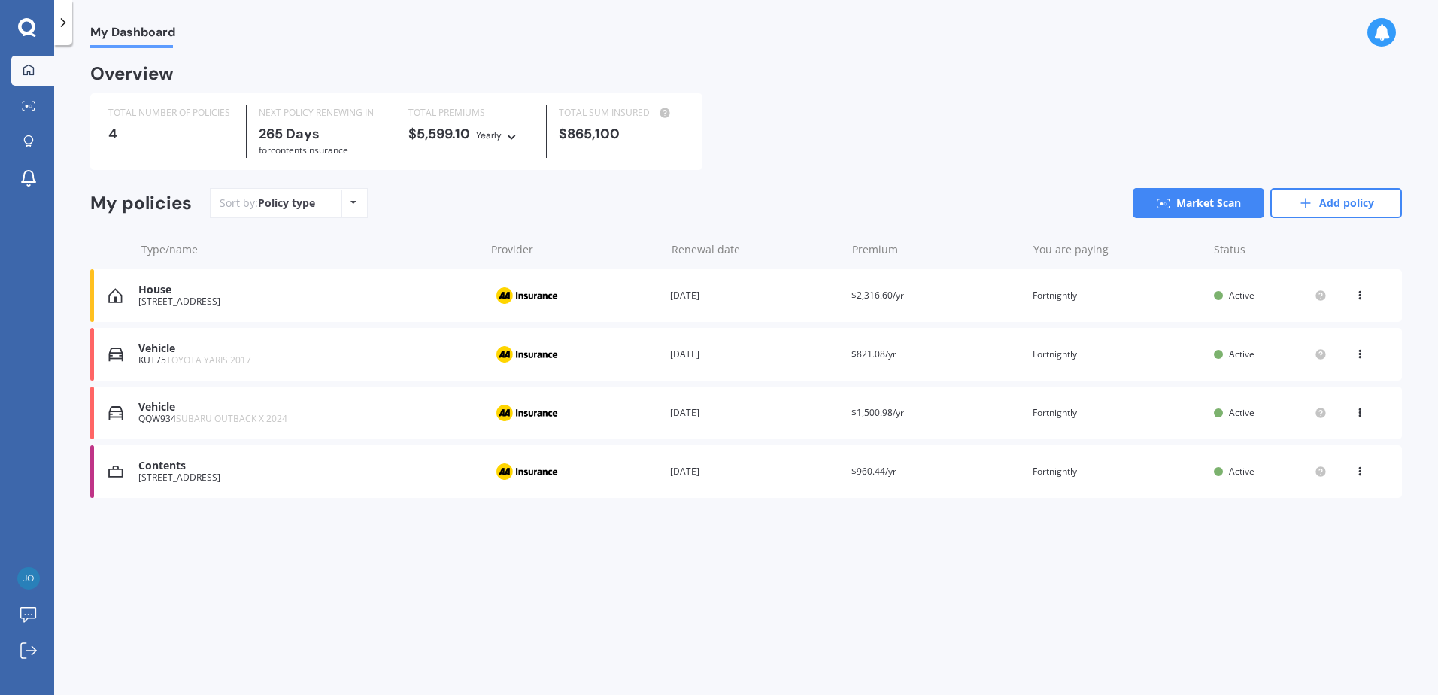
click at [1363, 471] on icon at bounding box center [1360, 468] width 11 height 9
click at [1335, 497] on div "View policy" at bounding box center [1327, 500] width 149 height 30
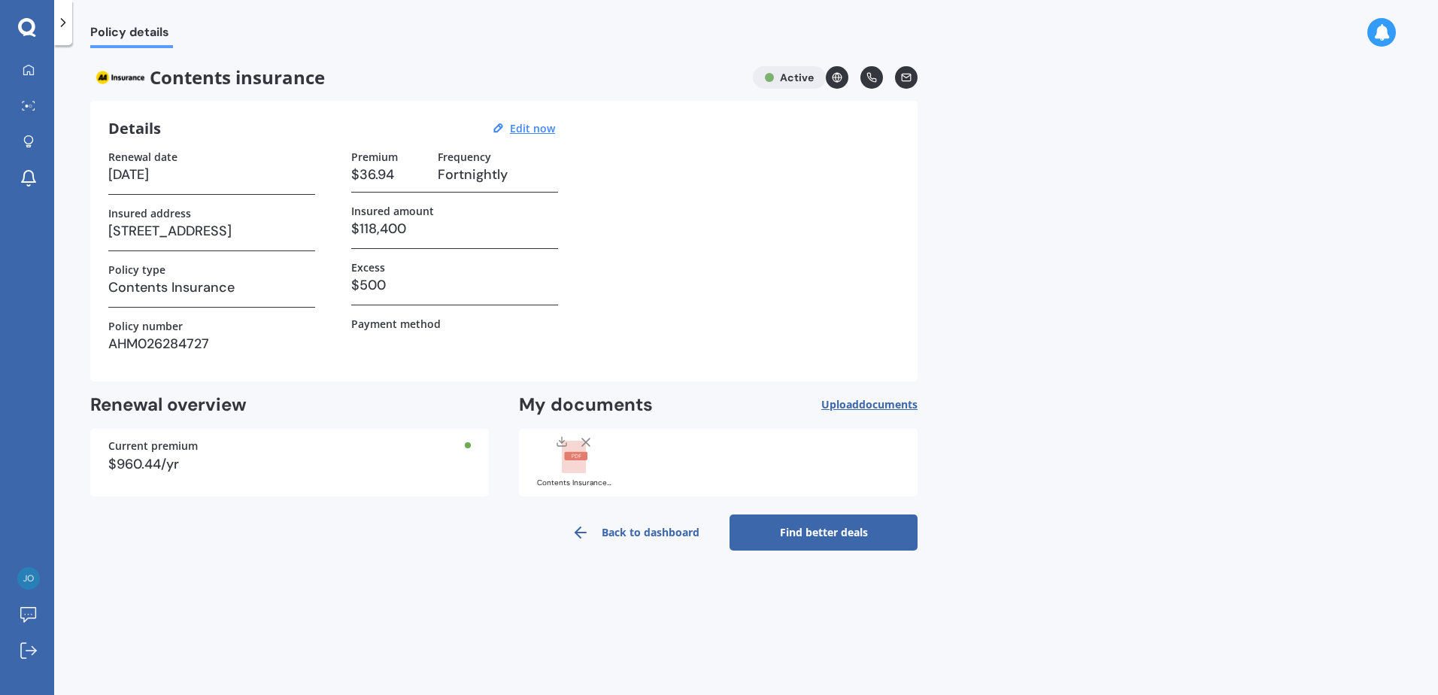
click at [631, 541] on link "Back to dashboard" at bounding box center [636, 533] width 188 height 36
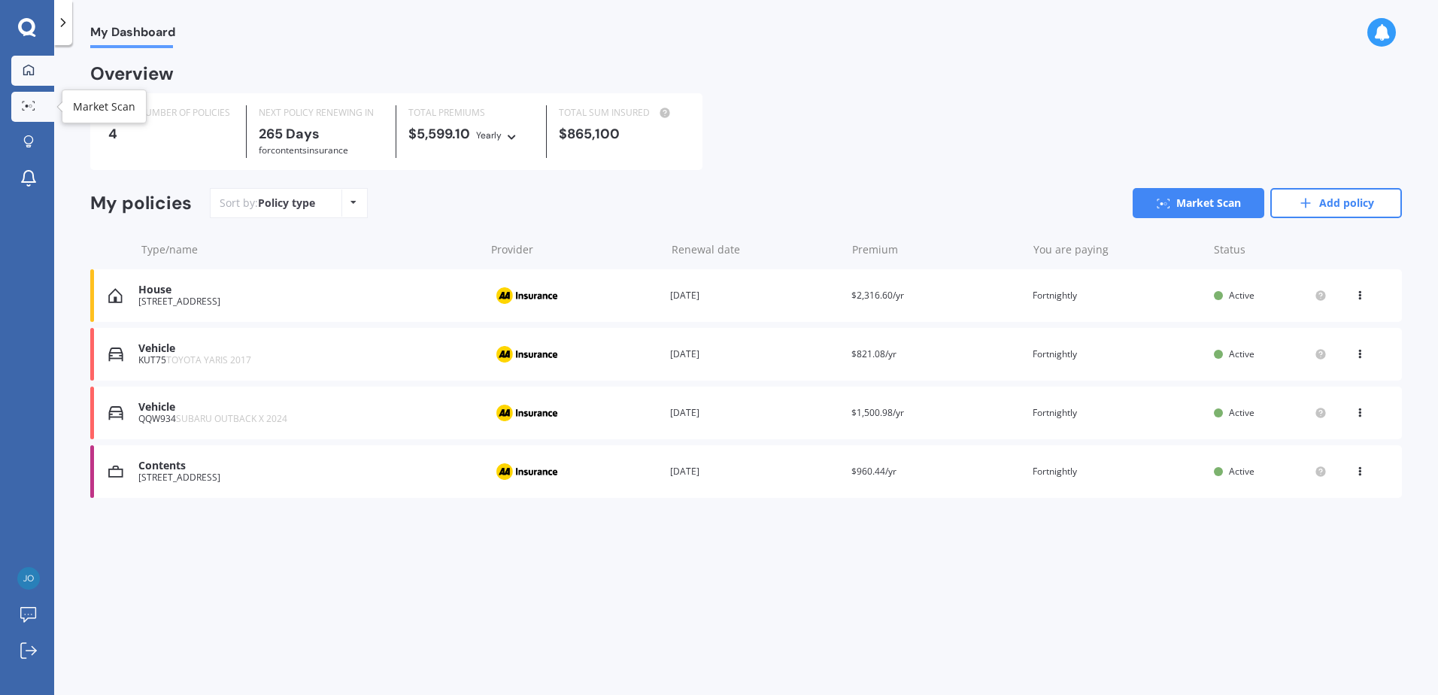
click at [36, 114] on link "Market Scan" at bounding box center [32, 107] width 43 height 30
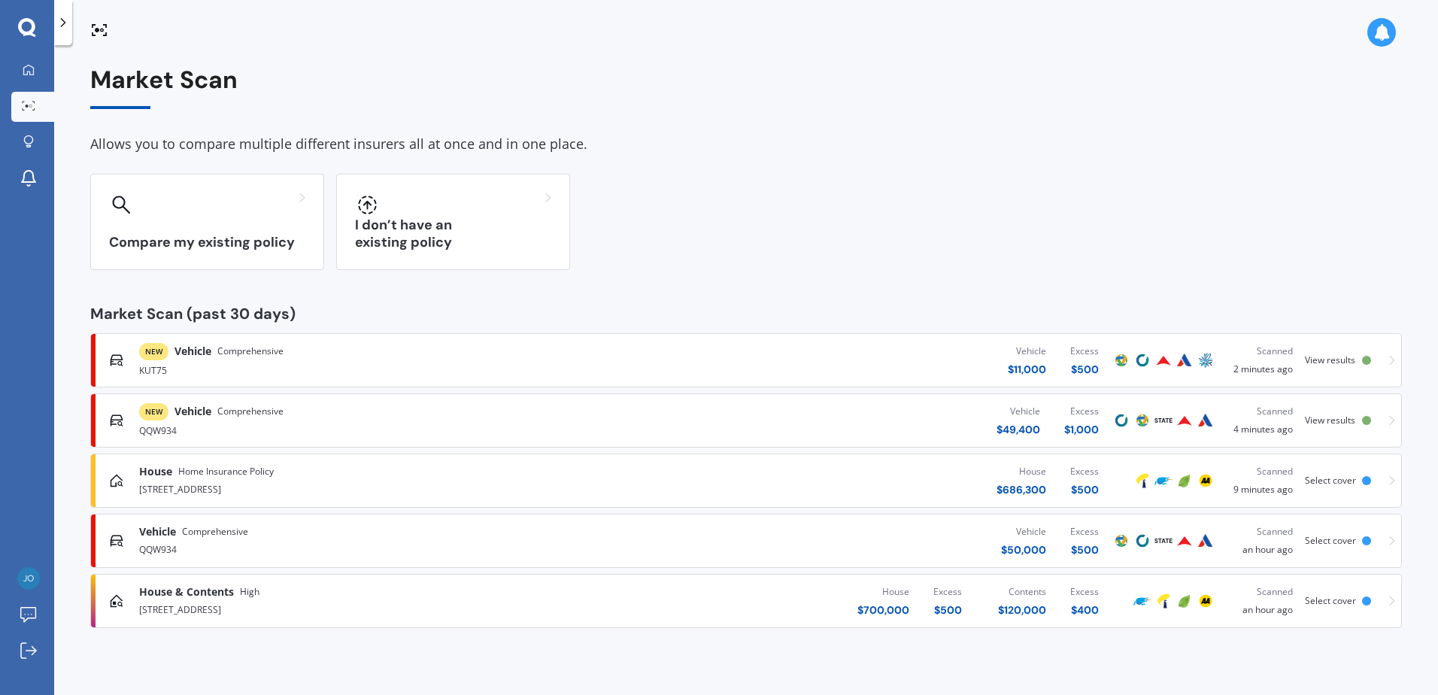
click at [1375, 483] on div "Select cover" at bounding box center [1341, 480] width 72 height 11
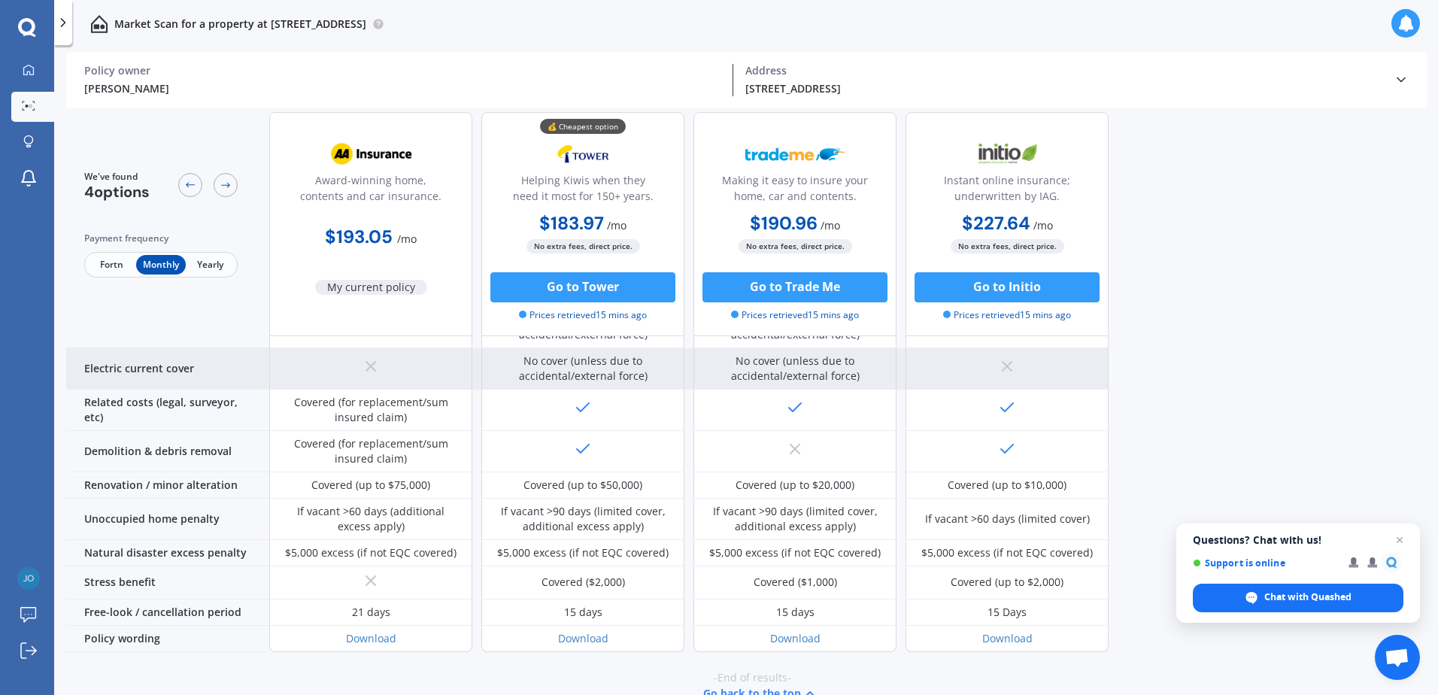
scroll to position [559, 0]
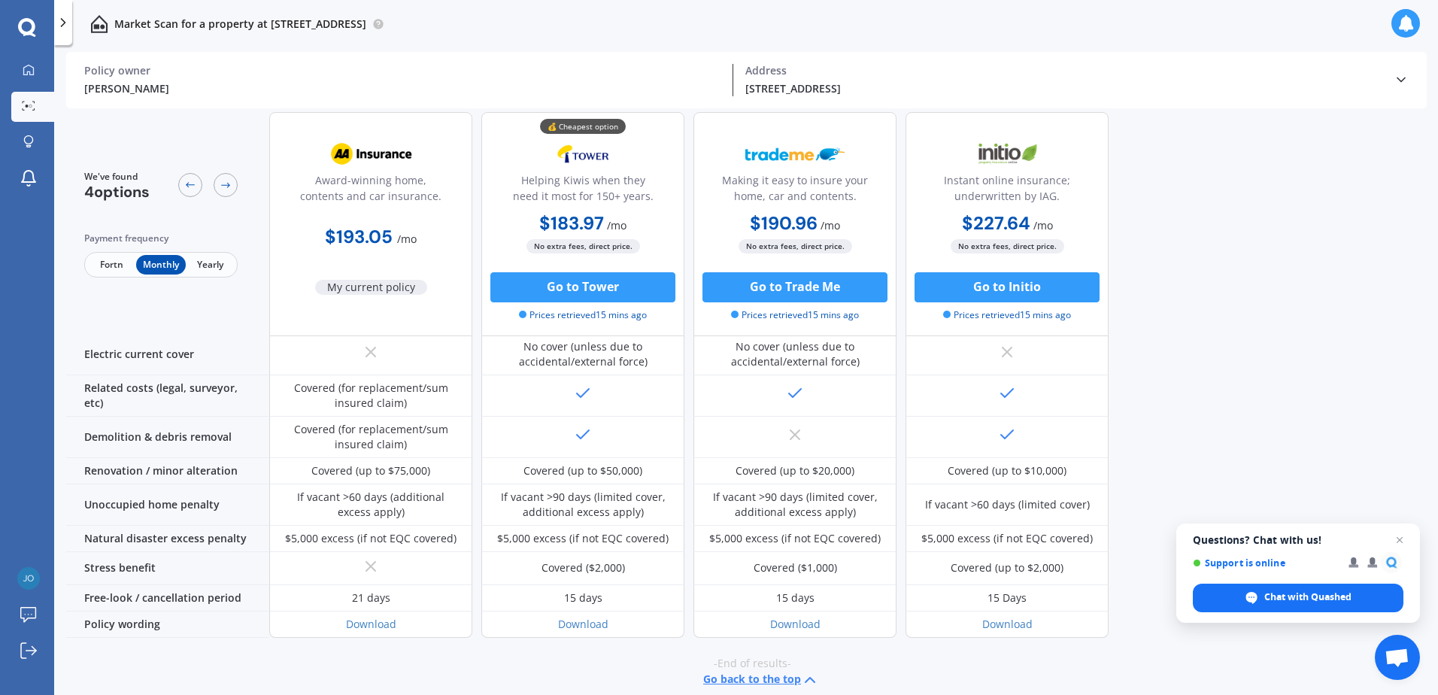
click at [102, 265] on span "Fortn" at bounding box center [111, 265] width 49 height 20
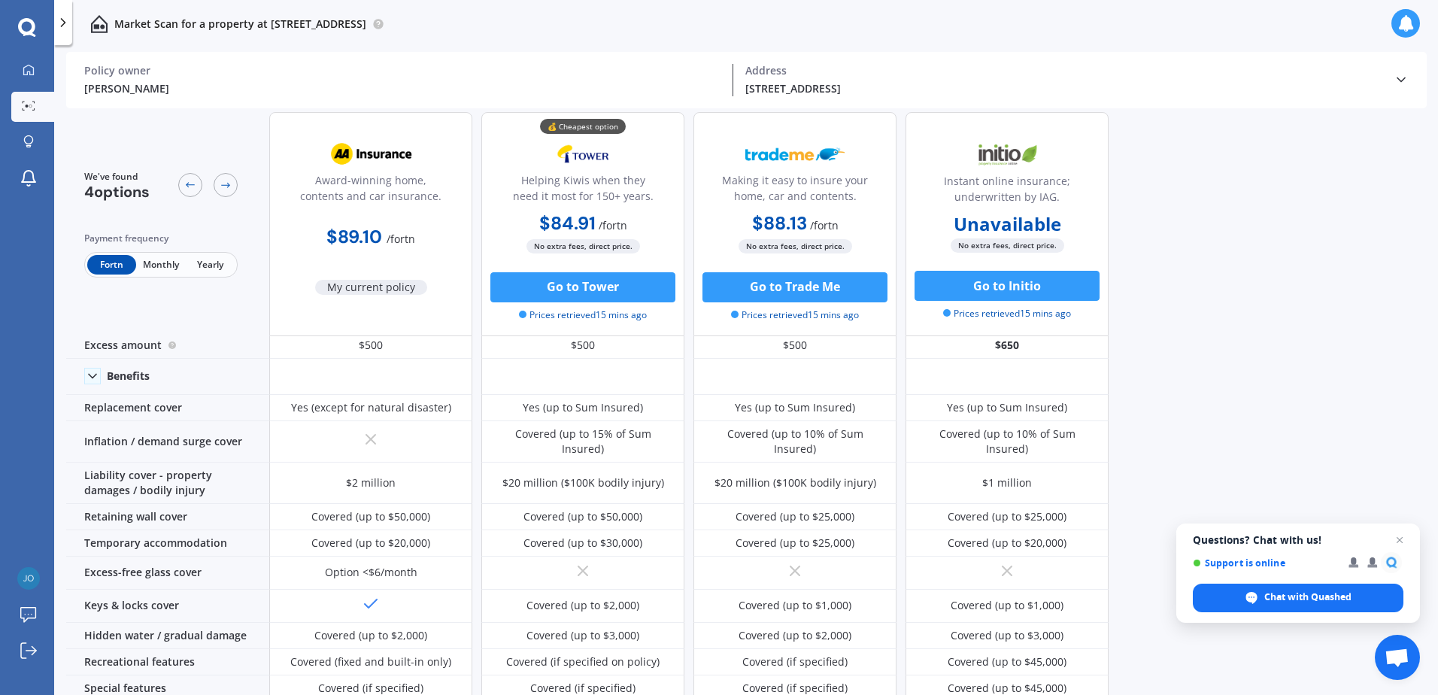
scroll to position [32, 0]
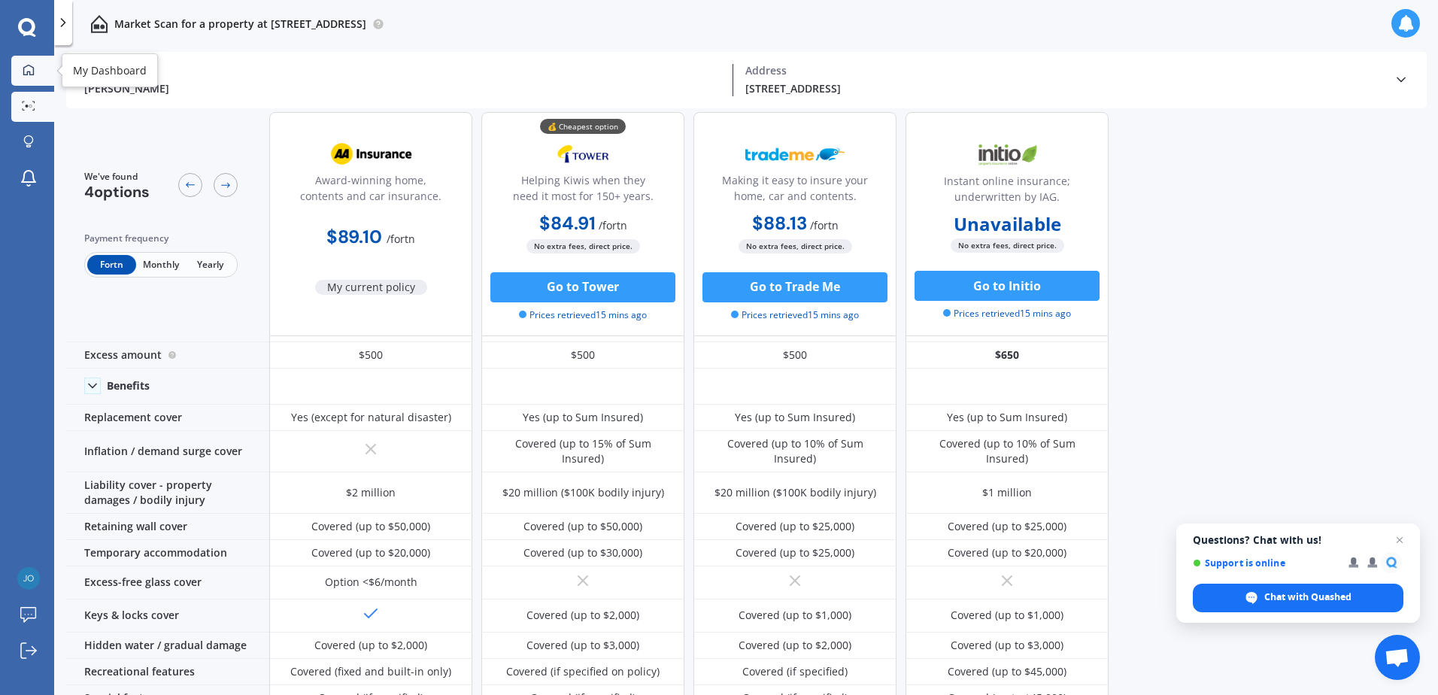
click at [34, 78] on link "My Dashboard" at bounding box center [32, 71] width 43 height 30
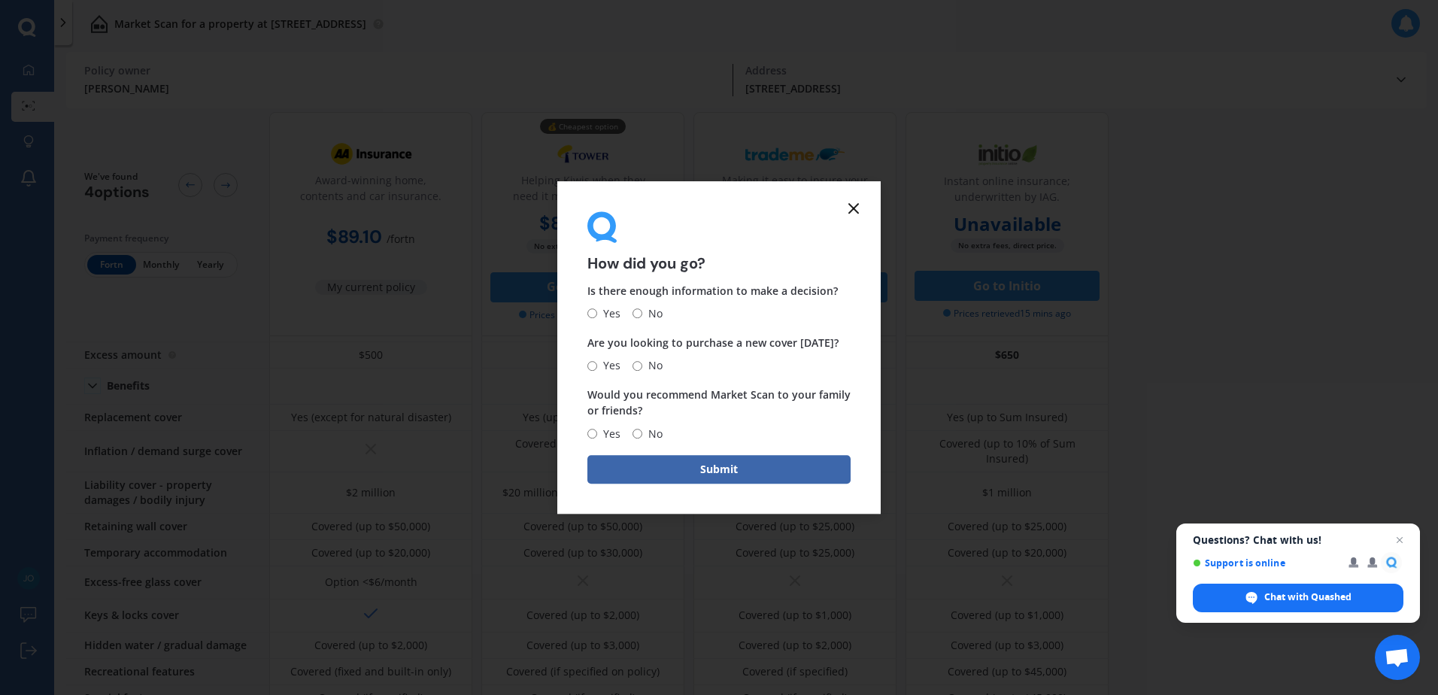
click at [609, 310] on span "Yes" at bounding box center [608, 314] width 23 height 18
click at [597, 310] on input "Yes" at bounding box center [593, 314] width 10 height 10
radio input "true"
click at [640, 363] on input "No" at bounding box center [638, 366] width 10 height 10
radio input "true"
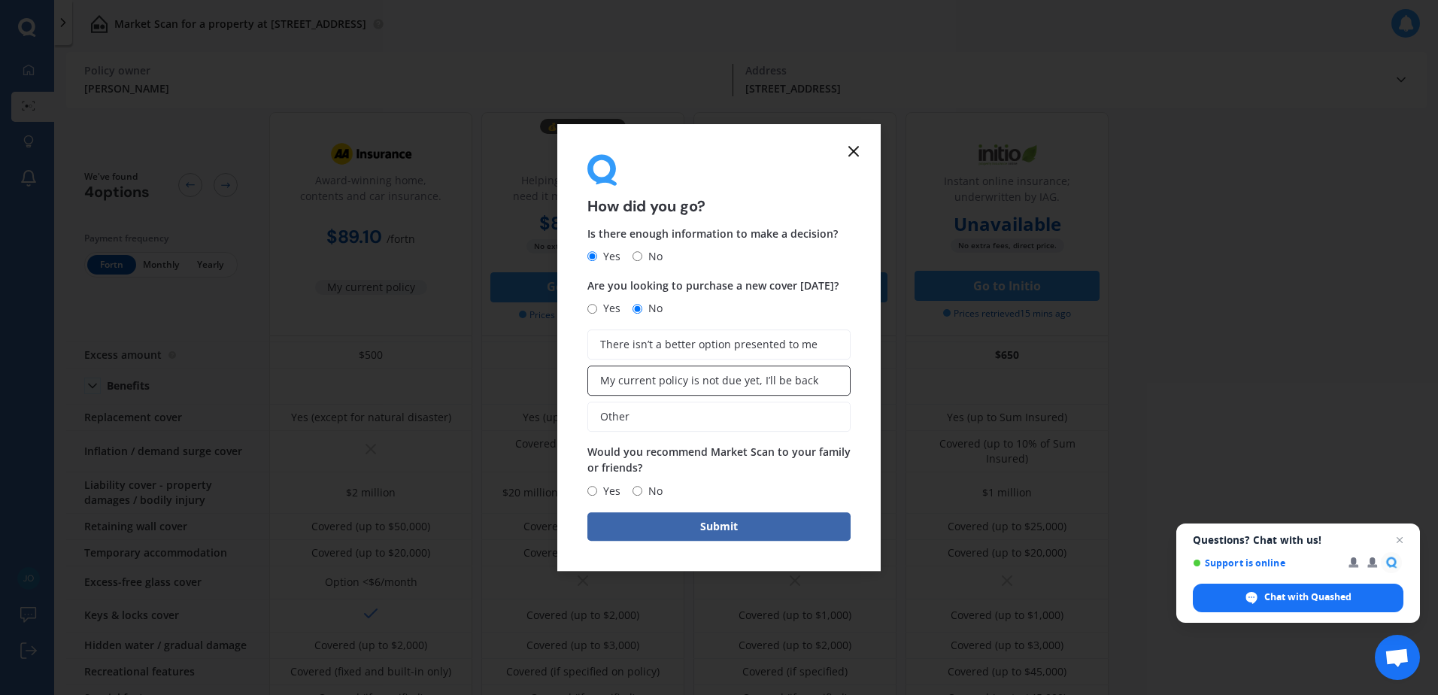
click at [788, 388] on label "My current policy is not due yet, I’ll be back" at bounding box center [719, 381] width 263 height 30
click at [0, 0] on input "My current policy is not due yet, I’ll be back" at bounding box center [0, 0] width 0 height 0
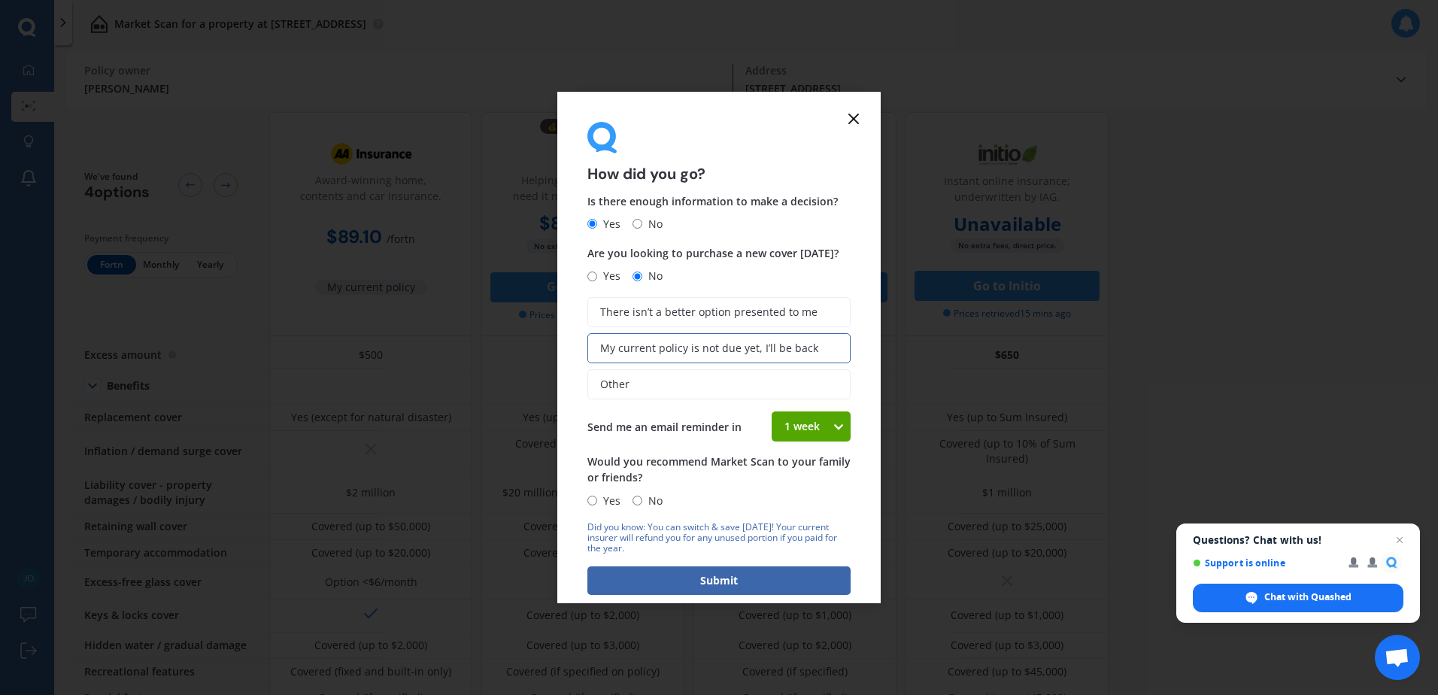
click at [832, 430] on icon at bounding box center [838, 426] width 13 height 15
click at [828, 339] on label "My current policy is not due yet, I’ll be back" at bounding box center [719, 348] width 263 height 30
click at [0, 0] on input "My current policy is not due yet, I’ll be back" at bounding box center [0, 0] width 0 height 0
click at [669, 518] on form "How did you go? Is there enough information to make a decision? Yes No Are you …" at bounding box center [719, 348] width 324 height 512
click at [659, 506] on span "No" at bounding box center [652, 501] width 20 height 18
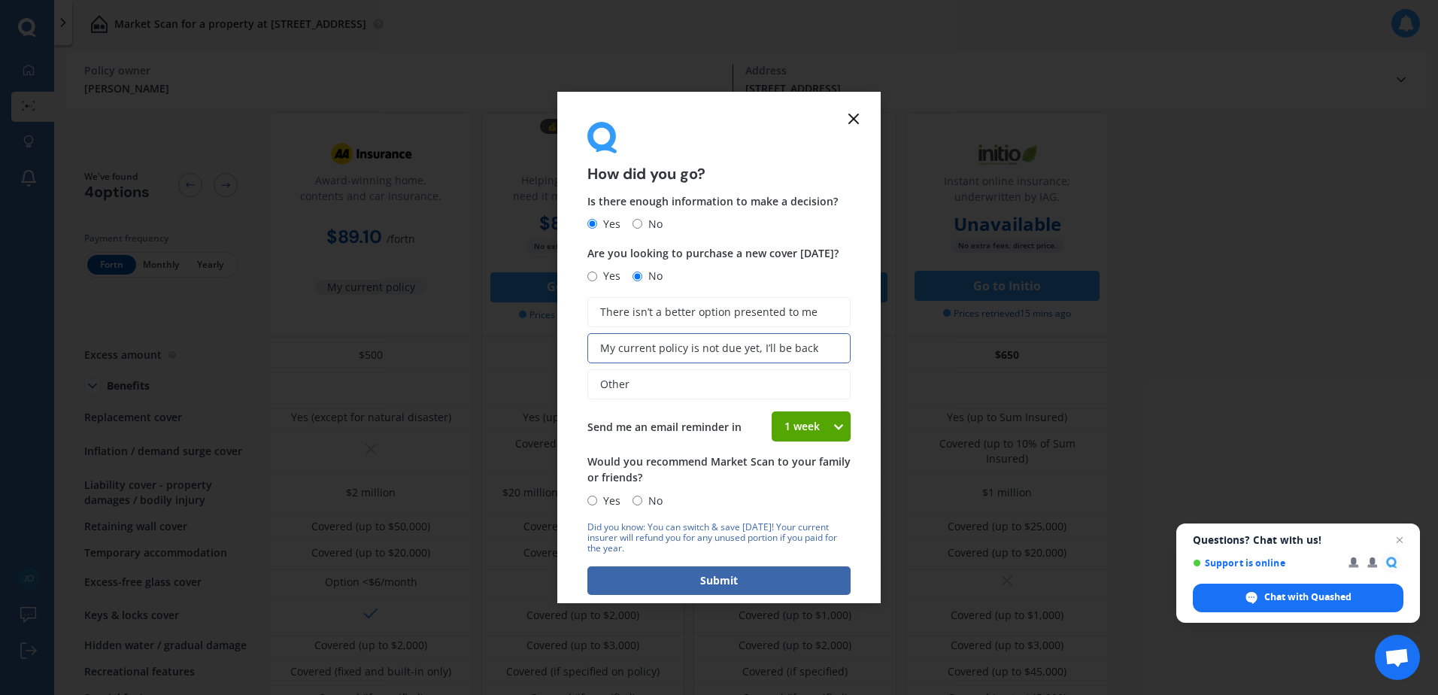
drag, startPoint x: 659, startPoint y: 506, endPoint x: 652, endPoint y: 500, distance: 10.1
click at [652, 500] on span "No" at bounding box center [652, 501] width 20 height 18
click at [642, 500] on input "No" at bounding box center [638, 501] width 10 height 10
radio input "true"
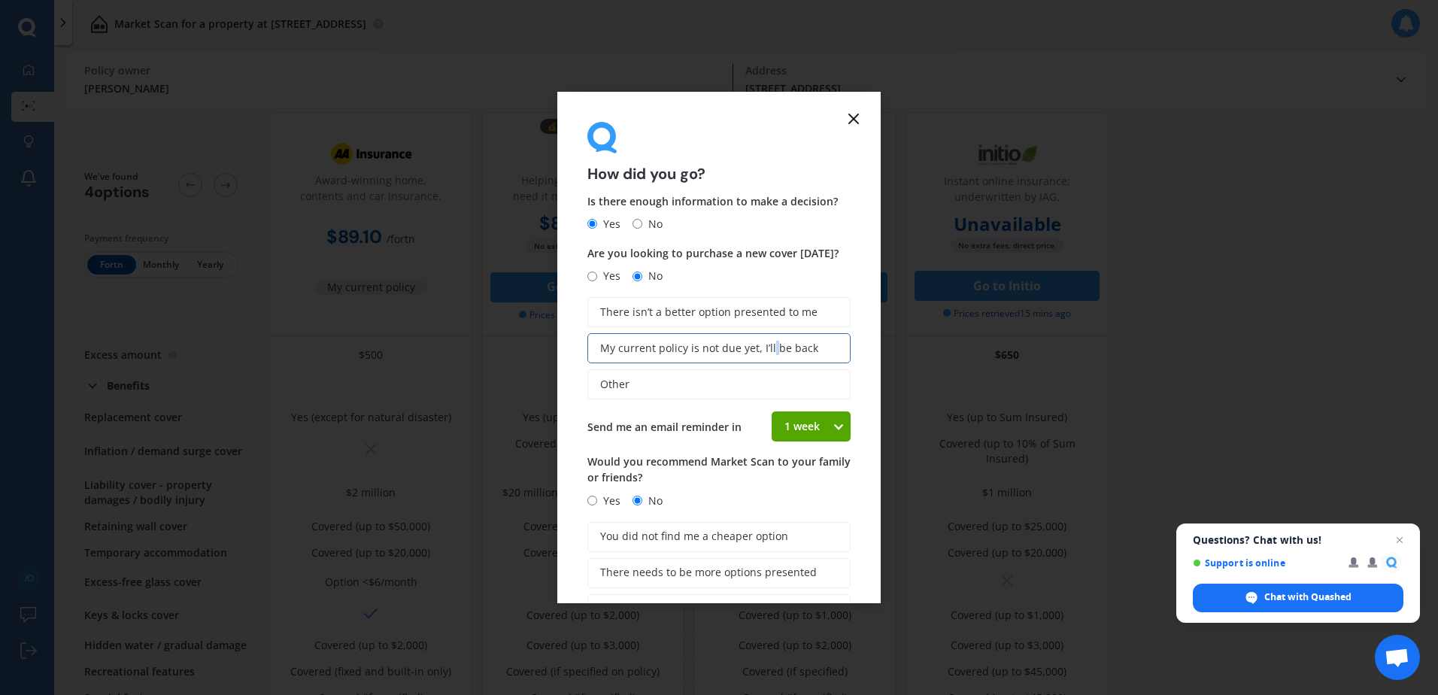
click at [771, 363] on div "There isn’t a better option presented to me My current policy is not due yet, I…" at bounding box center [719, 348] width 263 height 102
click at [779, 351] on span "My current policy is not due yet, I’ll be back" at bounding box center [709, 348] width 218 height 13
click at [0, 0] on input "My current policy is not due yet, I’ll be back" at bounding box center [0, 0] width 0 height 0
click at [804, 321] on label "There isn’t a better option presented to me" at bounding box center [719, 312] width 263 height 30
click at [0, 0] on input "There isn’t a better option presented to me" at bounding box center [0, 0] width 0 height 0
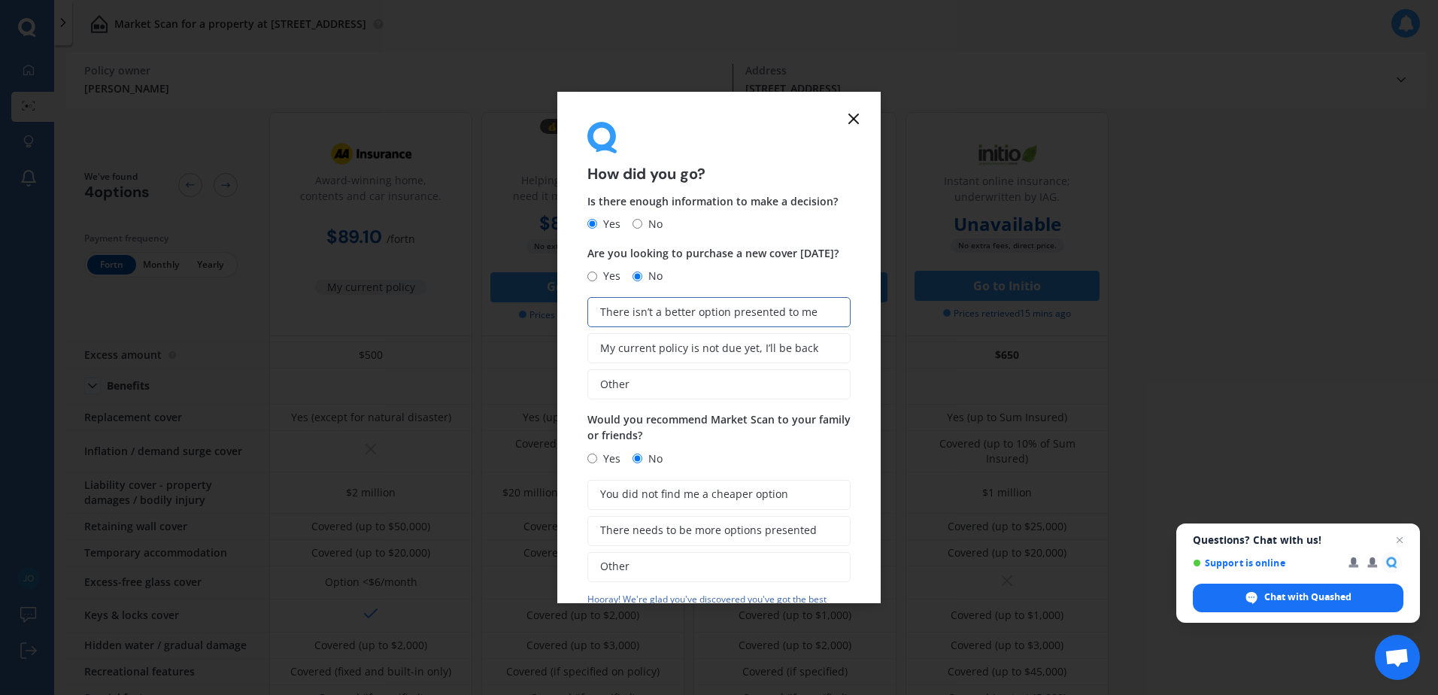
click at [856, 120] on icon at bounding box center [854, 119] width 18 height 18
